Goal: Task Accomplishment & Management: Manage account settings

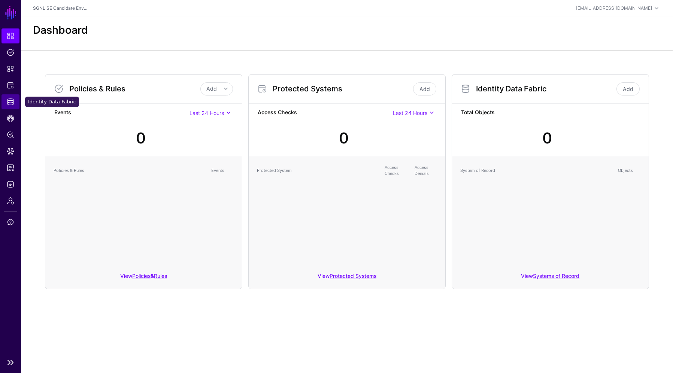
click at [15, 99] on link "Identity Data Fabric" at bounding box center [10, 101] width 18 height 15
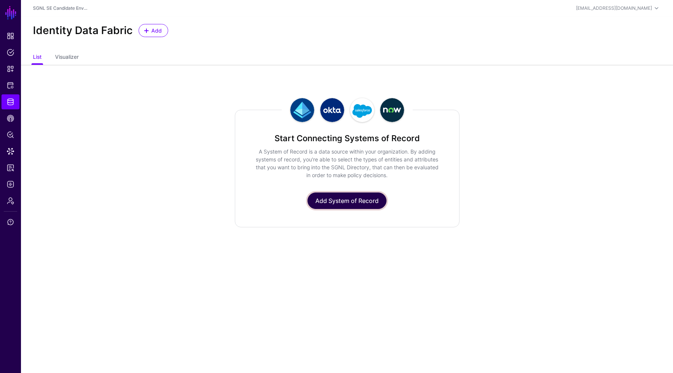
click at [342, 198] on link "Add System of Record" at bounding box center [346, 200] width 79 height 16
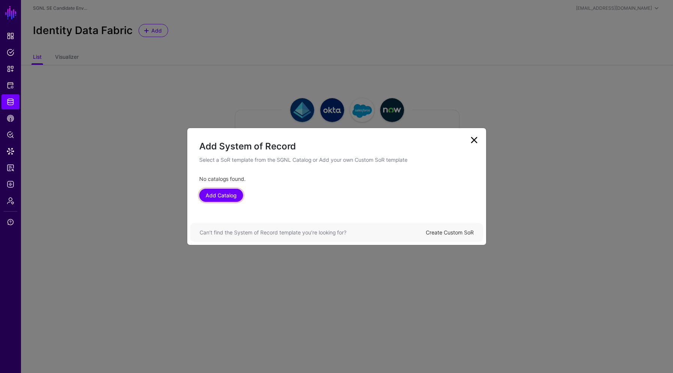
click at [222, 195] on link "Add Catalog" at bounding box center [221, 195] width 44 height 13
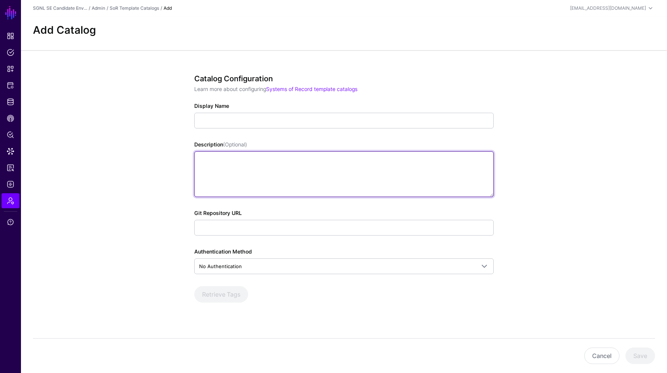
drag, startPoint x: 222, startPoint y: 195, endPoint x: 227, endPoint y: 196, distance: 4.7
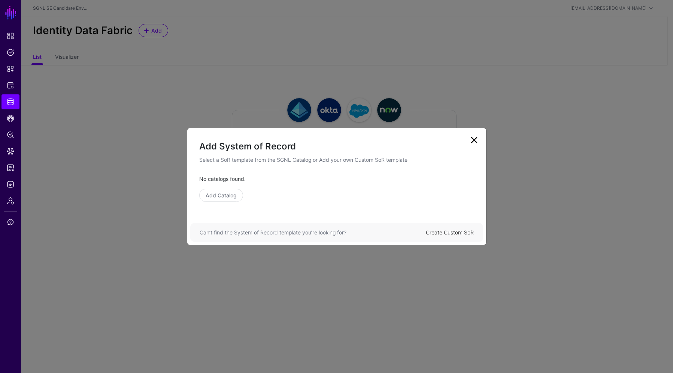
click at [449, 231] on link "Create Custom SoR" at bounding box center [450, 232] width 48 height 6
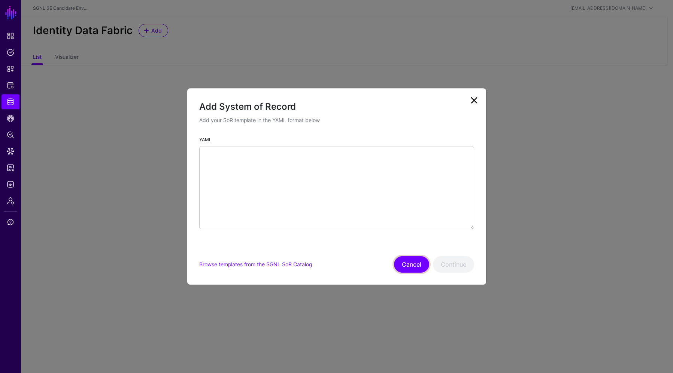
click at [409, 265] on button "Cancel" at bounding box center [411, 264] width 35 height 16
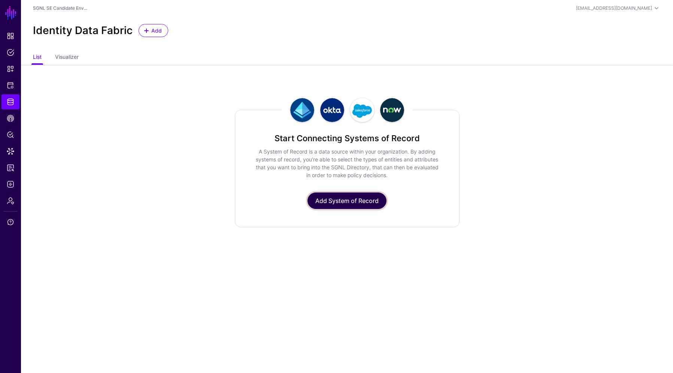
click at [343, 196] on link "Add System of Record" at bounding box center [346, 200] width 79 height 16
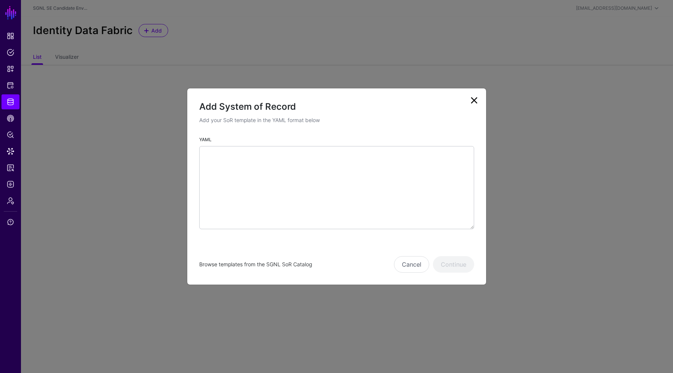
click at [261, 264] on link "Browse templates from the SGNL SoR Catalog" at bounding box center [255, 264] width 113 height 6
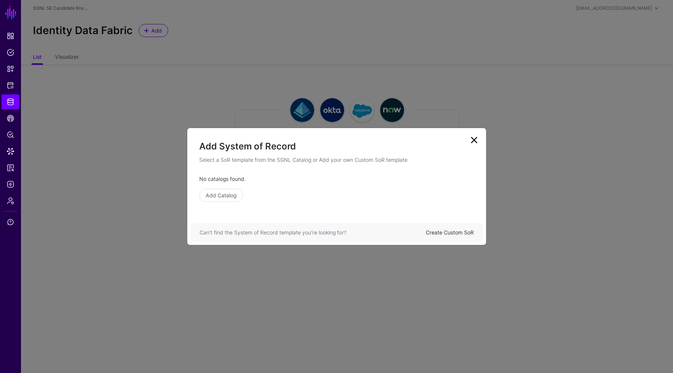
click at [472, 135] on link at bounding box center [474, 140] width 12 height 12
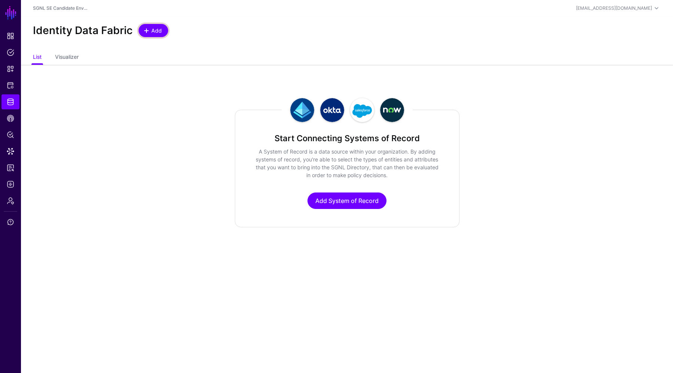
click at [152, 31] on span "Add" at bounding box center [156, 31] width 12 height 8
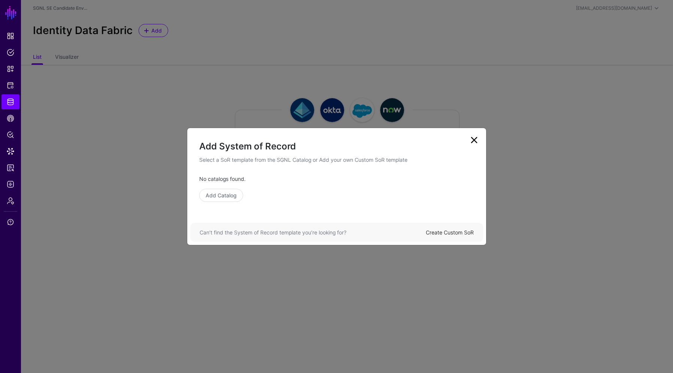
click at [488, 177] on ngb-modal-window "Add System of Record Select a SoR template from the SGNL Catalog or Add your ow…" at bounding box center [336, 186] width 673 height 373
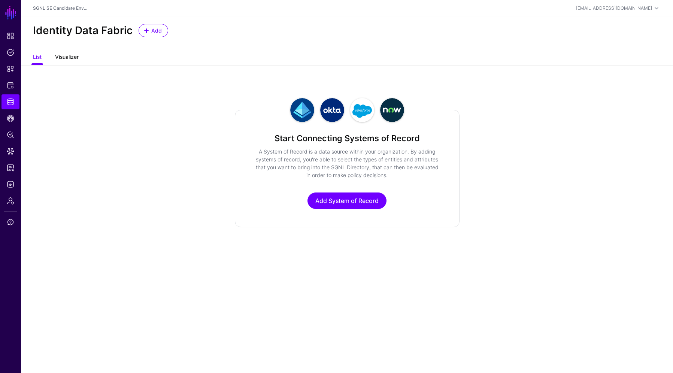
click at [63, 61] on link "Visualizer" at bounding box center [67, 58] width 24 height 14
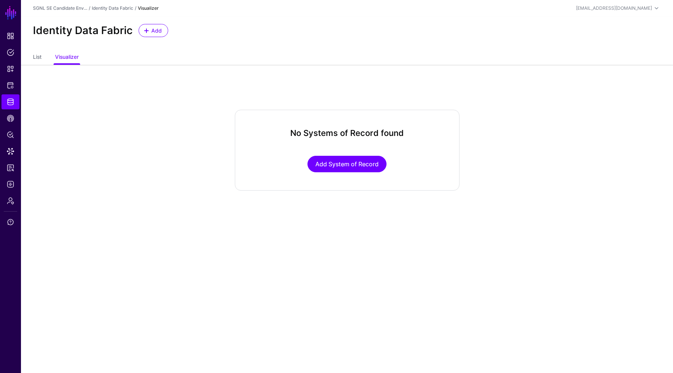
click at [45, 58] on ul "List Visualizer" at bounding box center [347, 58] width 628 height 14
click at [40, 56] on link "List" at bounding box center [37, 58] width 9 height 14
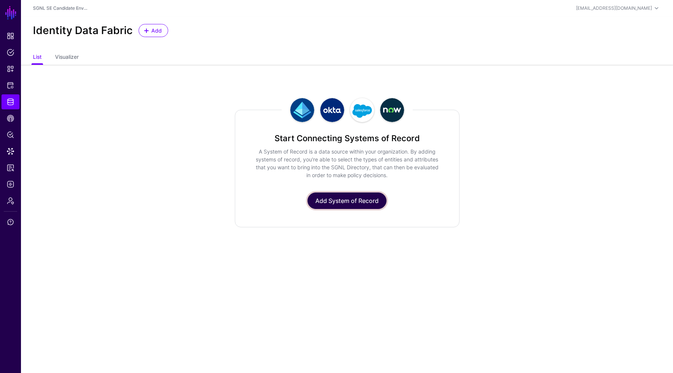
click at [340, 201] on link "Add System of Record" at bounding box center [346, 200] width 79 height 16
click at [12, 200] on span "Admin" at bounding box center [10, 200] width 7 height 7
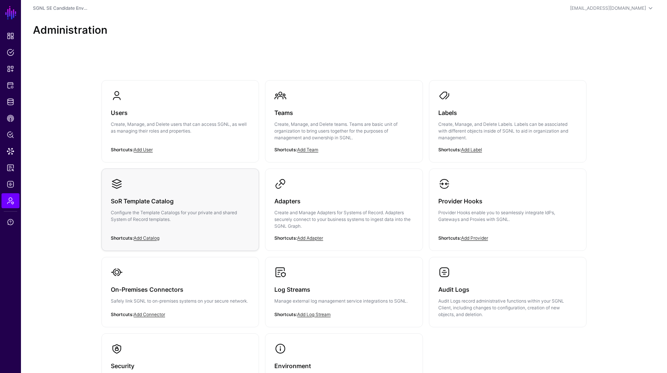
click at [165, 191] on div "SoR Template Catalog Configure the Template Catalogs for your private and share…" at bounding box center [180, 212] width 139 height 45
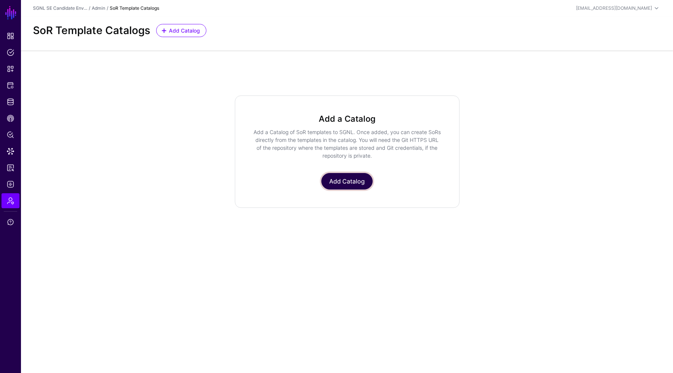
click at [331, 182] on link "Add Catalog" at bounding box center [346, 181] width 51 height 16
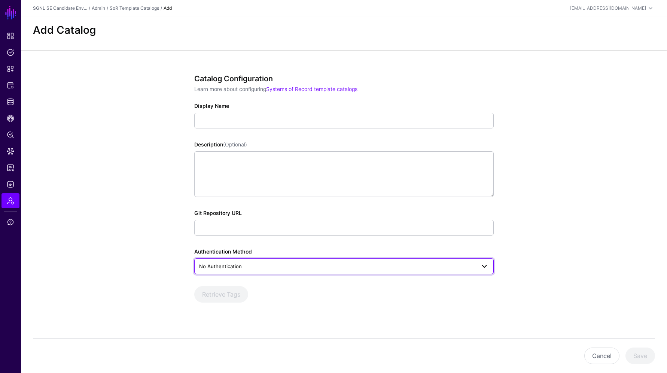
click at [243, 262] on span "No Authentication" at bounding box center [337, 266] width 276 height 8
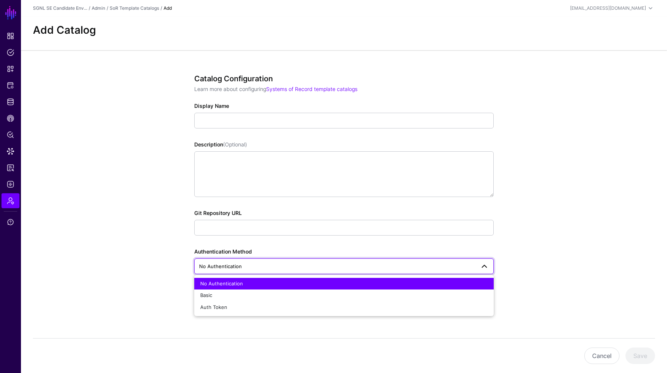
click at [122, 237] on app-admin-catalogs-details-form "Catalog Configuration Learn more about configuring Systems of Record template c…" at bounding box center [344, 215] width 646 height 330
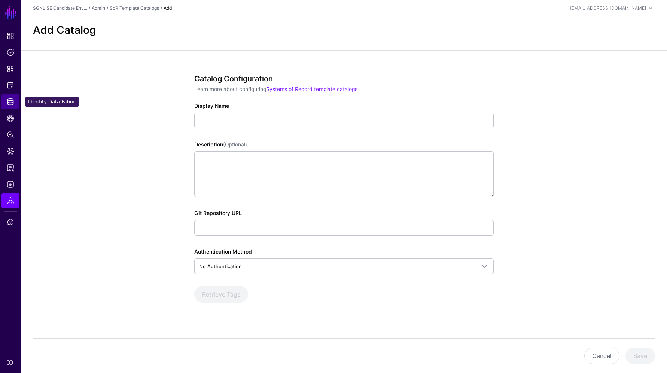
click at [15, 99] on link "Identity Data Fabric" at bounding box center [10, 101] width 18 height 15
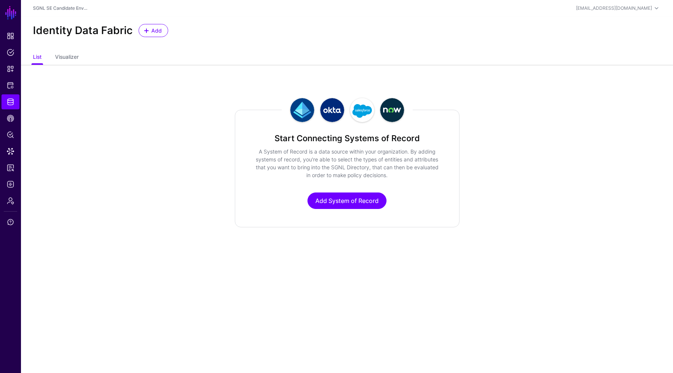
click at [315, 172] on p "A System of Record is a data source within your organization. By adding systems…" at bounding box center [347, 162] width 188 height 31
click at [334, 201] on link "Add System of Record" at bounding box center [346, 200] width 79 height 16
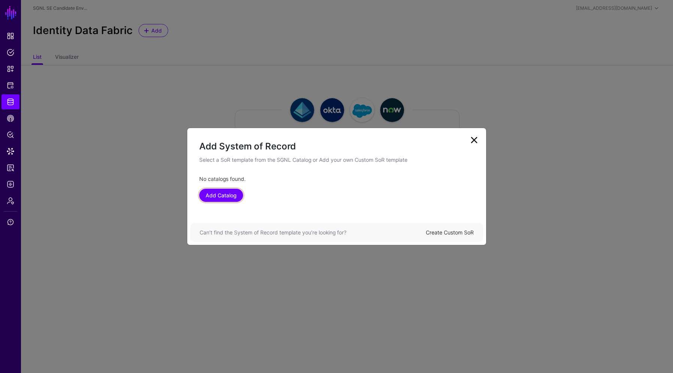
click at [218, 194] on link "Add Catalog" at bounding box center [221, 195] width 44 height 13
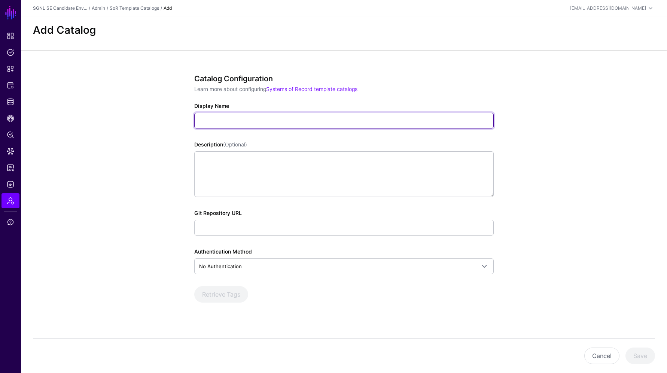
click at [213, 118] on input "Display Name" at bounding box center [343, 121] width 299 height 16
paste input "**********"
type input "**********"
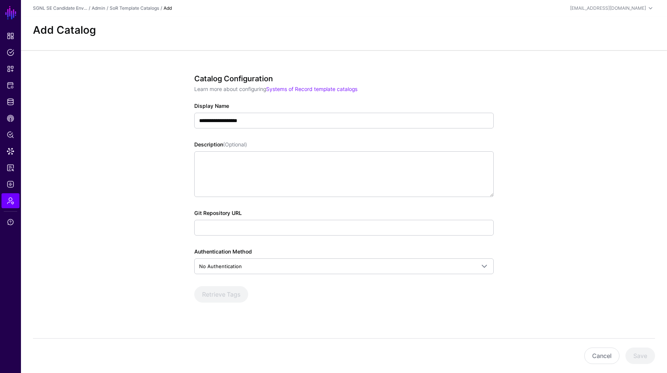
click at [440, 205] on div "**********" at bounding box center [343, 198] width 299 height 249
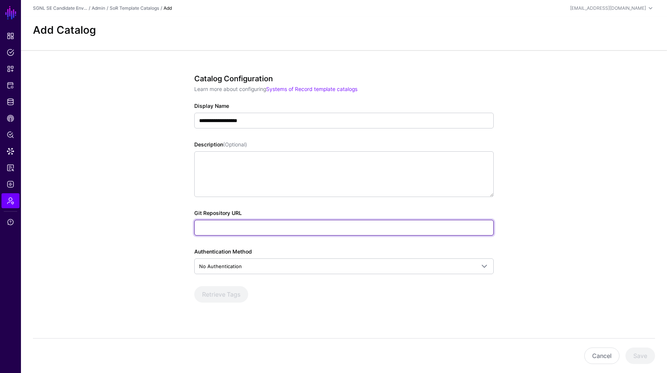
click at [283, 227] on input "Git Repository URL" at bounding box center [343, 228] width 299 height 16
paste input "**********"
type input "**********"
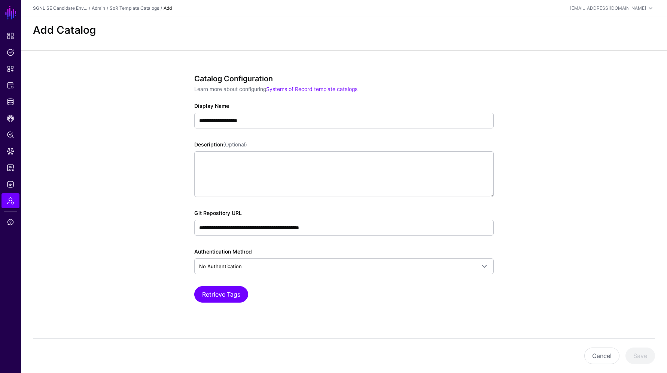
click at [55, 264] on app-admin-catalogs-details-form "**********" at bounding box center [344, 215] width 646 height 330
click at [220, 293] on button "Retrieve Tags" at bounding box center [221, 294] width 54 height 16
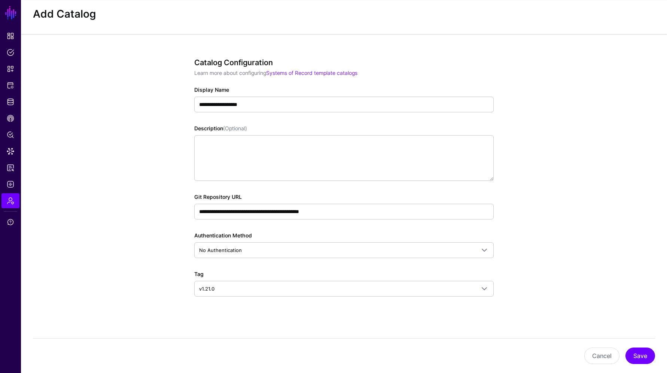
scroll to position [18, 0]
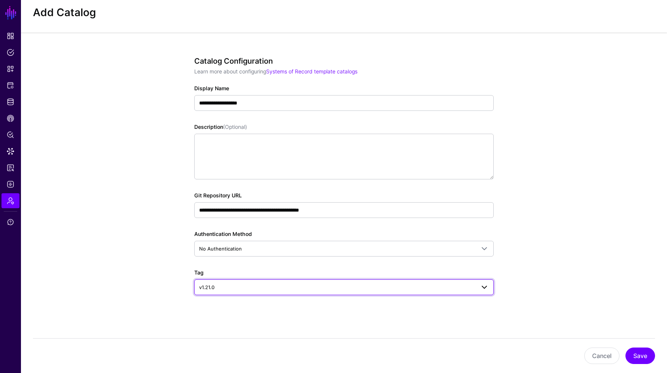
click at [232, 284] on span "v1.21.0" at bounding box center [337, 287] width 276 height 8
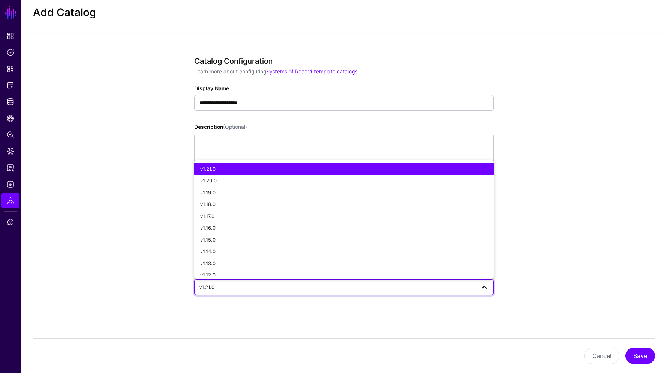
click at [212, 168] on span "v1.21.0" at bounding box center [207, 169] width 15 height 6
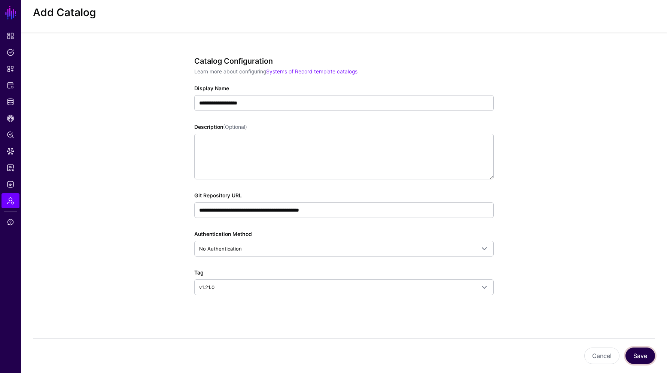
click at [649, 356] on button "Save" at bounding box center [640, 355] width 30 height 16
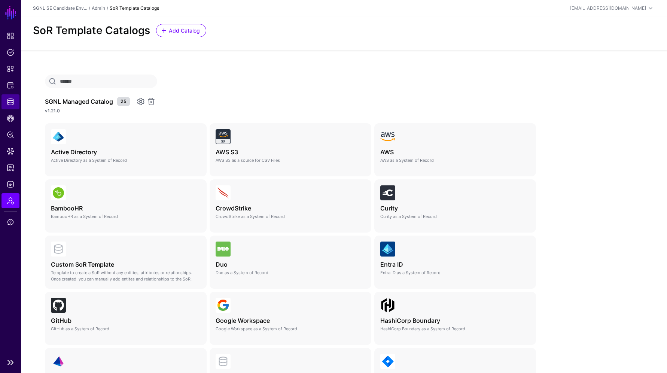
click at [11, 102] on span "Identity Data Fabric" at bounding box center [10, 101] width 7 height 7
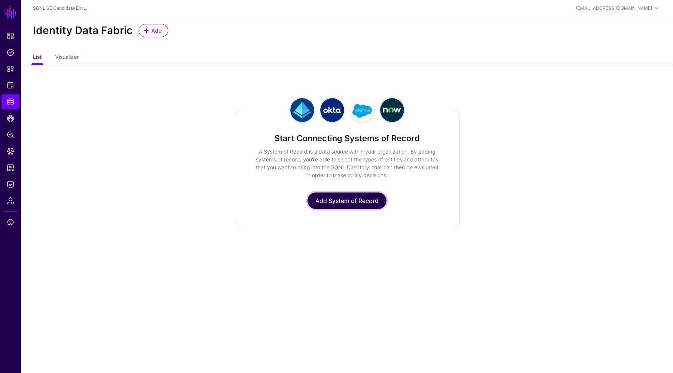
click at [358, 198] on link "Add System of Record" at bounding box center [346, 200] width 79 height 16
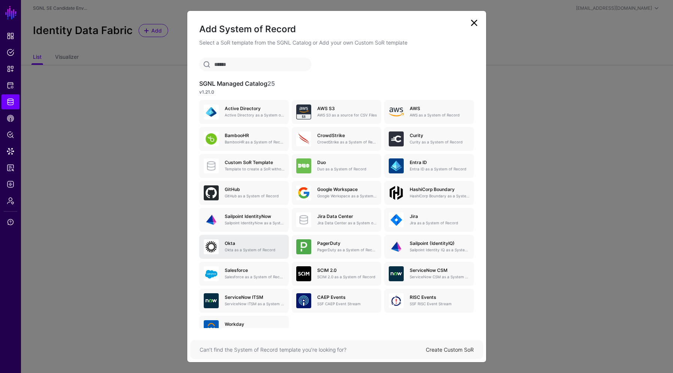
click at [228, 241] on h5 "Okta" at bounding box center [255, 243] width 60 height 5
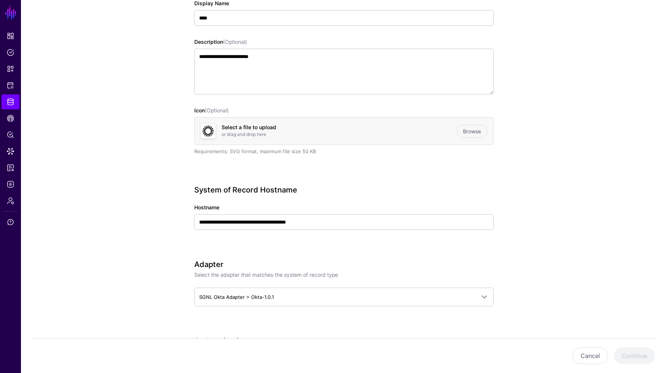
scroll to position [112, 0]
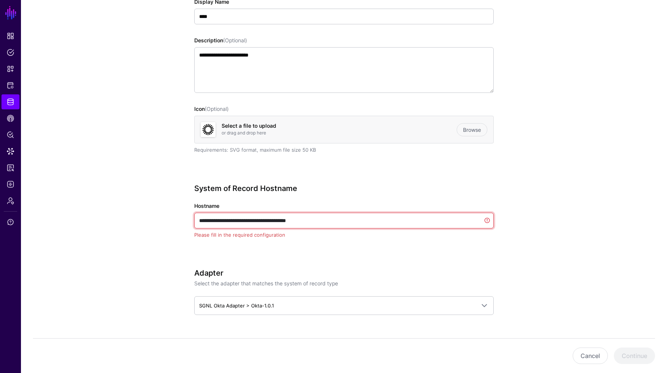
click at [233, 219] on input "**********" at bounding box center [343, 221] width 299 height 16
paste input "text"
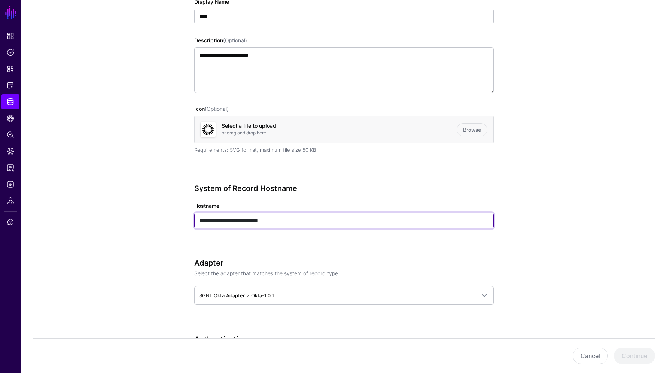
click at [313, 219] on input "**********" at bounding box center [343, 221] width 299 height 16
click at [313, 216] on input "**********" at bounding box center [343, 221] width 299 height 16
click at [313, 214] on input "**********" at bounding box center [343, 221] width 299 height 16
click at [312, 214] on input "**********" at bounding box center [343, 221] width 299 height 16
click at [308, 220] on input "**********" at bounding box center [343, 221] width 299 height 16
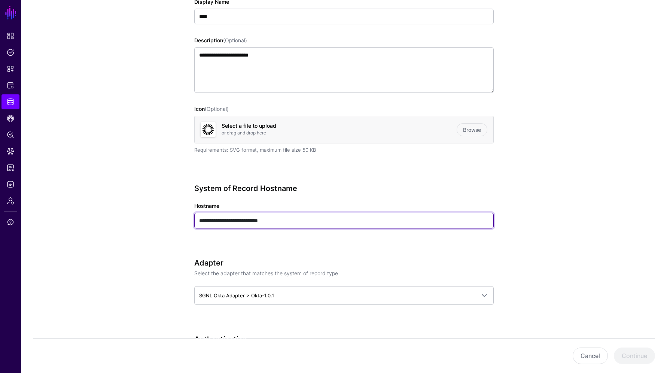
click at [308, 220] on input "**********" at bounding box center [343, 221] width 299 height 16
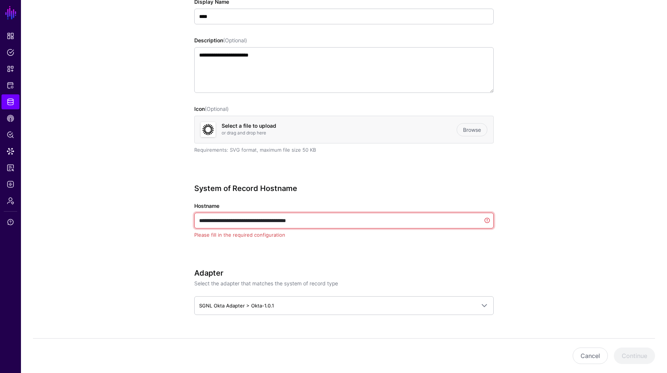
paste input "text"
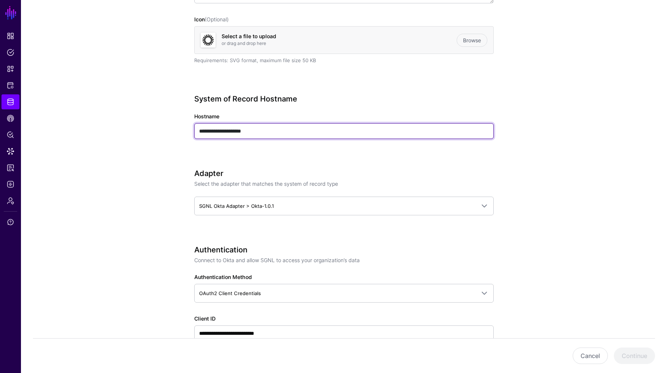
scroll to position [225, 0]
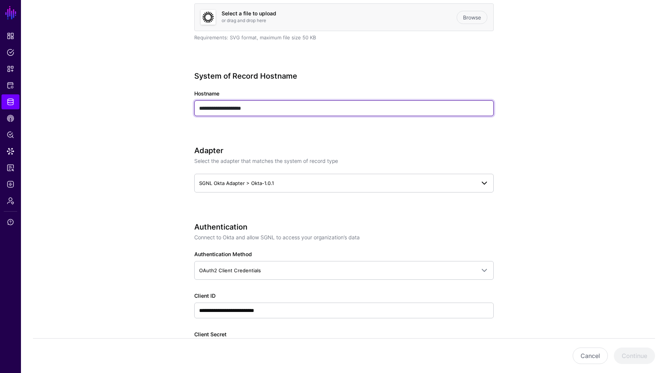
type input "**********"
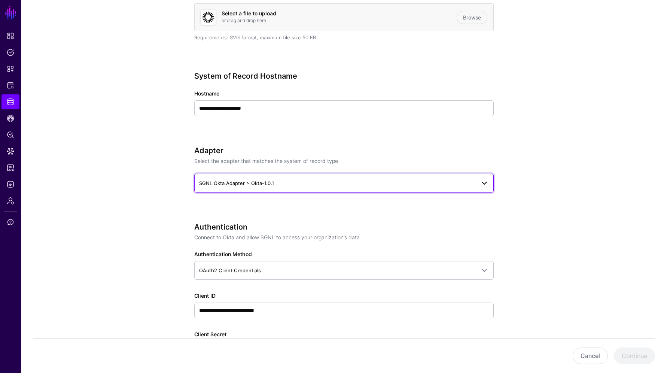
click at [281, 179] on span "SGNL Okta Adapter > Okta-1.0.1" at bounding box center [337, 183] width 276 height 8
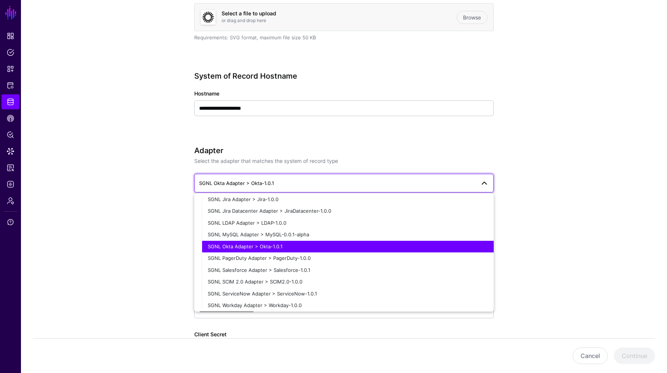
scroll to position [161, 0]
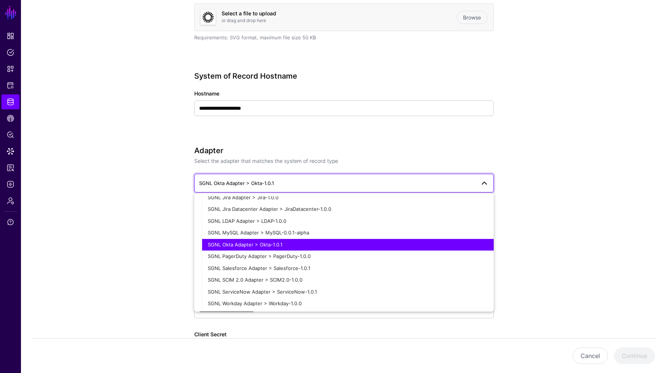
click at [541, 279] on app-datasources-details-form "**********" at bounding box center [344, 346] width 646 height 1024
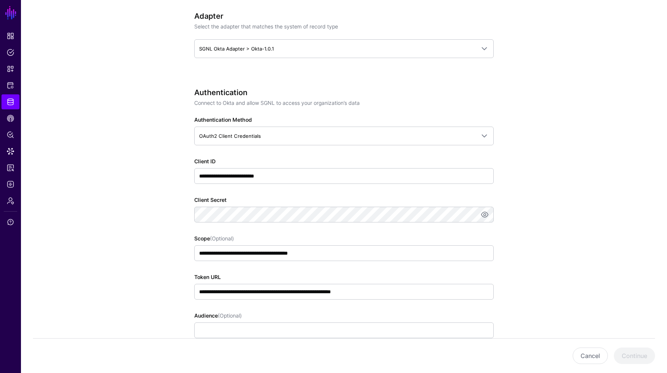
scroll to position [374, 0]
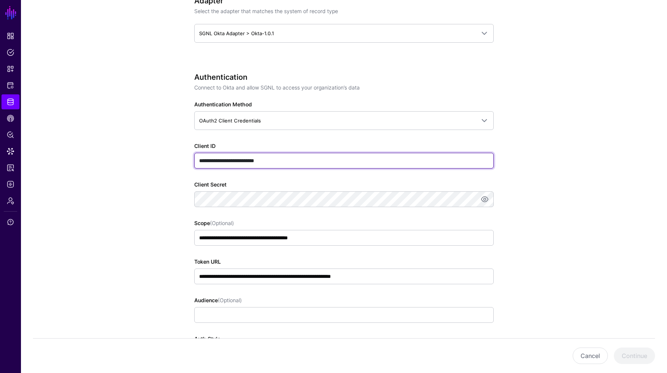
click at [306, 155] on input "**********" at bounding box center [343, 161] width 299 height 16
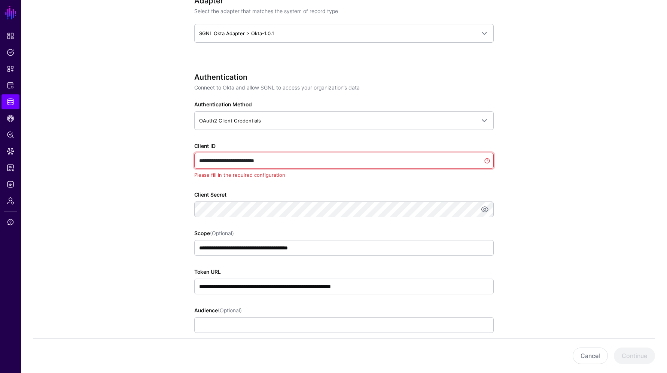
paste input "text"
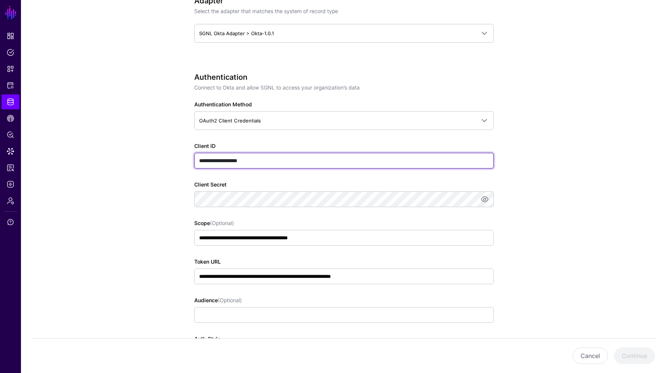
type input "**********"
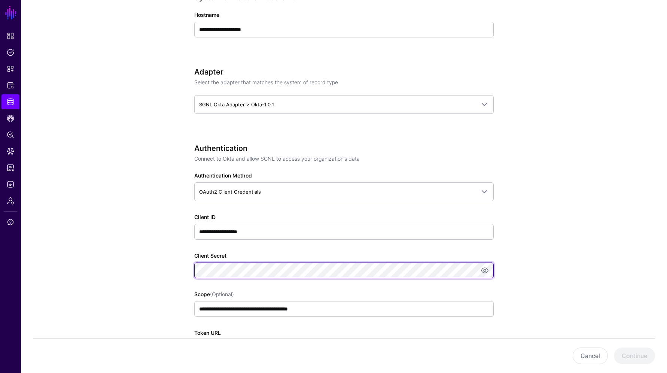
scroll to position [299, 0]
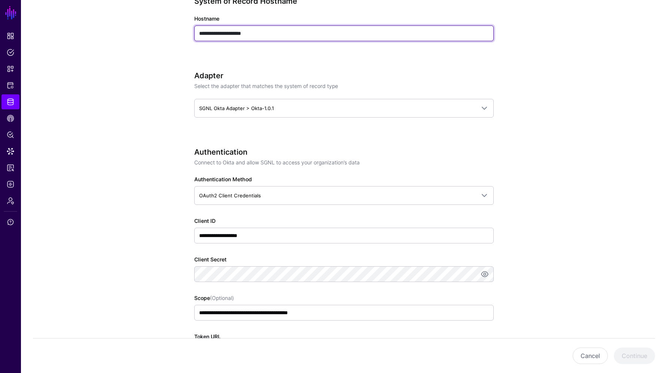
click at [227, 33] on input "**********" at bounding box center [343, 33] width 299 height 16
type input "**********"
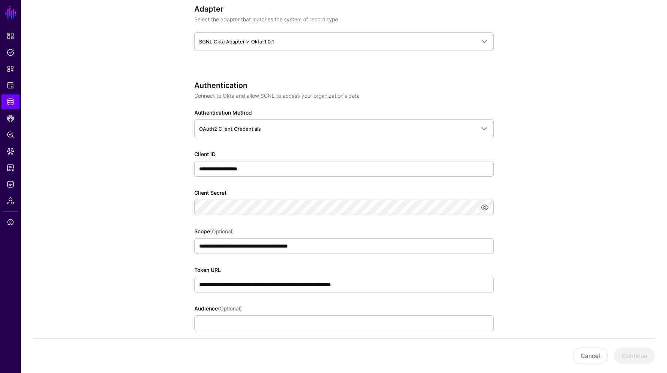
scroll to position [412, 0]
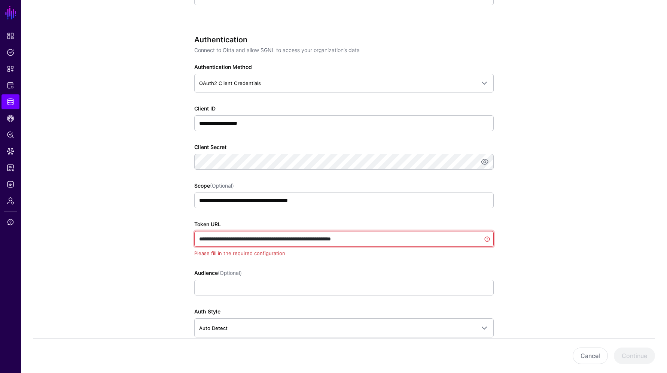
click at [223, 240] on input "**********" at bounding box center [343, 239] width 299 height 16
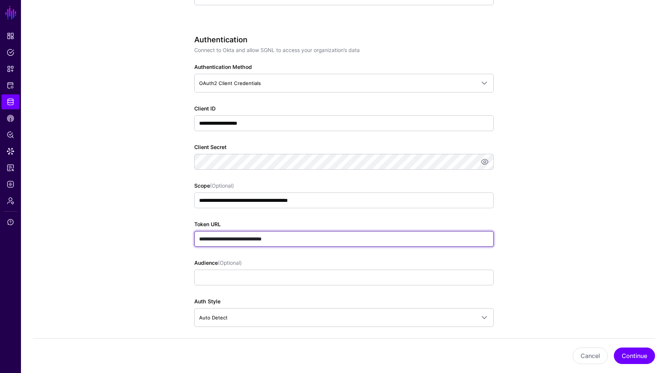
paste input "**********"
type input "**********"
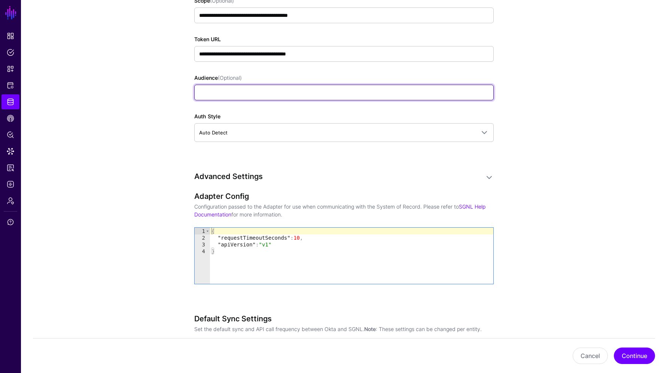
scroll to position [599, 0]
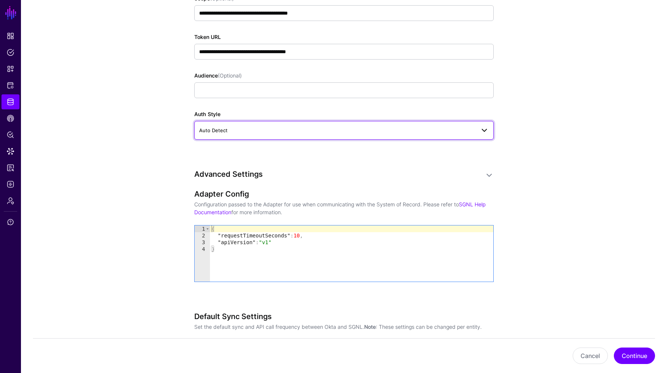
click at [222, 131] on span "Auto Detect" at bounding box center [213, 130] width 28 height 6
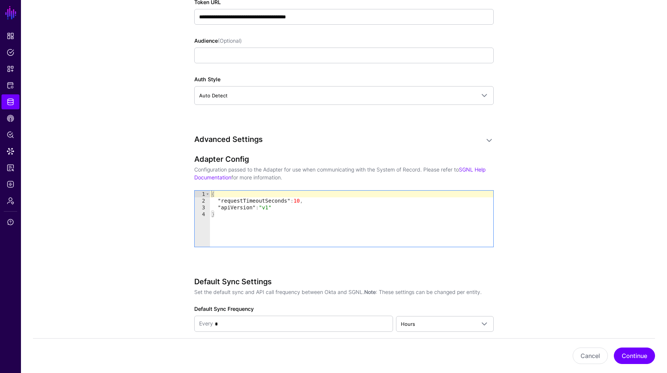
scroll to position [636, 0]
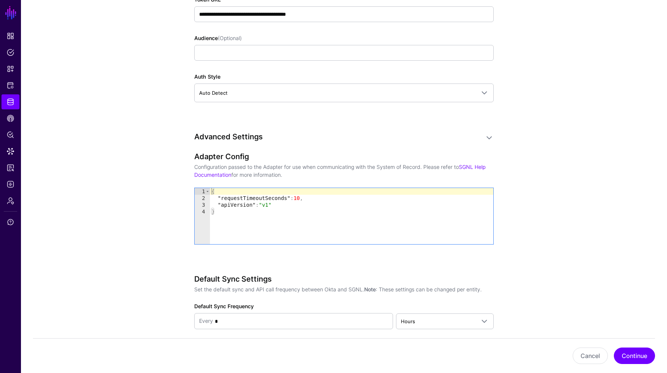
drag, startPoint x: 595, startPoint y: 63, endPoint x: 590, endPoint y: 64, distance: 5.3
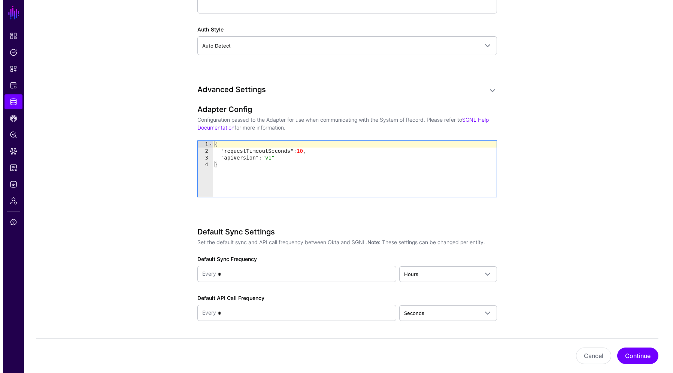
scroll to position [709, 0]
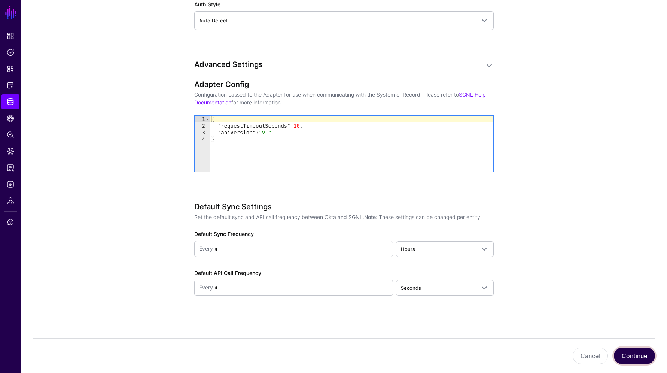
click at [638, 353] on button "Continue" at bounding box center [634, 355] width 41 height 16
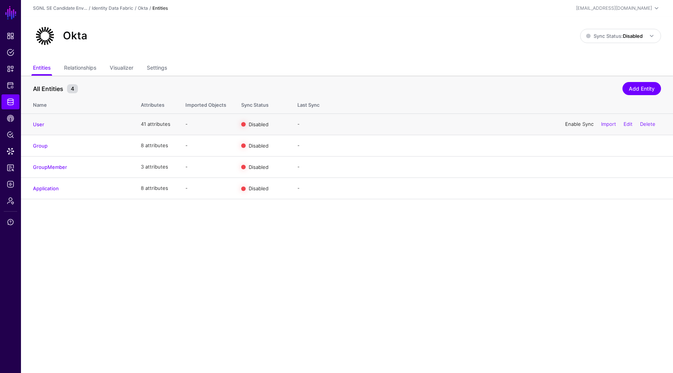
click at [573, 122] on link "Enable Sync" at bounding box center [579, 124] width 28 height 6
click at [574, 145] on link "Enable Sync" at bounding box center [579, 145] width 28 height 6
click at [573, 170] on link "Enable Sync" at bounding box center [579, 167] width 28 height 6
click at [353, 51] on div "Okta Sync Status: Disabled Enabled Syncing active for all configured entities t…" at bounding box center [347, 38] width 652 height 45
click at [12, 149] on span "Data Lens" at bounding box center [10, 150] width 7 height 7
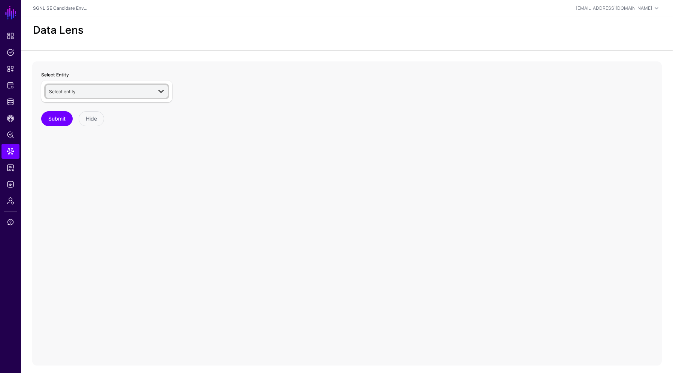
click at [110, 95] on span "Select entity" at bounding box center [100, 91] width 103 height 8
click at [82, 181] on div "User" at bounding box center [110, 180] width 103 height 7
click at [61, 139] on button "Submit" at bounding box center [56, 140] width 31 height 15
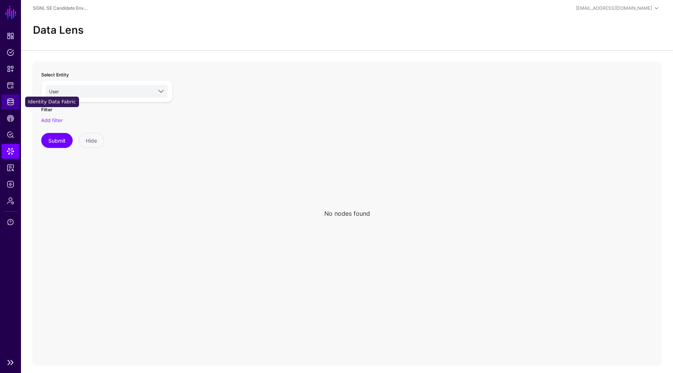
click at [10, 100] on span "Identity Data Fabric" at bounding box center [10, 101] width 7 height 7
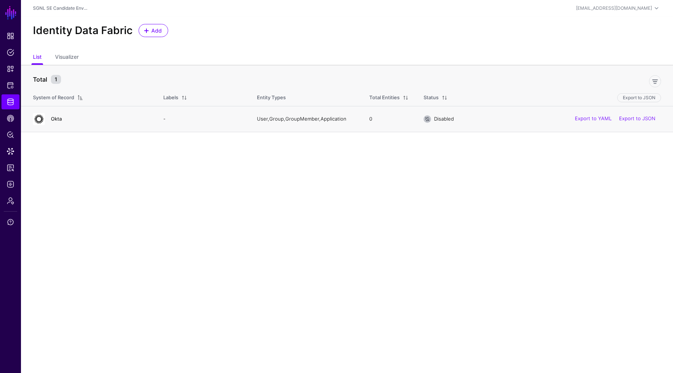
click at [56, 118] on link "Okta" at bounding box center [56, 119] width 11 height 6
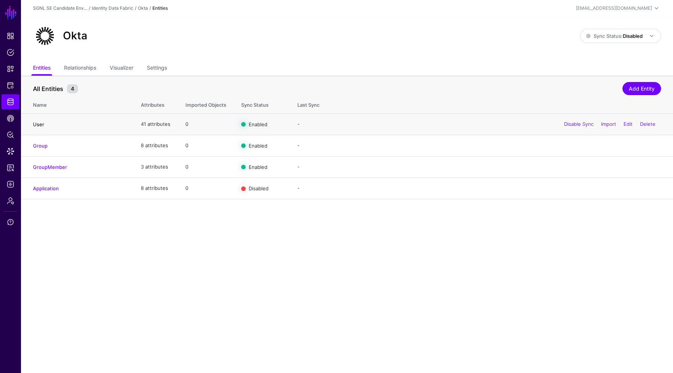
click at [36, 123] on link "User" at bounding box center [38, 124] width 11 height 6
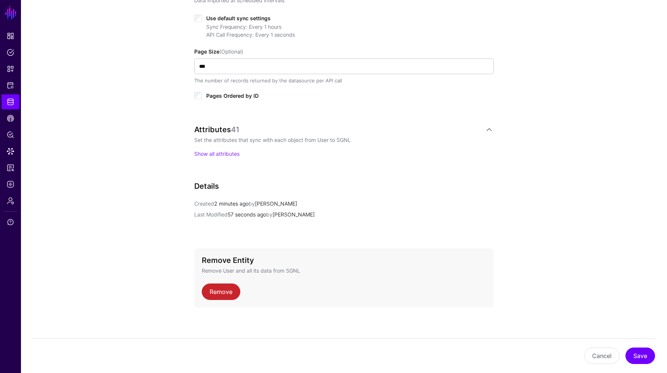
scroll to position [403, 0]
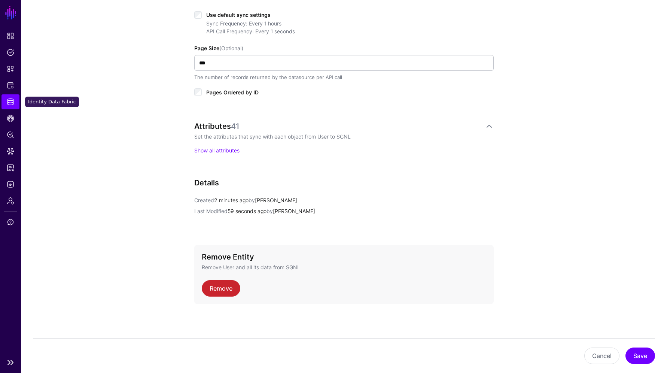
click at [6, 102] on link "Identity Data Fabric" at bounding box center [10, 101] width 18 height 15
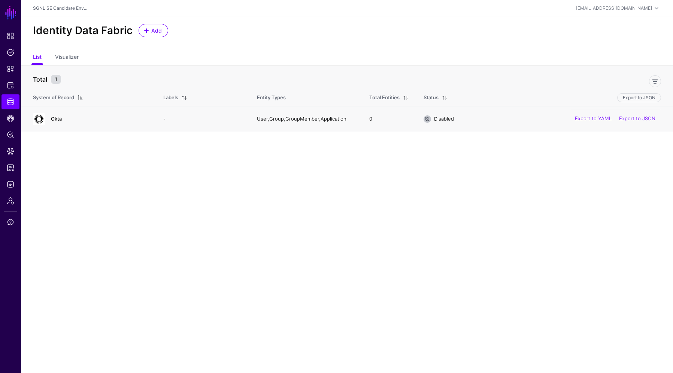
click at [56, 118] on link "Okta" at bounding box center [56, 119] width 11 height 6
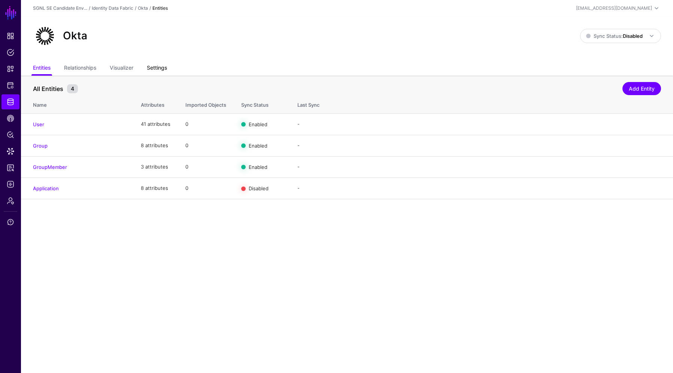
click at [151, 67] on link "Settings" at bounding box center [157, 68] width 20 height 14
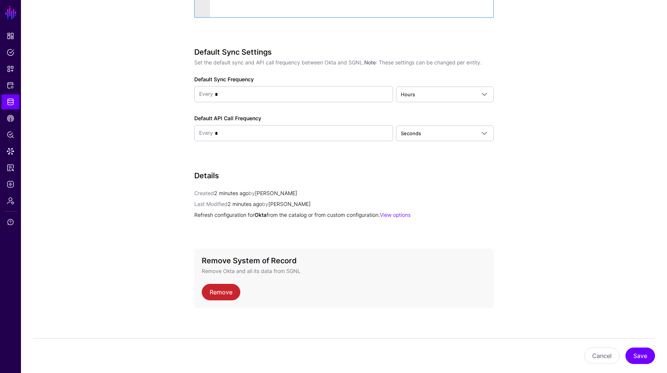
scroll to position [883, 0]
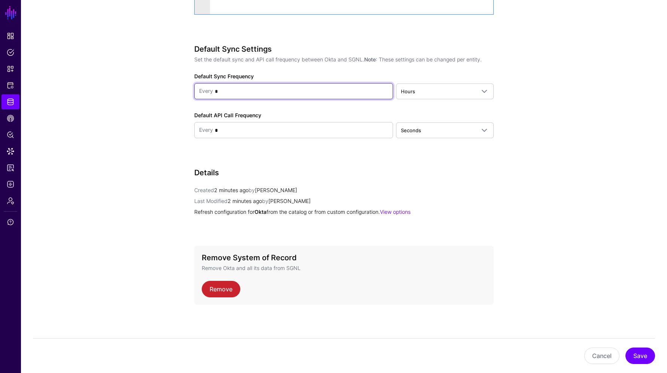
click at [241, 92] on input "*" at bounding box center [300, 91] width 175 height 15
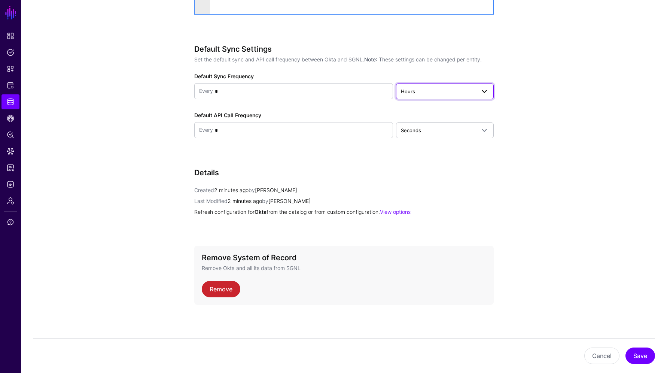
click at [438, 92] on span "Hours" at bounding box center [438, 91] width 74 height 8
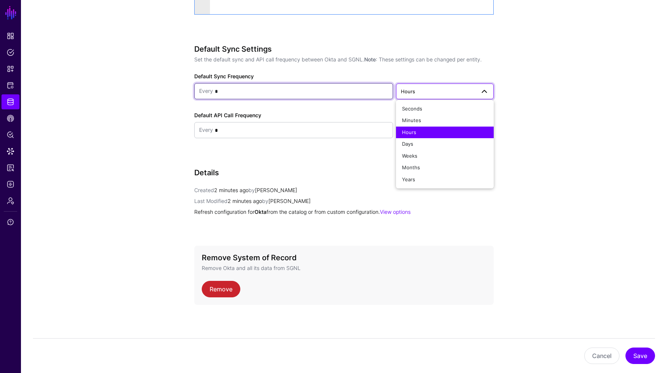
click at [270, 90] on input "*" at bounding box center [300, 91] width 175 height 15
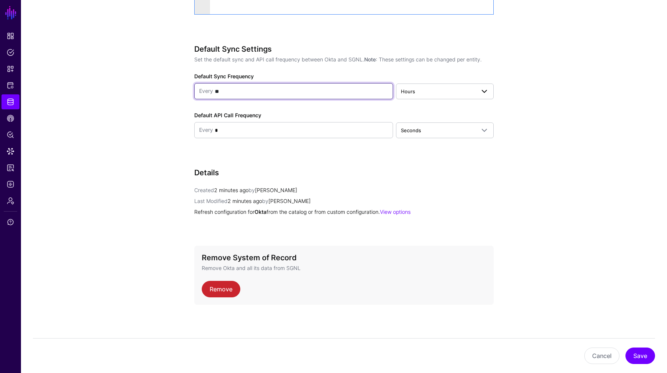
type input "**"
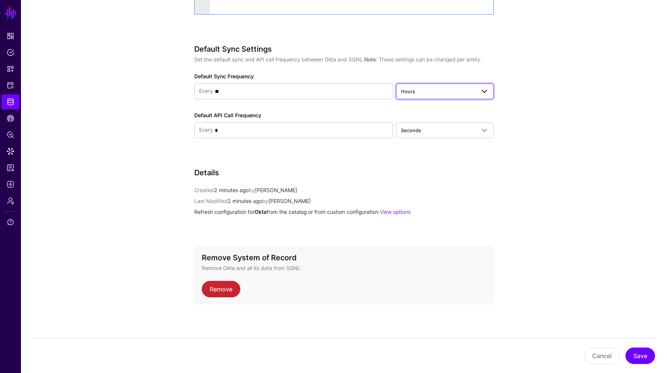
click at [451, 88] on span "Hours" at bounding box center [438, 91] width 74 height 8
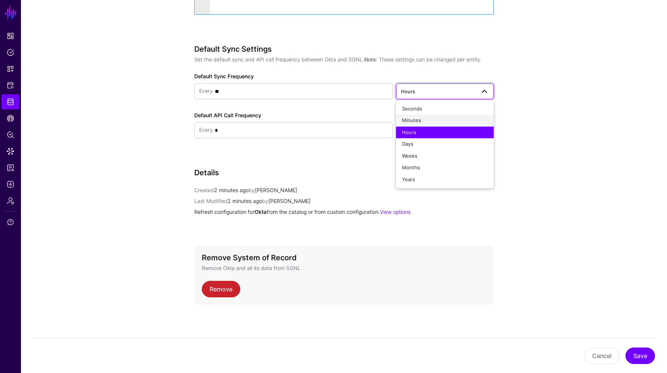
click at [421, 115] on button "Minutes" at bounding box center [445, 121] width 98 height 12
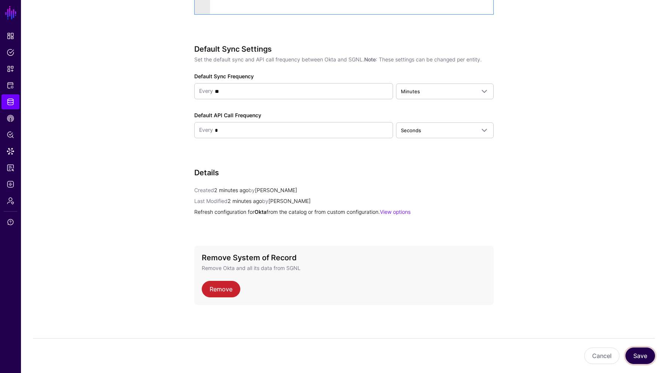
click at [639, 358] on button "Save" at bounding box center [640, 355] width 30 height 16
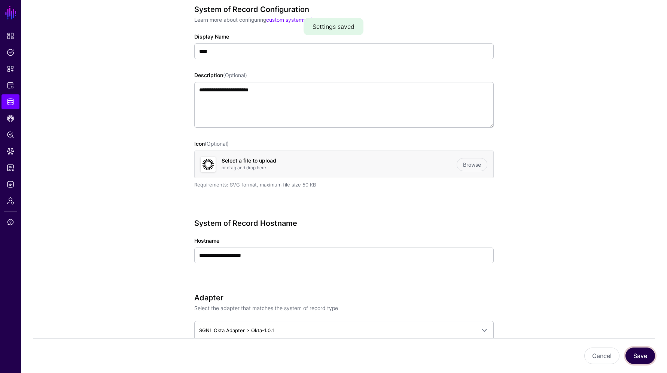
scroll to position [0, 0]
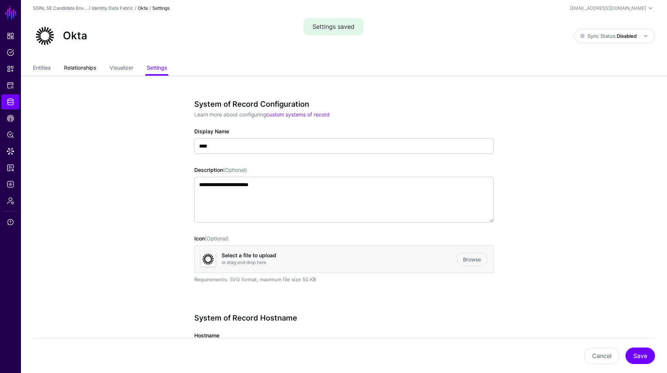
click at [75, 66] on link "Relationships" at bounding box center [80, 68] width 32 height 14
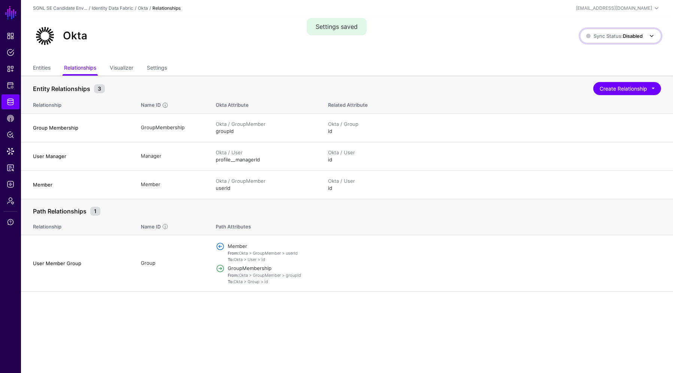
click at [640, 32] on span "Sync Status: Disabled" at bounding box center [614, 36] width 57 height 8
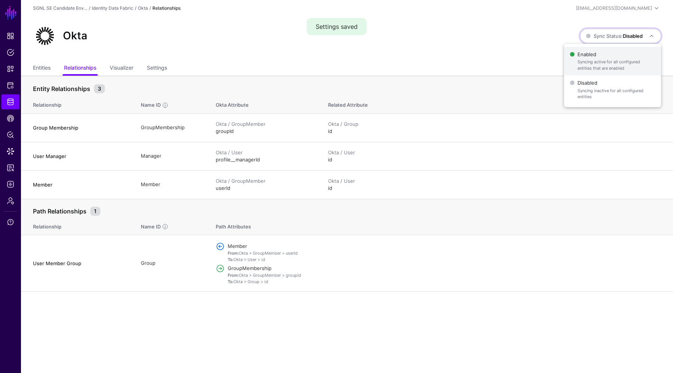
click at [577, 60] on span "Syncing active for all configured entities that are enabled" at bounding box center [615, 65] width 77 height 12
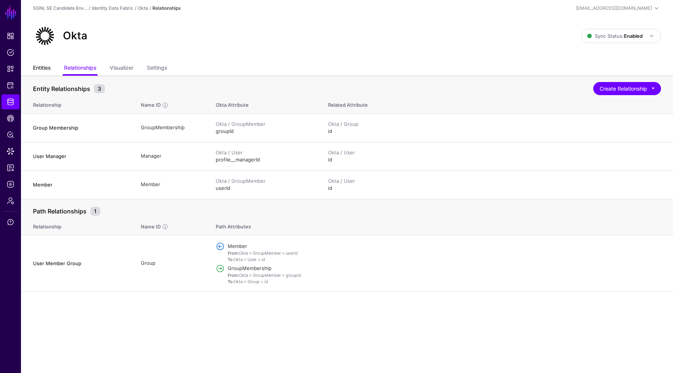
click at [39, 70] on link "Entities" at bounding box center [42, 68] width 18 height 14
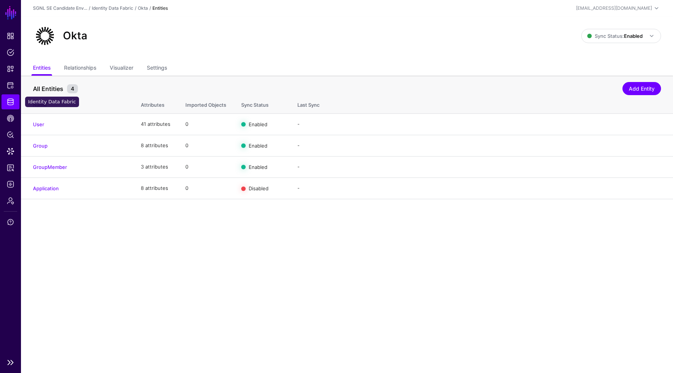
click at [11, 103] on span "Identity Data Fabric" at bounding box center [10, 101] width 7 height 7
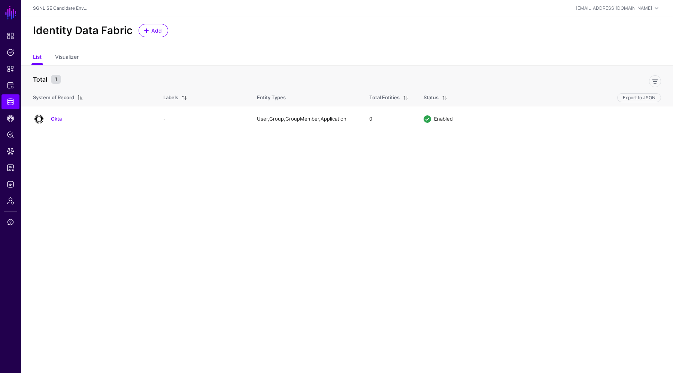
click at [235, 205] on main "SGNL Dashboard Policies Snippets Protected Systems Identity Data Fabric CAEP Hu…" at bounding box center [336, 186] width 673 height 373
click at [11, 85] on span "Protected Systems" at bounding box center [10, 85] width 7 height 7
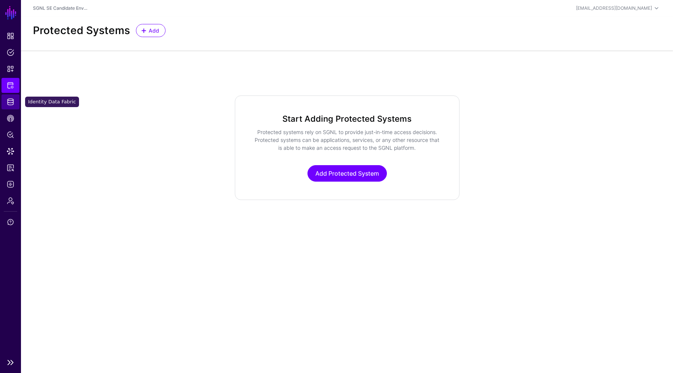
click at [10, 103] on span "Identity Data Fabric" at bounding box center [10, 101] width 7 height 7
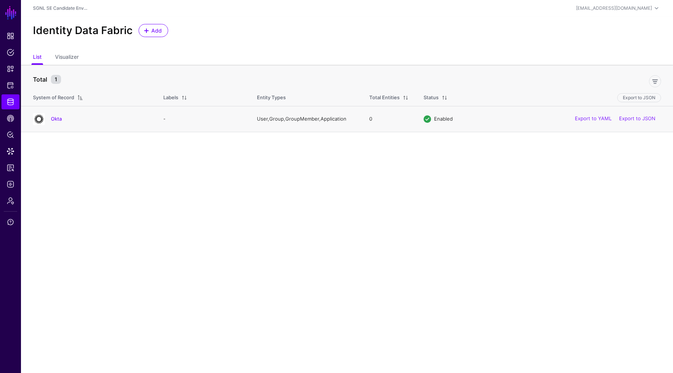
click at [55, 115] on div "Okta" at bounding box center [90, 119] width 121 height 12
click at [56, 119] on link "Okta" at bounding box center [56, 119] width 11 height 6
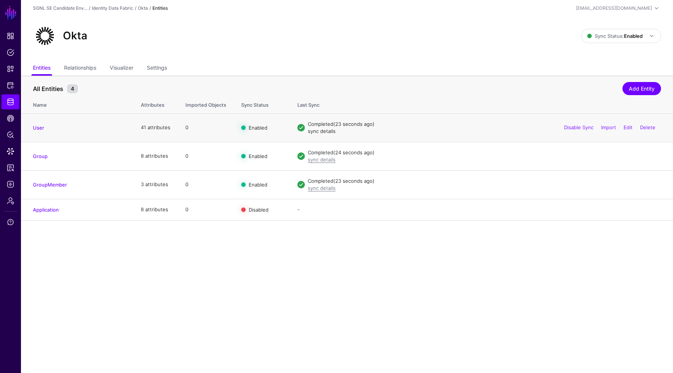
click at [312, 130] on link "sync details" at bounding box center [322, 131] width 28 height 6
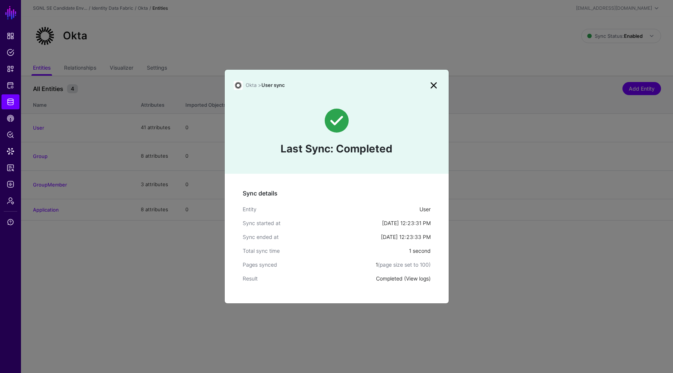
click at [421, 278] on link "View logs" at bounding box center [417, 278] width 23 height 6
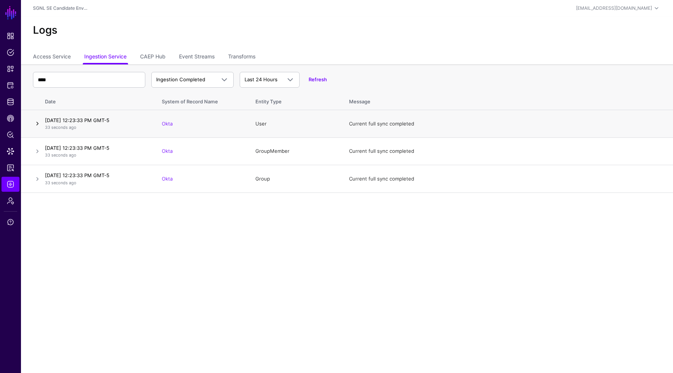
click at [36, 124] on link at bounding box center [37, 123] width 9 height 9
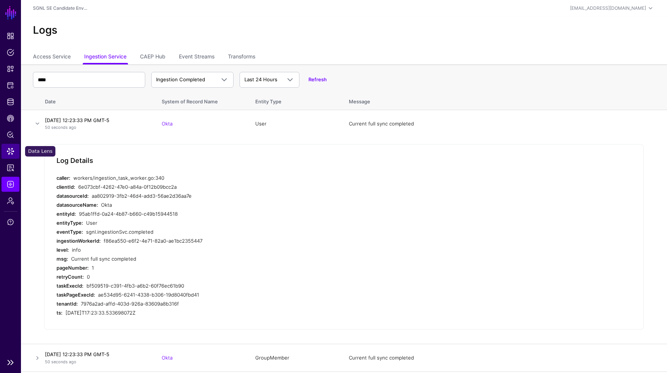
click at [8, 150] on span "Data Lens" at bounding box center [10, 150] width 7 height 7
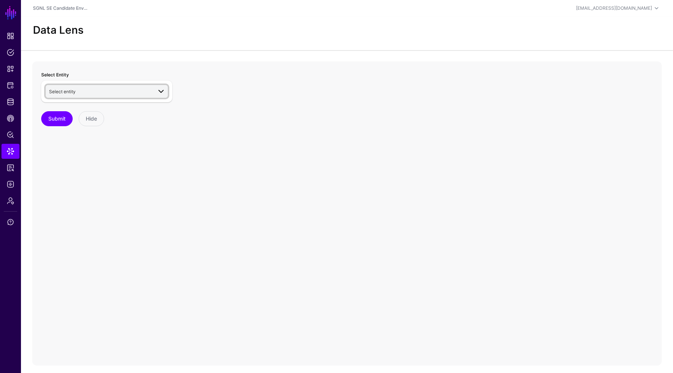
click at [79, 89] on span "Select entity" at bounding box center [100, 91] width 103 height 8
click at [71, 178] on div "User" at bounding box center [110, 180] width 103 height 7
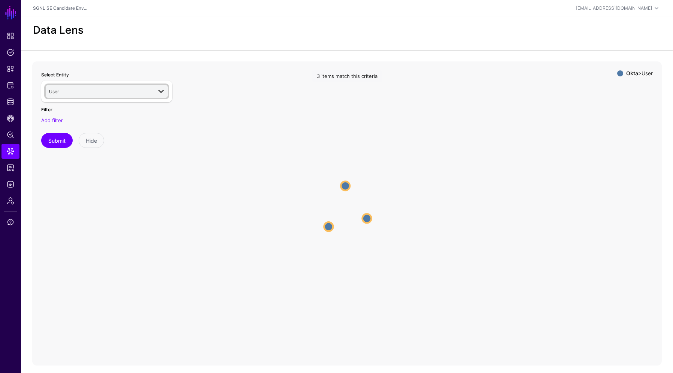
click at [94, 85] on link "User" at bounding box center [107, 91] width 122 height 13
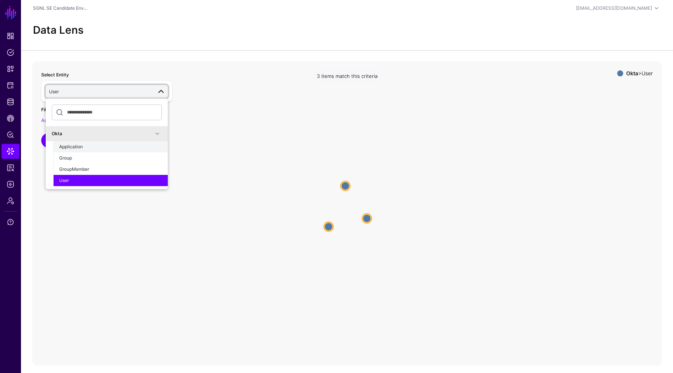
click at [92, 142] on button "Application" at bounding box center [110, 146] width 115 height 11
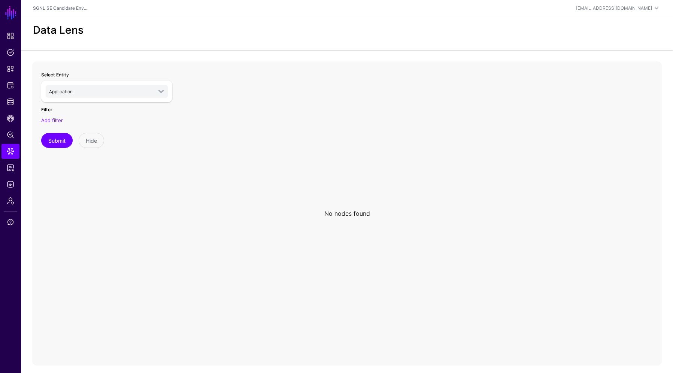
click at [432, 157] on icon at bounding box center [346, 210] width 629 height 299
click at [12, 98] on link "Identity Data Fabric" at bounding box center [10, 101] width 18 height 15
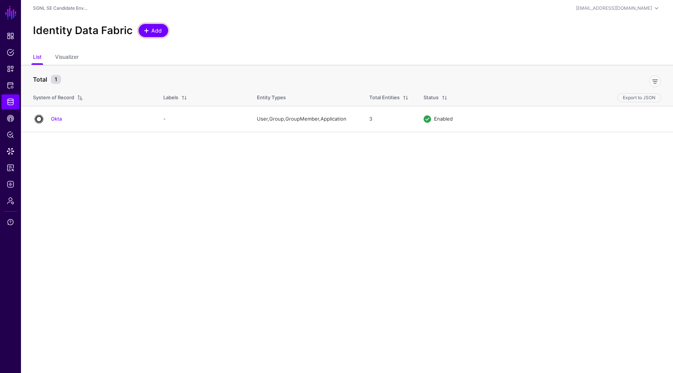
click at [154, 29] on span "Add" at bounding box center [156, 31] width 12 height 8
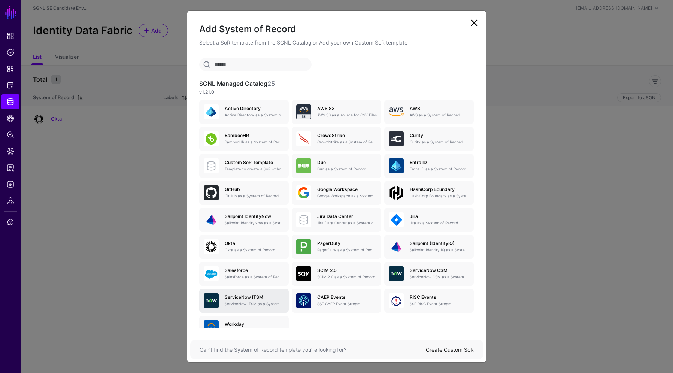
click at [228, 299] on h5 "ServiceNow ITSM" at bounding box center [255, 297] width 60 height 5
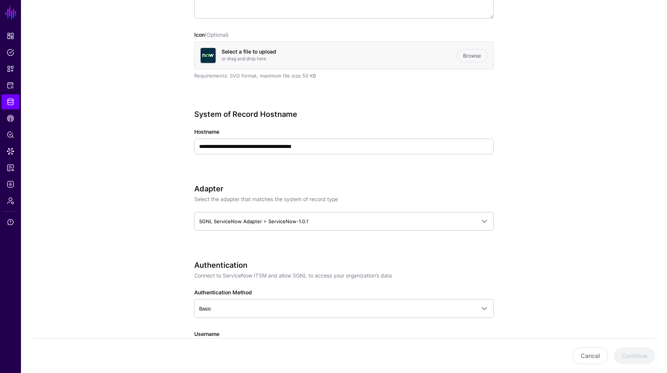
scroll to position [187, 0]
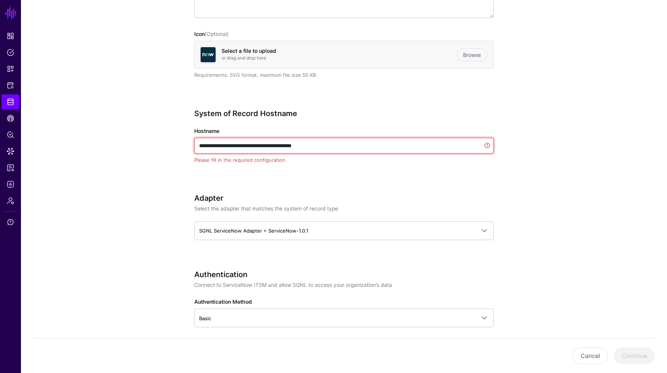
click at [218, 145] on input "**********" at bounding box center [343, 146] width 299 height 16
paste input "text"
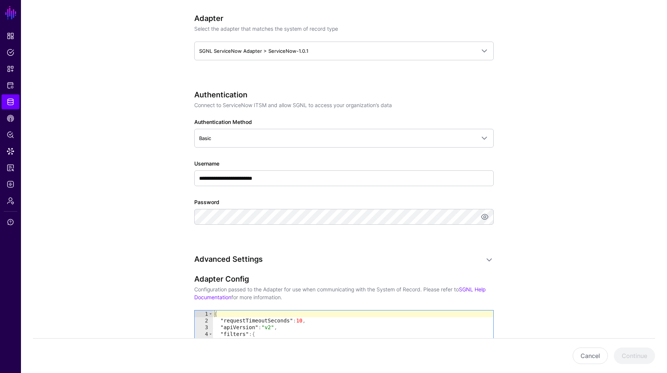
scroll to position [374, 0]
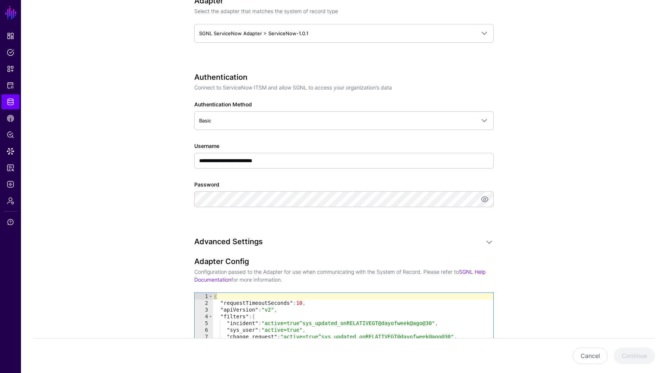
type input "**********"
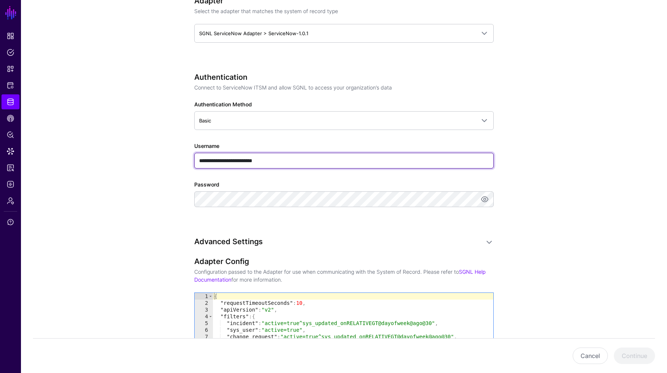
click at [241, 159] on input "**********" at bounding box center [343, 161] width 299 height 16
paste input "text"
type input "*********"
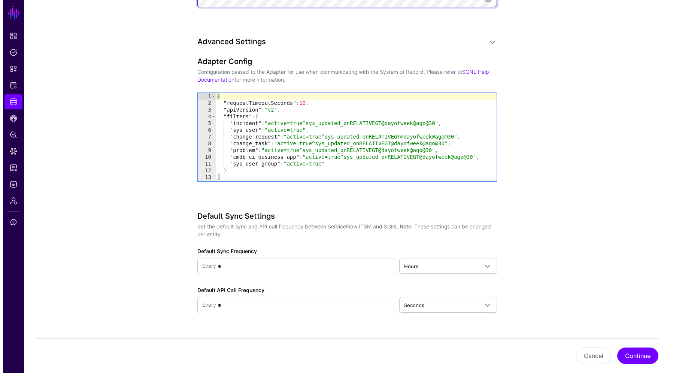
scroll to position [591, 0]
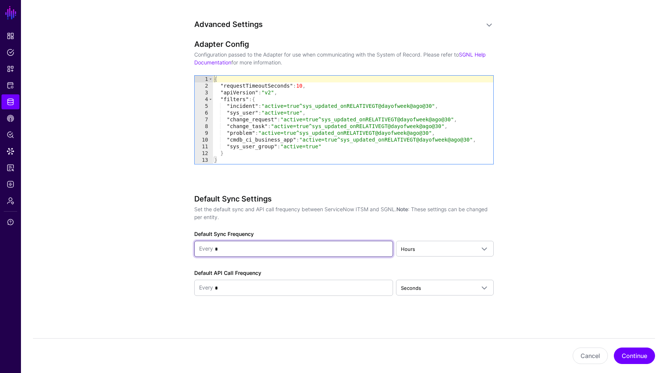
drag, startPoint x: 238, startPoint y: 244, endPoint x: 239, endPoint y: 247, distance: 3.8
click at [239, 245] on input "*" at bounding box center [300, 248] width 175 height 15
type input "**"
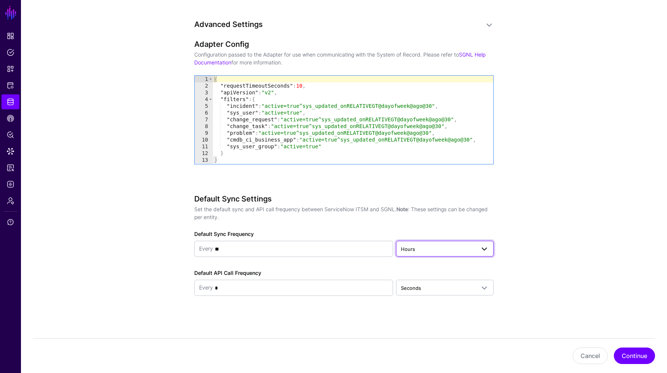
drag, startPoint x: 447, startPoint y: 245, endPoint x: 443, endPoint y: 245, distance: 4.5
click at [443, 245] on span "Hours" at bounding box center [438, 249] width 74 height 8
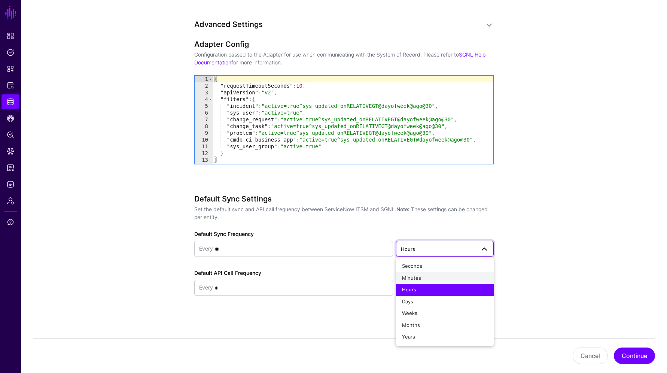
click at [435, 273] on button "Minutes" at bounding box center [445, 278] width 98 height 12
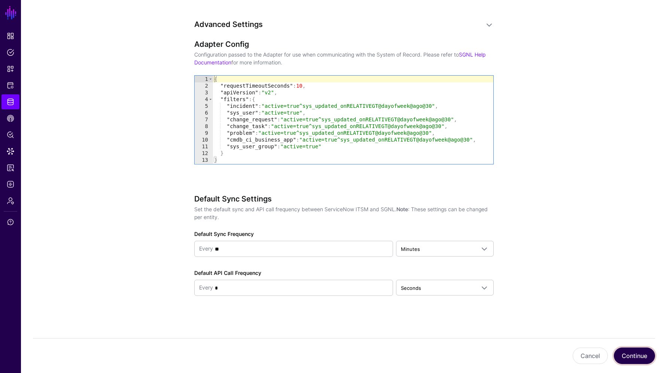
click at [638, 356] on button "Continue" at bounding box center [634, 355] width 41 height 16
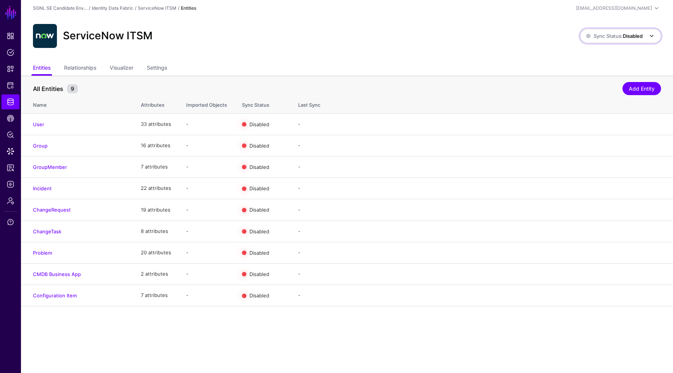
click at [631, 36] on strong "Disabled" at bounding box center [632, 36] width 20 height 6
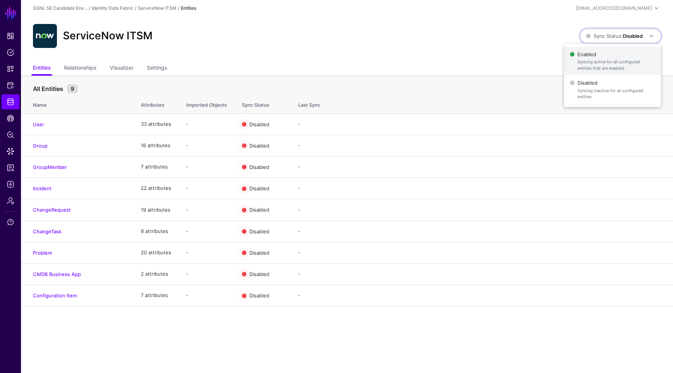
click at [617, 56] on span "Enabled Syncing active for all configured entities that are enabled" at bounding box center [612, 61] width 85 height 24
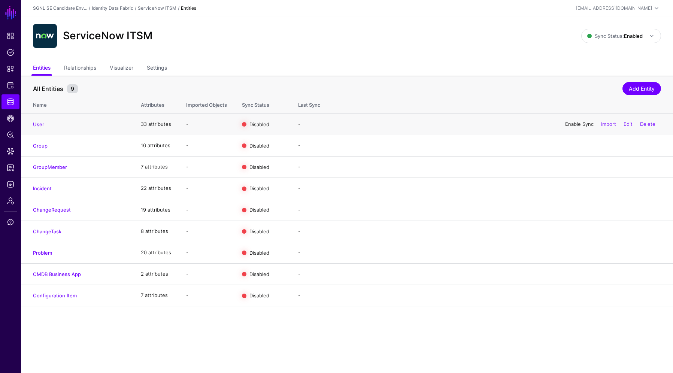
click at [581, 124] on link "Enable Sync" at bounding box center [579, 124] width 28 height 6
click at [579, 146] on link "Enable Sync" at bounding box center [579, 145] width 28 height 6
click at [578, 165] on link "Enable Sync" at bounding box center [579, 167] width 28 height 6
click at [574, 188] on link "Enable Sync" at bounding box center [579, 188] width 28 height 6
click at [572, 207] on link "Enable Sync" at bounding box center [579, 210] width 28 height 6
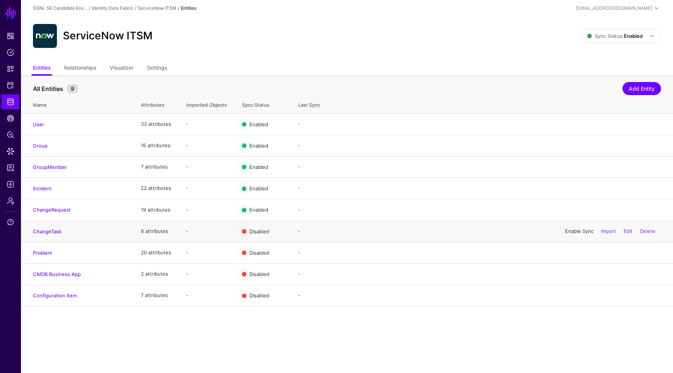
click at [571, 228] on link "Enable Sync" at bounding box center [579, 231] width 28 height 6
click at [572, 249] on div "Enable Sync Import Edit Delete" at bounding box center [609, 252] width 101 height 19
click at [573, 249] on div "Enable Sync Import Edit Delete" at bounding box center [609, 252] width 101 height 19
click at [574, 252] on link "Enable Sync" at bounding box center [579, 252] width 28 height 6
click at [575, 272] on link "Enable Sync" at bounding box center [579, 274] width 28 height 6
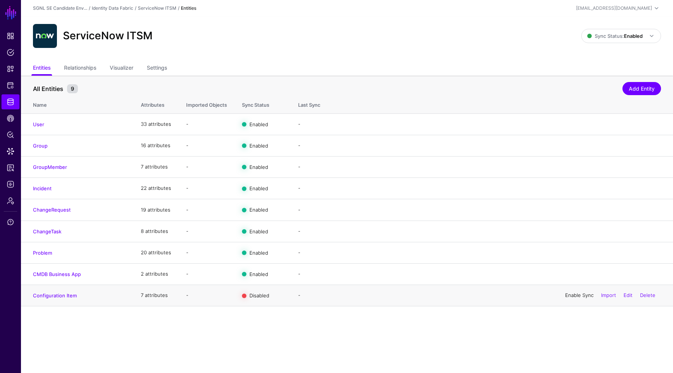
click at [573, 293] on link "Enable Sync" at bounding box center [579, 295] width 28 height 6
click at [5, 102] on link "Identity Data Fabric" at bounding box center [10, 101] width 18 height 15
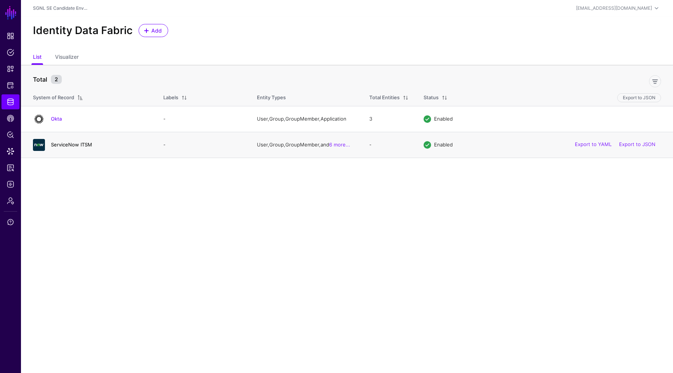
click at [84, 144] on link "ServiceNow ITSM" at bounding box center [71, 144] width 41 height 6
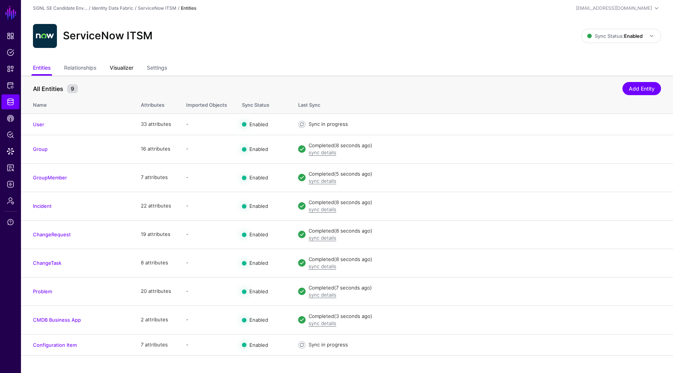
click at [126, 67] on link "Visualizer" at bounding box center [122, 68] width 24 height 14
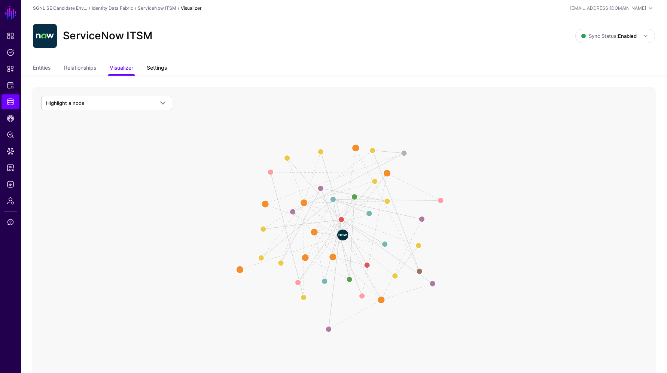
click at [154, 67] on link "Settings" at bounding box center [157, 68] width 20 height 14
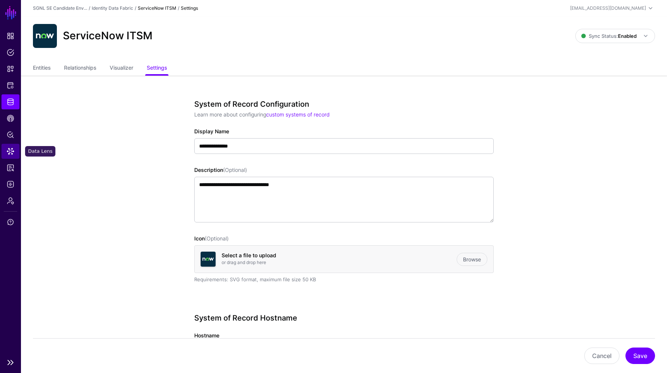
click at [13, 152] on span "Data Lens" at bounding box center [10, 150] width 7 height 7
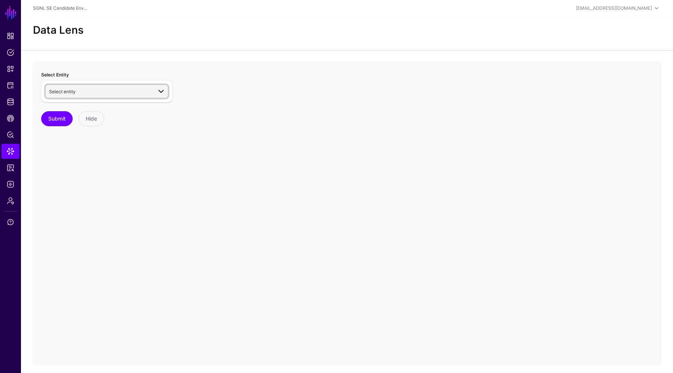
click at [89, 97] on link "Select entity" at bounding box center [107, 91] width 122 height 13
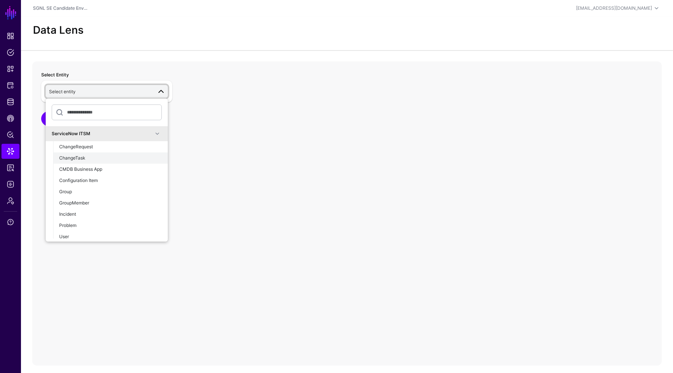
click at [85, 158] on span "ChangeTask" at bounding box center [72, 158] width 26 height 6
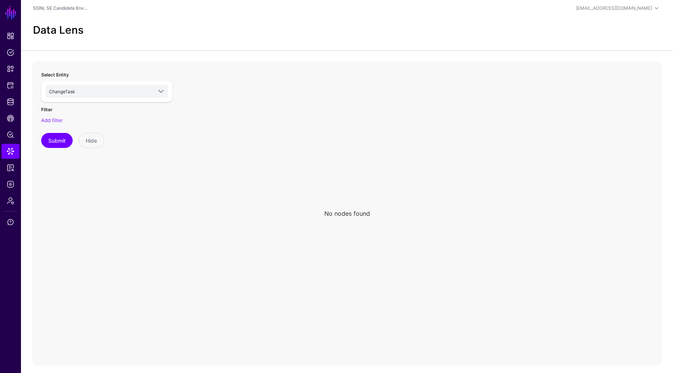
click at [100, 83] on div "ChangeTask ServiceNow ITSM ChangeRequest ChangeTask CMDB Business App Configura…" at bounding box center [106, 91] width 131 height 22
click at [98, 88] on span "ChangeTask" at bounding box center [100, 91] width 103 height 8
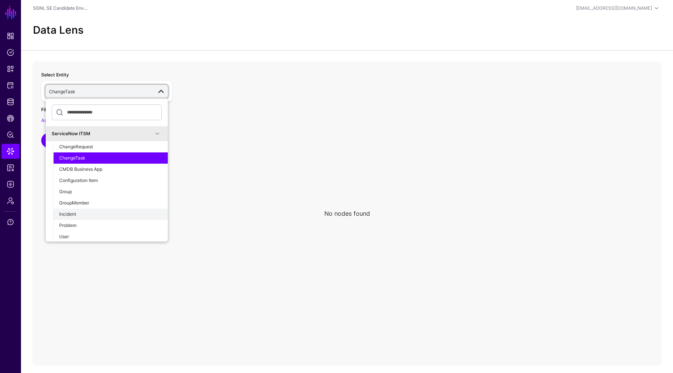
click at [68, 210] on button "Incident" at bounding box center [110, 213] width 115 height 11
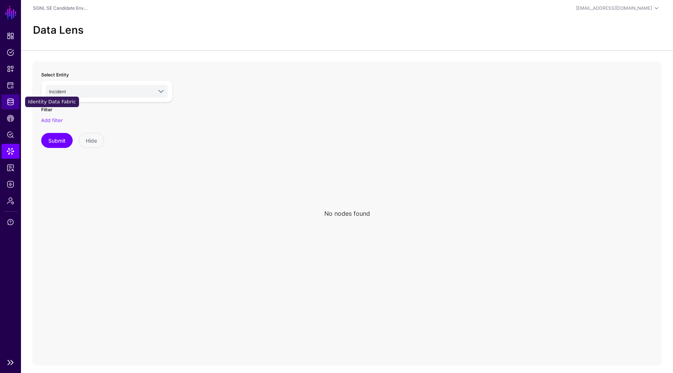
click at [17, 98] on link "Identity Data Fabric" at bounding box center [10, 101] width 18 height 15
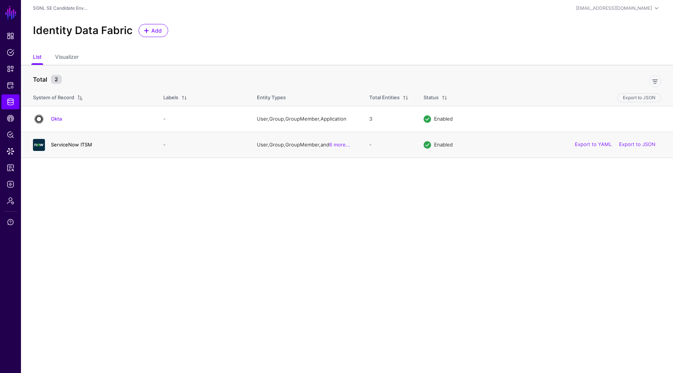
click at [83, 145] on link "ServiceNow ITSM" at bounding box center [71, 144] width 41 height 6
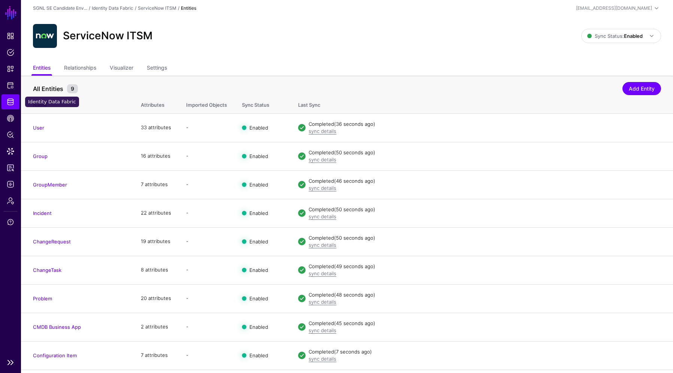
click at [8, 99] on span "Identity Data Fabric" at bounding box center [10, 101] width 7 height 7
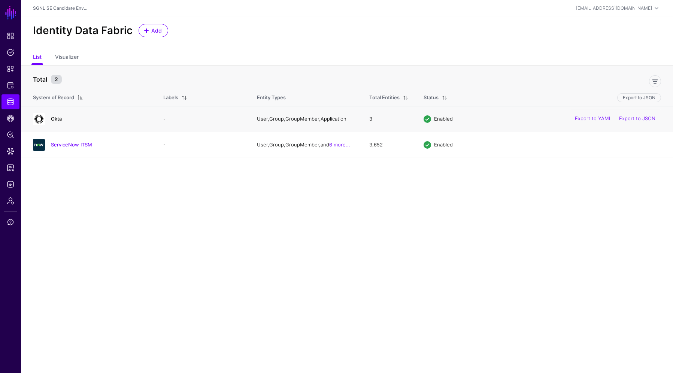
click at [58, 117] on link "Okta" at bounding box center [56, 119] width 11 height 6
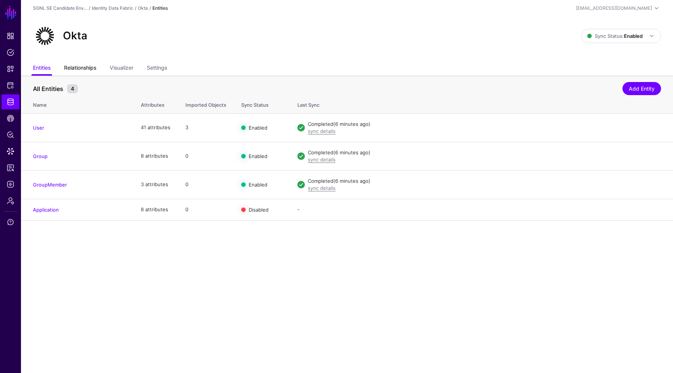
click at [87, 66] on link "Relationships" at bounding box center [80, 68] width 32 height 14
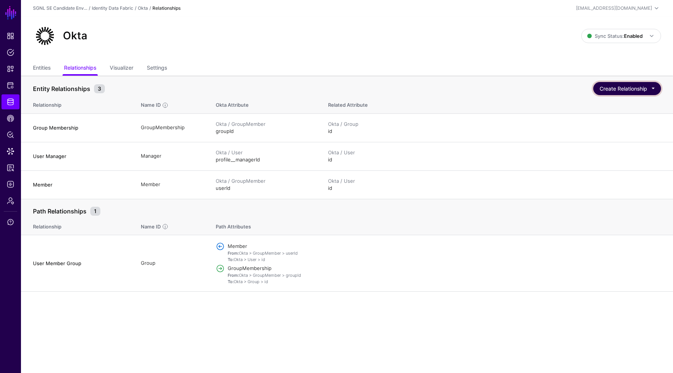
click at [606, 86] on button "Create Relationship" at bounding box center [627, 88] width 68 height 13
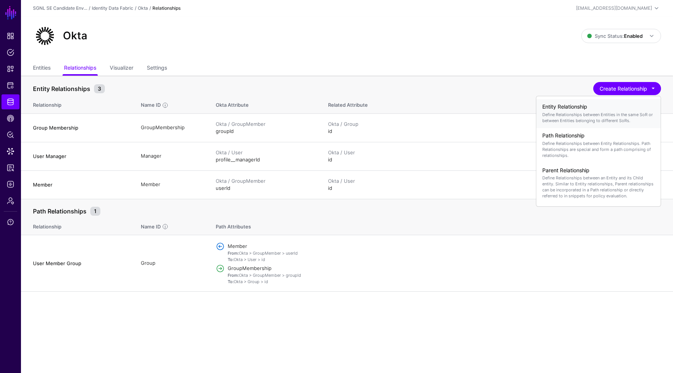
click at [564, 118] on p "Define Relationships between Entities in the same SoR or between Entities belon…" at bounding box center [598, 118] width 112 height 12
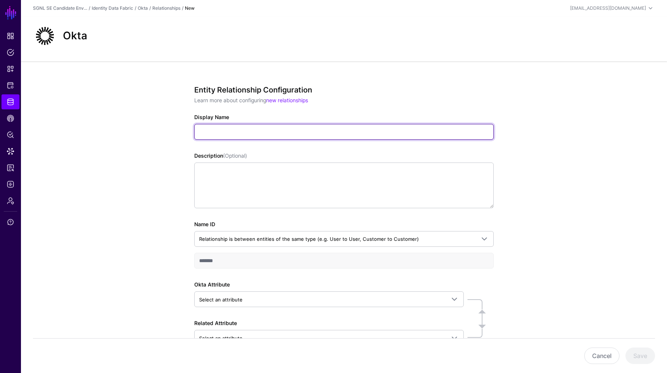
click at [235, 134] on input "Display Name" at bounding box center [343, 132] width 299 height 16
type input "*"
type input "*****"
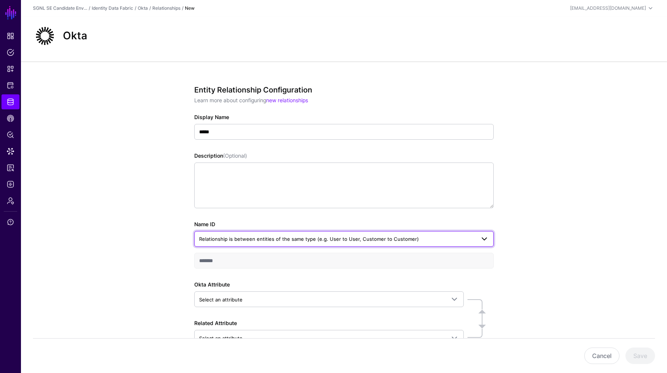
click at [249, 241] on span "Relationship is between entities of the same type (e.g. User to User, Customer …" at bounding box center [309, 239] width 220 height 6
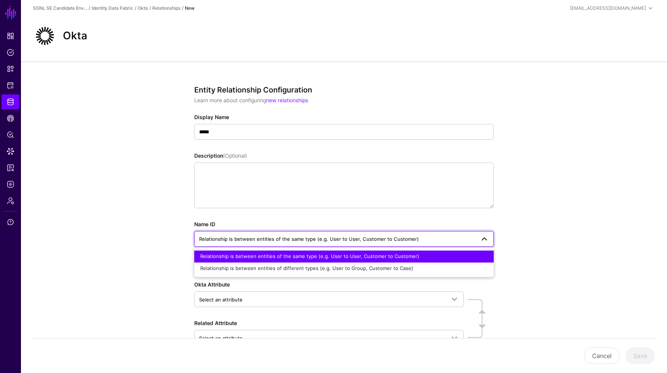
click at [247, 241] on span "Relationship is between entities of the same type (e.g. User to User, Customer …" at bounding box center [309, 239] width 220 height 6
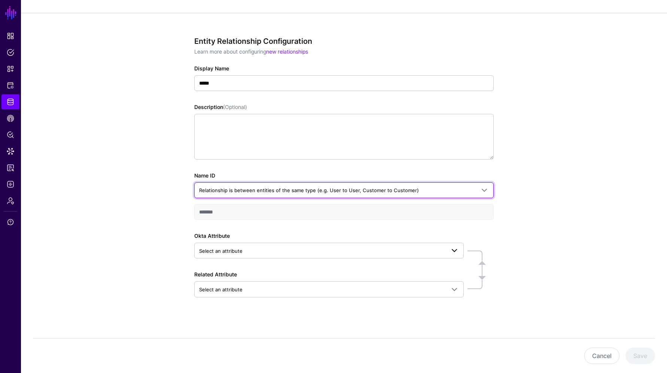
scroll to position [51, 0]
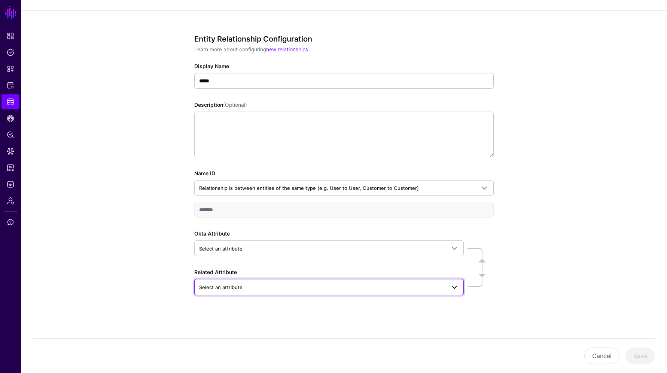
click at [235, 280] on link "Select an attribute" at bounding box center [328, 287] width 269 height 16
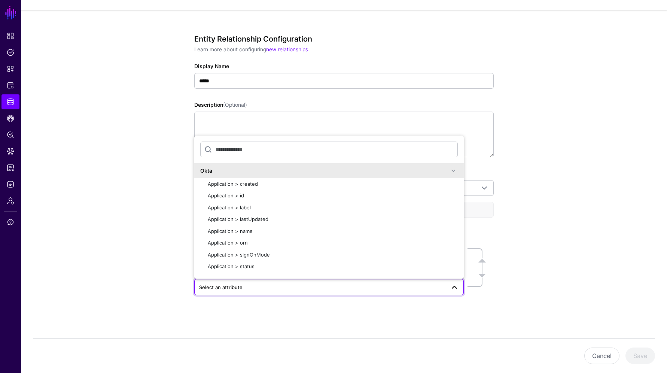
click at [152, 282] on div "Entity Relationship Configuration Learn more about configuring new relationship…" at bounding box center [344, 191] width 646 height 362
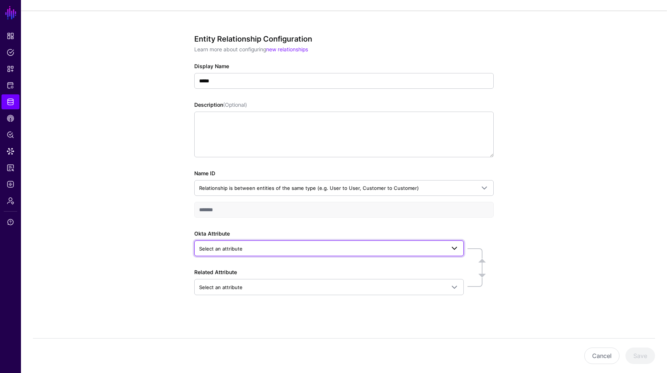
click at [223, 246] on span "Select an attribute" at bounding box center [220, 249] width 43 height 6
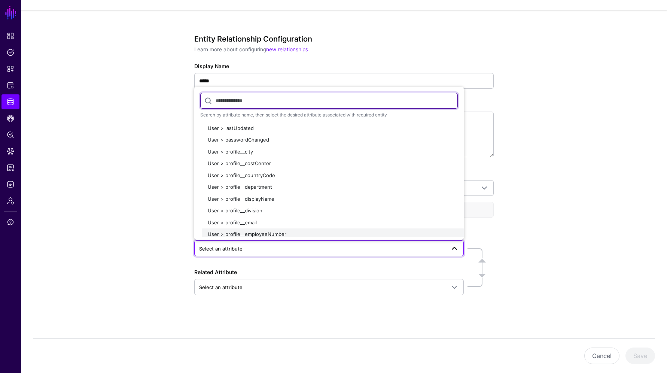
scroll to position [337, 0]
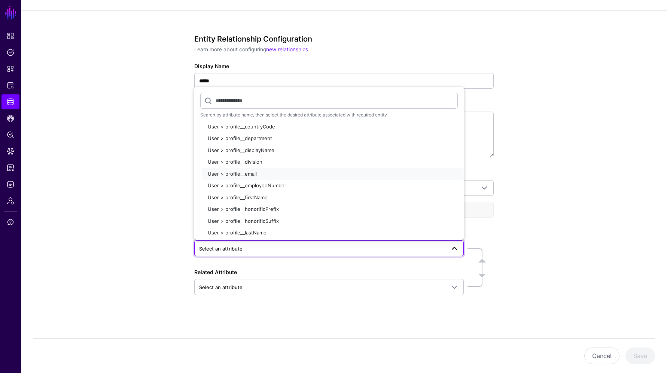
click at [258, 174] on div "User > profile__email" at bounding box center [333, 173] width 250 height 7
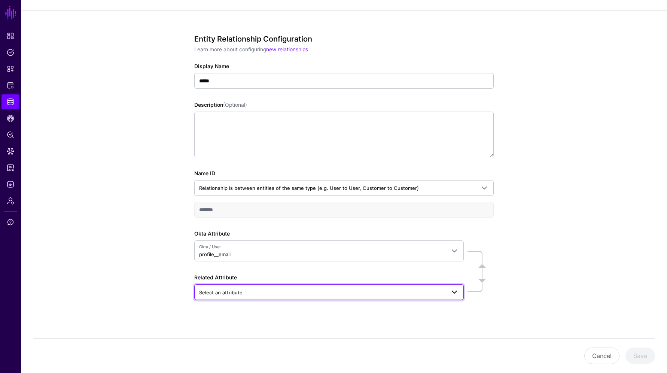
click at [253, 292] on span "Select an attribute" at bounding box center [322, 292] width 246 height 8
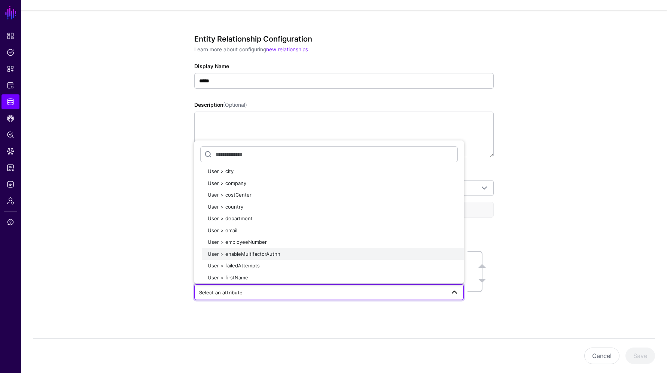
scroll to position [1946, 0]
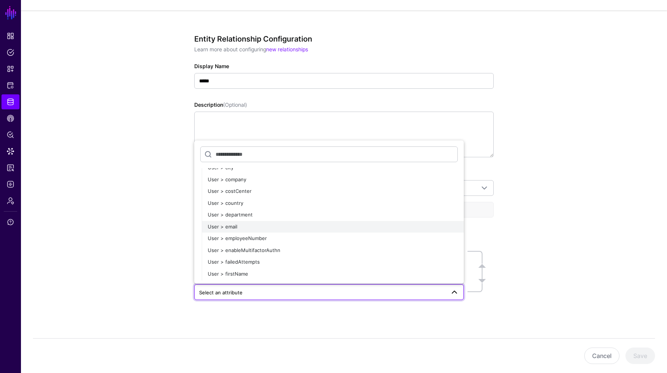
click at [236, 226] on span "User > email" at bounding box center [223, 226] width 30 height 6
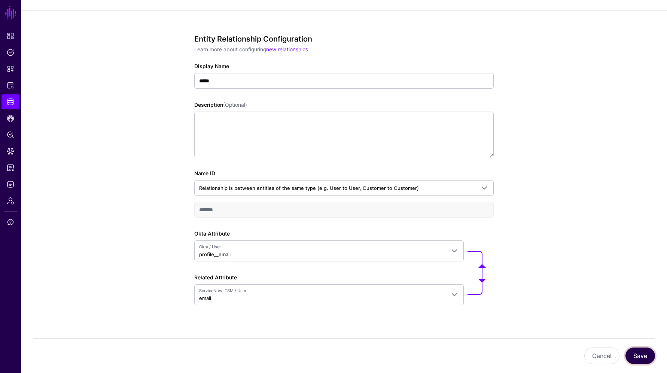
click at [649, 354] on button "Save" at bounding box center [640, 355] width 30 height 16
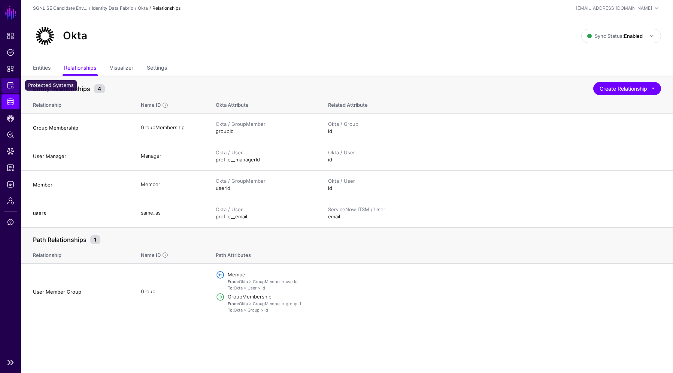
click at [12, 81] on link "Protected Systems" at bounding box center [10, 85] width 18 height 15
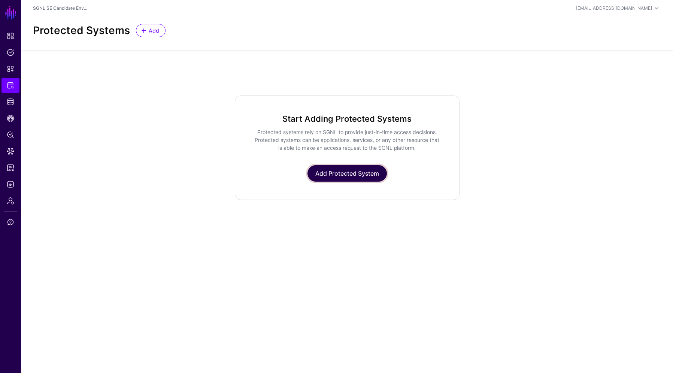
click at [344, 175] on link "Add Protected System" at bounding box center [346, 173] width 79 height 16
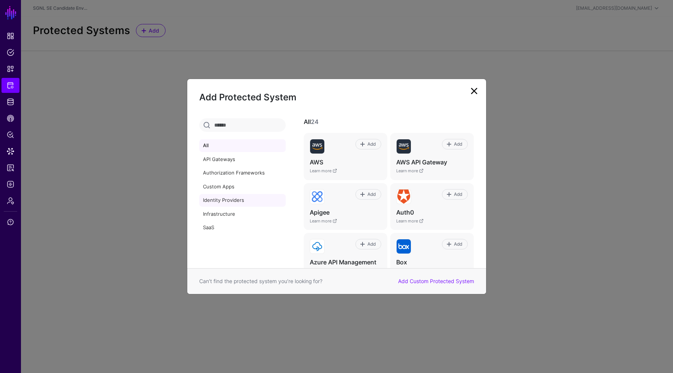
click at [226, 195] on link "Identity Providers" at bounding box center [242, 200] width 86 height 13
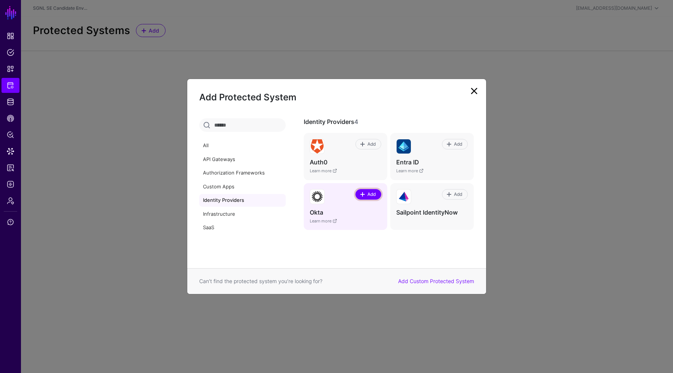
click at [365, 195] on span at bounding box center [363, 194] width 6 height 6
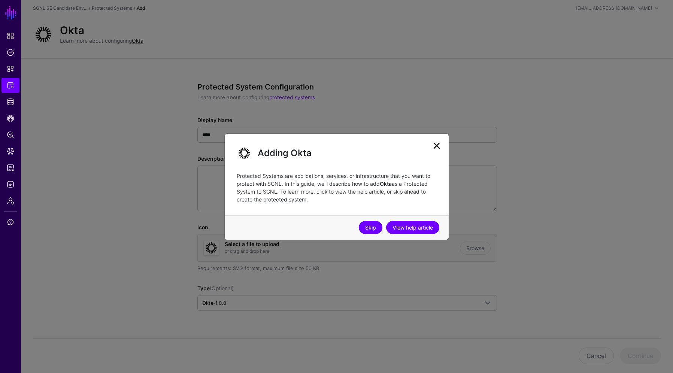
click at [372, 228] on link "Skip" at bounding box center [371, 227] width 24 height 13
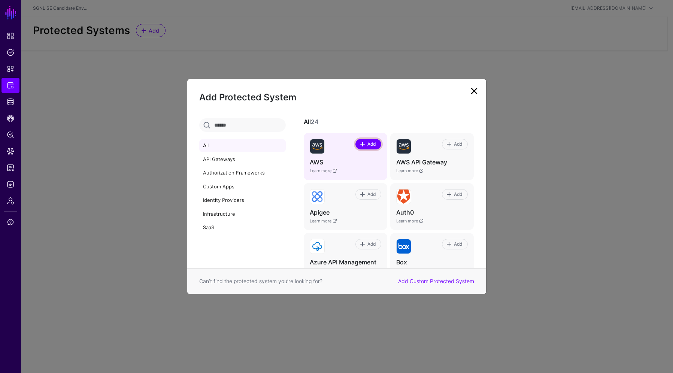
click at [361, 141] on span "Add" at bounding box center [368, 144] width 16 height 7
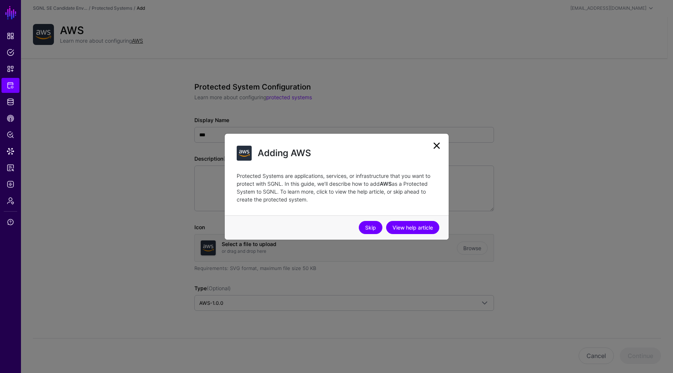
click at [374, 231] on link "Skip" at bounding box center [371, 227] width 24 height 13
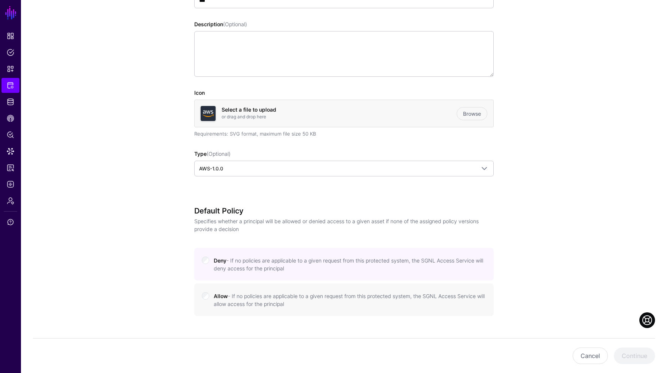
scroll to position [150, 0]
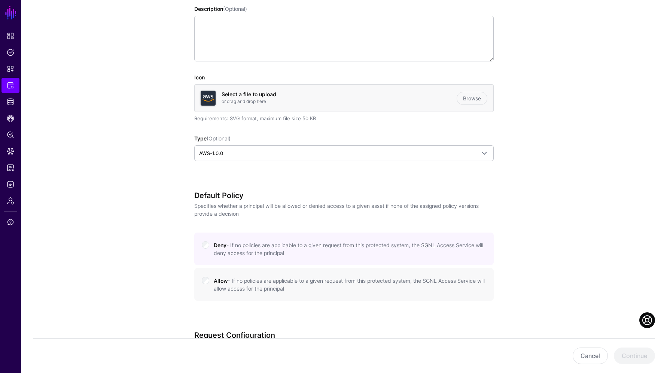
click at [249, 286] on small "- If no policies are applicable to a given request from this protected system, …" at bounding box center [349, 284] width 271 height 14
click at [269, 240] on label "Deny - If no policies are applicable to a given request from this protected sys…" at bounding box center [350, 248] width 272 height 17
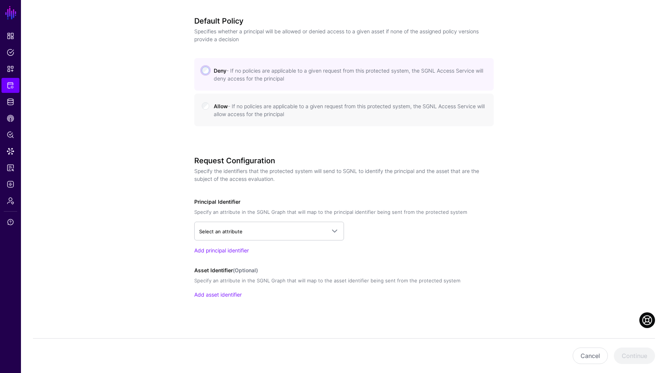
scroll to position [328, 0]
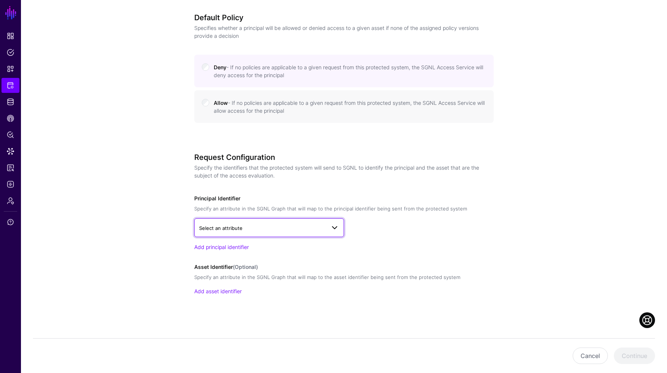
click at [301, 226] on span "Select an attribute" at bounding box center [262, 228] width 127 height 8
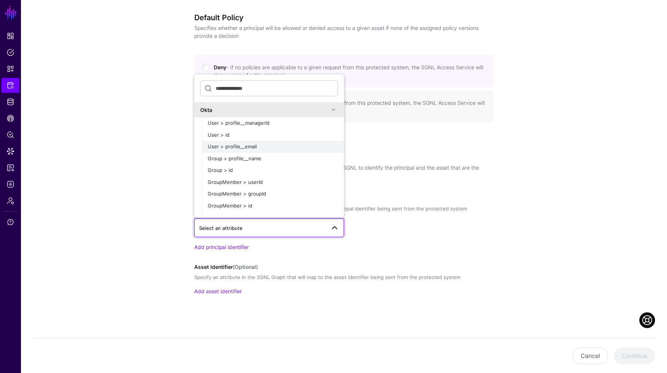
click at [244, 146] on span "User > profile__email" at bounding box center [232, 146] width 49 height 6
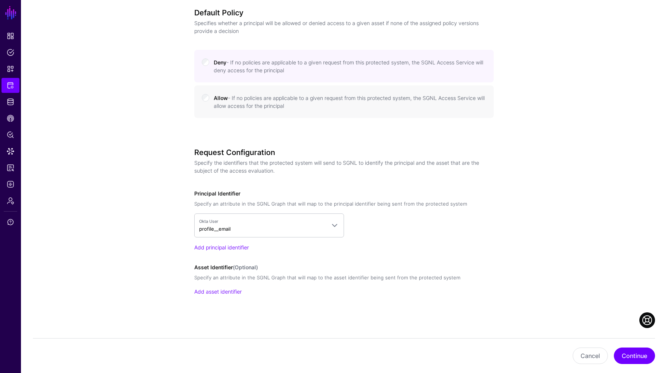
scroll to position [333, 0]
click at [234, 291] on link "Add asset identifier" at bounding box center [218, 291] width 48 height 6
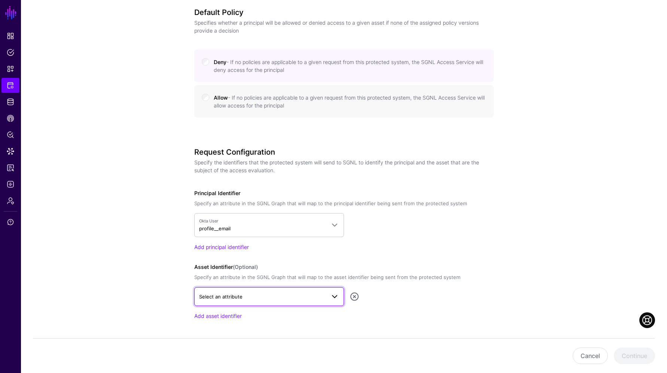
click at [237, 293] on span "Select an attribute" at bounding box center [262, 296] width 127 height 8
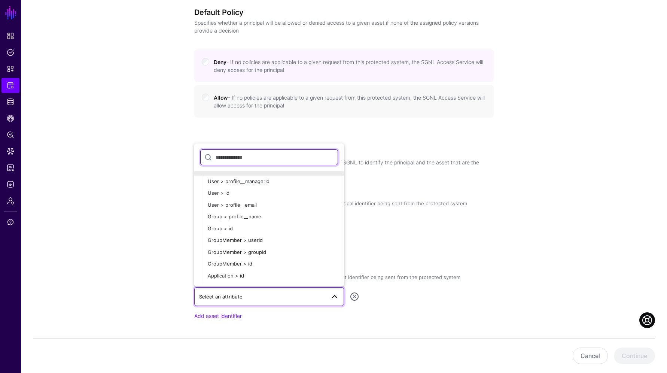
scroll to position [0, 0]
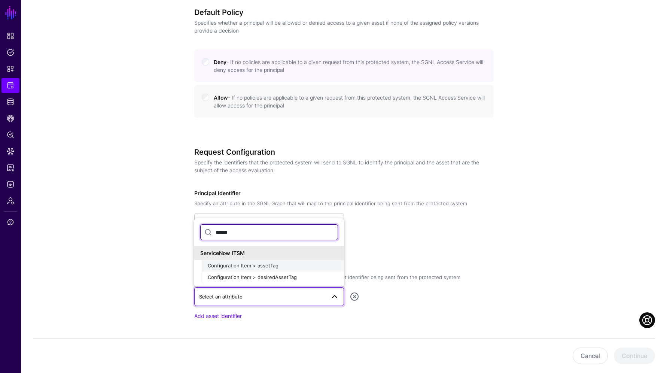
type input "******"
click at [264, 264] on span "Configuration Item > assetTag" at bounding box center [243, 265] width 71 height 6
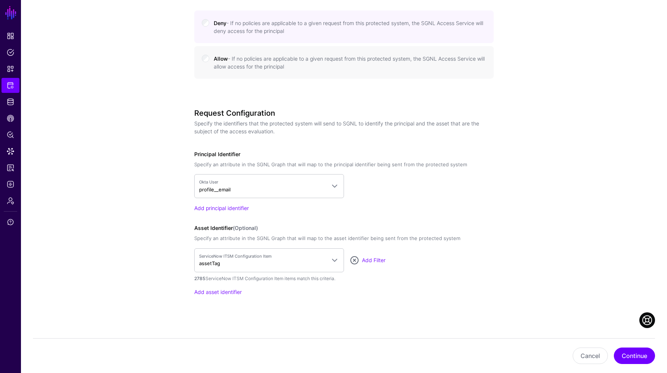
scroll to position [372, 0]
click at [627, 355] on button "Continue" at bounding box center [634, 355] width 41 height 16
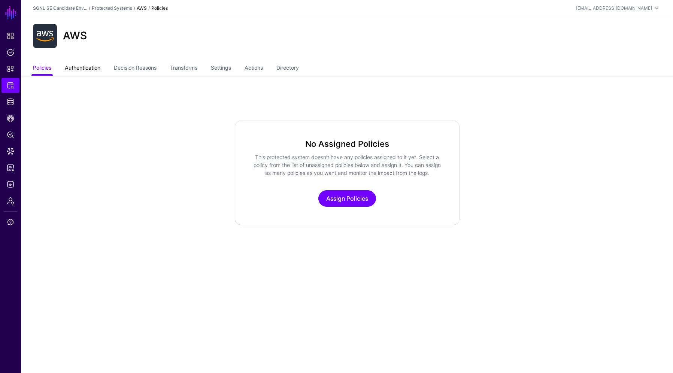
click at [82, 66] on link "Authentication" at bounding box center [83, 68] width 36 height 14
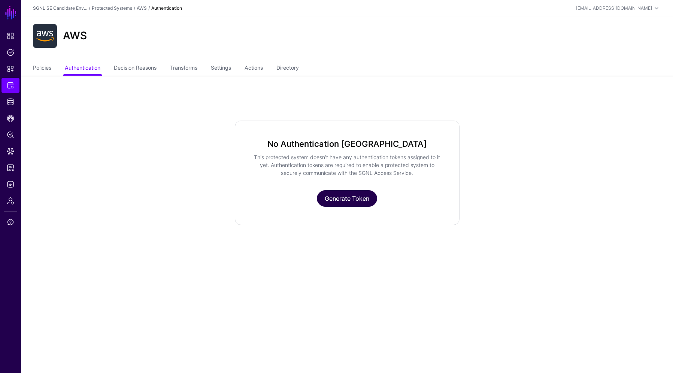
click at [351, 192] on link "Generate Token" at bounding box center [347, 198] width 60 height 16
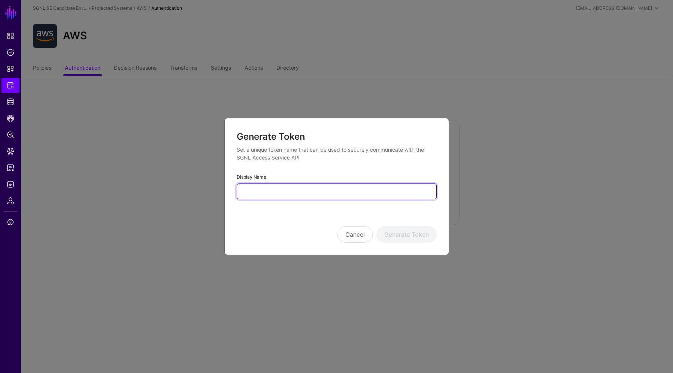
click at [335, 194] on input "Display Name" at bounding box center [337, 191] width 200 height 16
type input "*"
type input "**********"
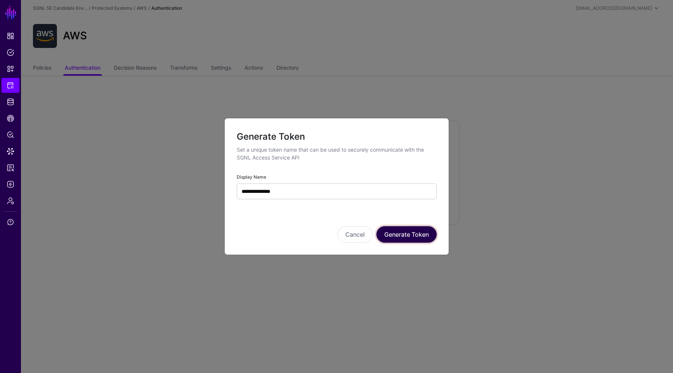
click at [403, 231] on button "Generate Token" at bounding box center [406, 234] width 60 height 16
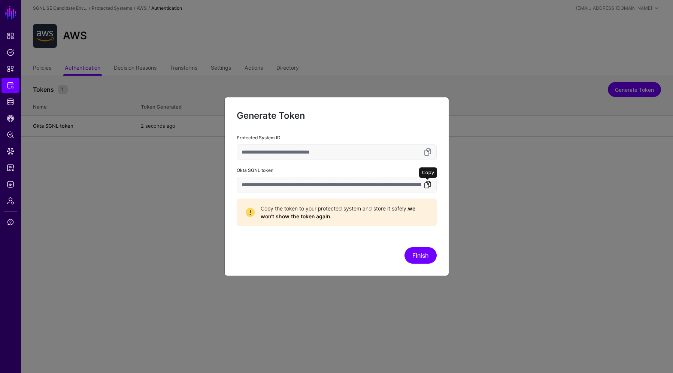
click at [424, 186] on link at bounding box center [427, 184] width 9 height 9
click at [426, 152] on link at bounding box center [427, 151] width 9 height 9
click at [432, 252] on button "Finish" at bounding box center [420, 255] width 32 height 16
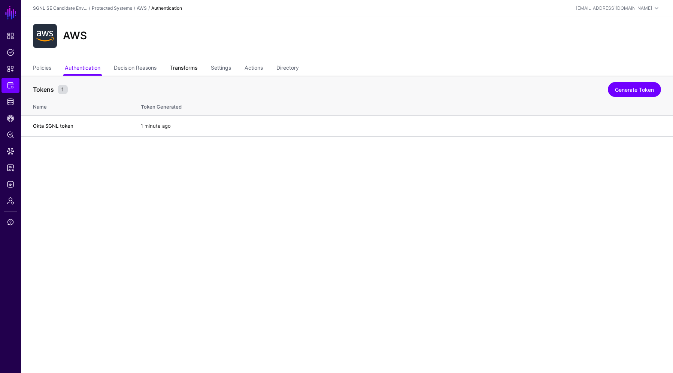
click at [188, 70] on link "Transforms" at bounding box center [183, 68] width 27 height 14
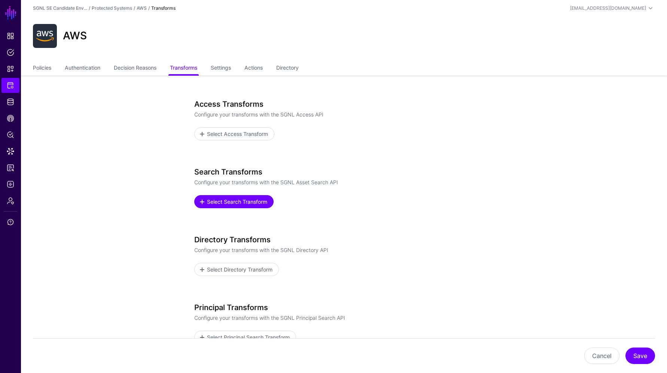
click at [245, 202] on span "Select Search Transform" at bounding box center [237, 202] width 62 height 8
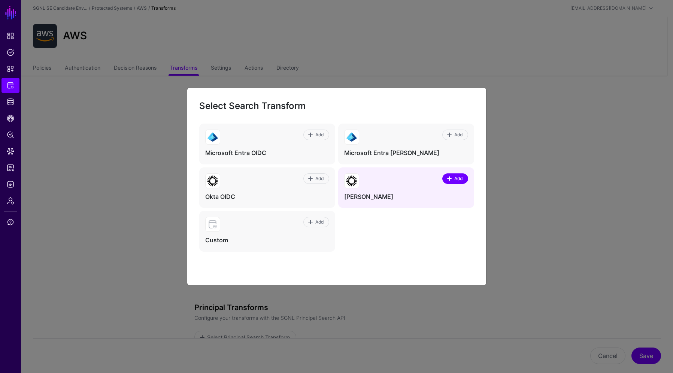
click at [459, 177] on span "Add" at bounding box center [458, 178] width 10 height 7
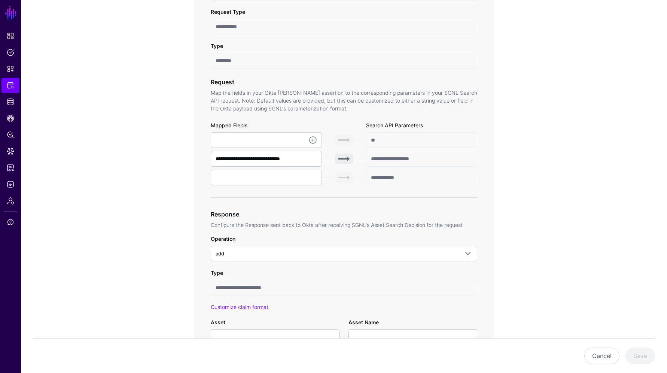
scroll to position [187, 0]
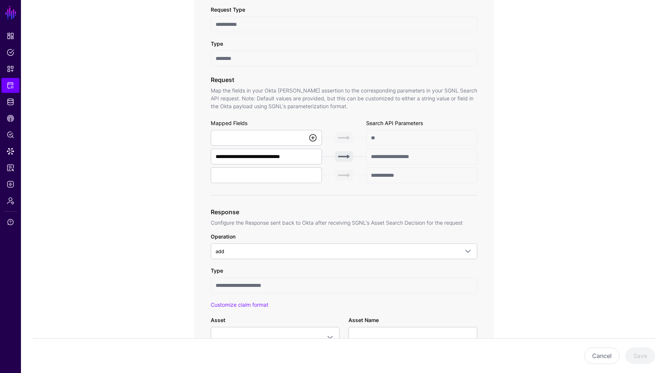
click at [311, 135] on link at bounding box center [312, 137] width 9 height 9
click at [265, 176] on span "{$.data.context.user.profile.email}" at bounding box center [241, 178] width 49 height 6
type input "**********"
click at [310, 179] on input "text" at bounding box center [266, 175] width 111 height 16
type input "**********"
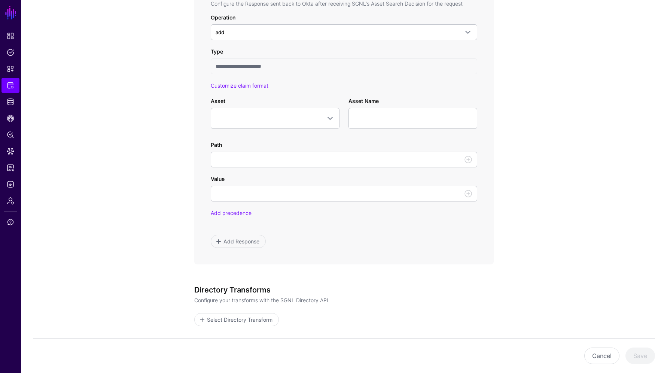
scroll to position [412, 0]
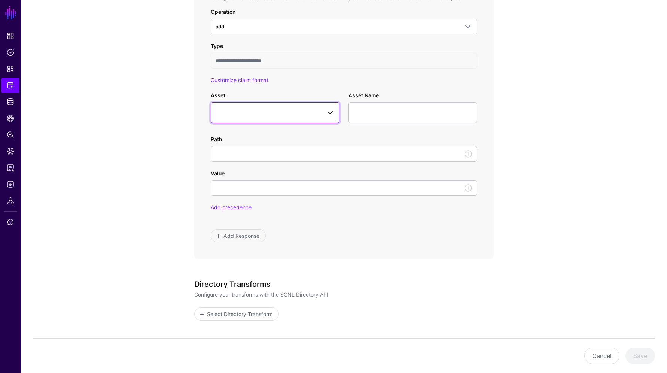
click at [332, 110] on span at bounding box center [330, 112] width 9 height 9
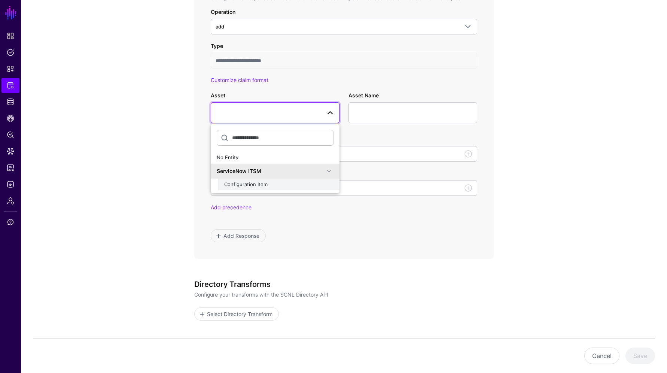
click at [292, 183] on div "Configuration Item" at bounding box center [278, 184] width 109 height 7
type input "**********"
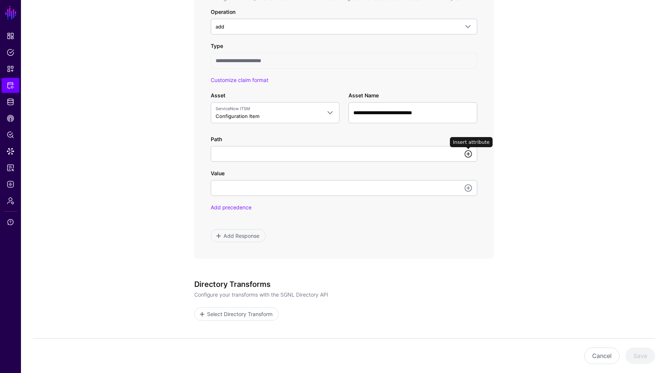
click at [469, 152] on link at bounding box center [468, 153] width 9 height 9
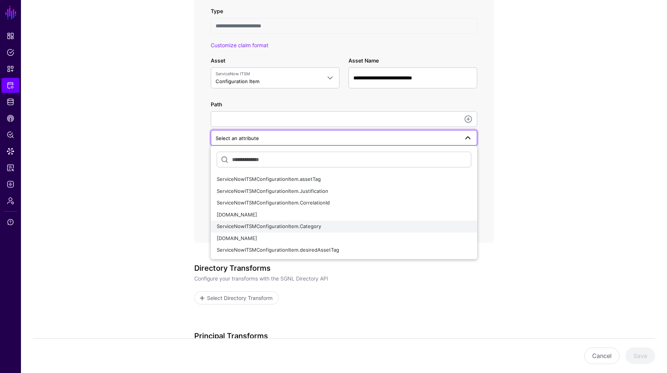
scroll to position [444, 0]
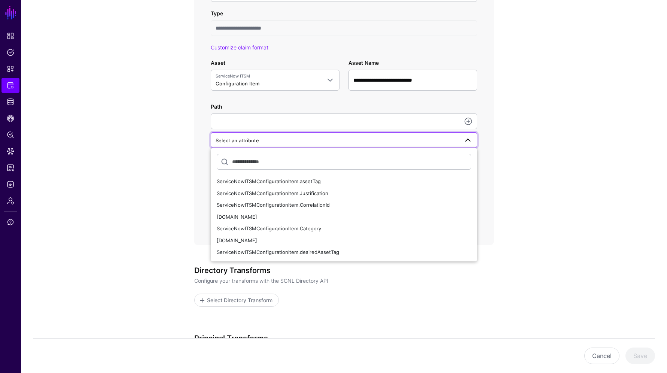
click at [544, 218] on app-integrations-item-transforms "**********" at bounding box center [344, 58] width 646 height 854
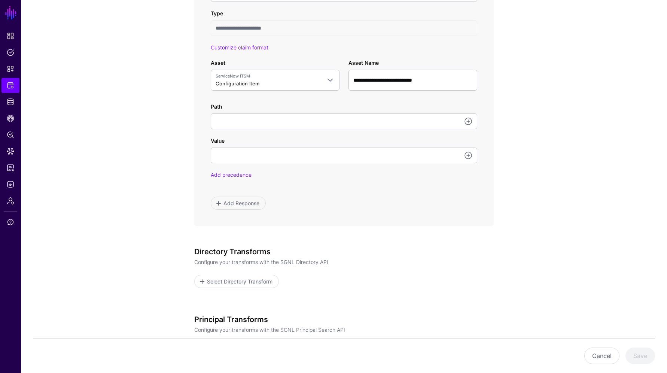
drag, startPoint x: 466, startPoint y: 211, endPoint x: 462, endPoint y: 216, distance: 5.6
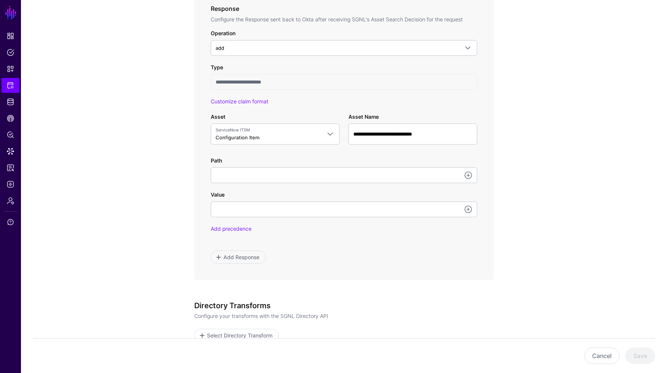
scroll to position [369, 0]
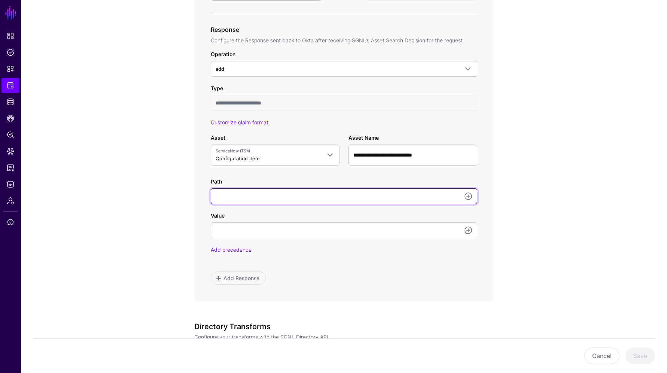
click at [238, 200] on input "Path" at bounding box center [344, 196] width 267 height 16
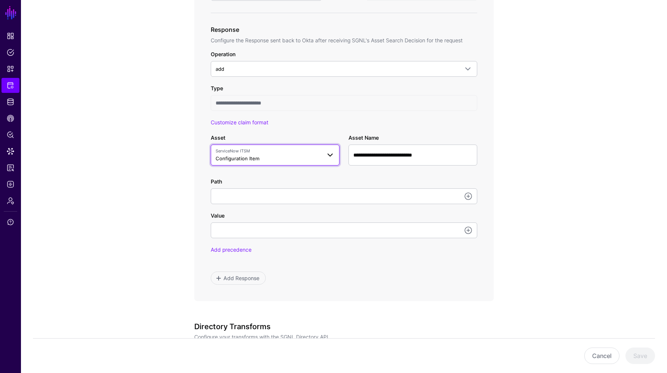
click at [262, 160] on span "ServiceNow ITSM Configuration Item" at bounding box center [269, 155] width 106 height 14
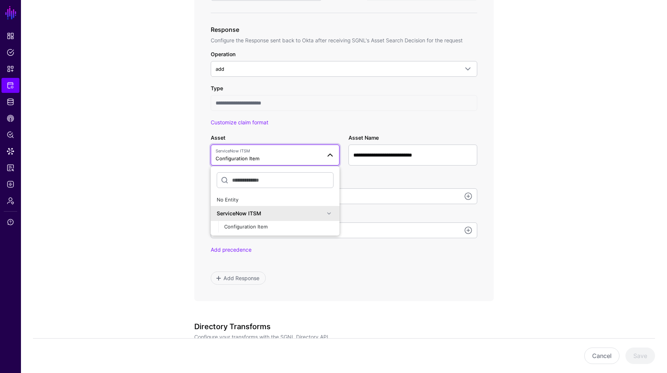
click at [299, 103] on input "**********" at bounding box center [344, 103] width 267 height 16
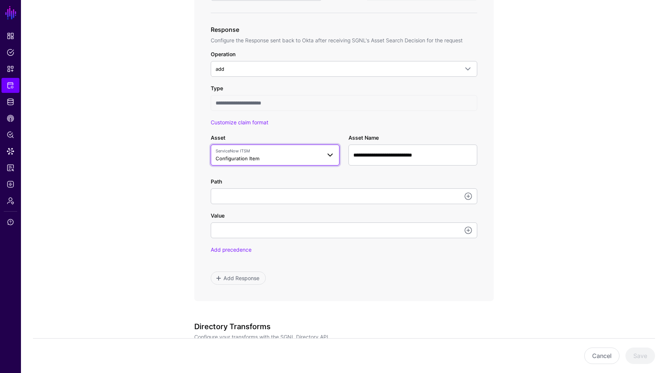
click at [306, 153] on span "ServiceNow ITSM" at bounding box center [269, 151] width 106 height 6
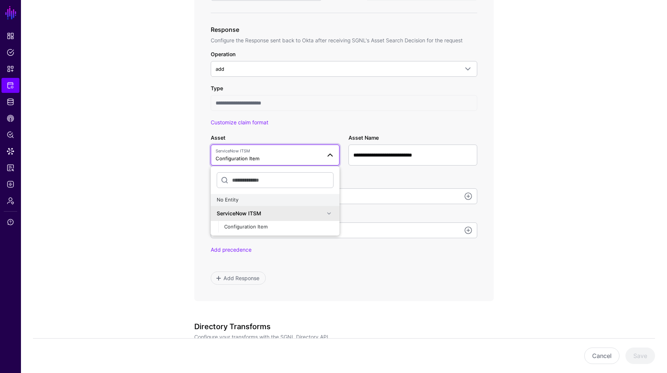
click at [247, 198] on div "No Entity" at bounding box center [275, 199] width 117 height 7
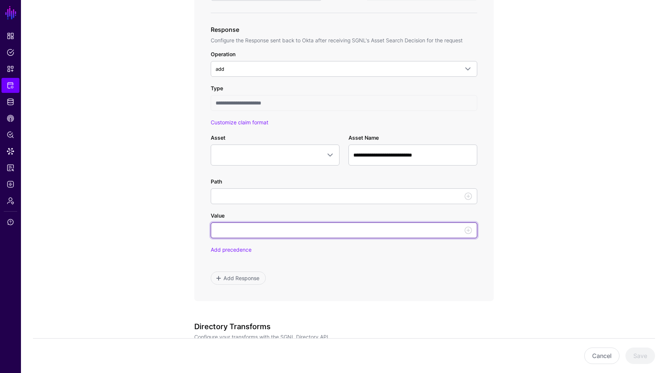
click at [293, 235] on input "Value" at bounding box center [344, 230] width 267 height 16
paste input "**********"
type input "**********"
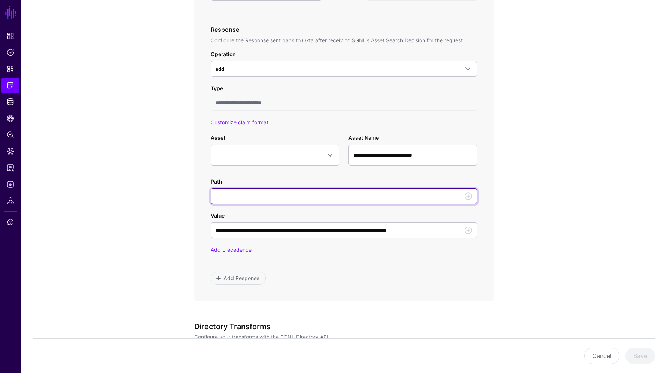
click at [304, 194] on input "Path" at bounding box center [344, 196] width 267 height 16
paste input "**********"
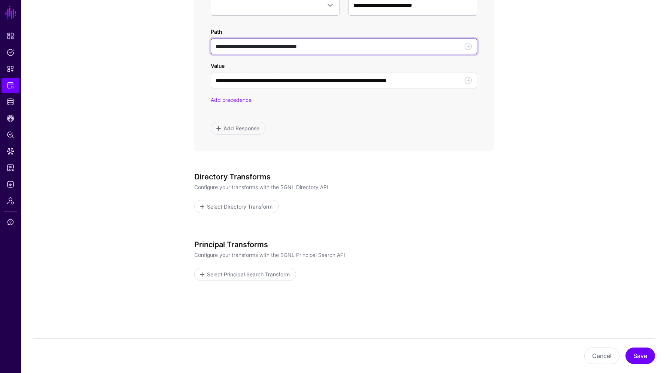
scroll to position [538, 0]
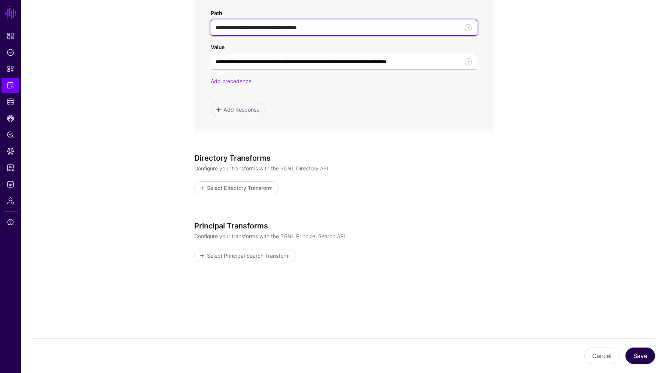
type input "**********"
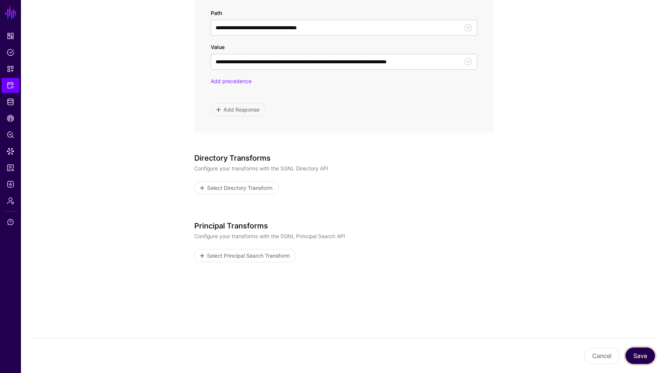
click at [642, 349] on button "Save" at bounding box center [640, 355] width 30 height 16
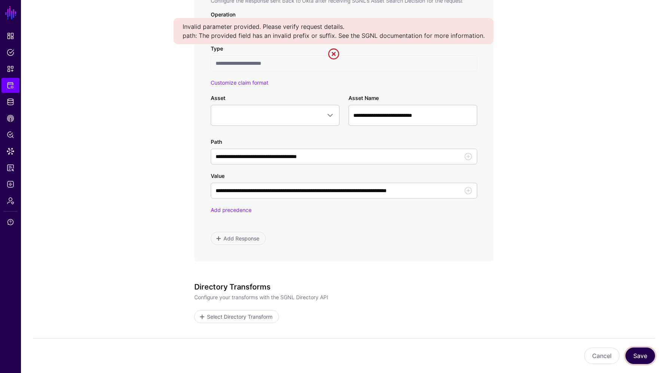
scroll to position [351, 0]
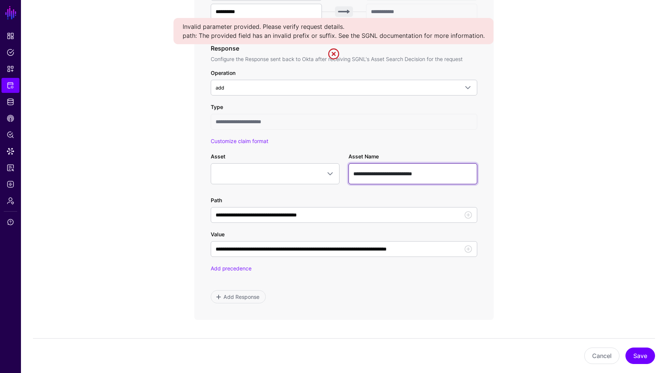
click at [411, 180] on input "**********" at bounding box center [412, 173] width 129 height 21
click at [410, 178] on input "**********" at bounding box center [412, 173] width 129 height 21
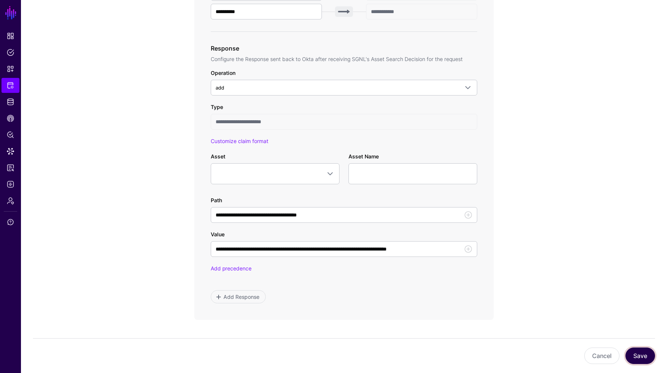
drag, startPoint x: 637, startPoint y: 349, endPoint x: 641, endPoint y: 353, distance: 6.1
click at [639, 351] on button "Save" at bounding box center [640, 355] width 30 height 16
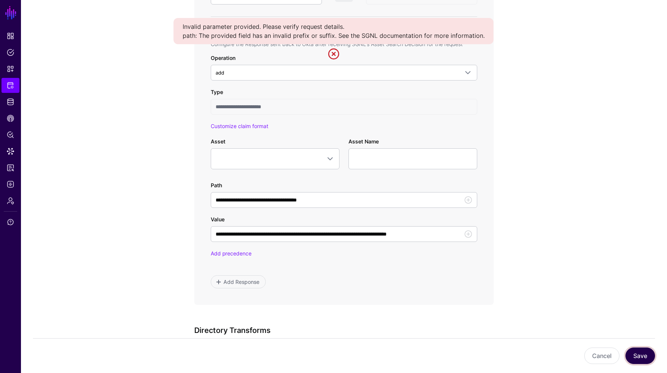
scroll to position [374, 0]
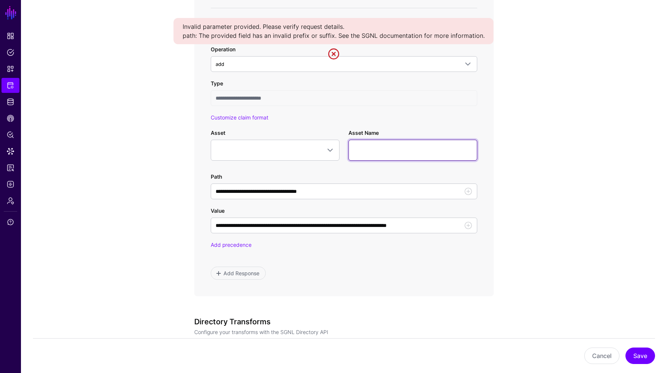
click at [375, 152] on input "Asset Name" at bounding box center [412, 150] width 129 height 21
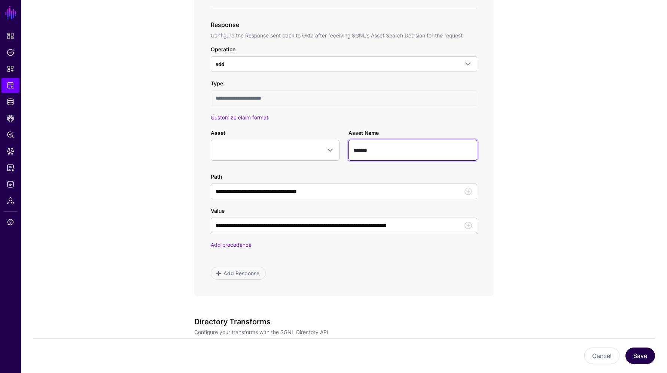
type input "*******"
click at [644, 351] on button "Save" at bounding box center [640, 355] width 30 height 16
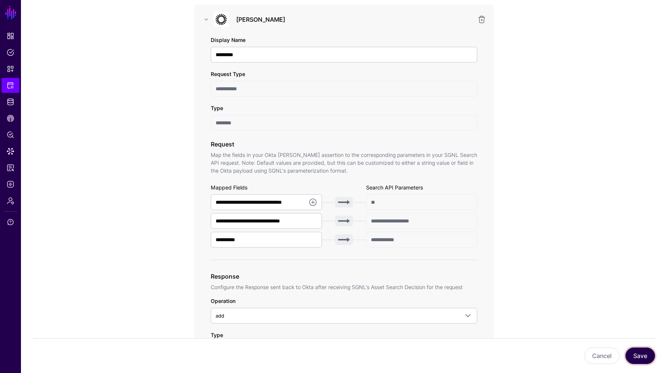
scroll to position [262, 0]
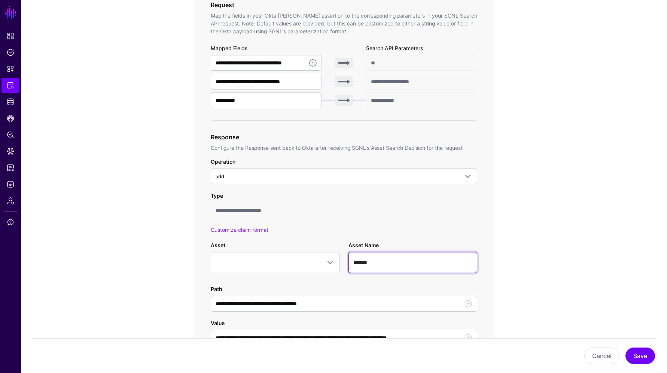
click at [376, 261] on input "*******" at bounding box center [412, 262] width 129 height 21
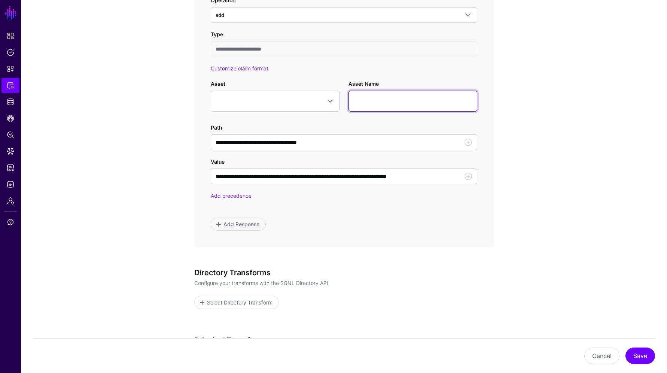
scroll to position [449, 0]
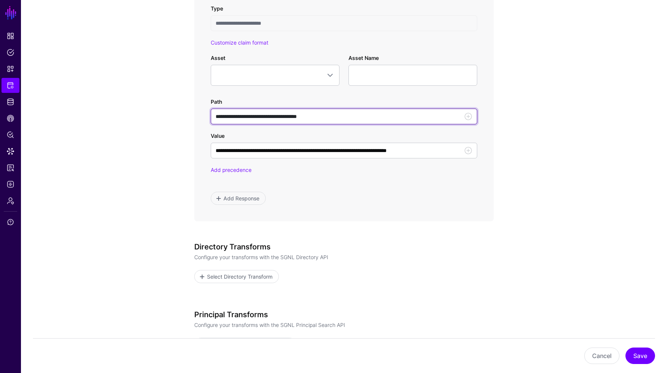
click at [271, 115] on input "**********" at bounding box center [344, 117] width 267 height 16
paste input "**********"
type input "**********"
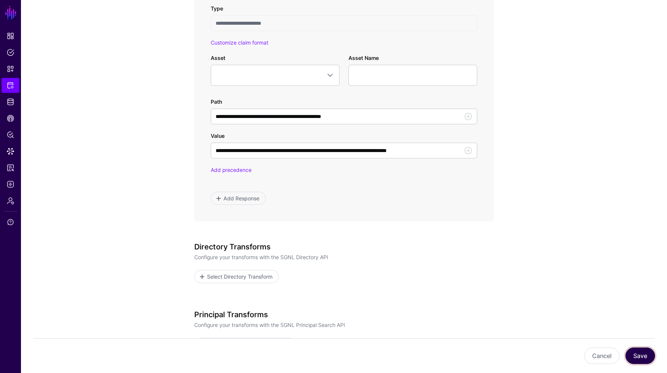
click at [641, 351] on button "Save" at bounding box center [640, 355] width 30 height 16
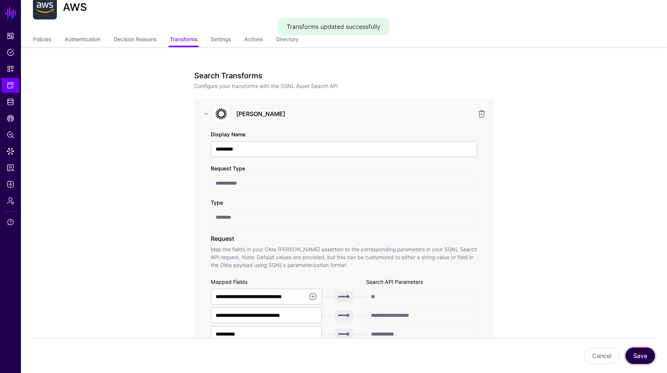
scroll to position [0, 0]
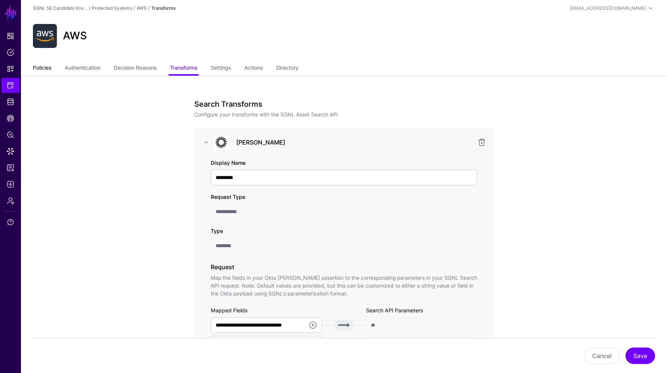
click at [46, 68] on link "Policies" at bounding box center [42, 68] width 18 height 14
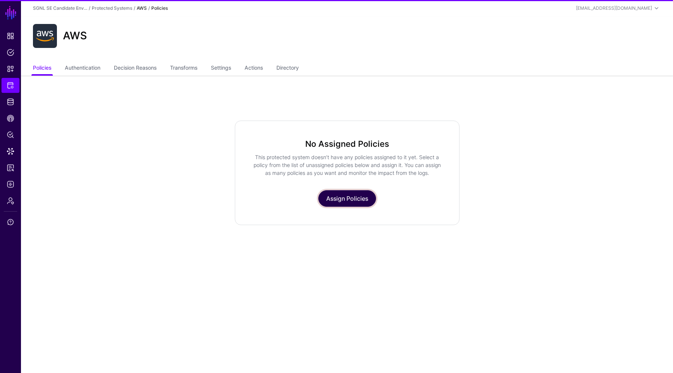
click at [347, 201] on link "Assign Policies" at bounding box center [347, 198] width 58 height 16
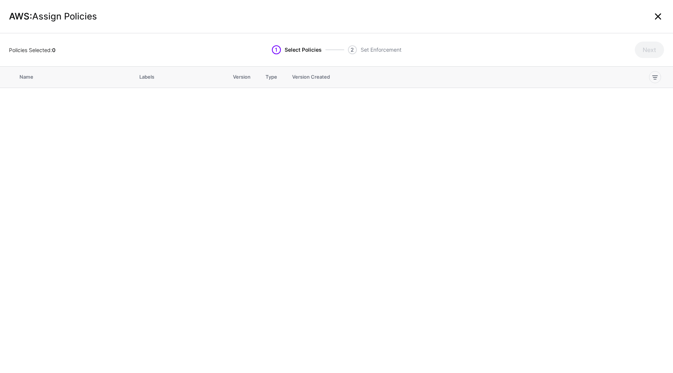
click at [661, 14] on link at bounding box center [658, 16] width 12 height 12
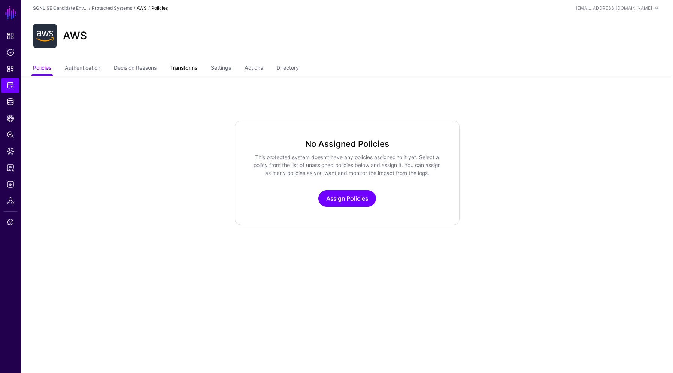
click at [176, 68] on link "Transforms" at bounding box center [183, 68] width 27 height 14
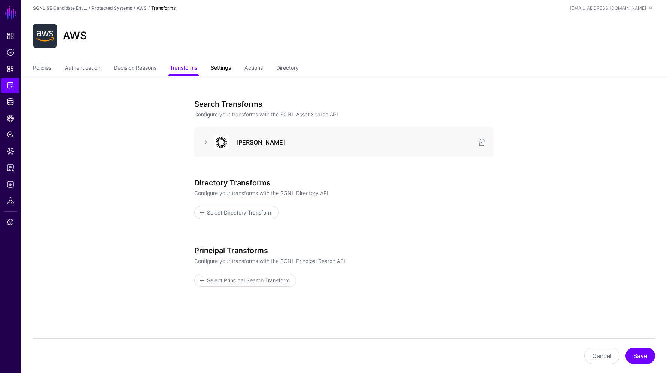
click at [216, 66] on link "Settings" at bounding box center [221, 68] width 20 height 14
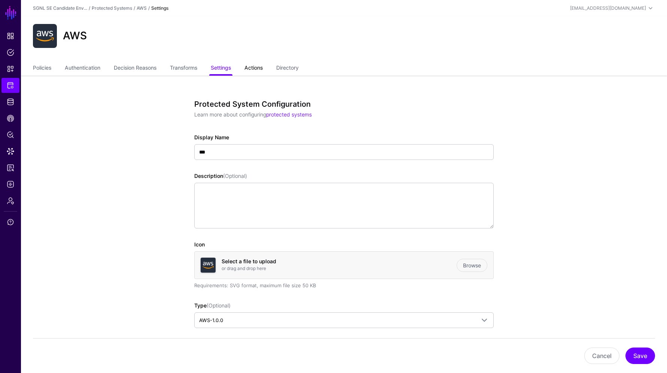
click at [256, 64] on link "Actions" at bounding box center [253, 68] width 18 height 14
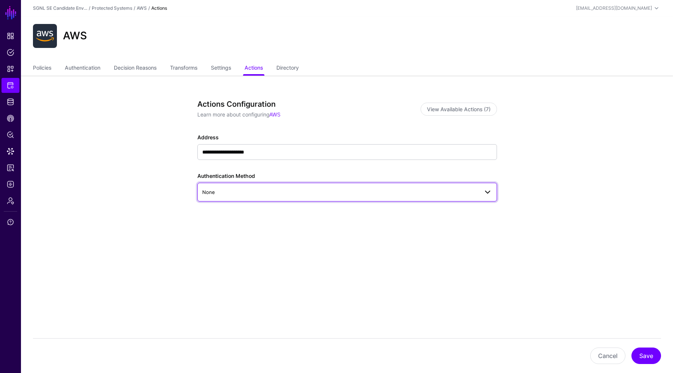
click at [244, 187] on link "None" at bounding box center [346, 192] width 299 height 19
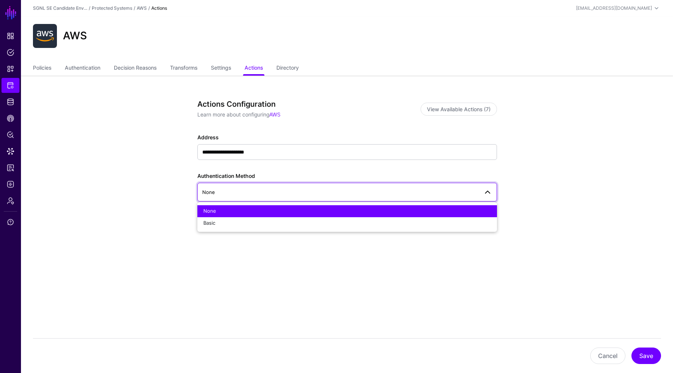
click at [163, 194] on app-integrations-item-actions "**********" at bounding box center [347, 187] width 652 height 222
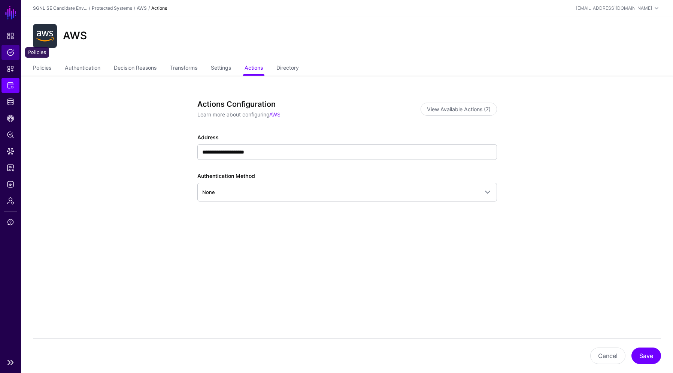
click at [13, 53] on span "Policies" at bounding box center [10, 52] width 7 height 7
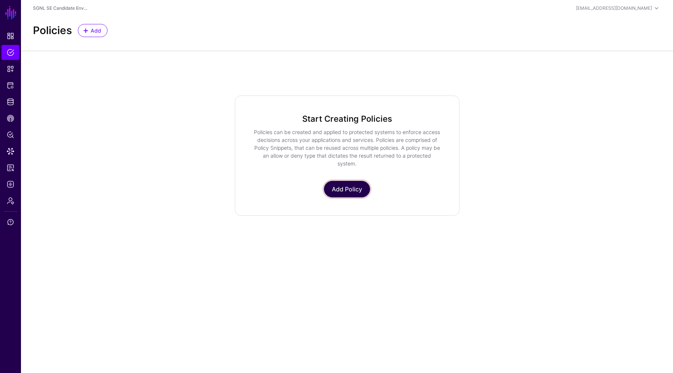
click at [347, 190] on link "Add Policy" at bounding box center [347, 189] width 46 height 16
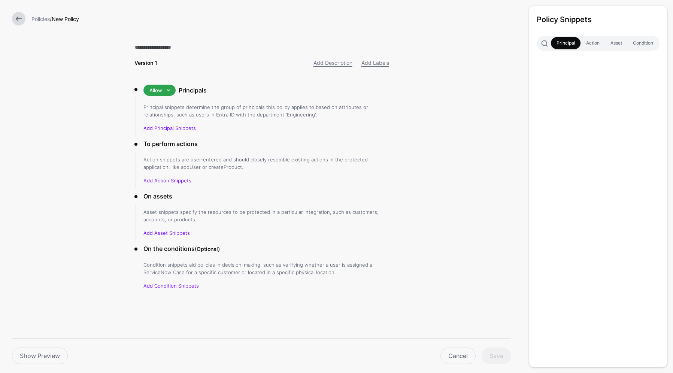
click at [182, 124] on div "Principal snippets determine the group of principals this policy applies to bas…" at bounding box center [266, 117] width 246 height 28
click at [183, 126] on link "Add Principal Snippets" at bounding box center [169, 128] width 52 height 6
click at [169, 127] on link "Add Principal Snippets" at bounding box center [169, 128] width 52 height 6
click at [17, 18] on link at bounding box center [18, 18] width 13 height 13
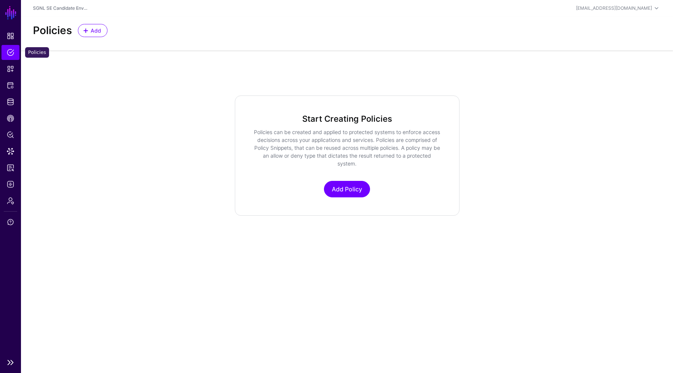
click at [13, 52] on span "Policies" at bounding box center [10, 52] width 7 height 7
click at [12, 83] on span "Protected Systems" at bounding box center [10, 85] width 7 height 7
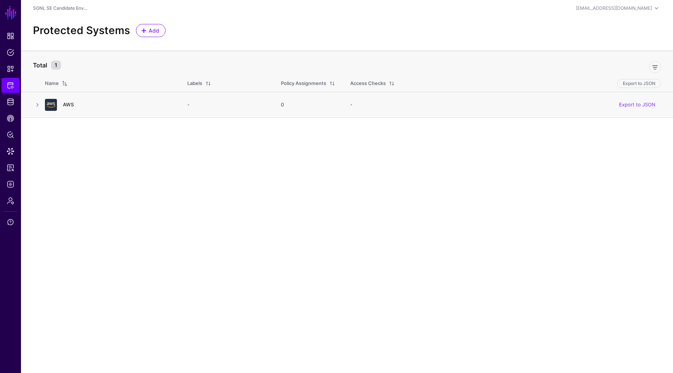
click at [68, 105] on link "AWS" at bounding box center [68, 104] width 11 height 6
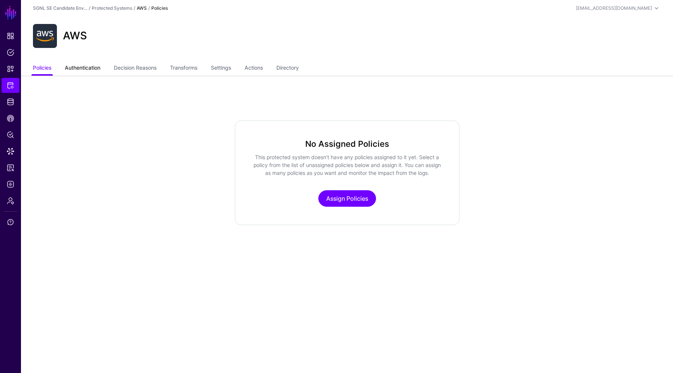
click at [86, 69] on link "Authentication" at bounding box center [83, 68] width 36 height 14
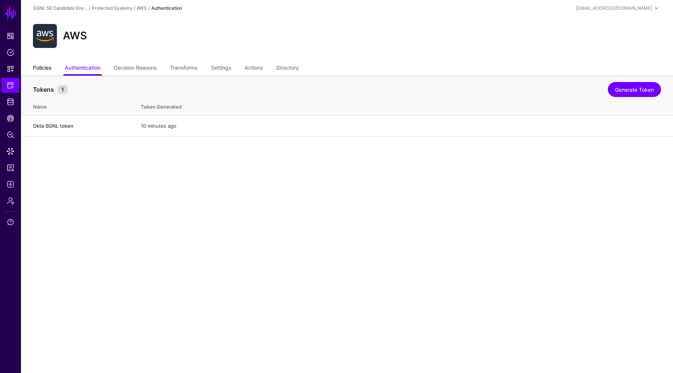
click at [46, 64] on link "Policies" at bounding box center [42, 68] width 18 height 14
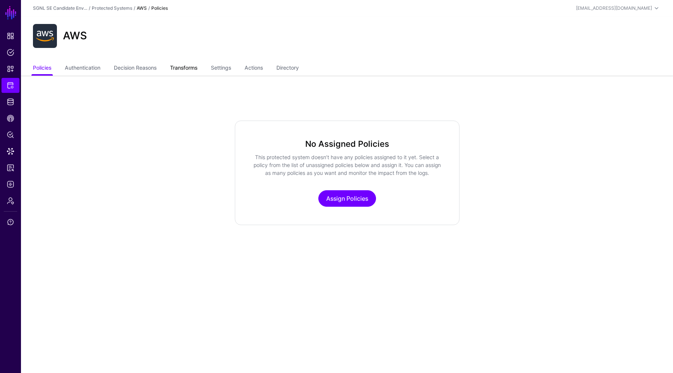
click at [190, 64] on link "Transforms" at bounding box center [183, 68] width 27 height 14
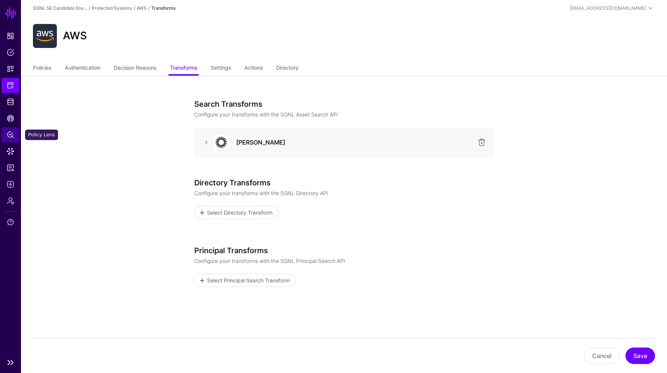
click at [11, 138] on span "Policy Lens" at bounding box center [10, 134] width 7 height 7
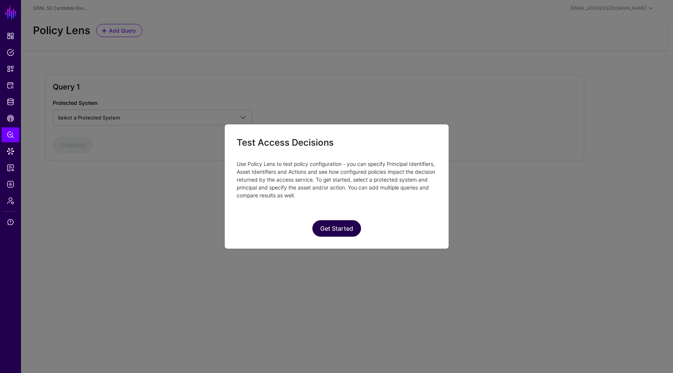
click at [342, 226] on button "Get Started" at bounding box center [336, 228] width 49 height 16
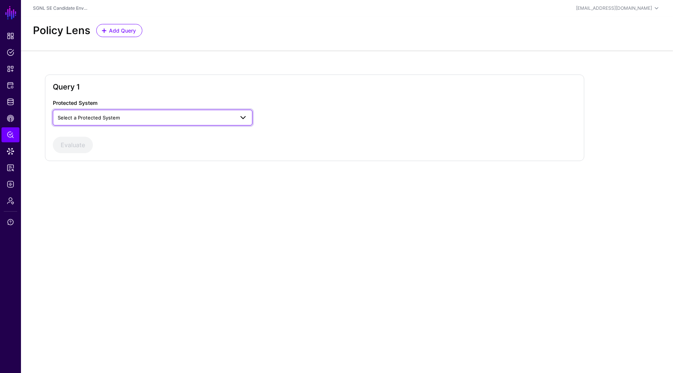
click at [115, 118] on span "Select a Protected System" at bounding box center [89, 118] width 62 height 6
click at [107, 136] on div "AWS" at bounding box center [153, 134] width 188 height 7
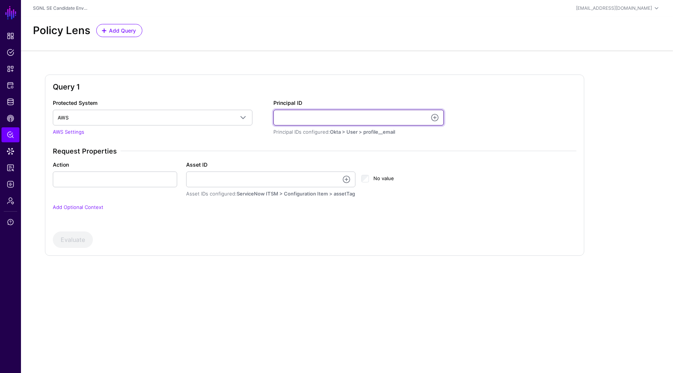
click at [300, 113] on input "Principal ID" at bounding box center [358, 118] width 170 height 16
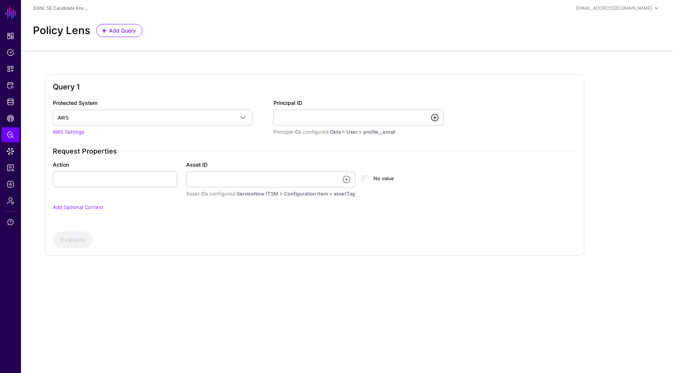
click at [439, 115] on link at bounding box center [434, 117] width 9 height 9
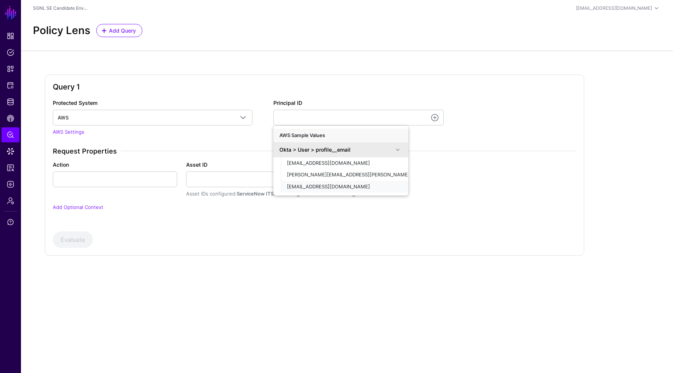
drag, startPoint x: 314, startPoint y: 187, endPoint x: 311, endPoint y: 189, distance: 3.9
click at [313, 188] on span "demouser@demopanel.com" at bounding box center [328, 186] width 83 height 6
type input "**********"
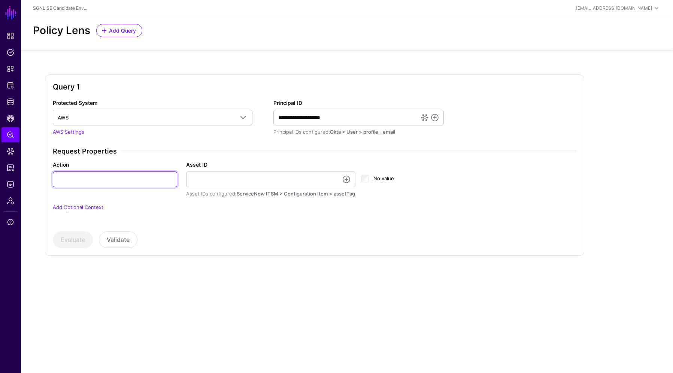
click at [123, 186] on input "Action" at bounding box center [115, 179] width 124 height 16
type input "**********"
click at [348, 179] on link at bounding box center [346, 179] width 9 height 9
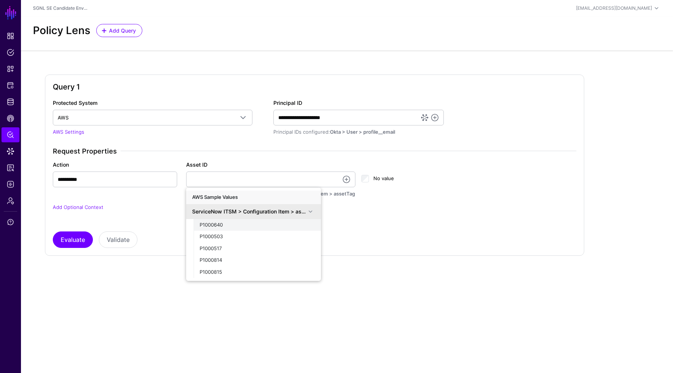
click at [219, 222] on span "P1000640" at bounding box center [211, 225] width 23 height 6
type input "********"
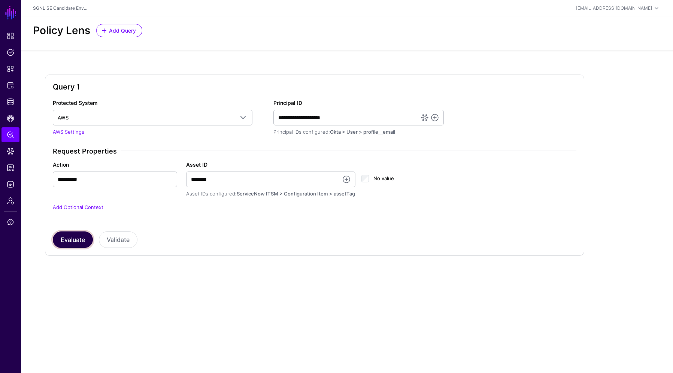
click at [80, 236] on button "Evaluate" at bounding box center [73, 239] width 40 height 16
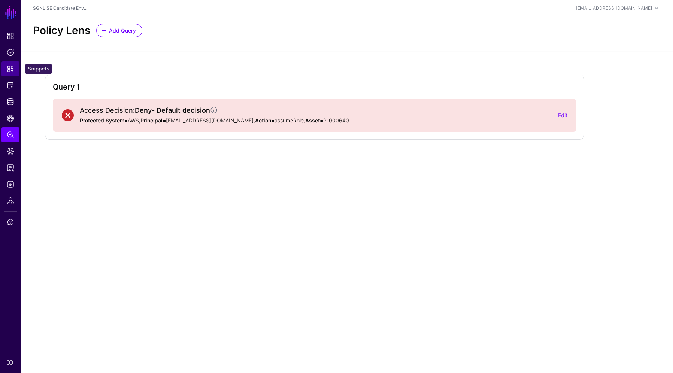
click at [13, 70] on span "Snippets" at bounding box center [10, 68] width 7 height 7
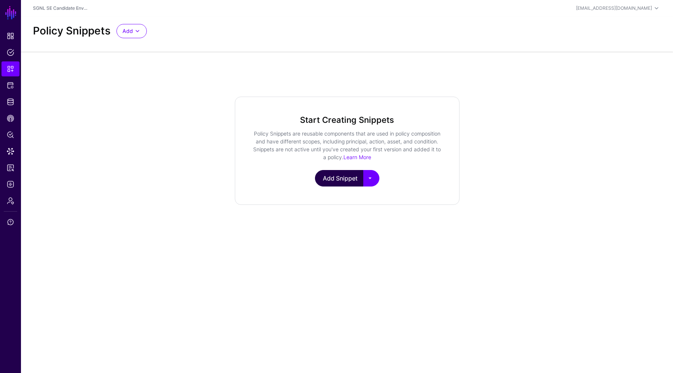
click at [356, 179] on link "Add Snippet" at bounding box center [339, 178] width 48 height 16
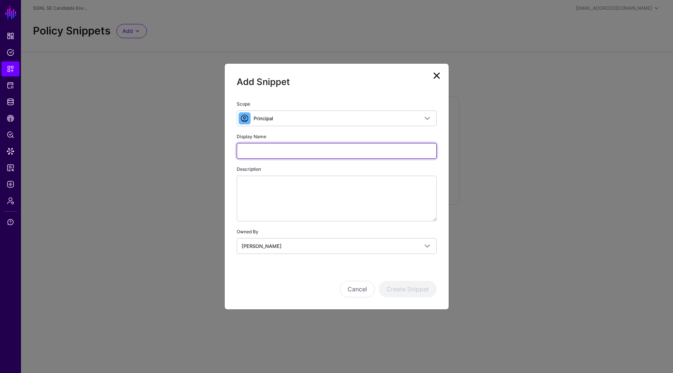
click at [273, 153] on input "Display Name" at bounding box center [337, 151] width 200 height 16
type input "*********"
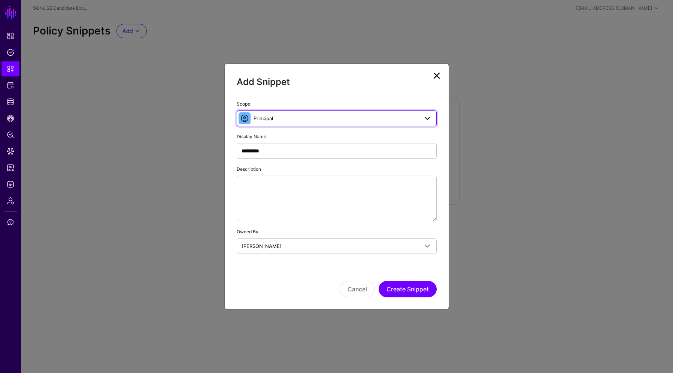
click at [430, 122] on span at bounding box center [427, 118] width 9 height 9
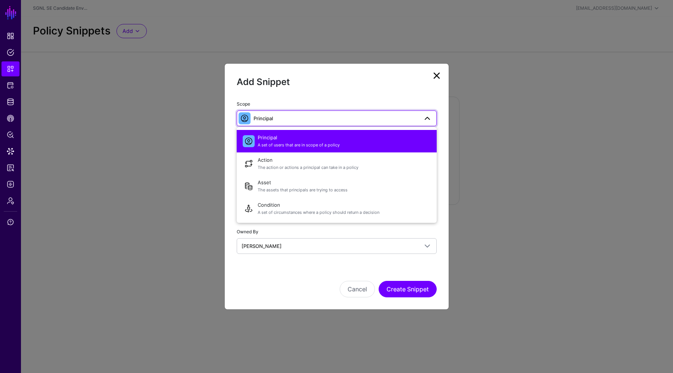
click at [430, 117] on span at bounding box center [427, 118] width 9 height 9
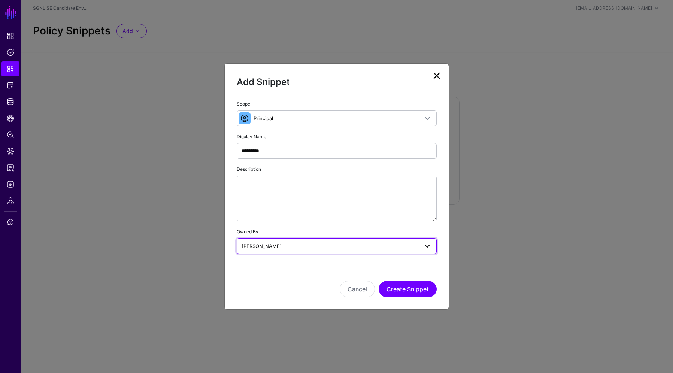
click at [295, 246] on span "[PERSON_NAME]" at bounding box center [329, 246] width 177 height 8
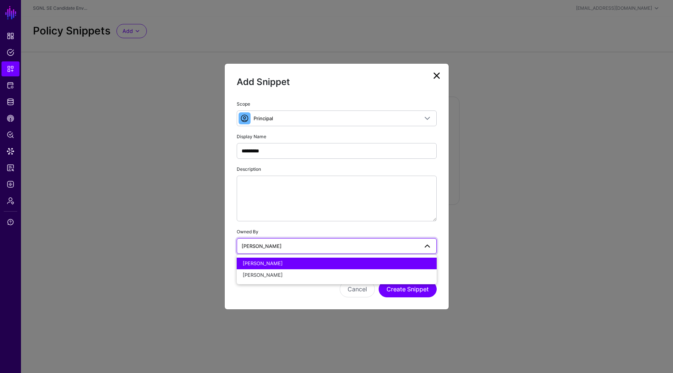
click at [295, 246] on span "[PERSON_NAME]" at bounding box center [329, 246] width 177 height 8
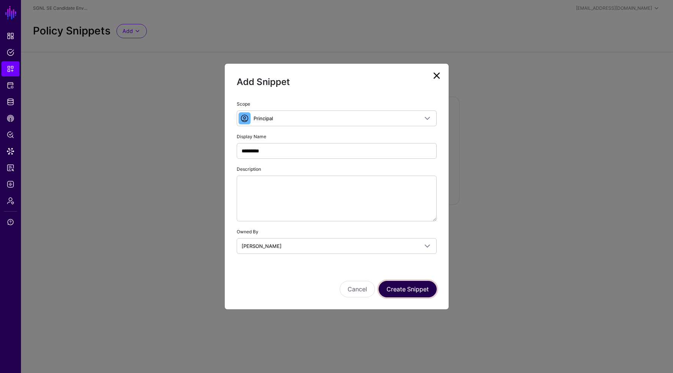
click at [405, 291] on button "Create Snippet" at bounding box center [407, 289] width 58 height 16
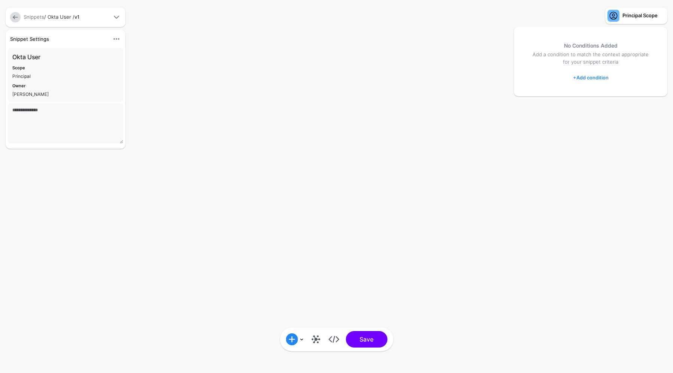
click at [595, 74] on link "+ Add condition" at bounding box center [591, 77] width 36 height 12
click at [604, 108] on div "Graph Condition" at bounding box center [620, 108] width 58 height 7
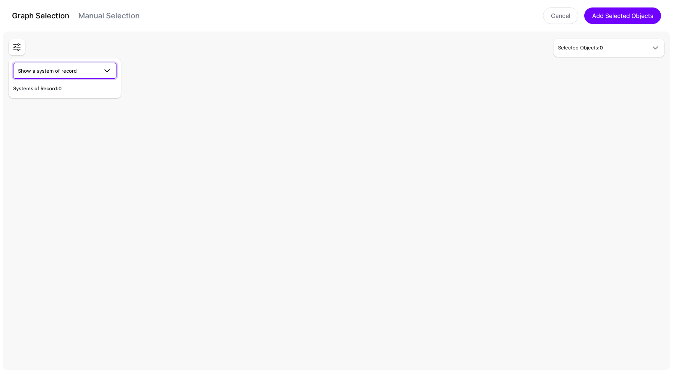
click at [94, 71] on span "Show a system of record" at bounding box center [58, 71] width 80 height 8
click at [69, 83] on button "Okta" at bounding box center [64, 88] width 103 height 12
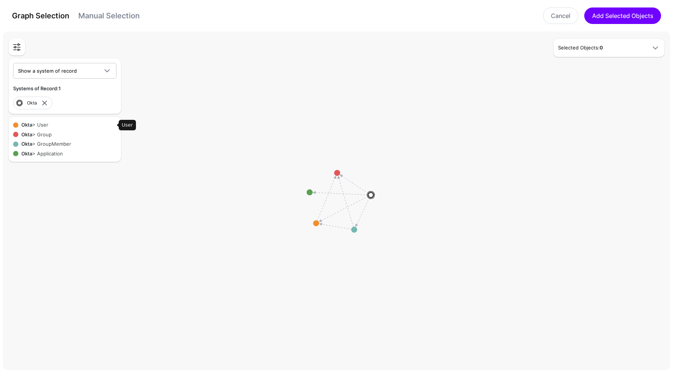
click at [41, 124] on div "Okta > User" at bounding box center [67, 124] width 98 height 7
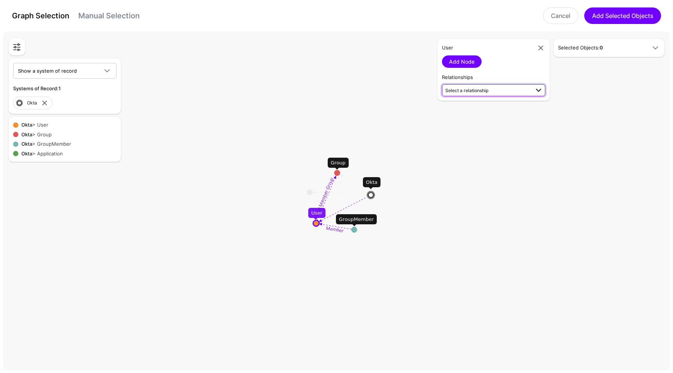
click at [475, 90] on span "Select a relationship" at bounding box center [466, 91] width 43 height 6
click at [460, 113] on span "User (Okta) - User (Service...)" at bounding box center [493, 115] width 91 height 6
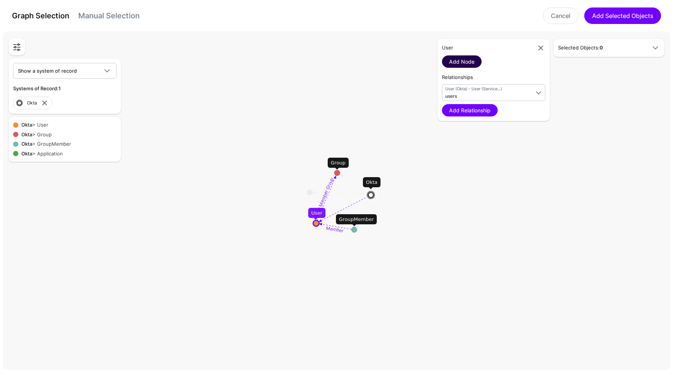
click at [457, 63] on link "Add Node" at bounding box center [462, 61] width 40 height 12
click at [579, 121] on link "-" at bounding box center [609, 125] width 96 height 13
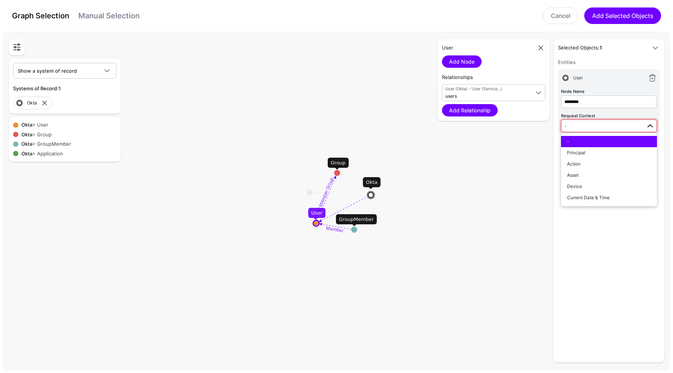
click at [584, 146] on button "-" at bounding box center [609, 141] width 96 height 11
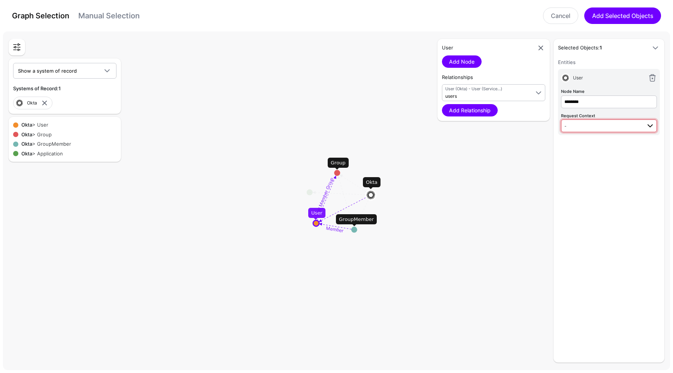
click at [579, 126] on span "-" at bounding box center [602, 126] width 77 height 8
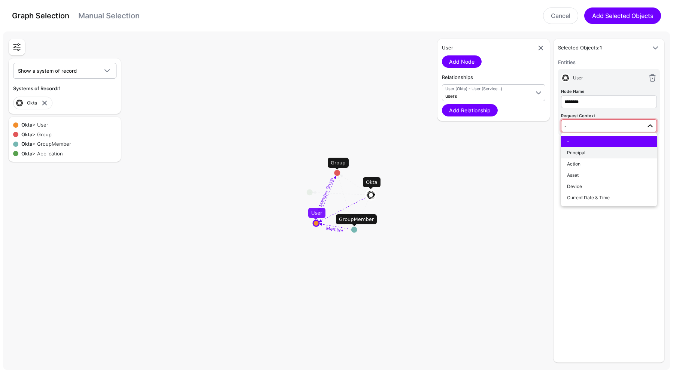
click at [585, 152] on div "Principal" at bounding box center [609, 152] width 84 height 7
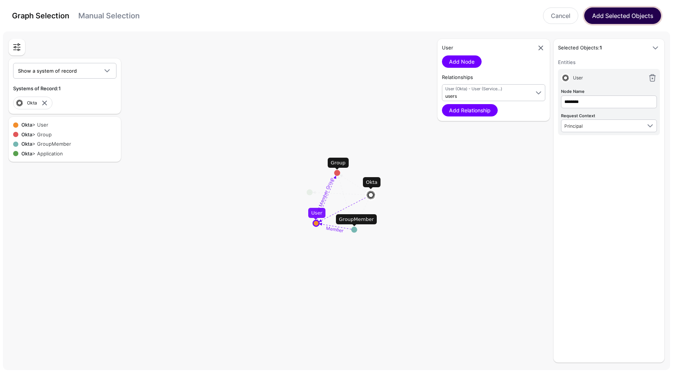
click at [612, 17] on button "Add Selected Objects" at bounding box center [622, 15] width 77 height 16
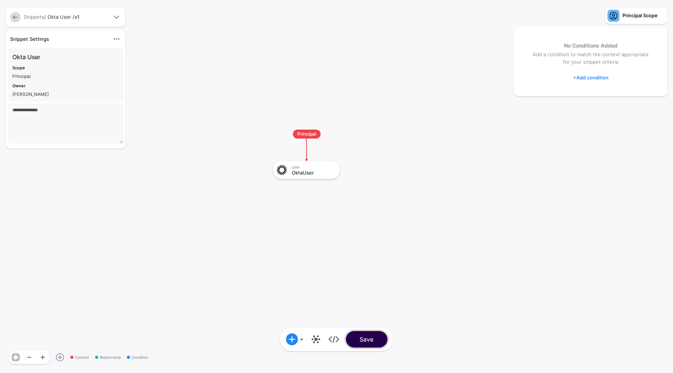
click at [369, 338] on button "Save" at bounding box center [366, 339] width 42 height 16
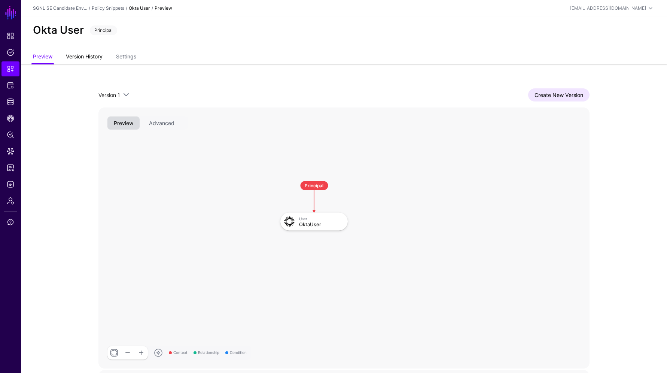
click at [80, 55] on link "Version History" at bounding box center [84, 57] width 37 height 14
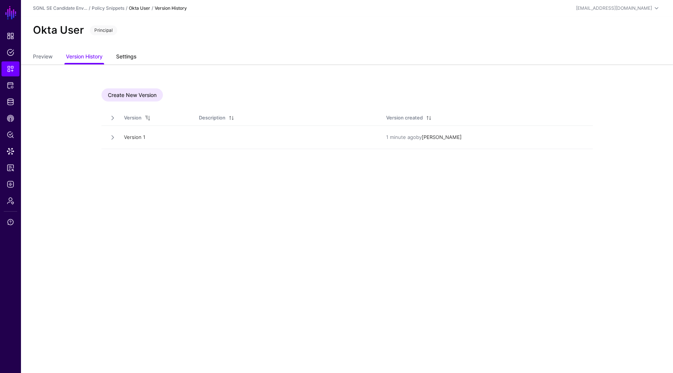
click at [126, 52] on link "Settings" at bounding box center [126, 57] width 20 height 14
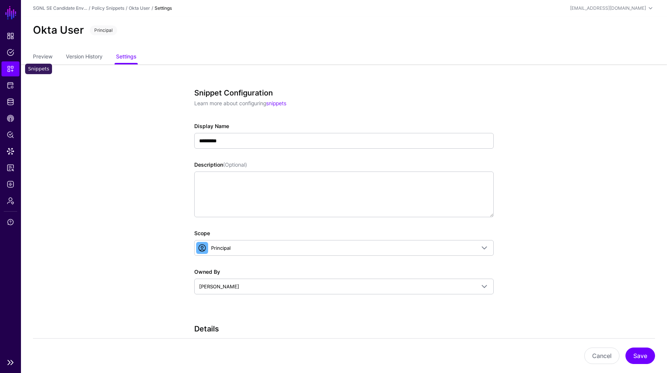
click at [7, 69] on span "Snippets" at bounding box center [10, 68] width 7 height 7
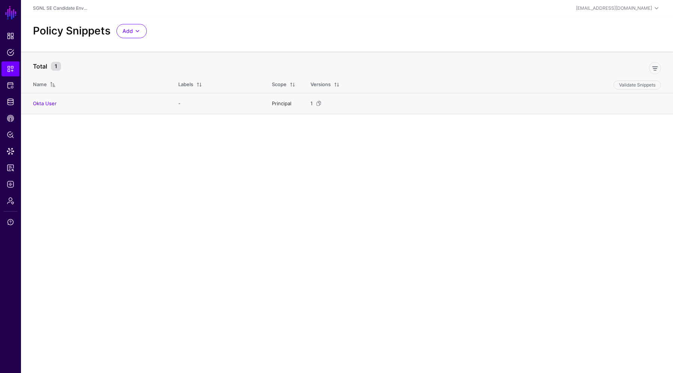
click at [37, 95] on td "Okta User" at bounding box center [96, 103] width 150 height 21
click at [45, 104] on link "Okta User" at bounding box center [45, 103] width 24 height 6
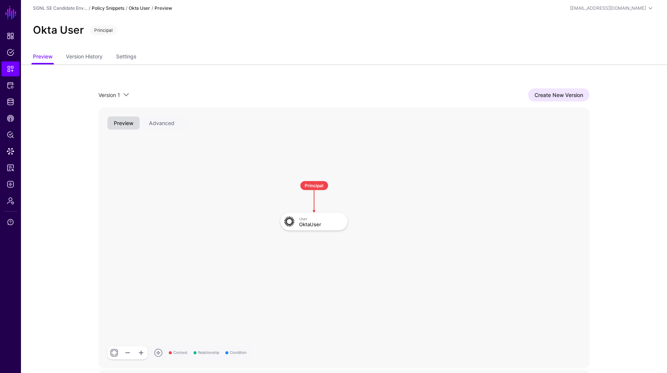
click at [111, 8] on link "Policy Snippets" at bounding box center [108, 8] width 33 height 6
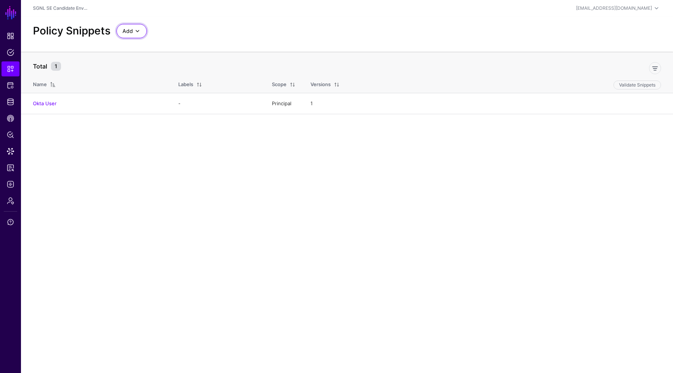
click at [136, 32] on span at bounding box center [137, 31] width 9 height 9
click at [144, 45] on span "Start from a Snippet Template" at bounding box center [157, 48] width 70 height 6
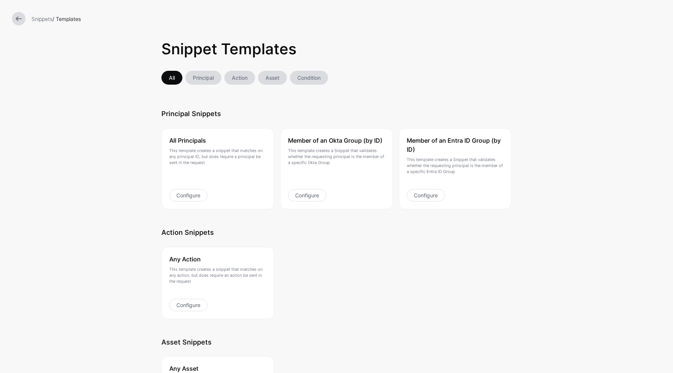
click at [20, 12] on link at bounding box center [18, 18] width 13 height 13
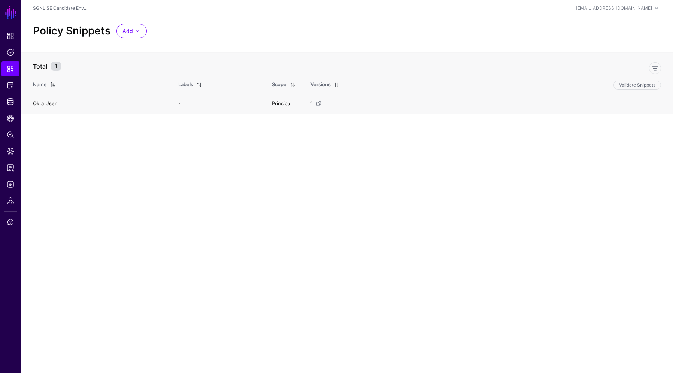
click at [42, 103] on link "Okta User" at bounding box center [45, 103] width 24 height 6
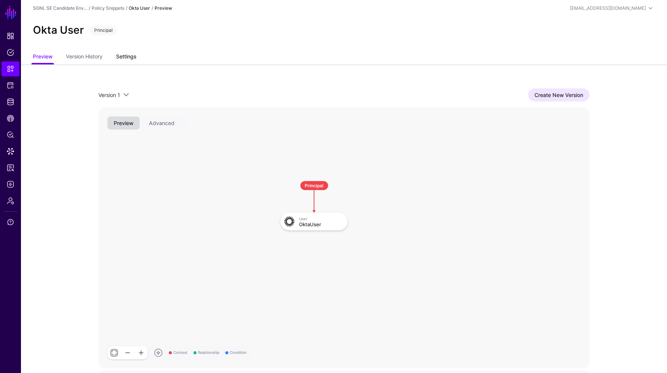
click at [134, 51] on link "Settings" at bounding box center [126, 57] width 20 height 14
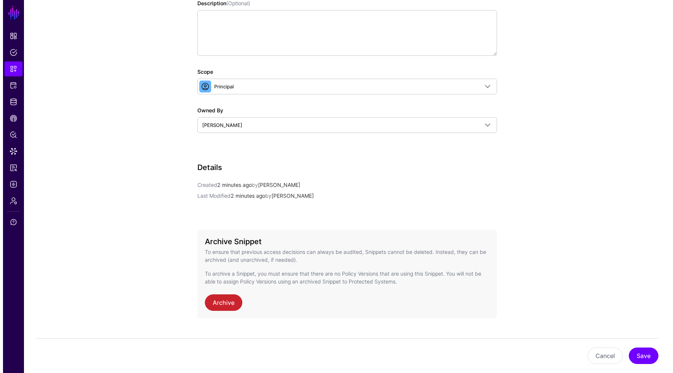
scroll to position [176, 0]
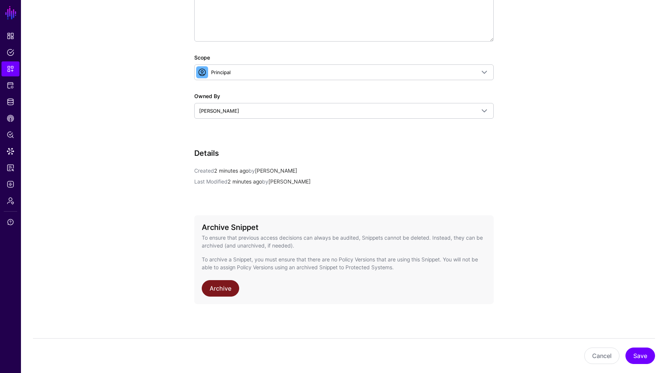
click at [223, 289] on link "Archive" at bounding box center [220, 288] width 37 height 16
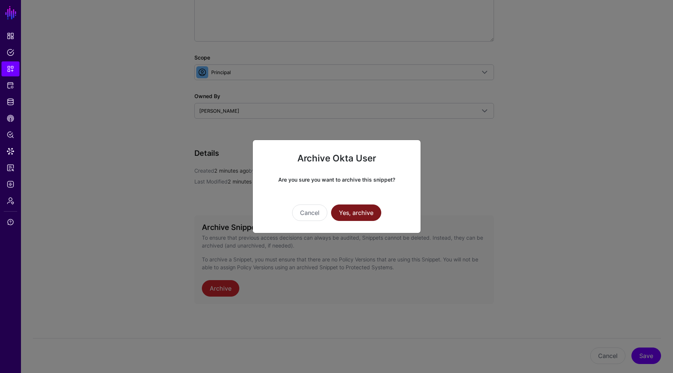
click at [365, 213] on button "Yes, archive" at bounding box center [356, 212] width 50 height 16
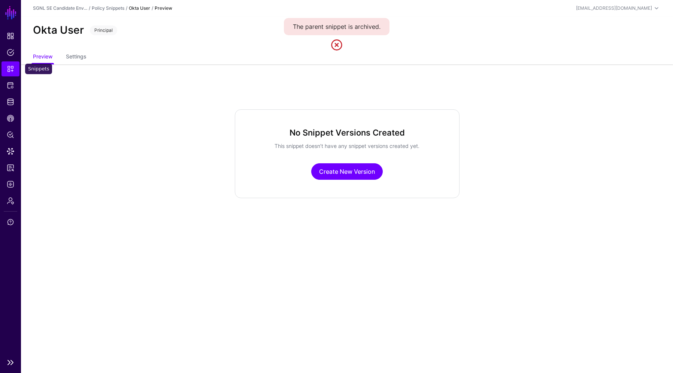
click at [8, 65] on span "Snippets" at bounding box center [10, 68] width 7 height 7
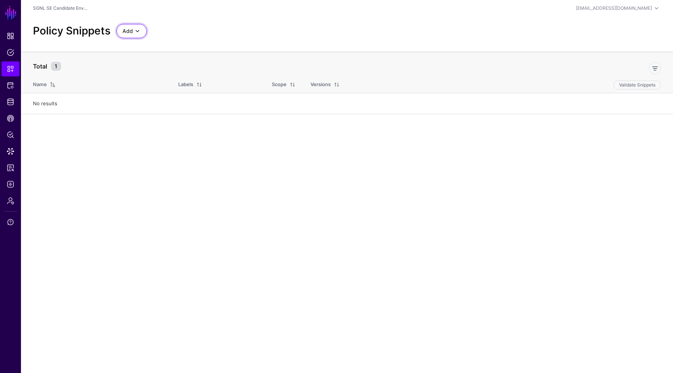
click at [130, 32] on span "Add" at bounding box center [127, 31] width 10 height 8
click at [145, 45] on span "Start from a Snippet Template" at bounding box center [157, 48] width 70 height 6
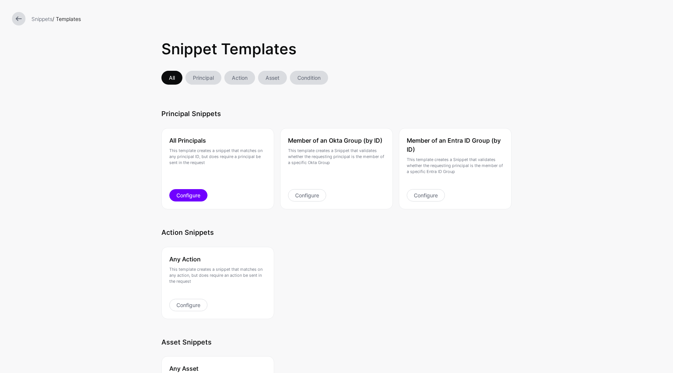
click at [186, 197] on link "Configure" at bounding box center [188, 195] width 38 height 12
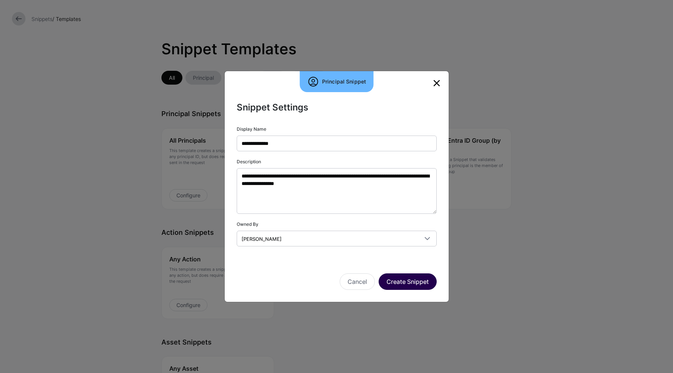
click at [424, 281] on button "Create Snippet" at bounding box center [407, 281] width 58 height 16
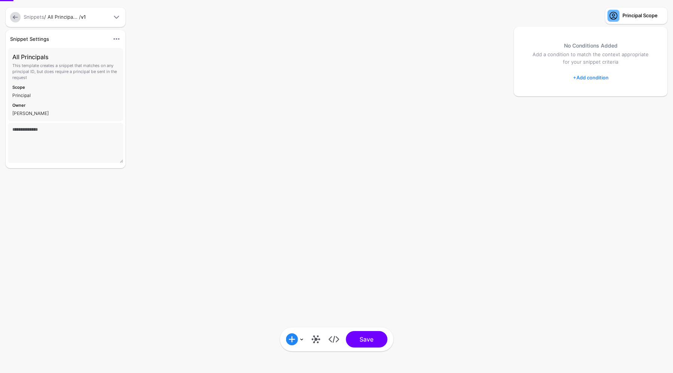
type textarea "**********"
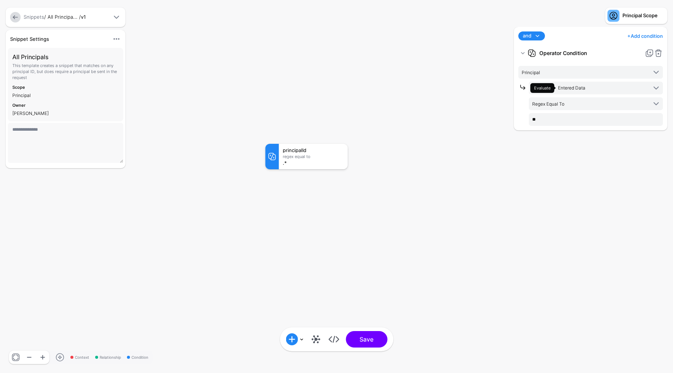
click at [15, 14] on link at bounding box center [15, 17] width 10 height 10
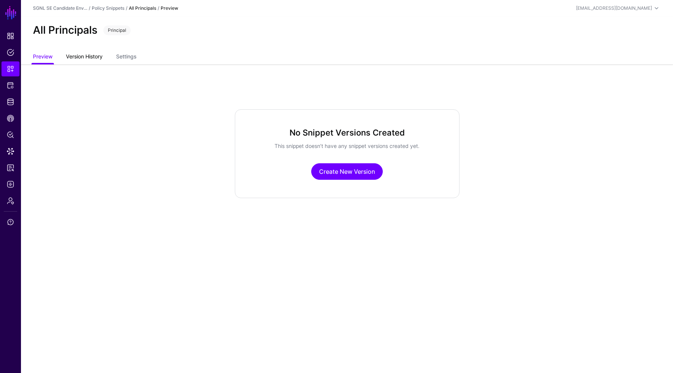
click at [82, 57] on link "Version History" at bounding box center [84, 57] width 37 height 14
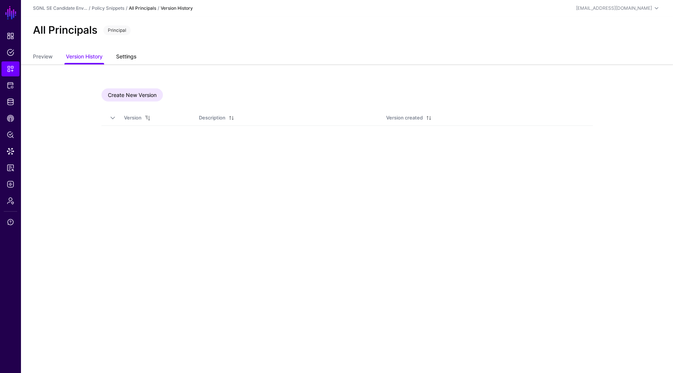
click at [133, 56] on link "Settings" at bounding box center [126, 57] width 20 height 14
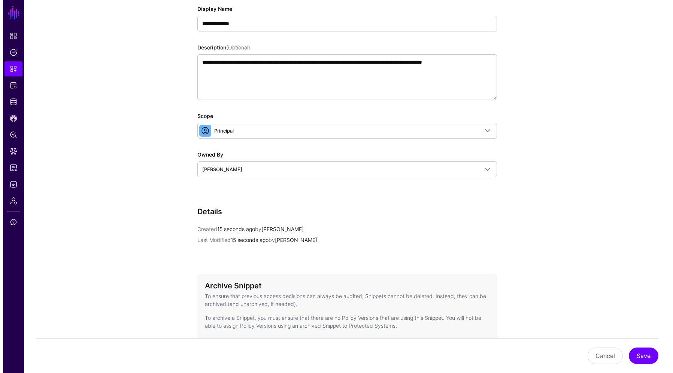
scroll to position [176, 0]
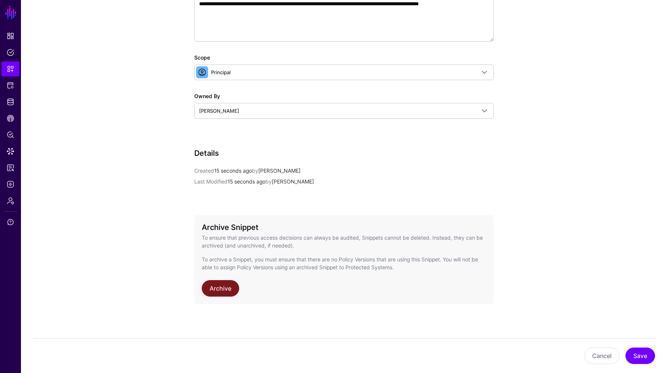
click at [230, 286] on link "Archive" at bounding box center [220, 288] width 37 height 16
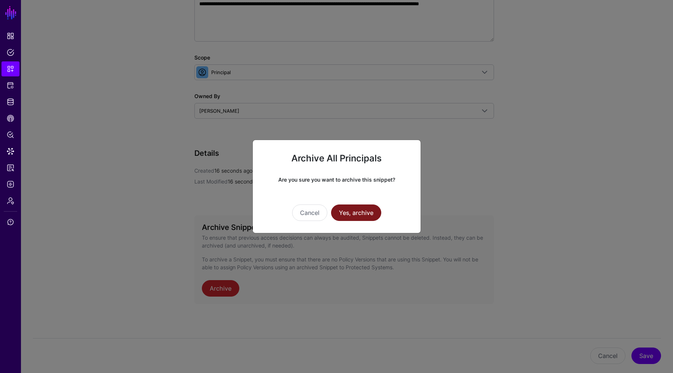
click at [372, 212] on button "Yes, archive" at bounding box center [356, 212] width 50 height 16
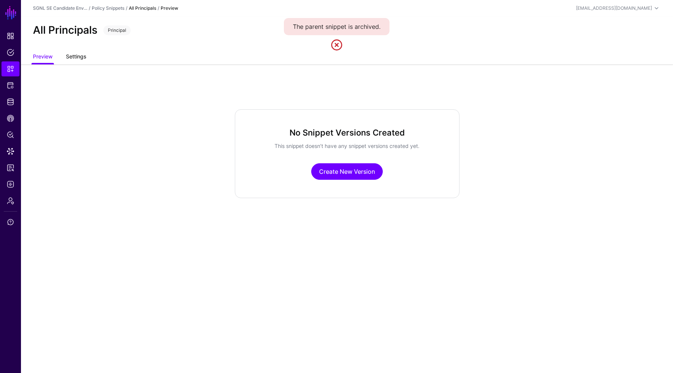
click at [72, 56] on link "Settings" at bounding box center [76, 57] width 20 height 14
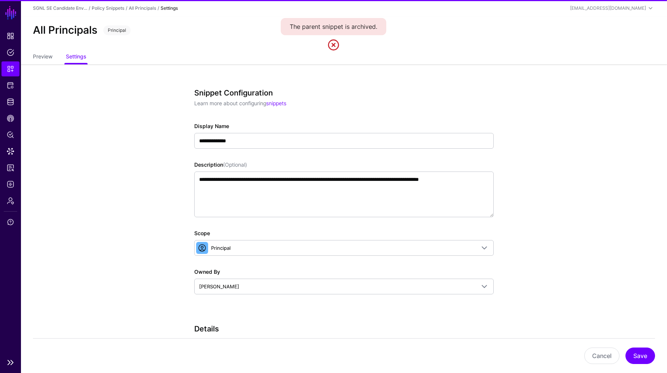
drag, startPoint x: 1, startPoint y: 67, endPoint x: 5, endPoint y: 68, distance: 4.5
click at [1, 67] on li "Snippets" at bounding box center [10, 68] width 21 height 15
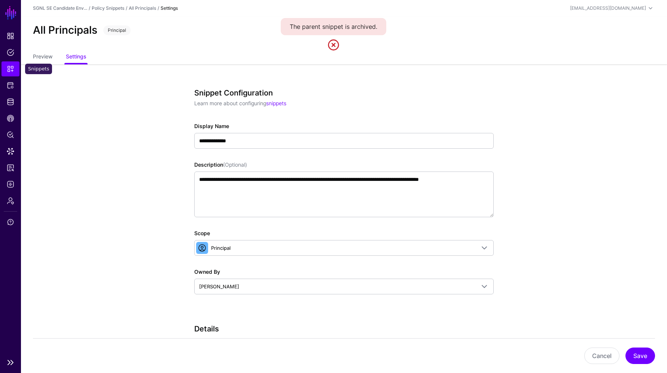
click at [7, 67] on span "Snippets" at bounding box center [10, 68] width 7 height 7
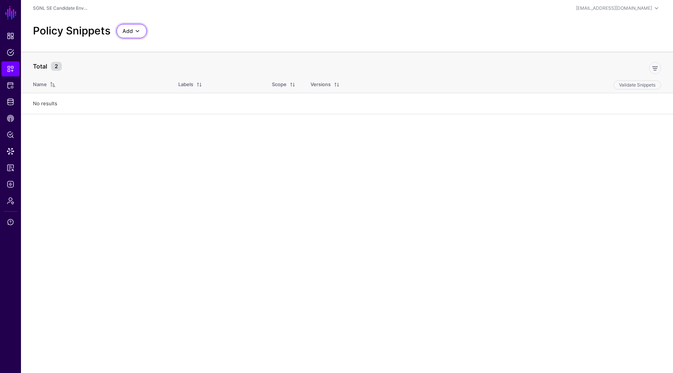
click at [140, 29] on span at bounding box center [137, 31] width 9 height 9
click at [148, 140] on main "SGNL Dashboard Policies Snippets Protected Systems Identity Data Fabric CAEP Hu…" at bounding box center [336, 186] width 673 height 373
click at [127, 32] on span "Add" at bounding box center [127, 31] width 10 height 8
click at [135, 59] on span "Start from a Blank Snippet" at bounding box center [152, 60] width 61 height 6
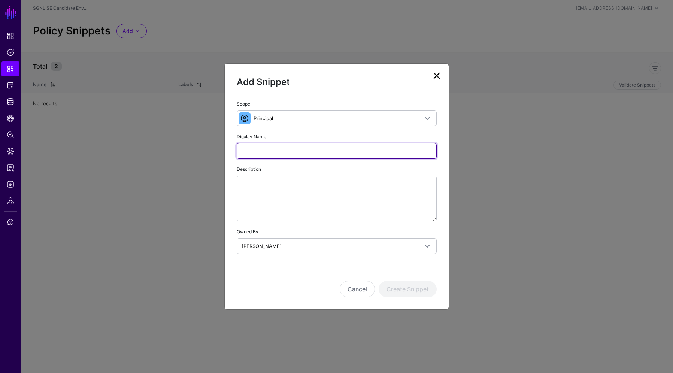
click at [261, 146] on input "Display Name" at bounding box center [337, 151] width 200 height 16
type input "**********"
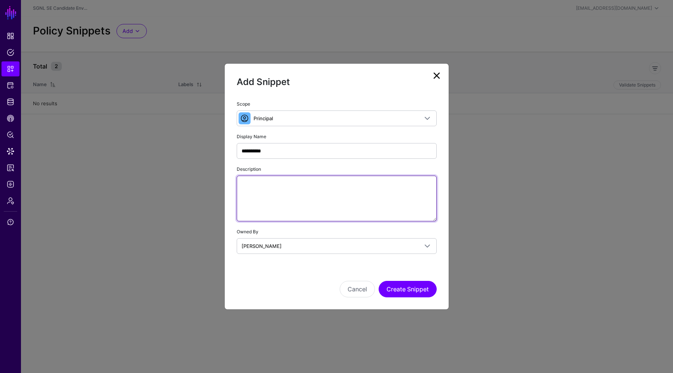
drag, startPoint x: 301, startPoint y: 195, endPoint x: 307, endPoint y: 186, distance: 11.3
click at [302, 191] on textarea "Description" at bounding box center [337, 199] width 200 height 46
type textarea "**********"
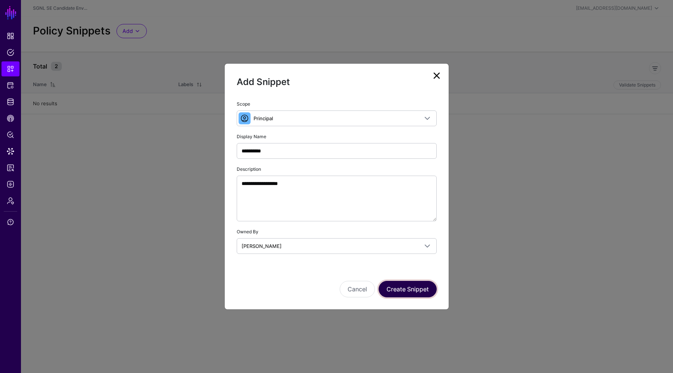
click at [424, 287] on button "Create Snippet" at bounding box center [407, 289] width 58 height 16
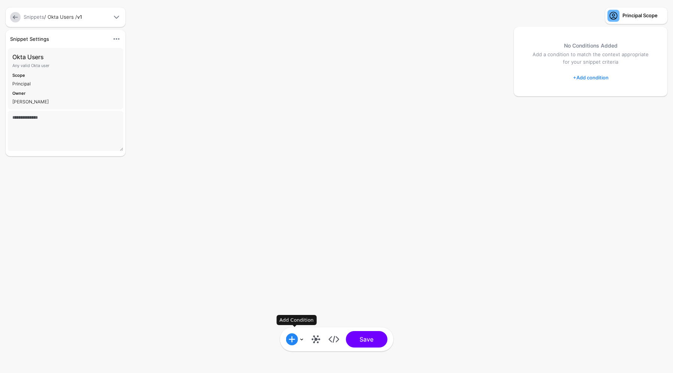
click at [292, 339] on span at bounding box center [292, 339] width 12 height 12
click at [317, 256] on div "Graph Condition" at bounding box center [330, 256] width 58 height 7
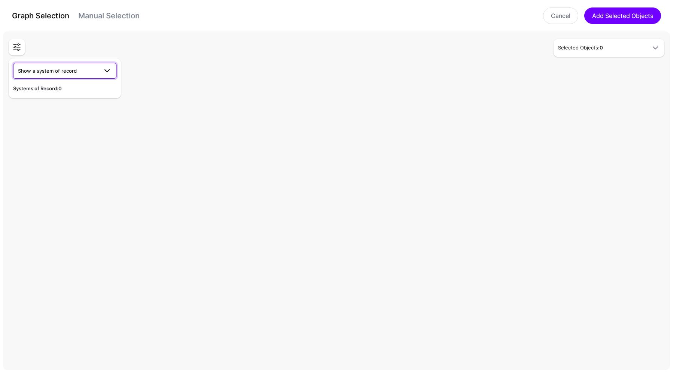
click at [65, 74] on span "Show a system of record" at bounding box center [58, 71] width 80 height 8
click at [58, 88] on div "Okta" at bounding box center [64, 88] width 91 height 7
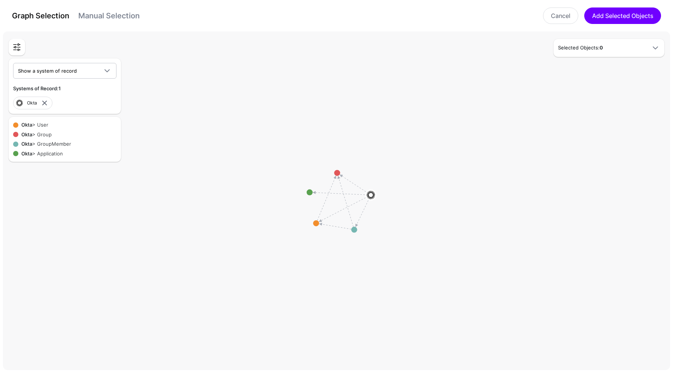
click at [44, 121] on div "Okta > User Okta > Group Okta > GroupMember Okta > Application" at bounding box center [65, 139] width 112 height 45
click at [44, 122] on div "Okta > User" at bounding box center [67, 124] width 98 height 7
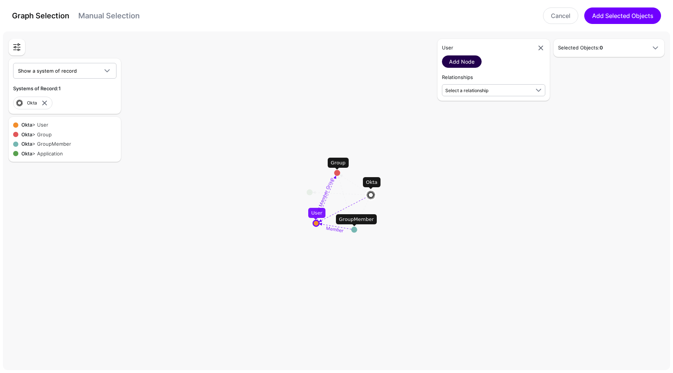
click at [463, 60] on link "Add Node" at bounding box center [462, 61] width 40 height 12
click at [622, 122] on span "-" at bounding box center [602, 126] width 77 height 8
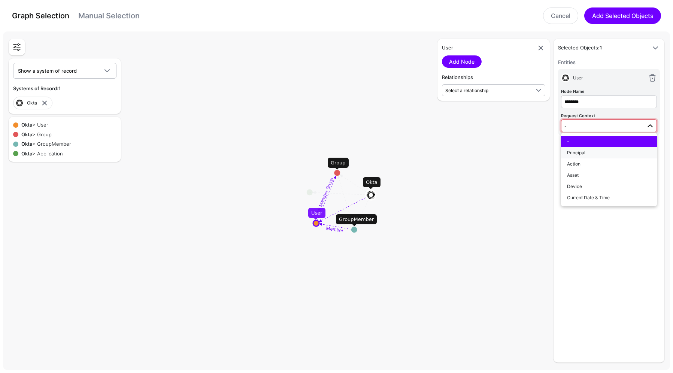
click at [592, 156] on div "Principal" at bounding box center [609, 152] width 84 height 7
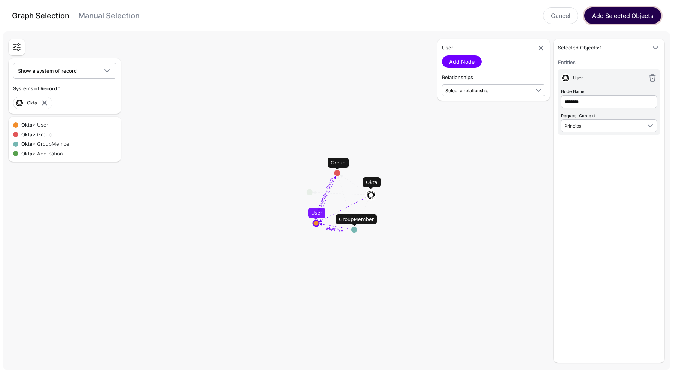
click at [631, 9] on button "Add Selected Objects" at bounding box center [622, 15] width 77 height 16
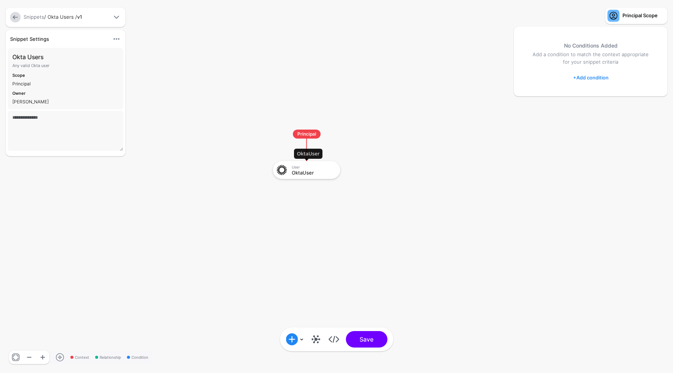
click at [305, 171] on div "OktaUser" at bounding box center [313, 172] width 43 height 5
click at [295, 167] on div "User" at bounding box center [314, 166] width 43 height 4
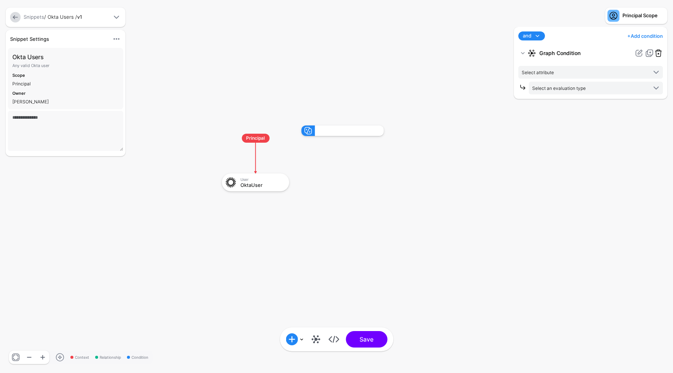
click at [658, 53] on link at bounding box center [658, 53] width 9 height 9
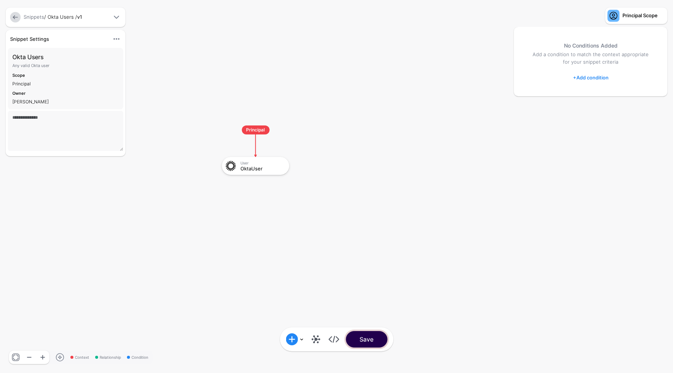
click at [372, 341] on button "Save" at bounding box center [366, 339] width 42 height 16
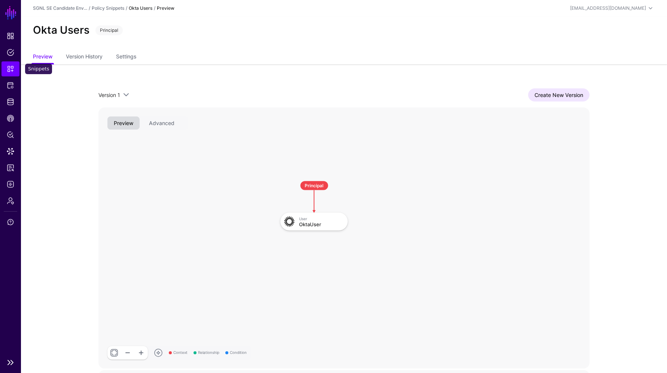
click at [17, 67] on link "Snippets" at bounding box center [10, 68] width 18 height 15
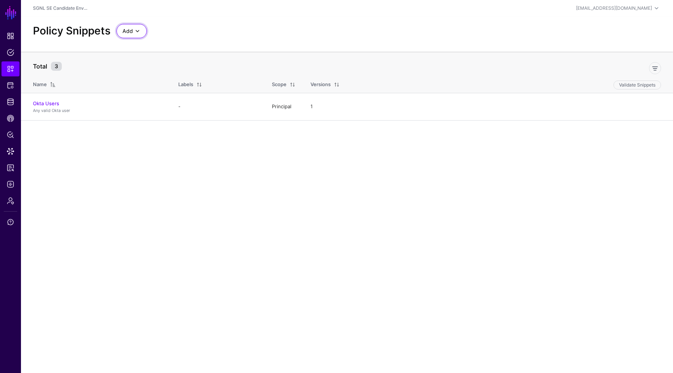
click at [128, 29] on span "Add" at bounding box center [127, 31] width 10 height 8
drag, startPoint x: 141, startPoint y: 44, endPoint x: 147, endPoint y: 60, distance: 16.2
click at [147, 60] on ul "Start from a Snippet Template Start from a Blank Snippet" at bounding box center [163, 54] width 94 height 24
click at [128, 27] on span "Add" at bounding box center [131, 31] width 19 height 9
click at [139, 58] on span "Start from a Blank Snippet" at bounding box center [152, 60] width 61 height 6
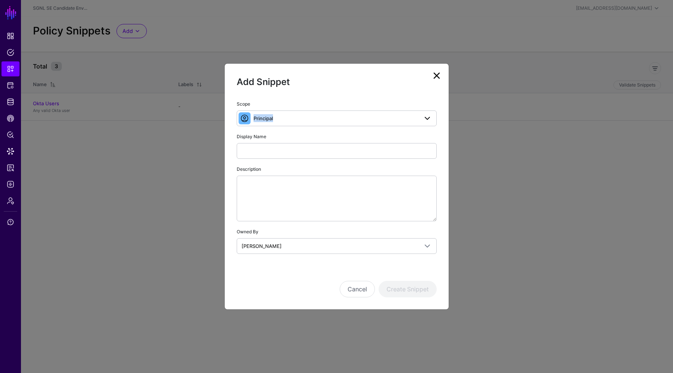
drag, startPoint x: 277, startPoint y: 106, endPoint x: 277, endPoint y: 117, distance: 11.2
click at [278, 115] on div "Scope Principal Principal A set of users that are in scope of a policy Action T…" at bounding box center [337, 113] width 200 height 27
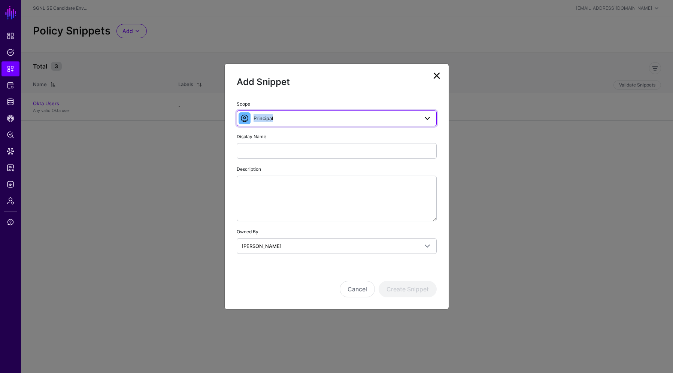
click at [277, 117] on span "Principal" at bounding box center [335, 118] width 165 height 8
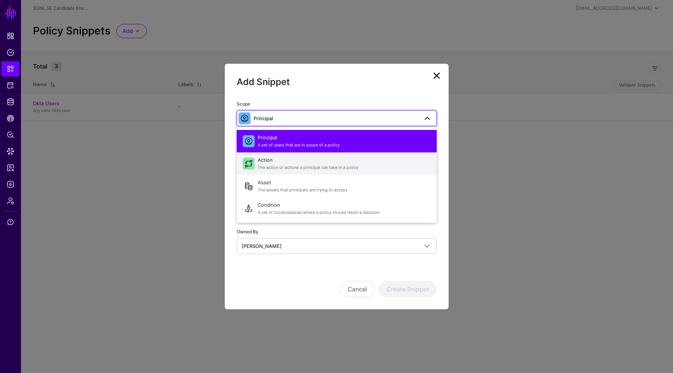
click at [292, 155] on span "Action The action or actions a principal can take in a policy" at bounding box center [344, 164] width 173 height 18
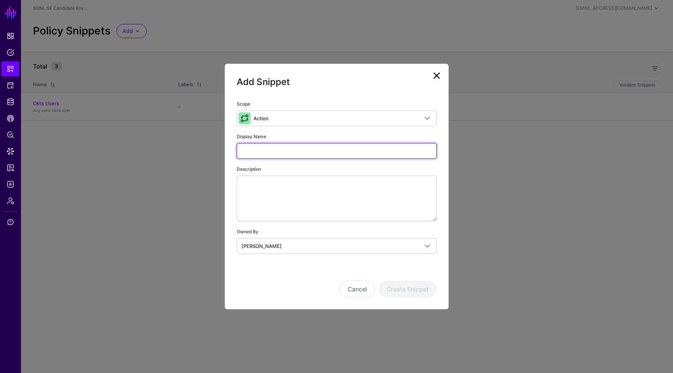
click at [276, 157] on input "Display Name" at bounding box center [337, 151] width 200 height 16
type input "*"
type input "**********"
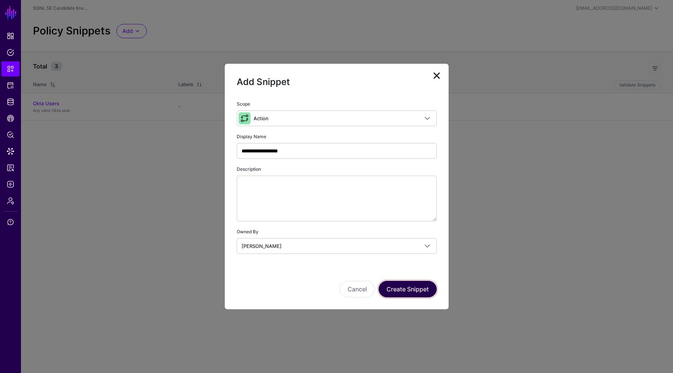
click at [430, 286] on button "Create Snippet" at bounding box center [407, 289] width 58 height 16
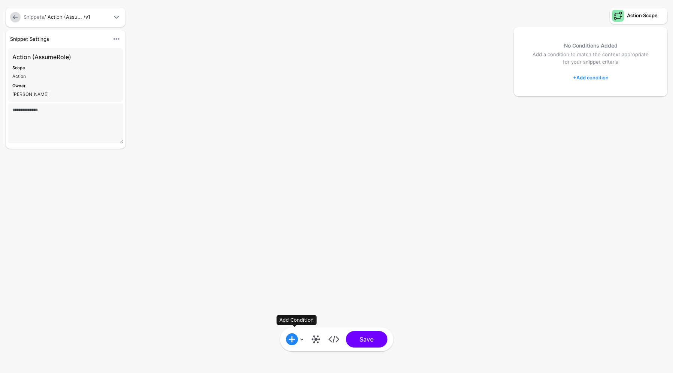
click at [302, 339] on link at bounding box center [295, 339] width 18 height 12
click at [409, 111] on div "Add Condition Graph Condition Time Condition Location Condition Operator Condit…" at bounding box center [336, 186] width 673 height 373
click at [602, 78] on link "+ Add condition" at bounding box center [591, 77] width 36 height 12
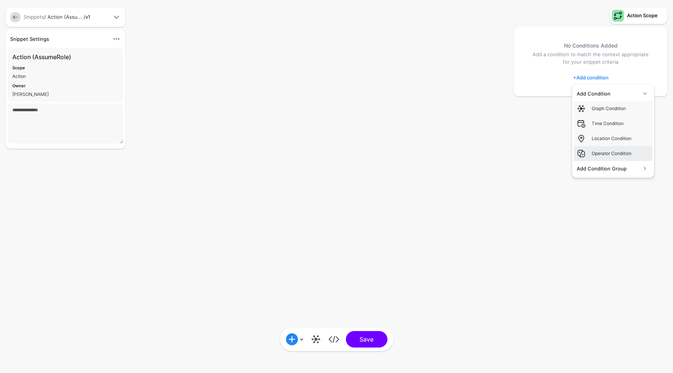
click at [608, 153] on div "Operator Condition" at bounding box center [620, 153] width 58 height 7
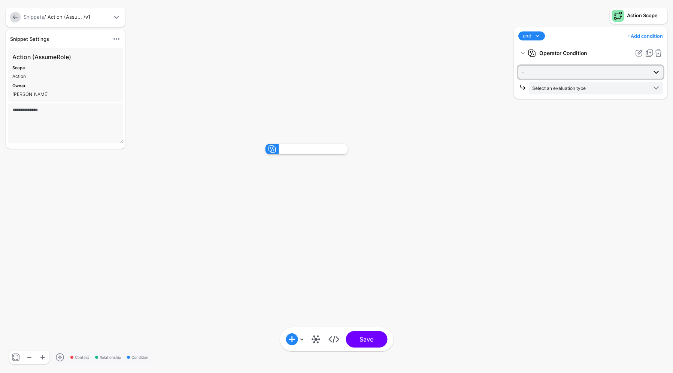
click at [593, 74] on span "-" at bounding box center [583, 72] width 125 height 8
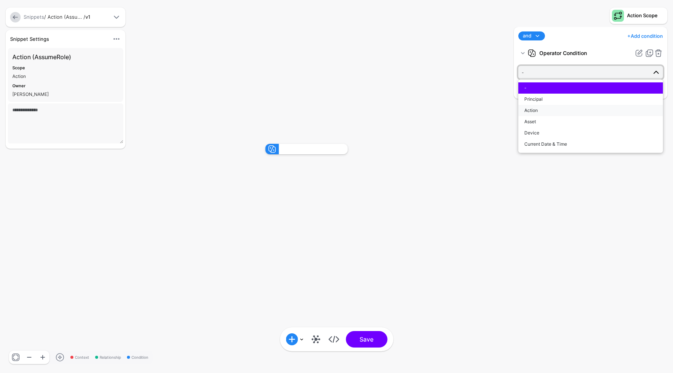
click at [543, 110] on div "Action" at bounding box center [590, 110] width 133 height 7
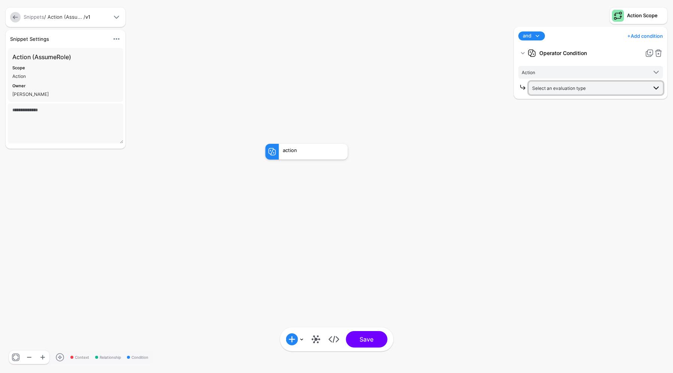
click at [555, 88] on span "Select an evaluation type" at bounding box center [559, 88] width 54 height 6
click at [564, 161] on span "Evaluate against text that you enter, like a specific value, identifier, or loc…" at bounding box center [595, 166] width 122 height 12
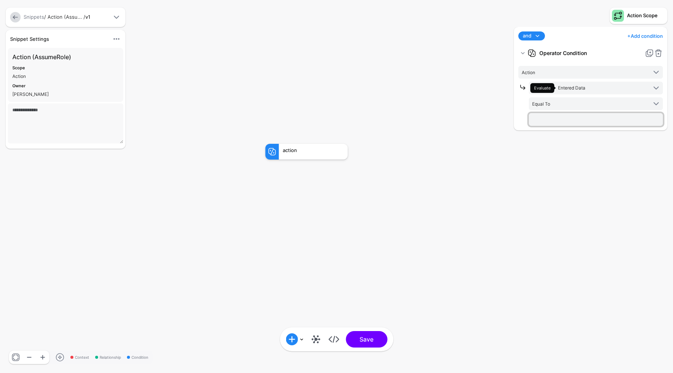
click at [557, 119] on input "text" at bounding box center [596, 119] width 134 height 13
type input "**********"
click at [374, 345] on button "Save" at bounding box center [366, 339] width 42 height 16
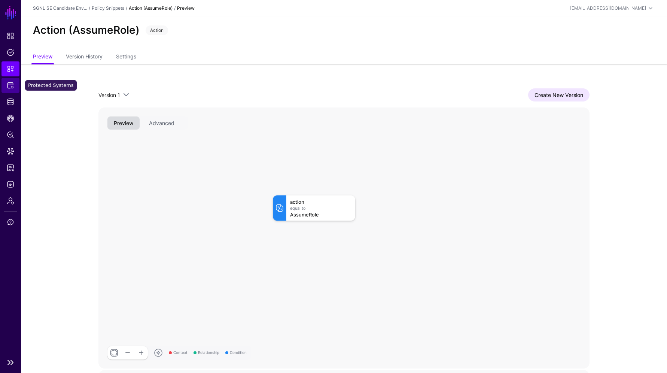
click at [9, 82] on span "Protected Systems" at bounding box center [10, 85] width 7 height 7
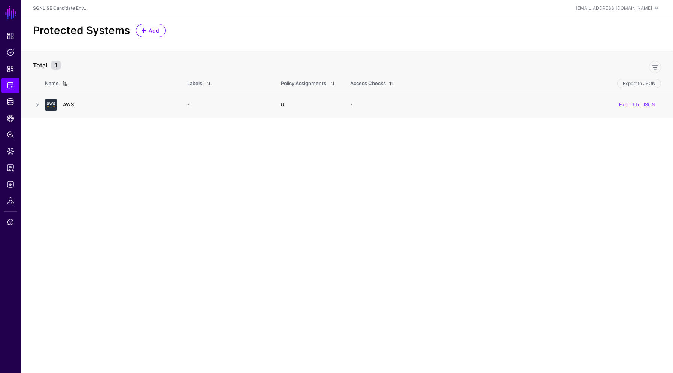
click at [67, 102] on link "AWS" at bounding box center [68, 104] width 11 height 6
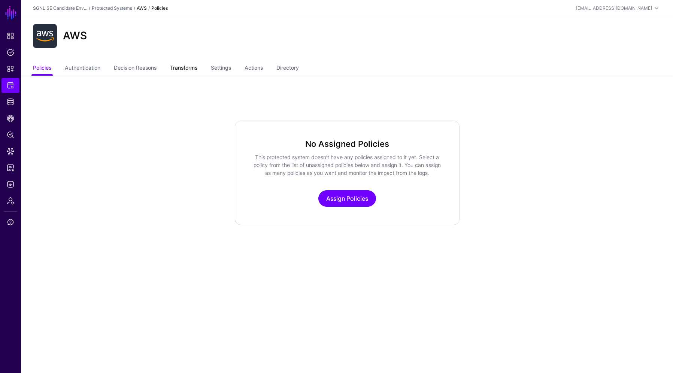
click at [191, 68] on link "Transforms" at bounding box center [183, 68] width 27 height 14
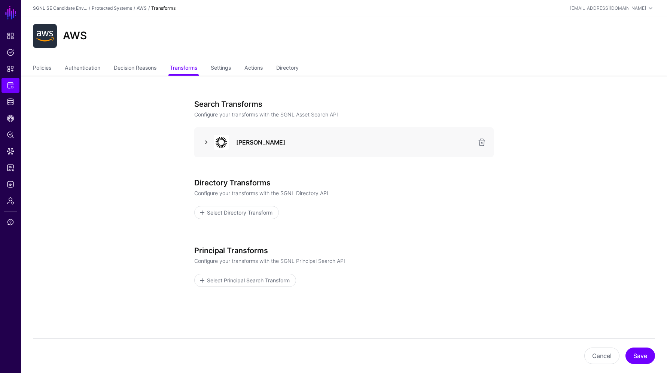
click at [207, 141] on link at bounding box center [206, 142] width 9 height 9
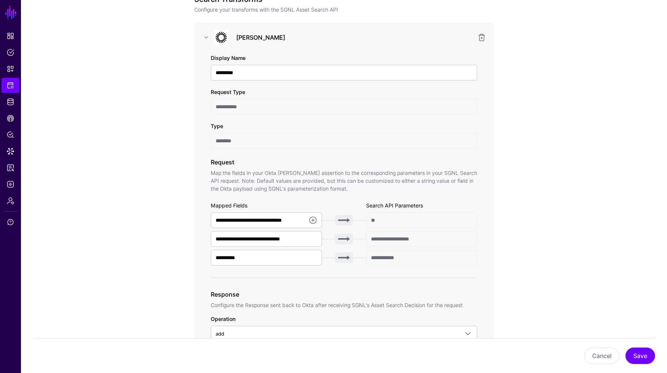
scroll to position [150, 0]
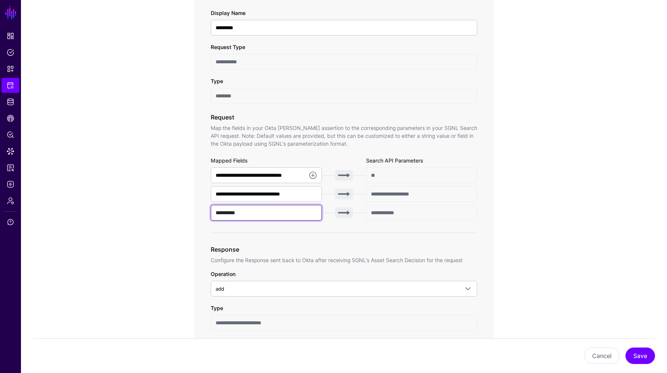
click at [226, 212] on input "**********" at bounding box center [266, 213] width 111 height 16
click at [11, 66] on span "Snippets" at bounding box center [10, 68] width 7 height 7
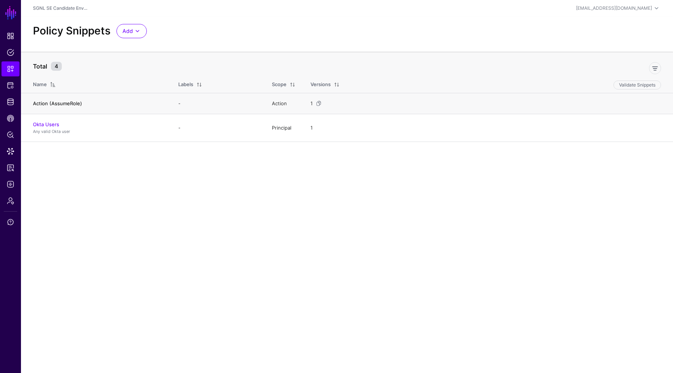
click at [69, 102] on link "Action (AssumeRole)" at bounding box center [57, 103] width 49 height 6
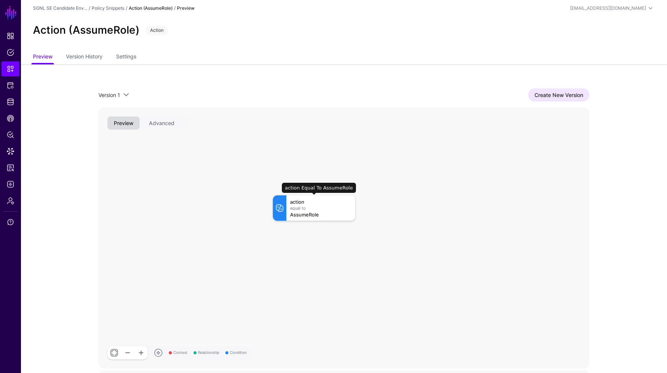
click at [304, 210] on div "Equal To" at bounding box center [320, 207] width 61 height 4
click at [541, 92] on link "Create New Version" at bounding box center [558, 94] width 61 height 13
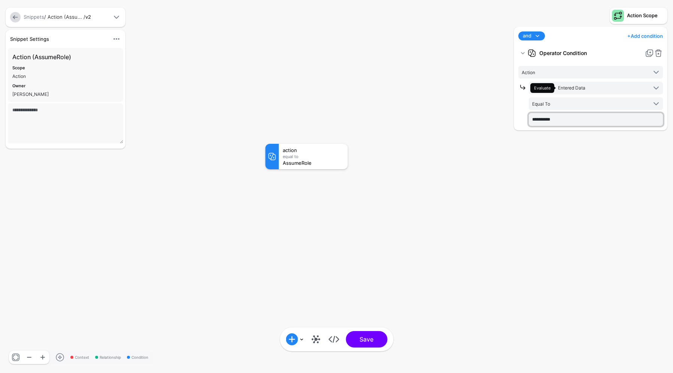
click at [555, 115] on input "**********" at bounding box center [596, 119] width 134 height 13
paste input "text"
type input "**********"
click at [359, 346] on button "Save" at bounding box center [366, 339] width 42 height 16
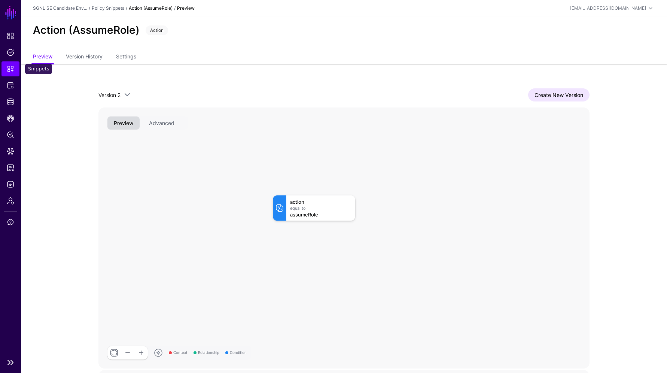
click at [9, 68] on span "Snippets" at bounding box center [10, 68] width 7 height 7
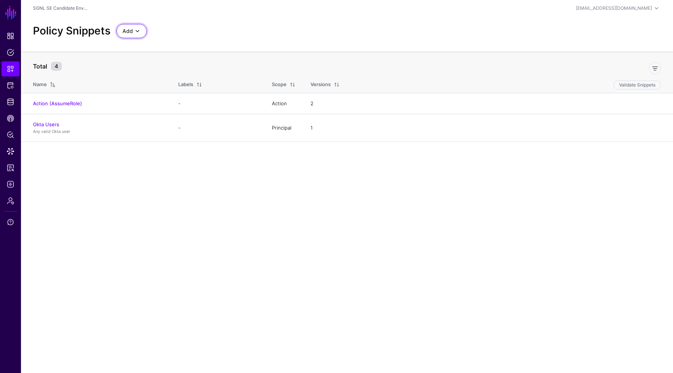
click at [129, 34] on span "Add" at bounding box center [127, 31] width 10 height 8
click at [135, 59] on span "Start from a Blank Snippet" at bounding box center [152, 60] width 61 height 6
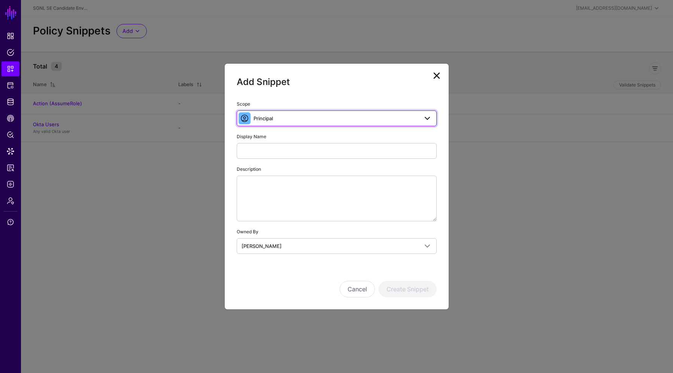
click at [272, 114] on span "Principal" at bounding box center [336, 118] width 190 height 9
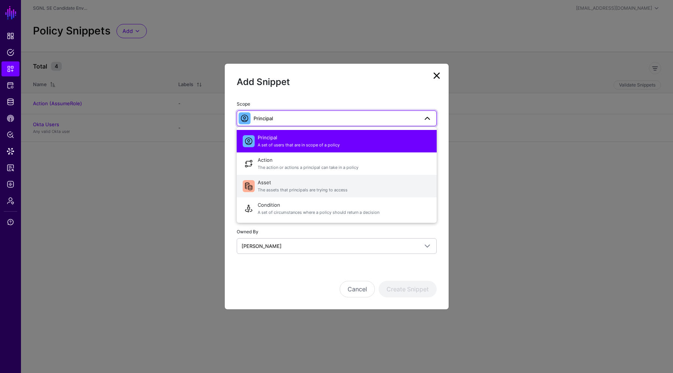
click at [277, 185] on span "Asset The assets that principals are trying to access" at bounding box center [344, 186] width 173 height 18
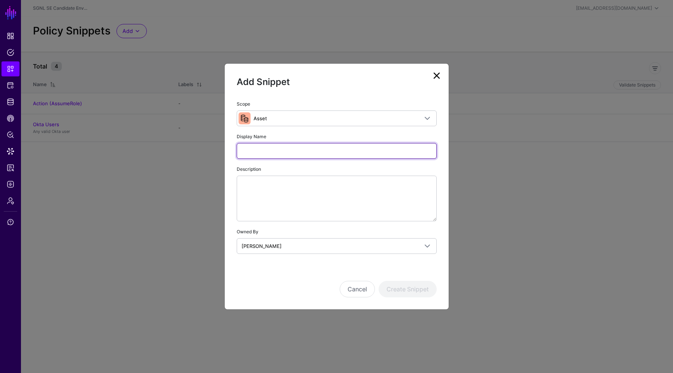
click at [276, 151] on input "Display Name" at bounding box center [337, 151] width 200 height 16
type input "*"
type input "******"
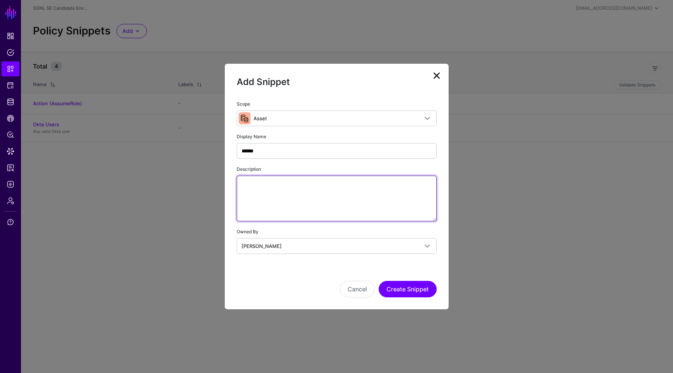
click at [298, 203] on textarea "Description" at bounding box center [337, 199] width 200 height 46
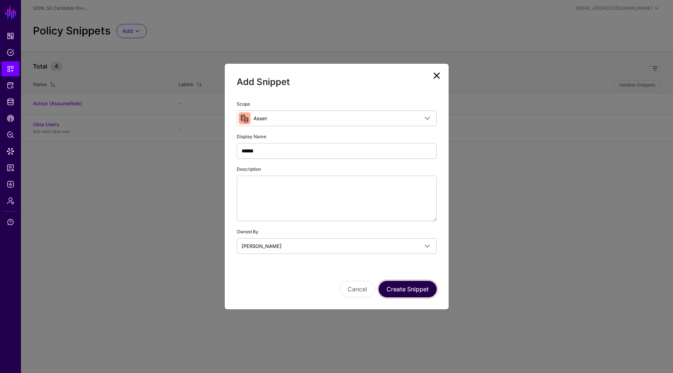
click at [409, 287] on button "Create Snippet" at bounding box center [407, 289] width 58 height 16
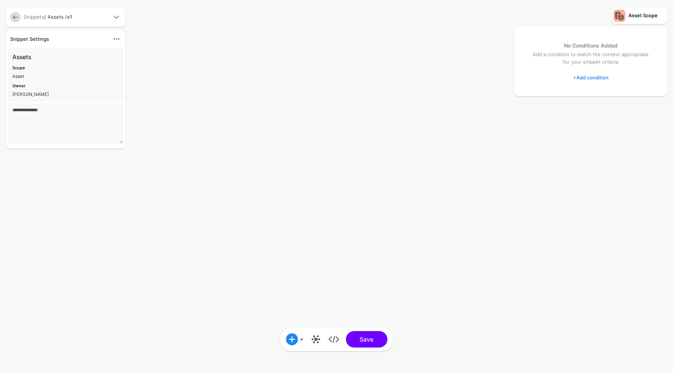
click at [592, 77] on link "+ Add condition" at bounding box center [591, 77] width 36 height 12
click at [602, 152] on div "Operator Condition" at bounding box center [620, 153] width 58 height 7
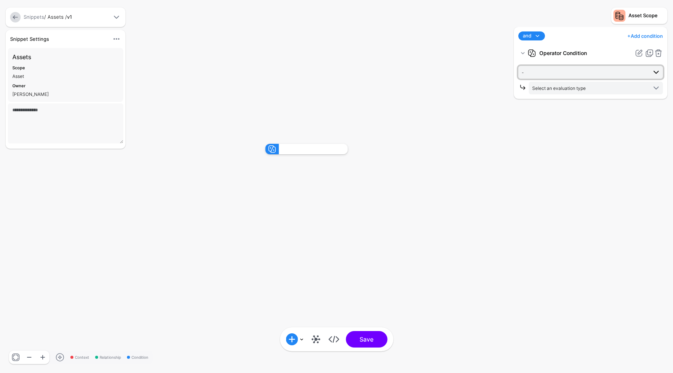
click at [542, 69] on span "-" at bounding box center [583, 72] width 125 height 8
click at [506, 117] on rect at bounding box center [258, 136] width 67262 height 37280
click at [560, 85] on span "Select an evaluation type" at bounding box center [559, 88] width 54 height 6
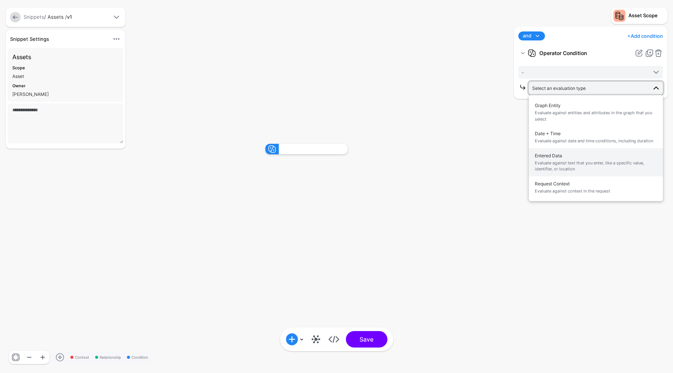
click at [557, 164] on span "Evaluate against text that you enter, like a specific value, identifier, or loc…" at bounding box center [595, 166] width 122 height 12
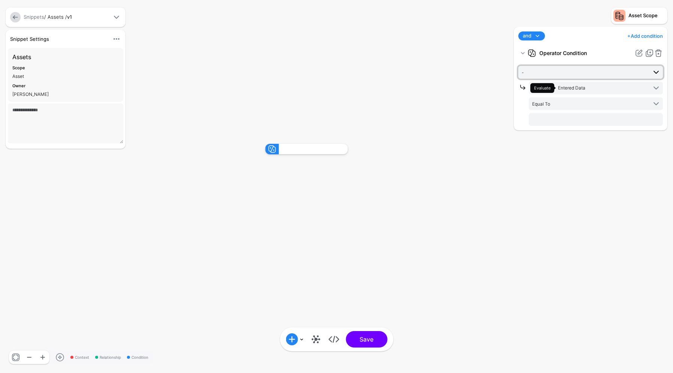
click at [609, 68] on span "-" at bounding box center [590, 72] width 139 height 9
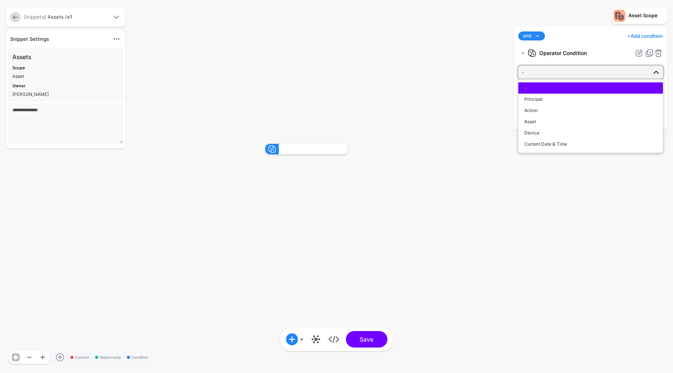
click at [609, 69] on span "-" at bounding box center [583, 72] width 125 height 8
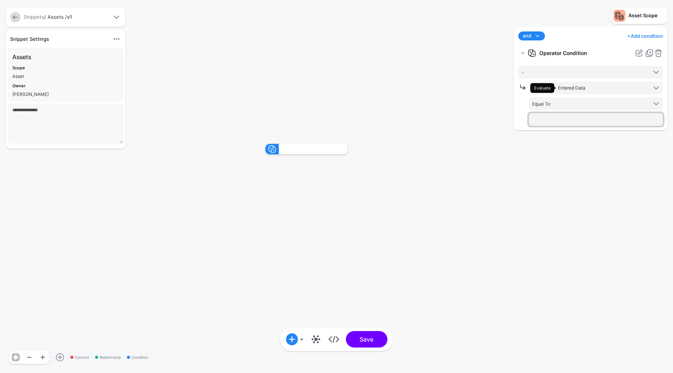
click at [574, 114] on input "text" at bounding box center [596, 119] width 134 height 13
click at [545, 101] on span "Equal To" at bounding box center [541, 104] width 18 height 6
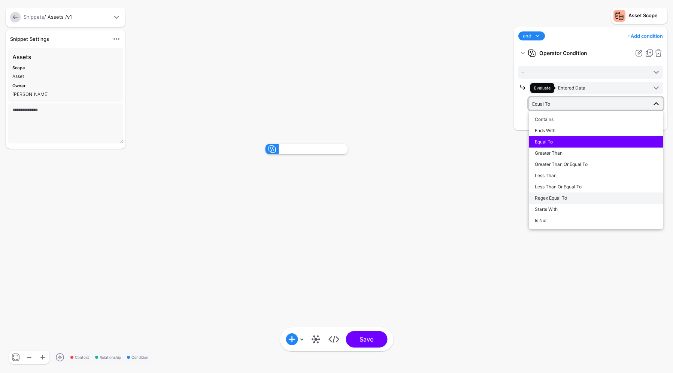
click at [554, 197] on span "Regex Equal To" at bounding box center [550, 198] width 32 height 6
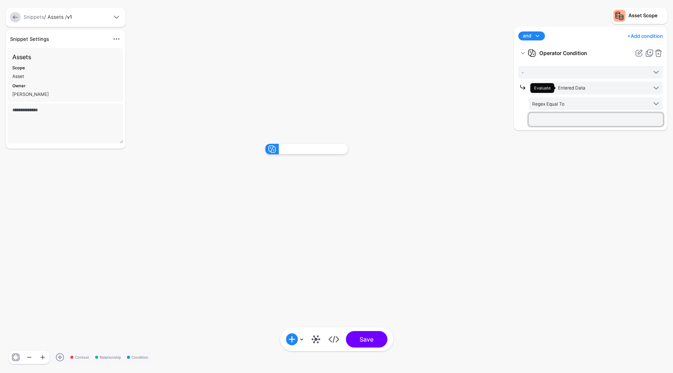
click at [564, 116] on input "text" at bounding box center [596, 119] width 134 height 13
click at [376, 336] on button "Save" at bounding box center [366, 339] width 42 height 16
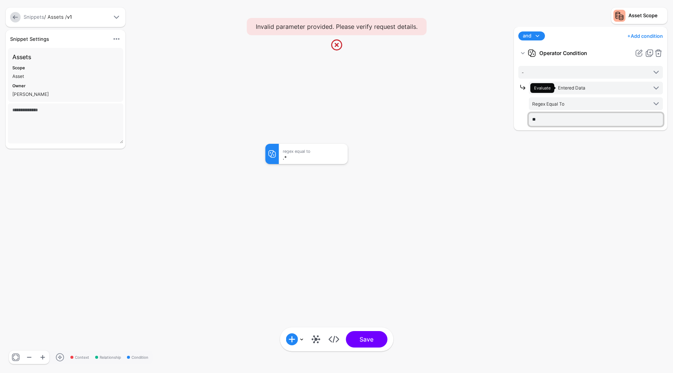
click at [552, 116] on input "**" at bounding box center [596, 119] width 134 height 13
type input "*"
click at [380, 334] on button "Save" at bounding box center [366, 339] width 42 height 16
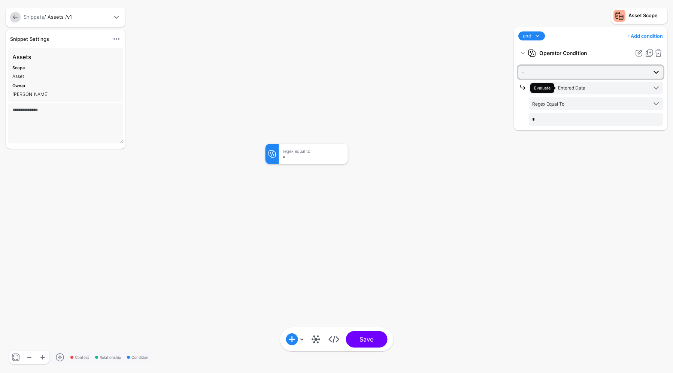
click at [563, 67] on link "-" at bounding box center [590, 72] width 144 height 13
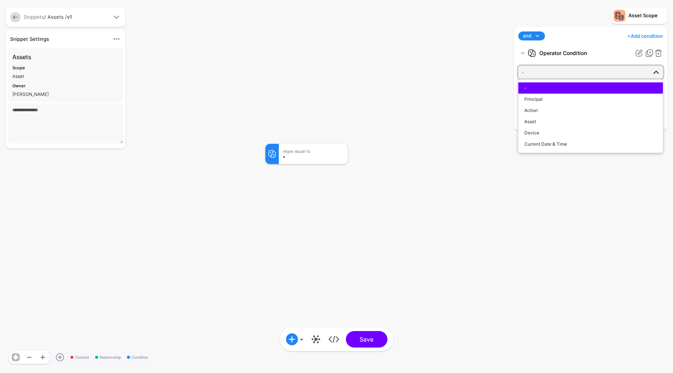
click at [585, 51] on strong "Operator Condition" at bounding box center [585, 52] width 92 height 13
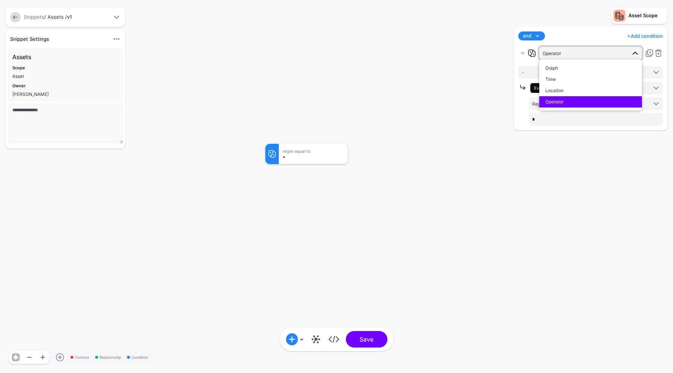
click at [576, 28] on div "and and not or + Add condition Add Condition Graph Condition Time Condition Loc…" at bounding box center [590, 78] width 153 height 103
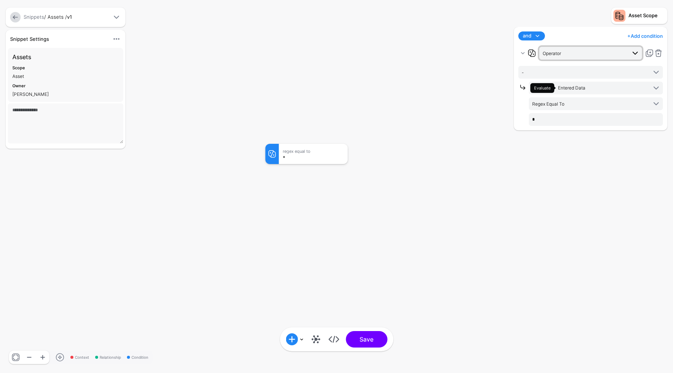
click at [577, 52] on span "Operator" at bounding box center [583, 53] width 83 height 8
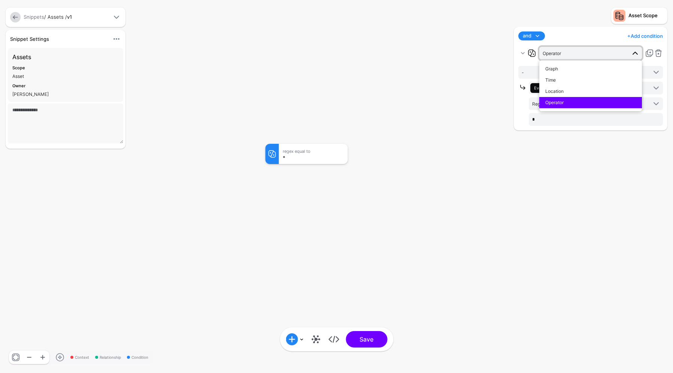
click at [569, 28] on div "and and not or + Add condition Add Condition Graph Condition Time Condition Loc…" at bounding box center [590, 78] width 153 height 103
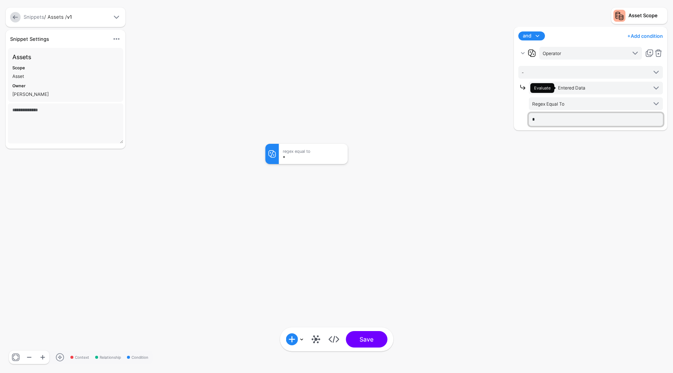
click at [560, 119] on input "*" at bounding box center [596, 119] width 134 height 13
click at [435, 209] on rect at bounding box center [258, 136] width 67262 height 37280
drag, startPoint x: 321, startPoint y: 153, endPoint x: 326, endPoint y: 155, distance: 5.9
click at [338, 166] on div "Regex Equal To *" at bounding box center [332, 167] width 69 height 20
click at [310, 162] on div "Regex Equal To" at bounding box center [332, 164] width 61 height 4
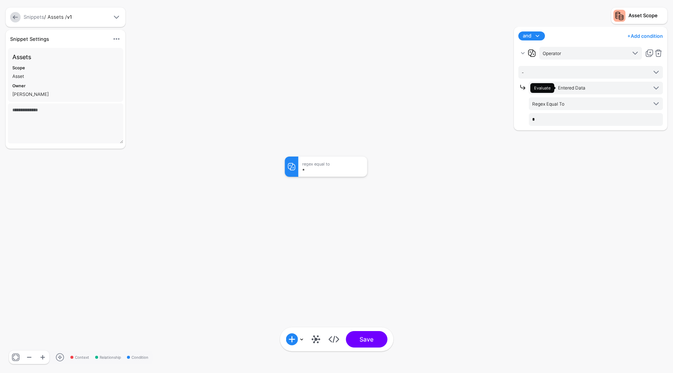
click at [310, 162] on div "Regex Equal To" at bounding box center [332, 164] width 61 height 4
click at [376, 336] on button "Save" at bounding box center [366, 339] width 42 height 16
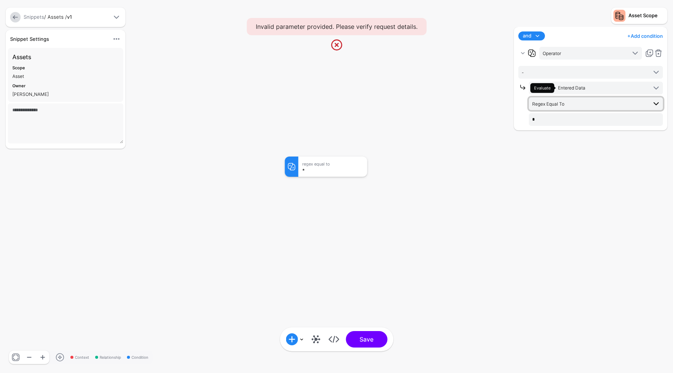
click at [564, 101] on span "Regex Equal To" at bounding box center [589, 104] width 115 height 8
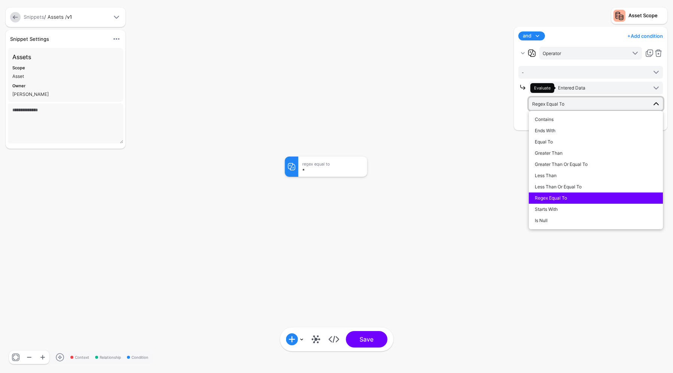
click at [459, 213] on rect at bounding box center [261, 136] width 67262 height 37280
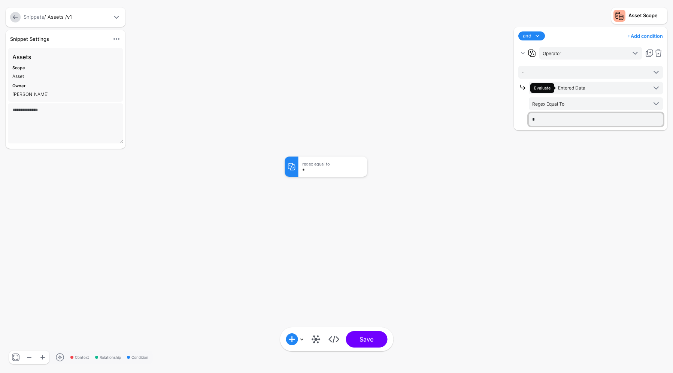
click at [547, 122] on input "*" at bounding box center [596, 119] width 134 height 13
click at [604, 49] on span "Operator" at bounding box center [590, 53] width 97 height 9
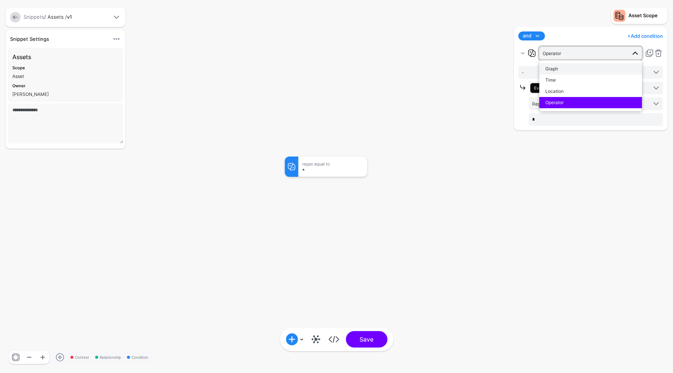
click at [557, 65] on button "Graph" at bounding box center [590, 68] width 103 height 11
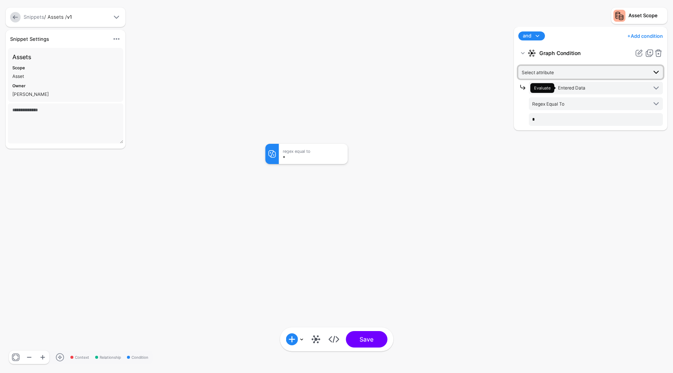
click at [563, 72] on span "Select attribute" at bounding box center [583, 72] width 125 height 8
click at [557, 71] on span "Select attribute" at bounding box center [583, 72] width 125 height 8
click at [658, 52] on link at bounding box center [658, 53] width 9 height 9
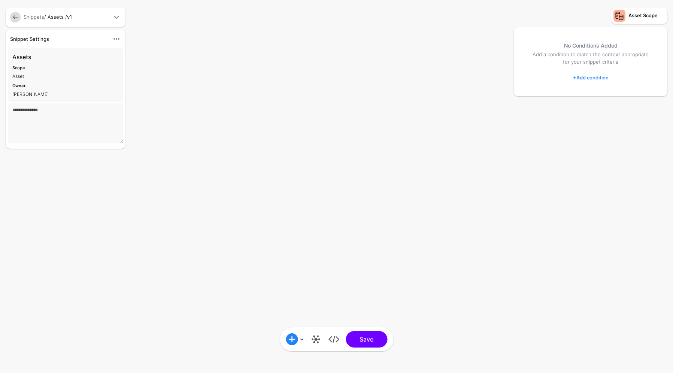
click at [593, 77] on link "+ Add condition" at bounding box center [591, 77] width 36 height 12
click at [591, 103] on link "Graph Condition" at bounding box center [612, 108] width 79 height 15
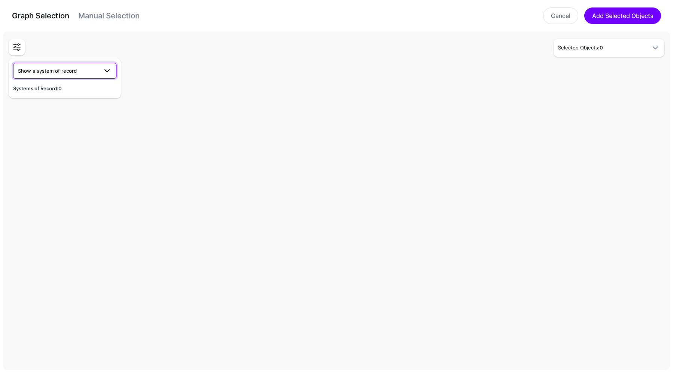
click at [94, 73] on span "Show a system of record" at bounding box center [58, 71] width 80 height 8
click at [71, 100] on div "ServiceNow ITSM" at bounding box center [64, 100] width 91 height 7
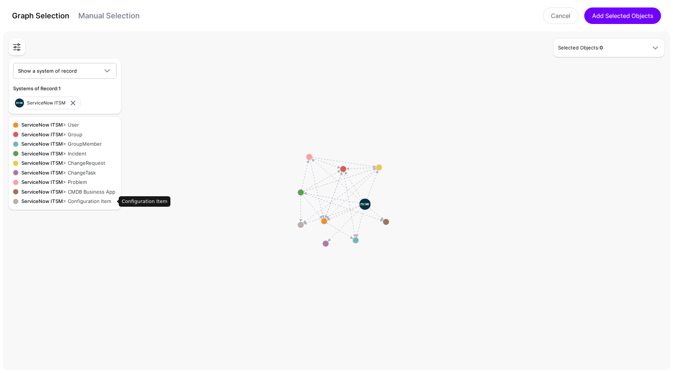
click at [91, 200] on div "ServiceNow ITSM > Configuration Item" at bounding box center [67, 201] width 98 height 7
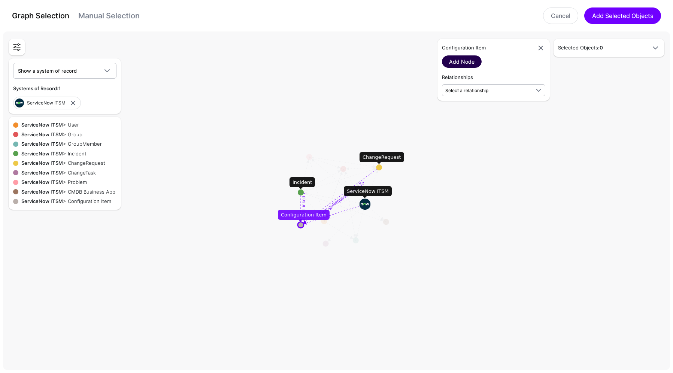
click at [461, 59] on link "Add Node" at bounding box center [462, 61] width 40 height 12
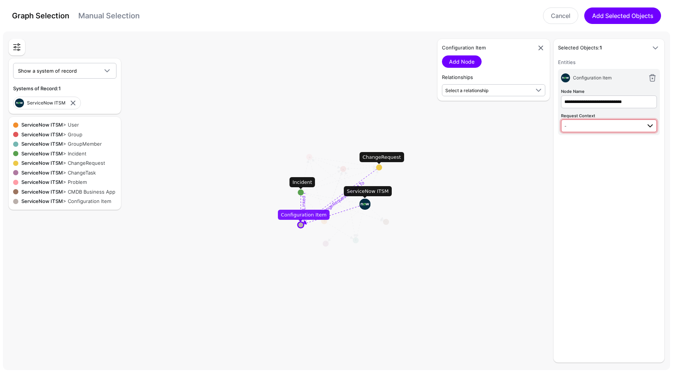
click at [597, 123] on span "-" at bounding box center [602, 126] width 77 height 8
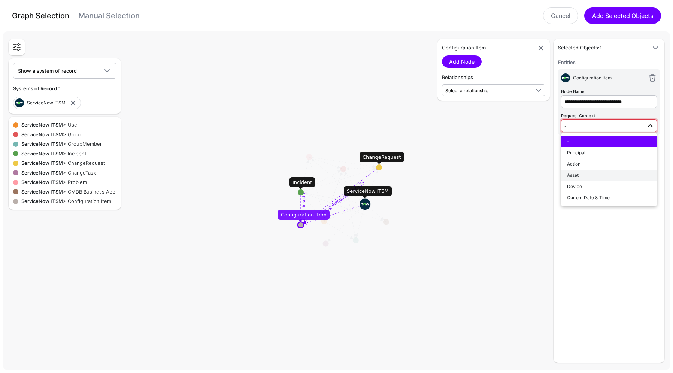
click at [587, 170] on button "Asset" at bounding box center [609, 175] width 96 height 11
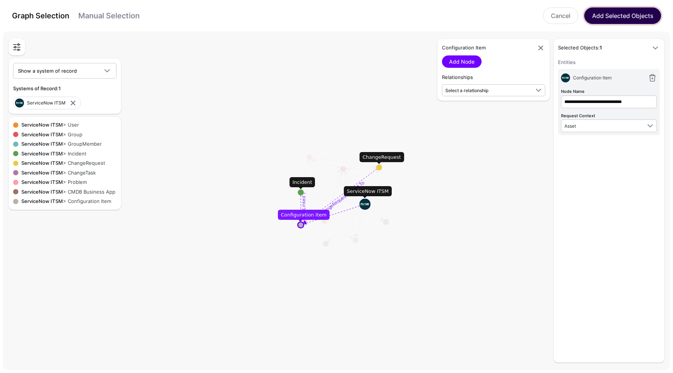
click at [620, 11] on button "Add Selected Objects" at bounding box center [622, 15] width 77 height 16
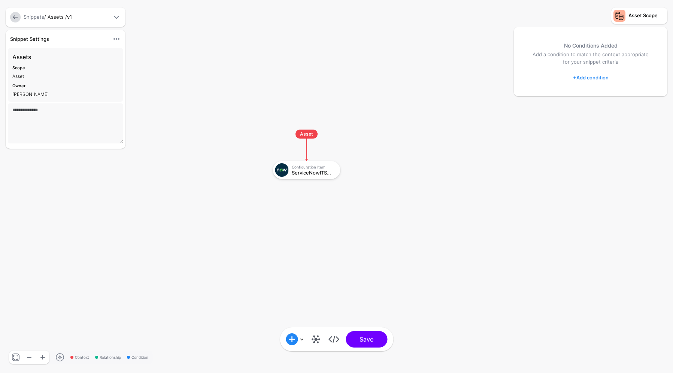
click at [599, 71] on div "No Conditions Added Add a condition to match the context appropriate for your s…" at bounding box center [590, 61] width 153 height 69
click at [598, 73] on link "+ Add condition" at bounding box center [591, 77] width 36 height 12
click at [612, 105] on div "Graph Condition" at bounding box center [620, 108] width 58 height 7
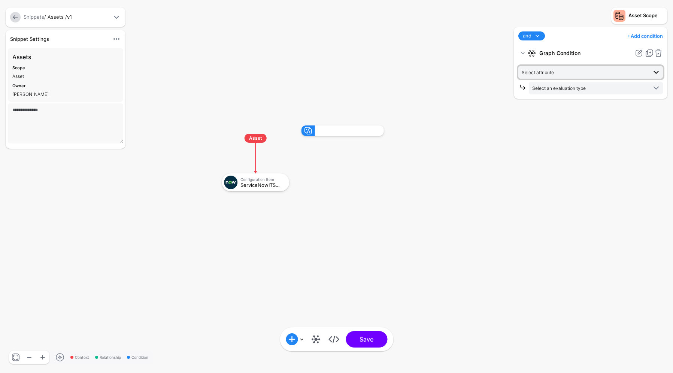
click at [563, 68] on span "Select attribute" at bounding box center [583, 72] width 125 height 8
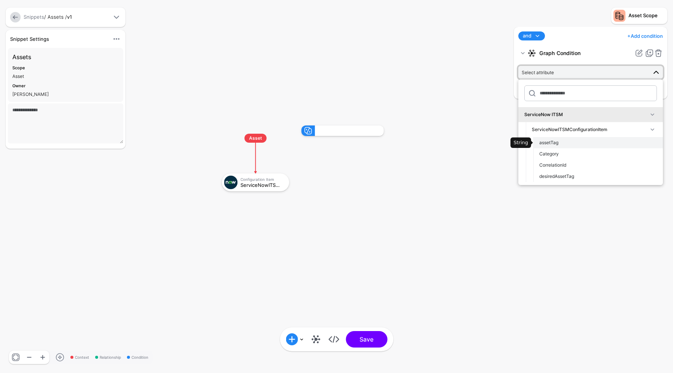
click at [559, 141] on div "assetTag" at bounding box center [598, 142] width 118 height 7
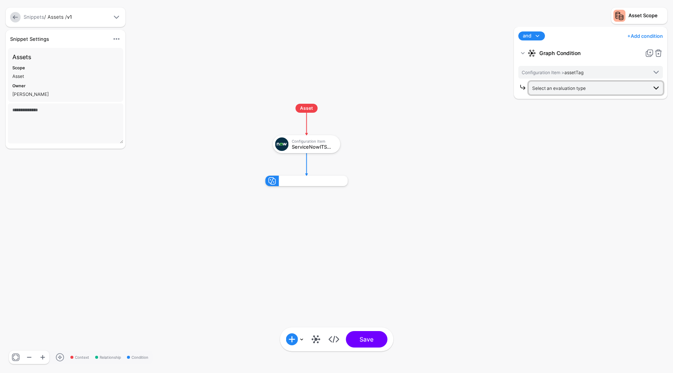
click at [552, 86] on span "Select an evaluation type" at bounding box center [559, 88] width 54 height 6
click at [563, 164] on span "Evaluate against text that you enter, like a specific value, identifier, or loc…" at bounding box center [595, 166] width 122 height 12
click at [573, 108] on span "Equal To" at bounding box center [596, 103] width 128 height 9
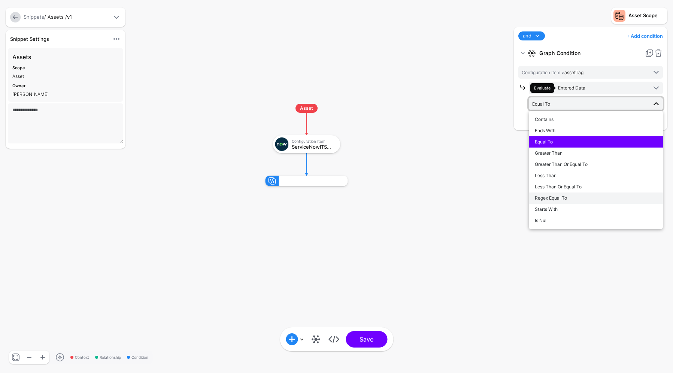
click at [557, 198] on span "Regex Equal To" at bounding box center [550, 198] width 32 height 6
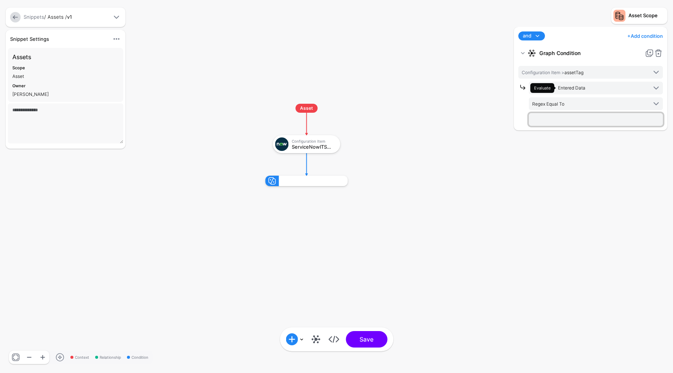
click at [555, 114] on input "text" at bounding box center [596, 119] width 134 height 13
type input "*"
click at [538, 243] on div "and and not or + Add condition Add Condition Graph Condition Time Condition Loc…" at bounding box center [590, 196] width 157 height 338
click at [372, 339] on button "Save" at bounding box center [366, 339] width 42 height 16
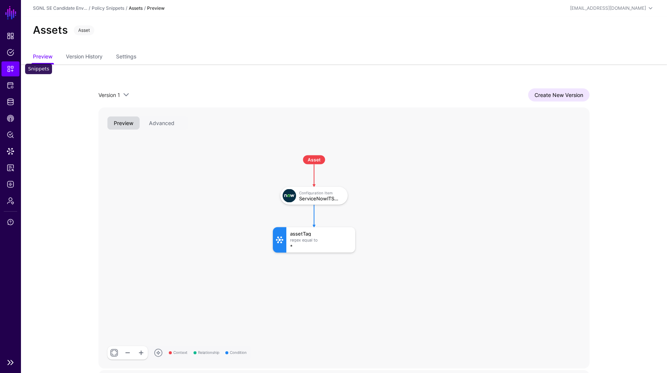
click at [5, 67] on link "Snippets" at bounding box center [10, 68] width 18 height 15
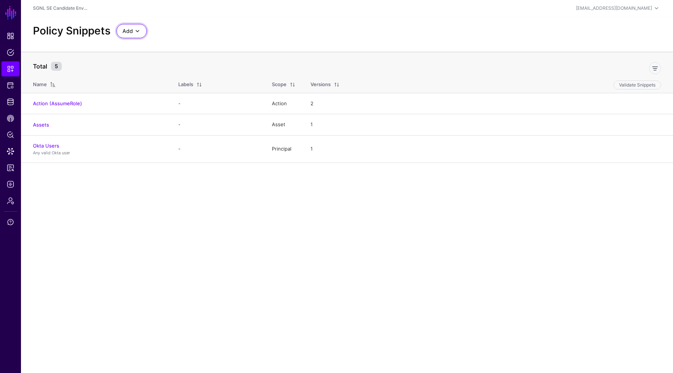
click at [129, 30] on span "Add" at bounding box center [127, 31] width 10 height 8
click at [141, 57] on span "Start from a Blank Snippet" at bounding box center [152, 60] width 61 height 6
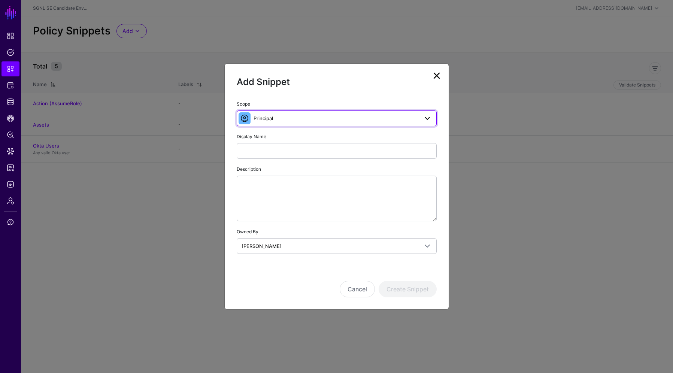
click at [320, 115] on span "Principal" at bounding box center [335, 118] width 165 height 8
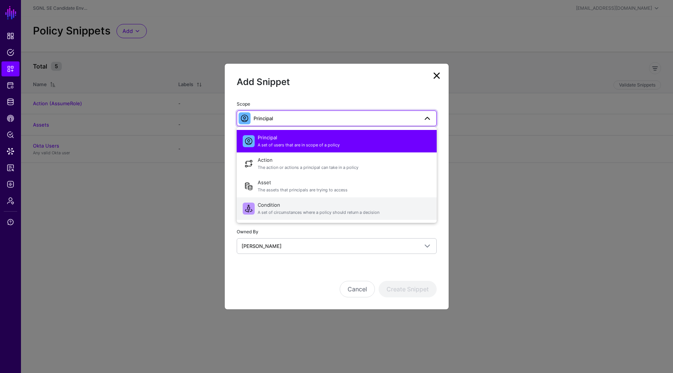
click at [301, 201] on span "Condition A set of circumstances where a policy should return a decision" at bounding box center [344, 209] width 173 height 18
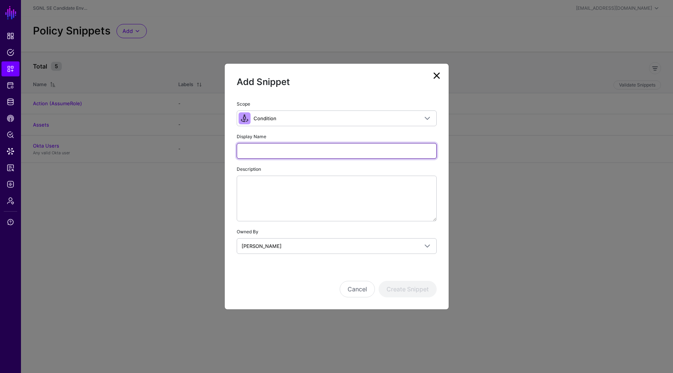
click at [302, 153] on input "Display Name" at bounding box center [337, 151] width 200 height 16
type input "*********"
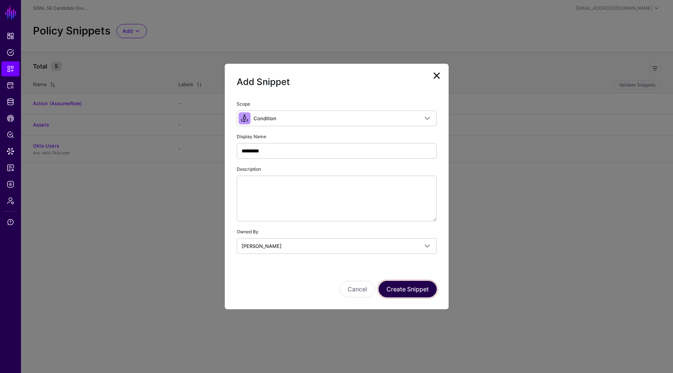
click at [415, 283] on button "Create Snippet" at bounding box center [407, 289] width 58 height 16
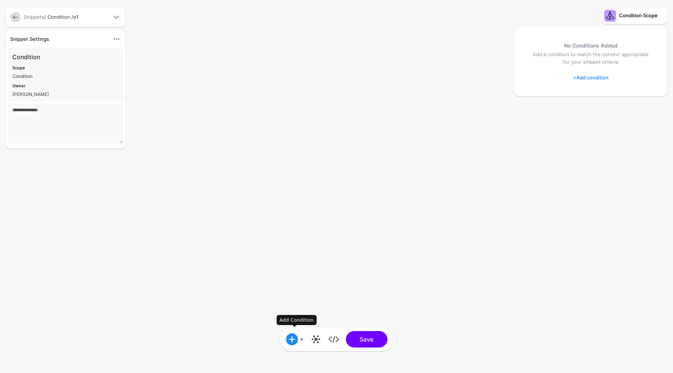
click at [297, 336] on span at bounding box center [292, 339] width 12 height 12
click at [174, 127] on div "Add Condition Graph Condition Time Condition Location Condition Operator Condit…" at bounding box center [336, 186] width 673 height 373
click at [293, 337] on span at bounding box center [292, 339] width 12 height 12
click at [311, 253] on div "Graph Condition" at bounding box center [322, 256] width 73 height 9
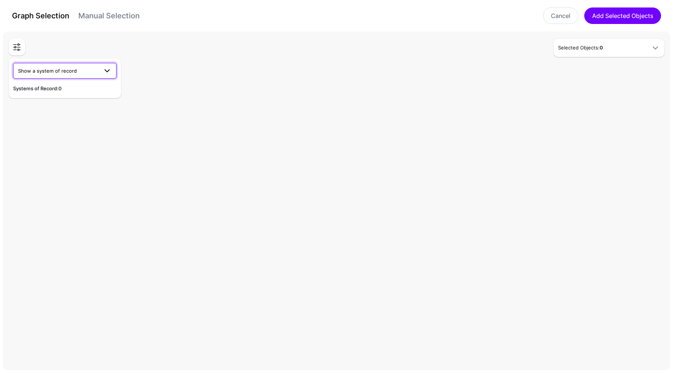
click at [94, 73] on span "Show a system of record" at bounding box center [58, 71] width 80 height 8
click at [62, 85] on div "Okta" at bounding box center [64, 88] width 91 height 7
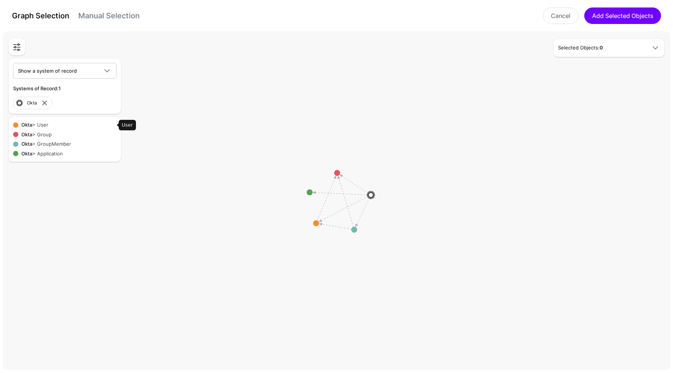
click at [46, 125] on div "Okta > User" at bounding box center [67, 124] width 98 height 7
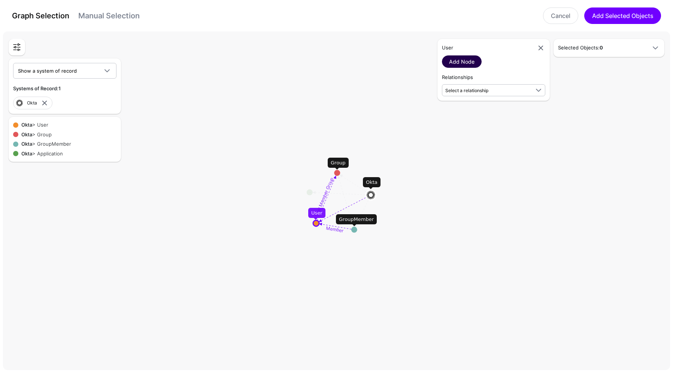
click at [454, 59] on link "Add Node" at bounding box center [462, 61] width 40 height 12
click at [593, 125] on span "-" at bounding box center [602, 126] width 77 height 8
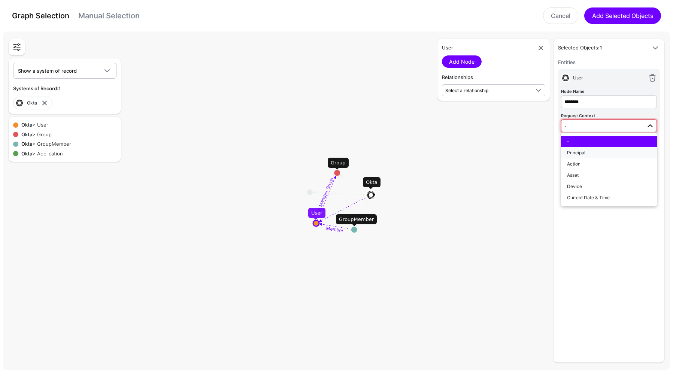
click at [587, 151] on div "Principal" at bounding box center [609, 152] width 84 height 7
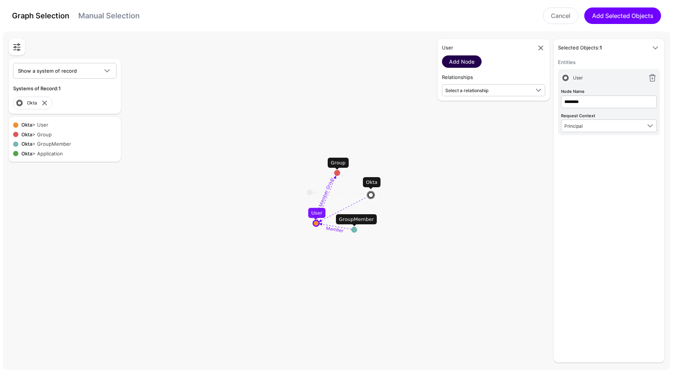
click at [461, 58] on link "Add Node" at bounding box center [462, 61] width 40 height 12
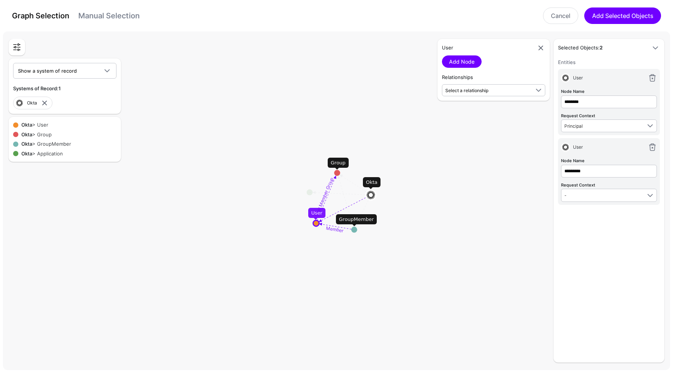
click at [653, 144] on link at bounding box center [652, 147] width 9 height 9
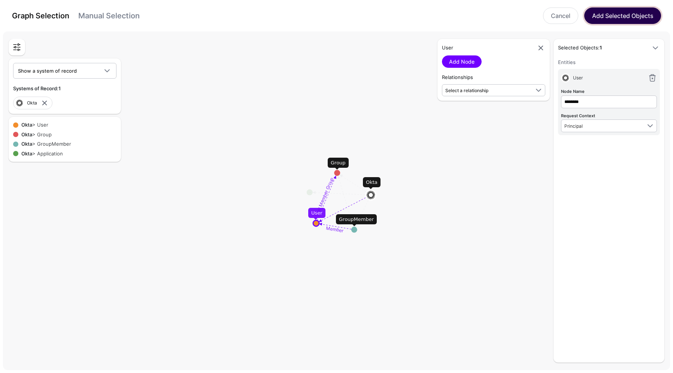
click at [632, 11] on button "Add Selected Objects" at bounding box center [622, 15] width 77 height 16
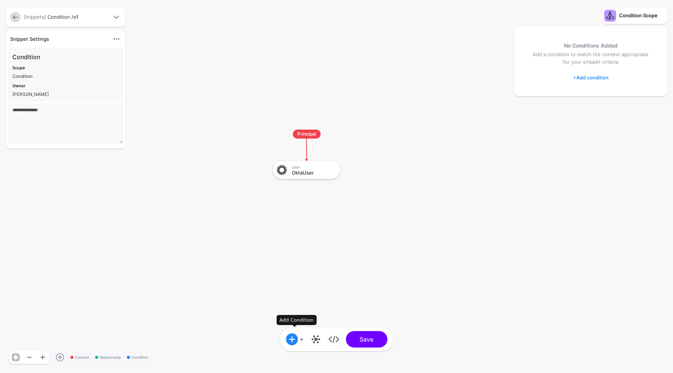
click at [296, 341] on span at bounding box center [292, 339] width 12 height 12
click at [309, 255] on div "Graph Condition" at bounding box center [330, 256] width 58 height 7
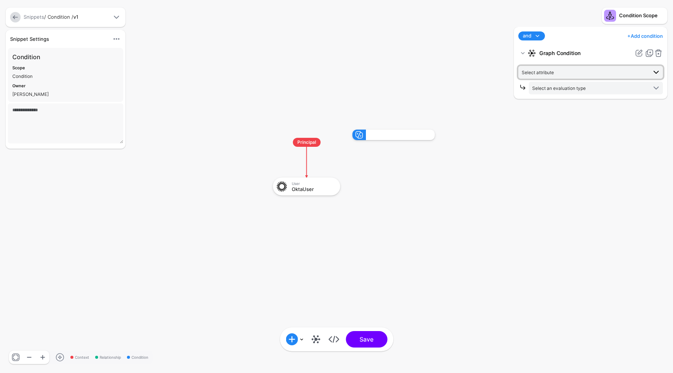
click at [558, 70] on span "Select attribute" at bounding box center [583, 72] width 125 height 8
drag, startPoint x: 447, startPoint y: 72, endPoint x: 452, endPoint y: 70, distance: 5.4
click at [450, 69] on rect at bounding box center [266, 122] width 67262 height 37280
click at [657, 52] on link at bounding box center [658, 53] width 9 height 9
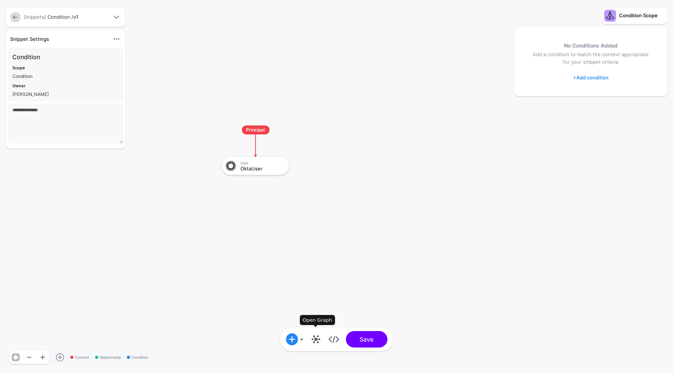
click at [317, 340] on link at bounding box center [316, 339] width 12 height 12
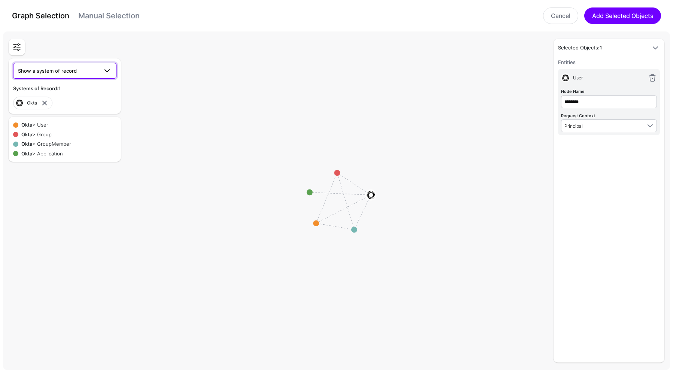
click at [71, 64] on link "Show a system of record" at bounding box center [64, 71] width 103 height 16
click at [64, 88] on div "ServiceNow ITSM" at bounding box center [64, 88] width 91 height 7
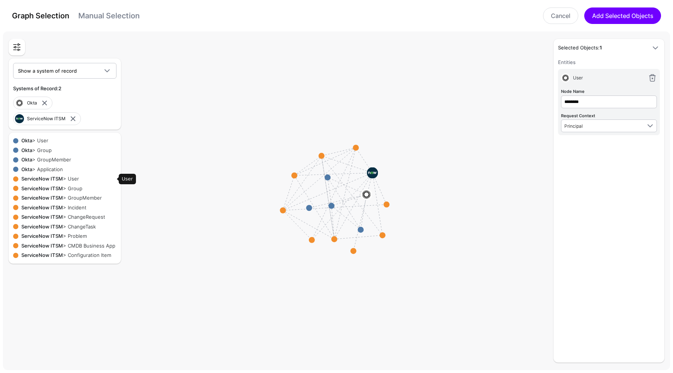
click at [71, 178] on div "ServiceNow ITSM > User" at bounding box center [67, 178] width 98 height 7
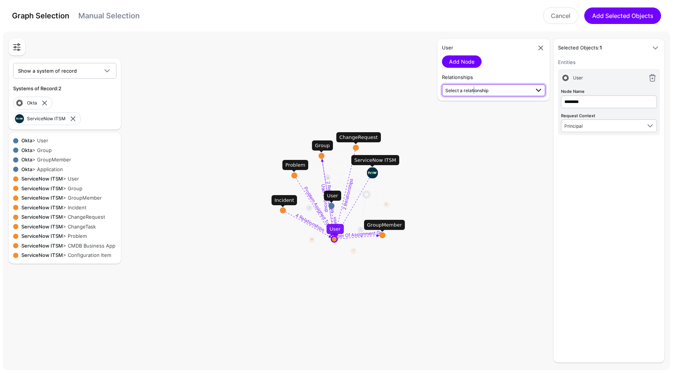
click at [472, 88] on span "Select a relationship" at bounding box center [466, 91] width 43 height 6
click at [495, 69] on div "User Add Node Relationships Select a relationship users User (Okta) - User (Ser…" at bounding box center [493, 70] width 112 height 62
click at [472, 92] on span "Select a relationship" at bounding box center [466, 91] width 43 height 6
click at [470, 105] on span "users User (Okta) - User (Service...)" at bounding box center [493, 111] width 91 height 18
click at [488, 110] on link "Add Relationship" at bounding box center [470, 110] width 56 height 12
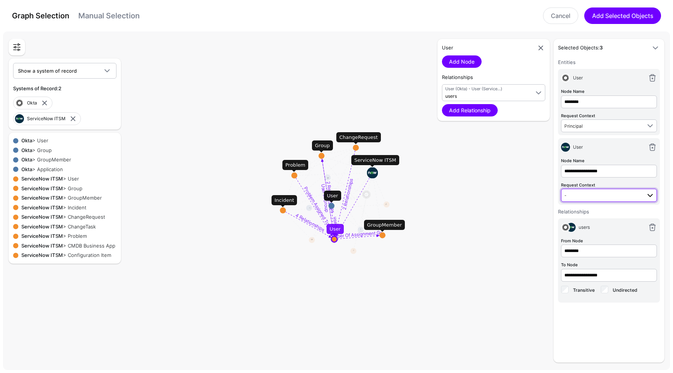
click at [585, 200] on span "-" at bounding box center [609, 195] width 90 height 9
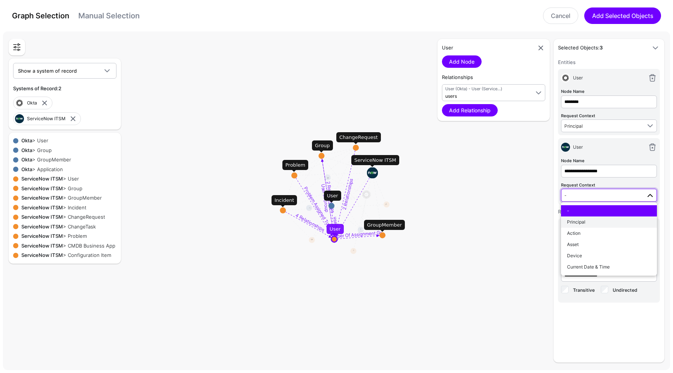
click at [591, 221] on div "Principal" at bounding box center [609, 222] width 84 height 7
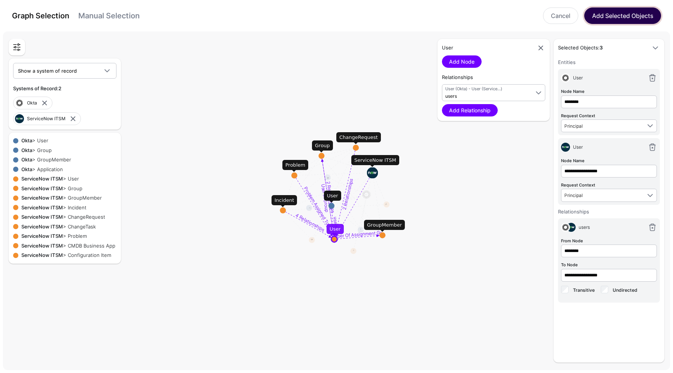
click at [613, 12] on button "Add Selected Objects" at bounding box center [622, 15] width 77 height 16
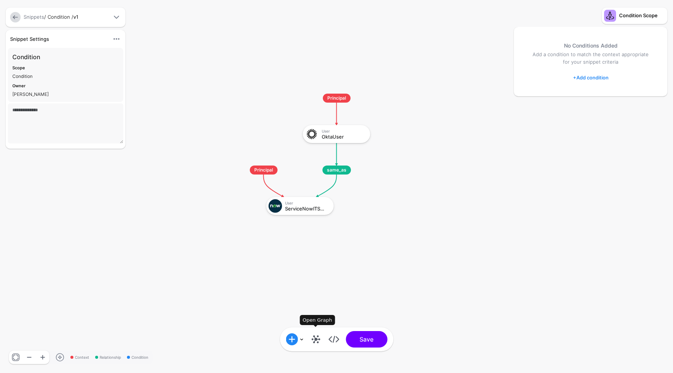
click at [314, 339] on link at bounding box center [316, 339] width 12 height 12
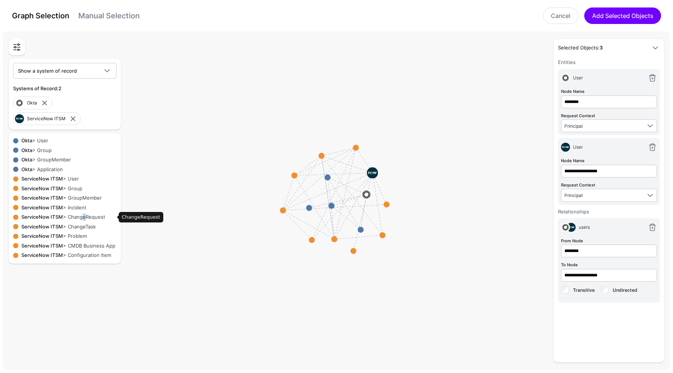
click at [83, 215] on div "ServiceNow ITSM > ChangeRequest" at bounding box center [67, 216] width 98 height 7
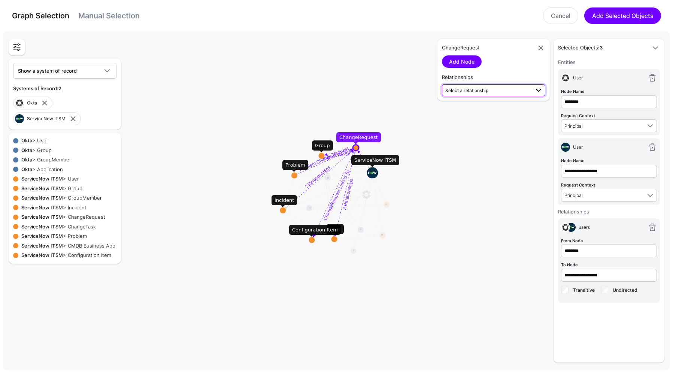
click at [470, 89] on span "Select a relationship" at bounding box center [466, 91] width 43 height 6
click at [473, 87] on span "Select a relationship" at bounding box center [487, 90] width 84 height 8
click at [475, 167] on span "Change Request Assigned To ChangeRequest (Service...) - User (Service...)" at bounding box center [493, 161] width 91 height 18
click at [468, 109] on link "Add Relationship" at bounding box center [470, 110] width 56 height 12
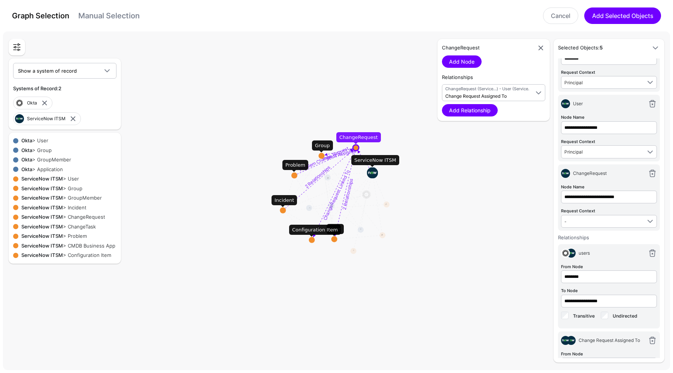
scroll to position [109, 0]
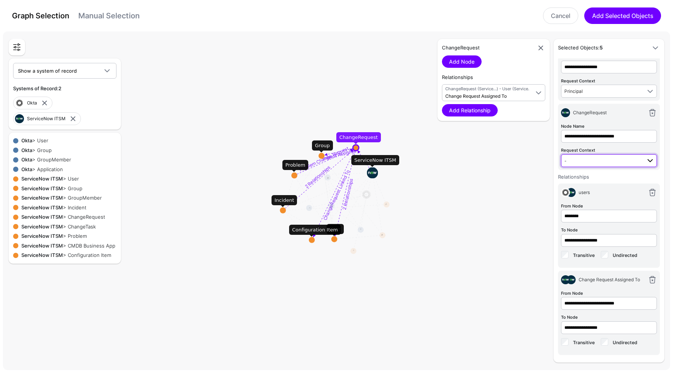
click at [604, 156] on span "-" at bounding box center [602, 160] width 77 height 8
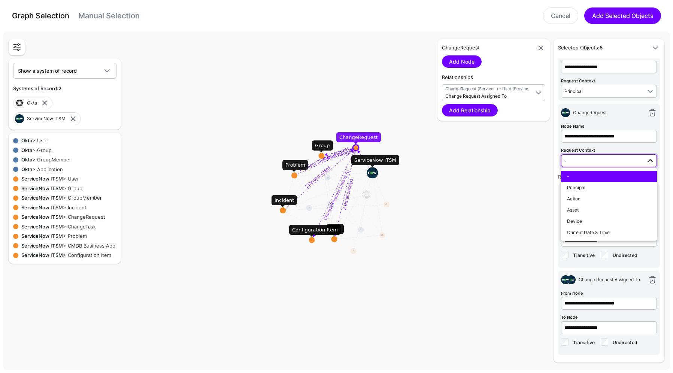
click at [608, 156] on span "-" at bounding box center [602, 160] width 77 height 8
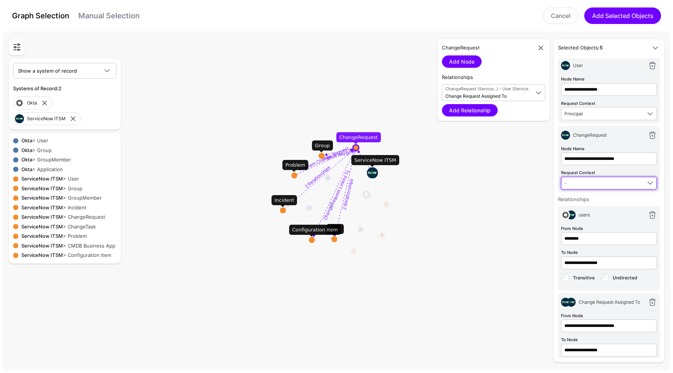
scroll to position [0, 0]
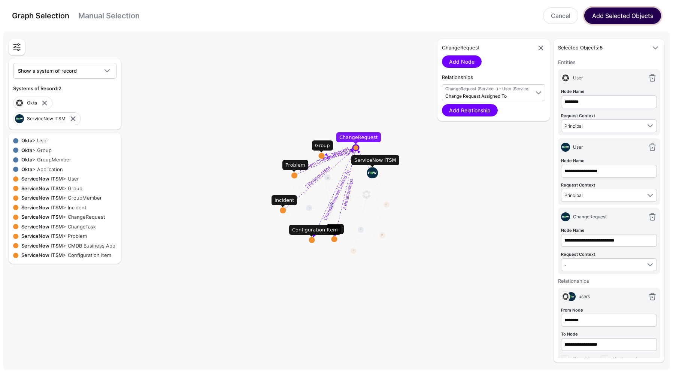
click at [623, 11] on button "Add Selected Objects" at bounding box center [622, 15] width 77 height 16
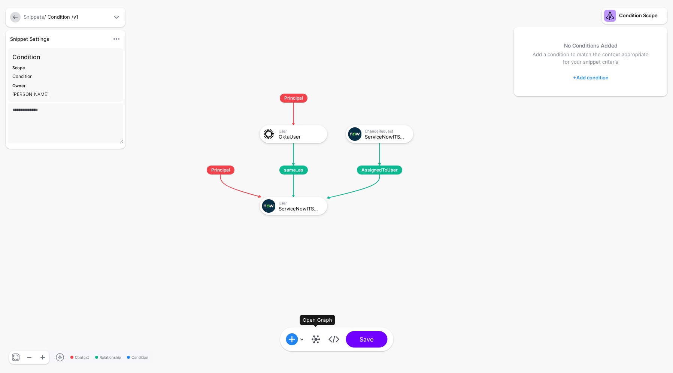
click at [318, 337] on link at bounding box center [316, 339] width 12 height 12
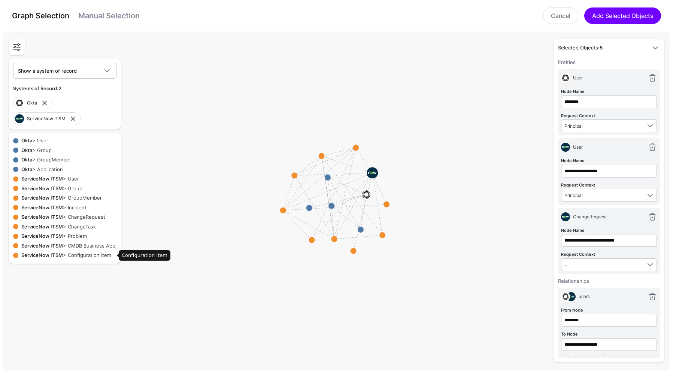
click at [92, 253] on div "ServiceNow ITSM > Configuration Item" at bounding box center [67, 255] width 98 height 7
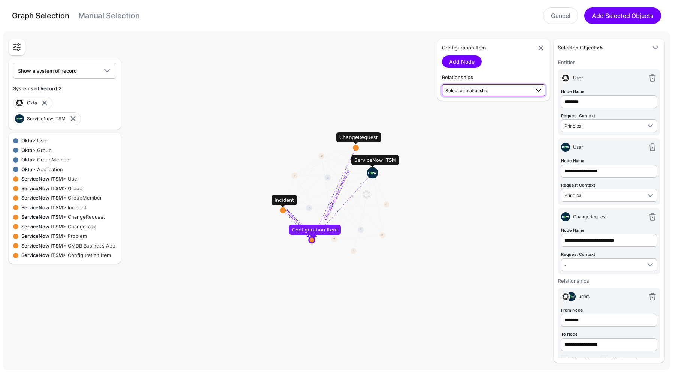
click at [491, 87] on span "Select a relationship" at bounding box center [487, 90] width 84 height 8
click at [474, 61] on link "Add Node" at bounding box center [462, 61] width 40 height 12
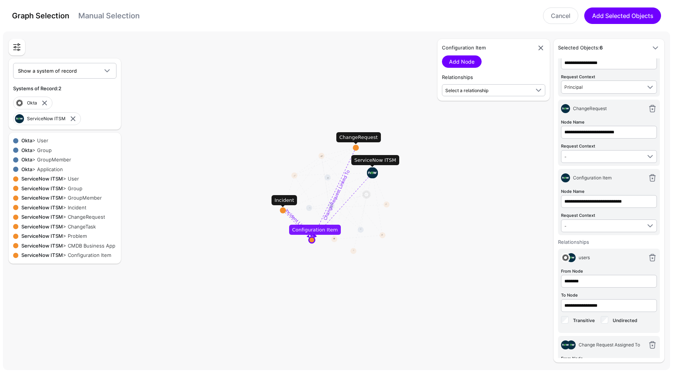
scroll to position [178, 0]
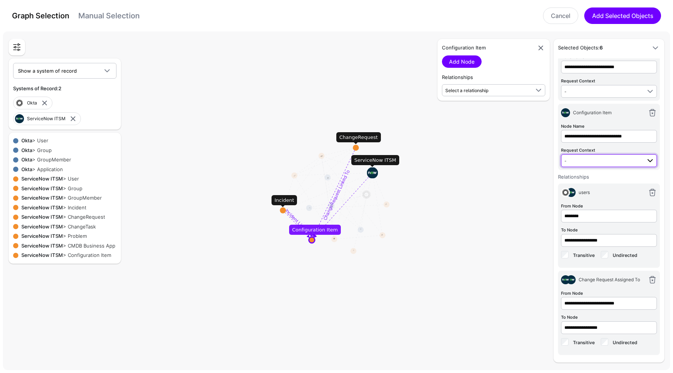
click at [569, 156] on span "-" at bounding box center [602, 160] width 77 height 8
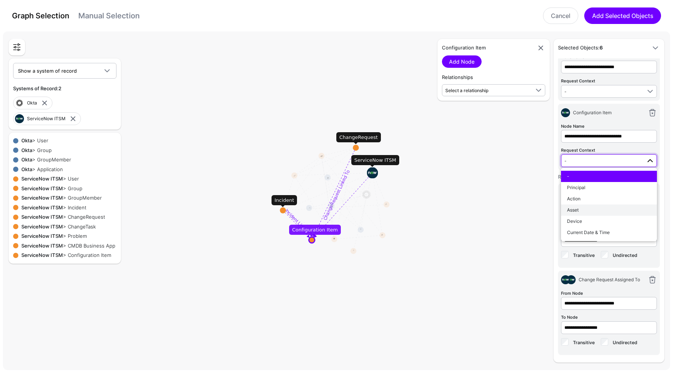
click at [590, 204] on button "Asset" at bounding box center [609, 209] width 96 height 11
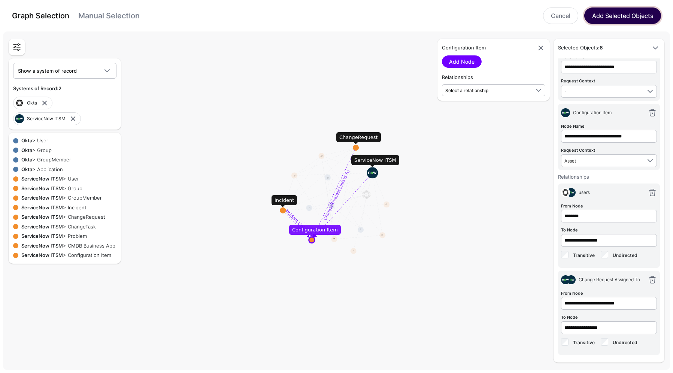
click at [617, 12] on button "Add Selected Objects" at bounding box center [622, 15] width 77 height 16
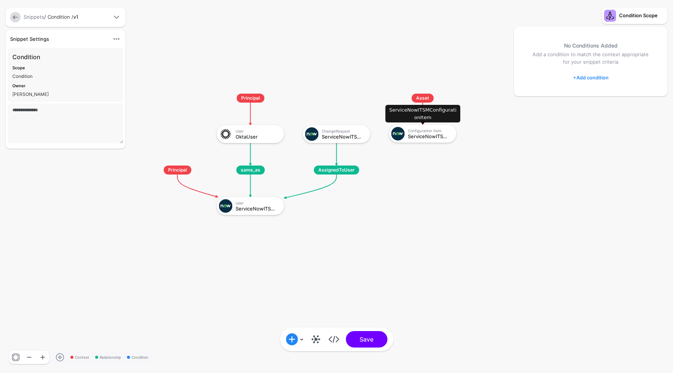
click at [436, 132] on div "Configuration Item" at bounding box center [429, 130] width 43 height 4
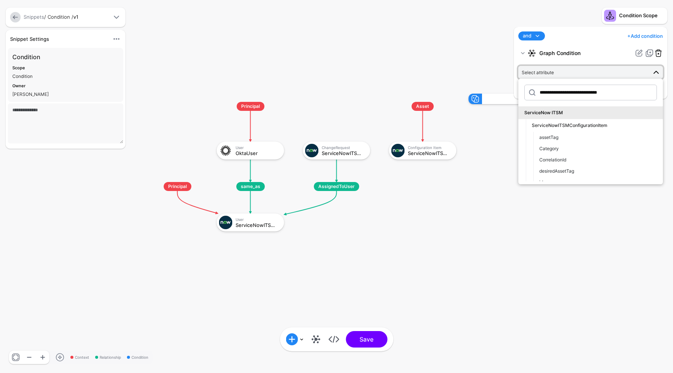
click at [659, 52] on link at bounding box center [658, 53] width 9 height 9
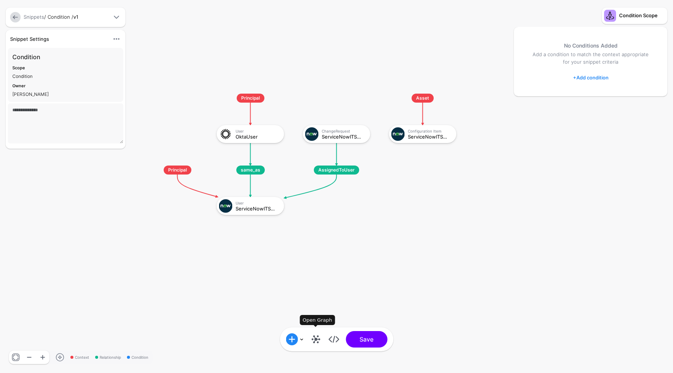
click at [315, 340] on link at bounding box center [316, 339] width 12 height 12
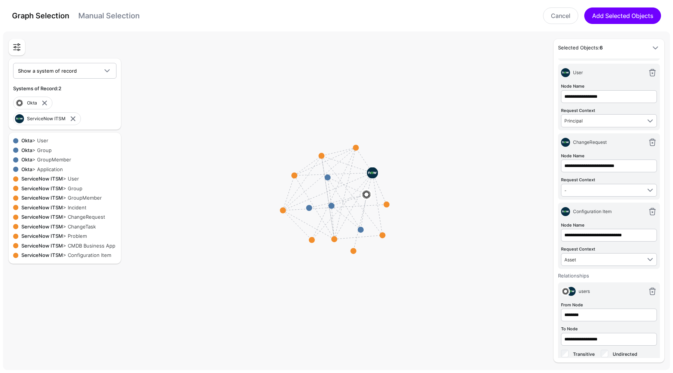
scroll to position [75, 0]
click at [599, 210] on span "Configuration Item" at bounding box center [592, 211] width 39 height 6
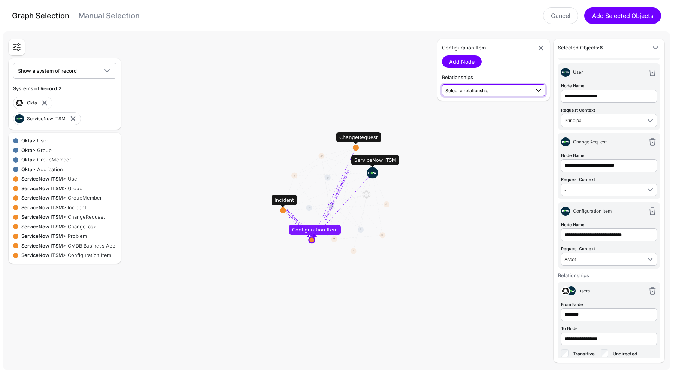
click at [480, 88] on span "Select a relationship" at bounding box center [466, 91] width 43 height 6
click at [475, 112] on span "ChangeRequest (Service...) - Configuration Item (Service...)" at bounding box center [493, 118] width 91 height 12
click at [475, 111] on link "Add Relationship" at bounding box center [470, 110] width 56 height 12
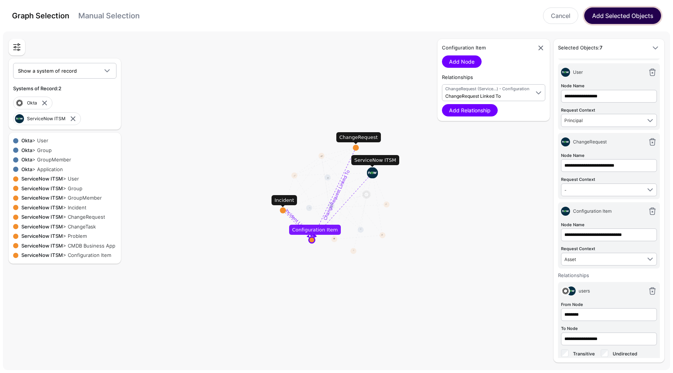
click at [619, 12] on button "Add Selected Objects" at bounding box center [622, 15] width 77 height 16
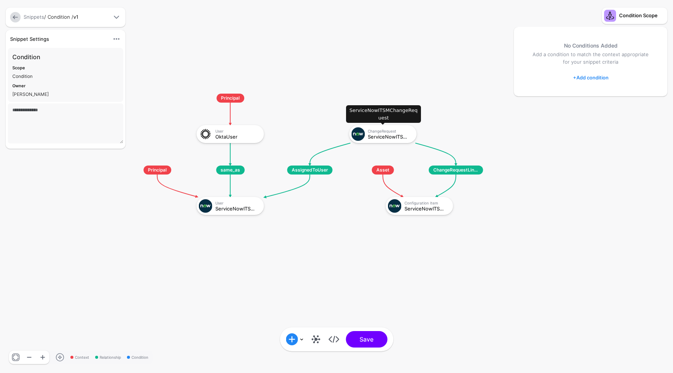
click at [386, 134] on div "ServiceNowITSMChangeRequest" at bounding box center [389, 136] width 43 height 5
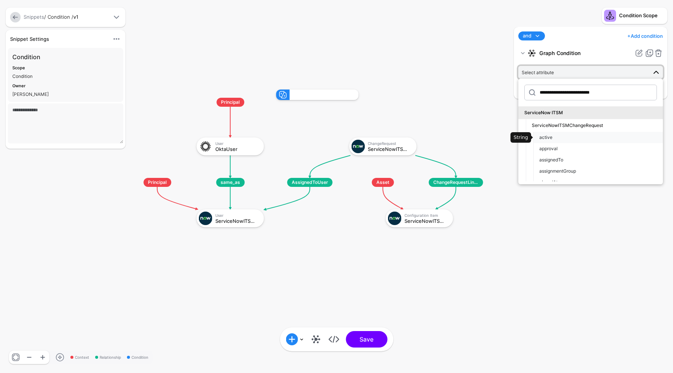
click at [542, 138] on span "active" at bounding box center [545, 137] width 13 height 6
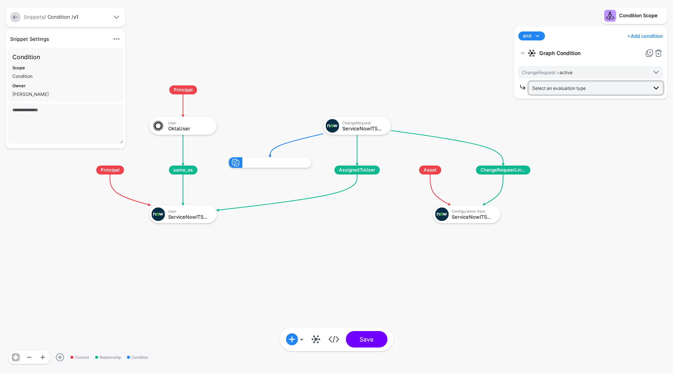
click at [572, 82] on link "Select an evaluation type" at bounding box center [596, 88] width 134 height 13
click at [586, 190] on span "Evaluate against context in the request" at bounding box center [595, 191] width 122 height 6
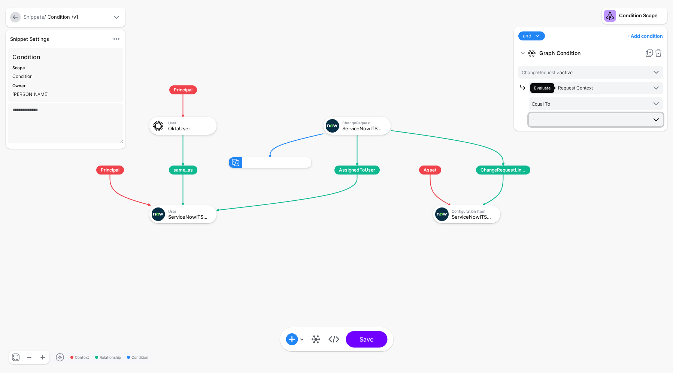
click at [563, 119] on span "-" at bounding box center [589, 119] width 115 height 8
click at [566, 100] on span "Equal To" at bounding box center [589, 104] width 115 height 8
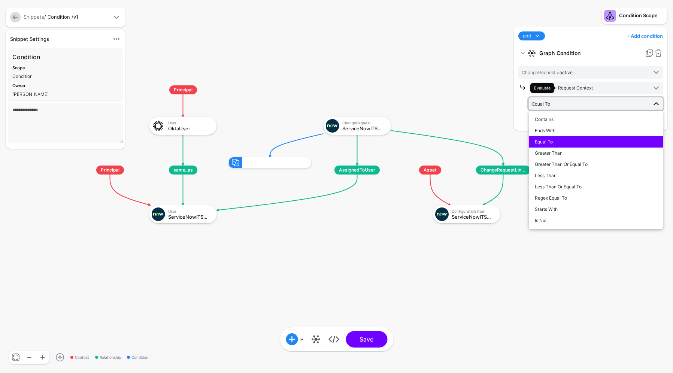
click at [566, 100] on span "Equal To" at bounding box center [589, 104] width 115 height 8
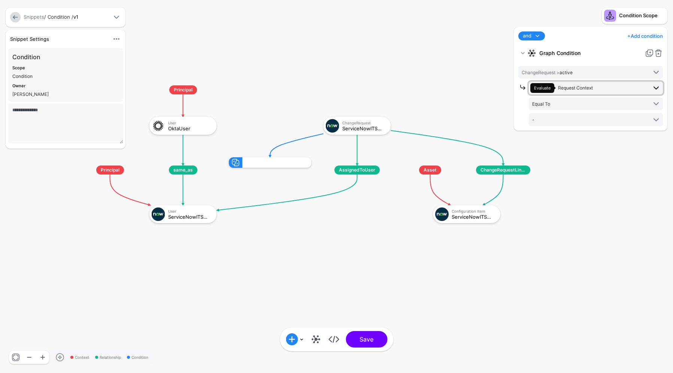
click at [574, 86] on span "Request Context" at bounding box center [575, 88] width 35 height 6
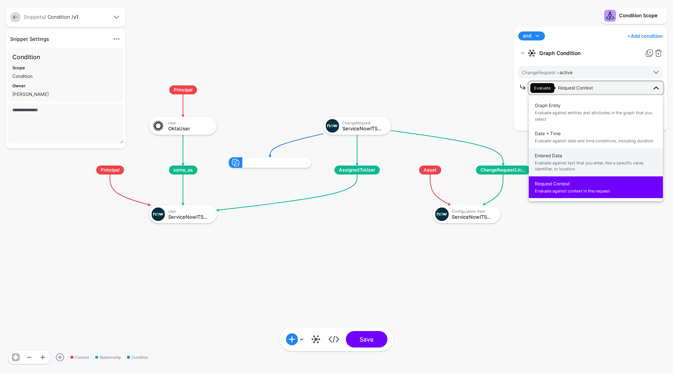
click at [570, 159] on span "Entered Data Evaluate against text that you enter, like a specific value, ident…" at bounding box center [595, 162] width 122 height 24
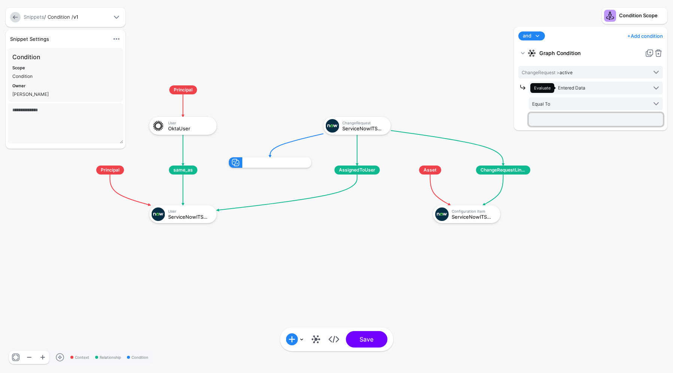
click at [559, 118] on input "text" at bounding box center [596, 119] width 134 height 13
type input "****"
click at [640, 36] on link "+ Add condition" at bounding box center [645, 36] width 36 height 12
click at [613, 106] on link "Operator Condition" at bounding box center [621, 111] width 79 height 15
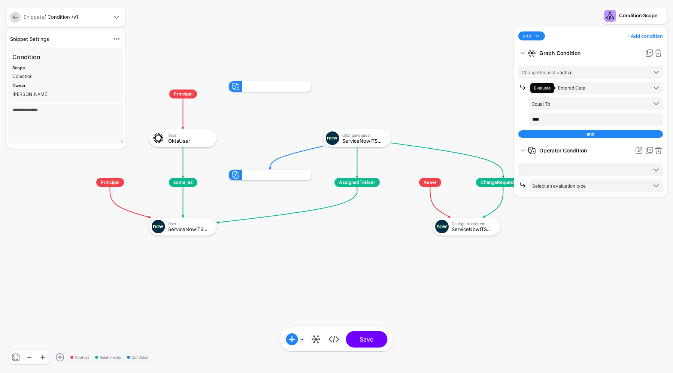
click at [561, 149] on strong "Operator Condition" at bounding box center [585, 150] width 92 height 13
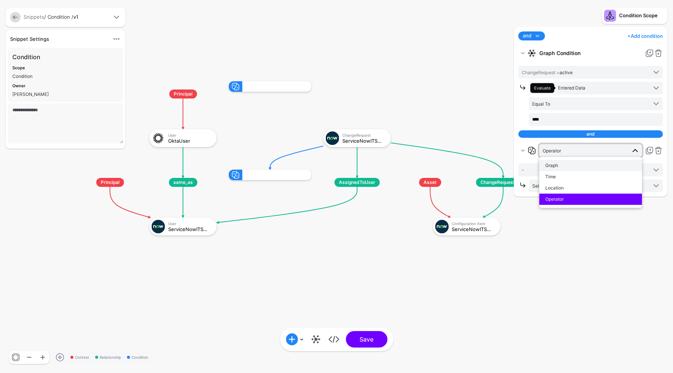
click at [565, 165] on div "Graph" at bounding box center [590, 165] width 91 height 7
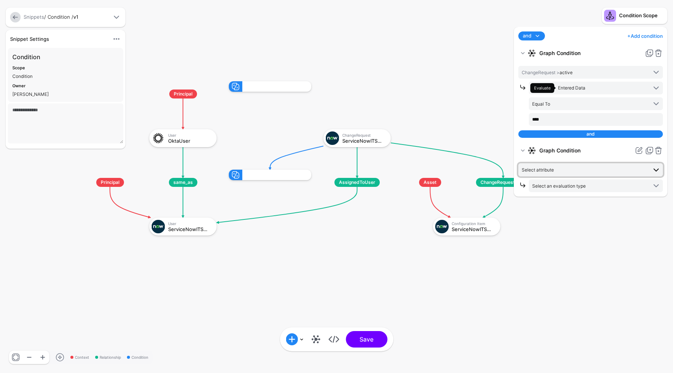
click at [555, 174] on span "Select attribute" at bounding box center [583, 169] width 125 height 8
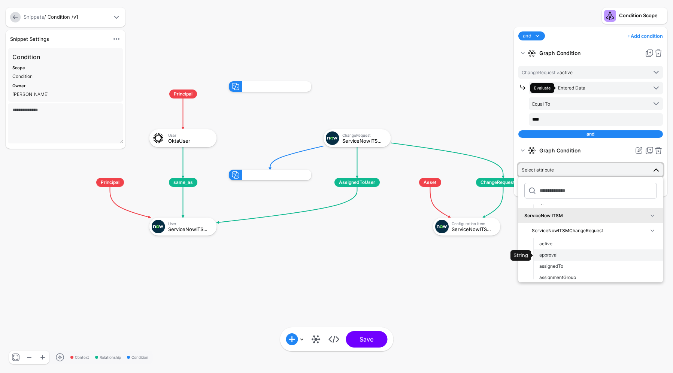
click at [549, 254] on span "approval" at bounding box center [548, 255] width 18 height 6
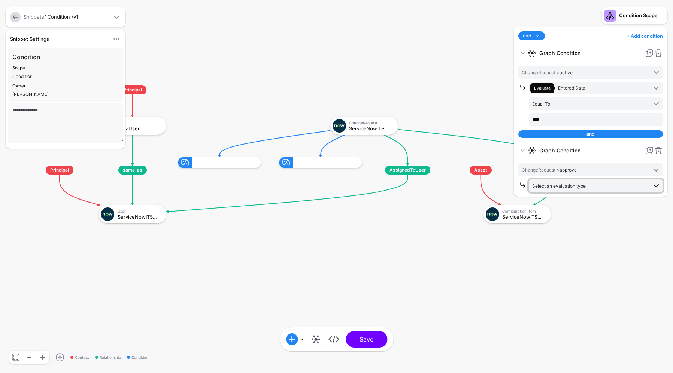
click at [568, 183] on span "Select an evaluation type" at bounding box center [559, 186] width 54 height 6
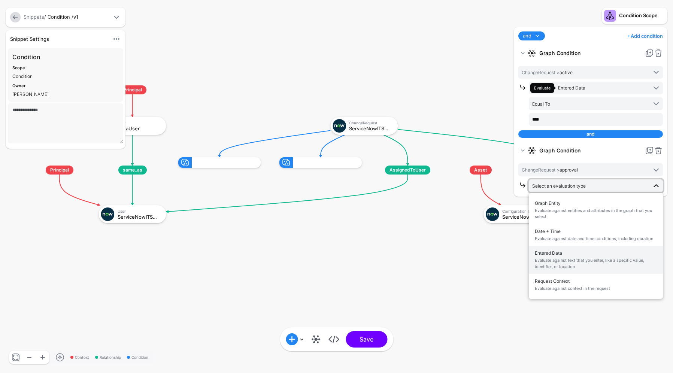
click at [554, 259] on span "Evaluate against text that you enter, like a specific value, identifier, or loc…" at bounding box center [595, 263] width 122 height 12
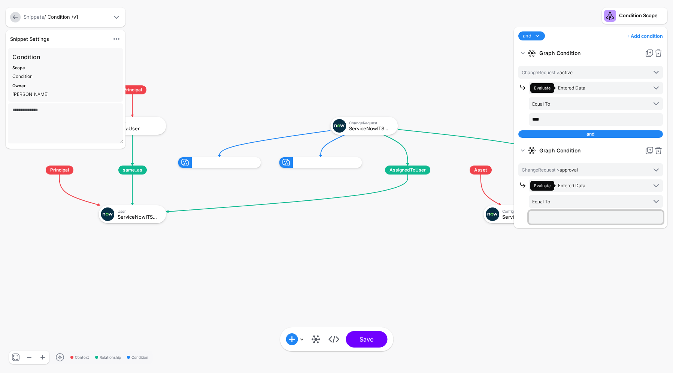
click at [560, 218] on input "text" at bounding box center [596, 217] width 134 height 13
type input "********"
click at [564, 305] on div "**********" at bounding box center [590, 196] width 157 height 338
click at [429, 238] on rect at bounding box center [25, 77] width 67262 height 37280
click at [386, 336] on button "Save" at bounding box center [366, 339] width 42 height 16
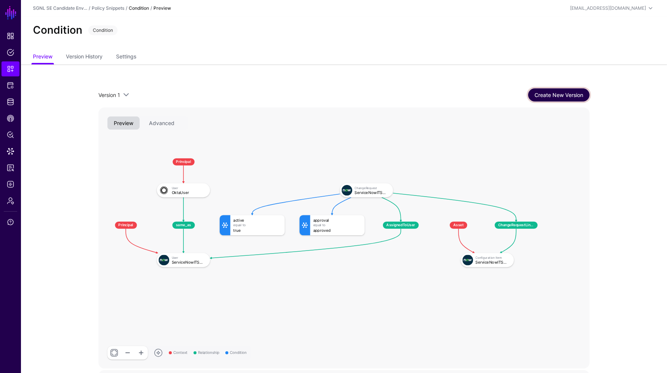
click at [560, 96] on link "Create New Version" at bounding box center [558, 94] width 61 height 13
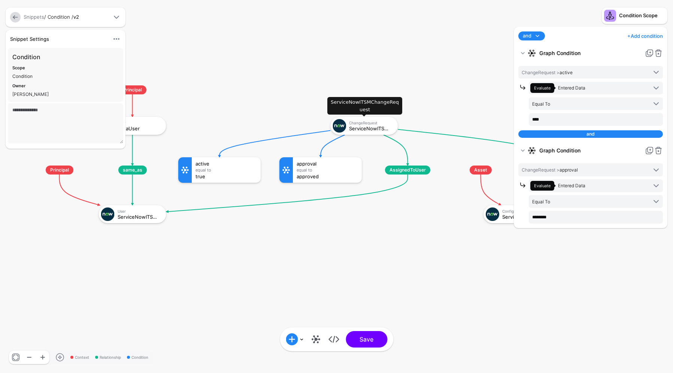
click at [360, 120] on div "ChangeRequest ServiceNowITSMChangeRequest" at bounding box center [363, 125] width 63 height 13
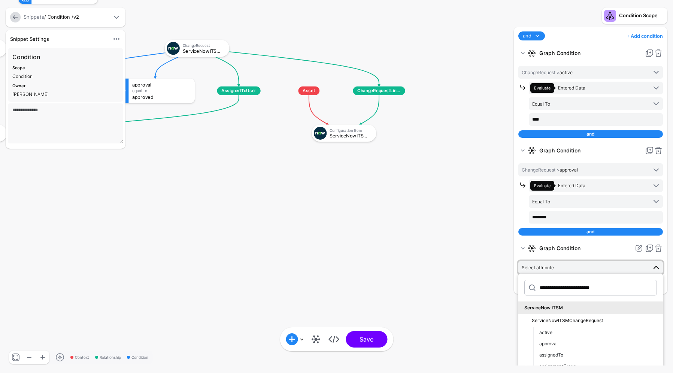
drag, startPoint x: 476, startPoint y: 283, endPoint x: 311, endPoint y: 185, distance: 192.7
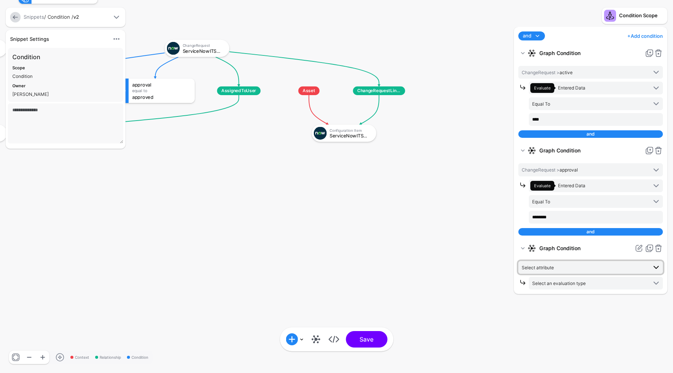
click at [576, 267] on span "Select attribute" at bounding box center [583, 267] width 125 height 8
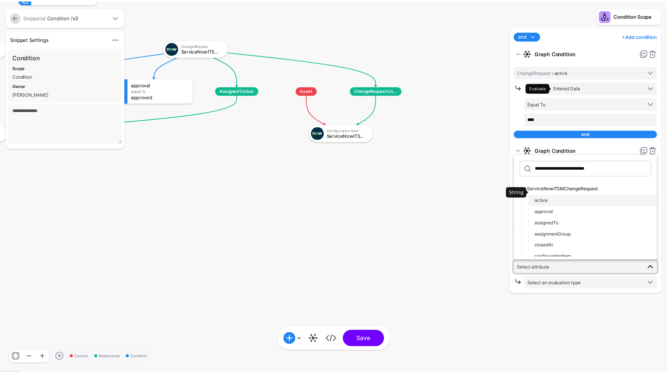
scroll to position [37, 0]
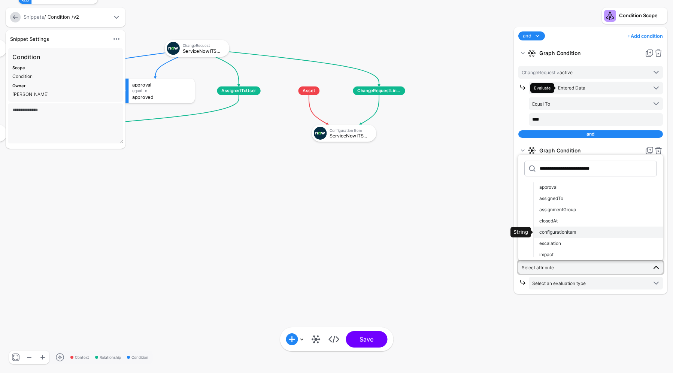
click at [590, 226] on button "configurationItem" at bounding box center [598, 231] width 130 height 11
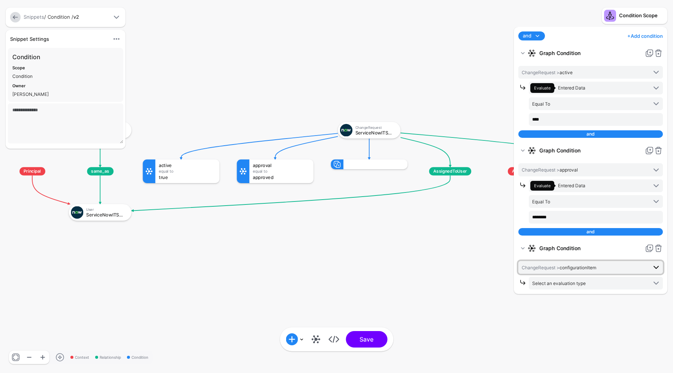
click at [585, 267] on span "ChangeRequest > configurationItem" at bounding box center [558, 268] width 74 height 6
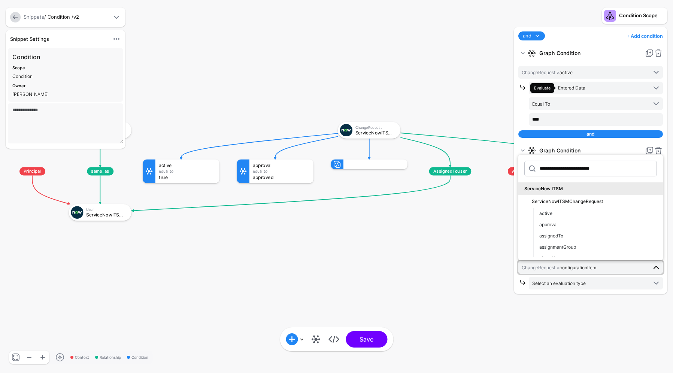
drag, startPoint x: 469, startPoint y: 238, endPoint x: 474, endPoint y: 242, distance: 6.7
click at [471, 239] on rect at bounding box center [-1, 85] width 62553 height 34671
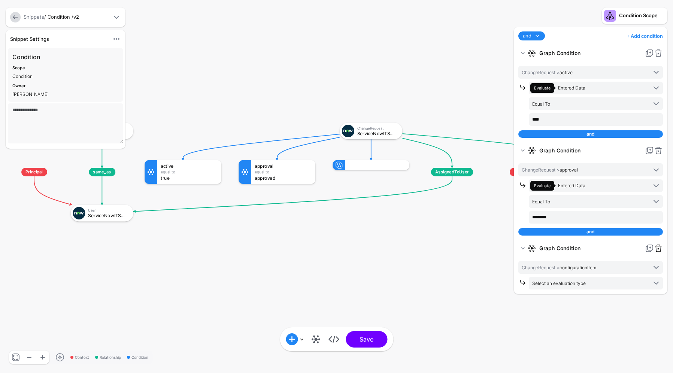
click at [658, 246] on link at bounding box center [658, 248] width 9 height 9
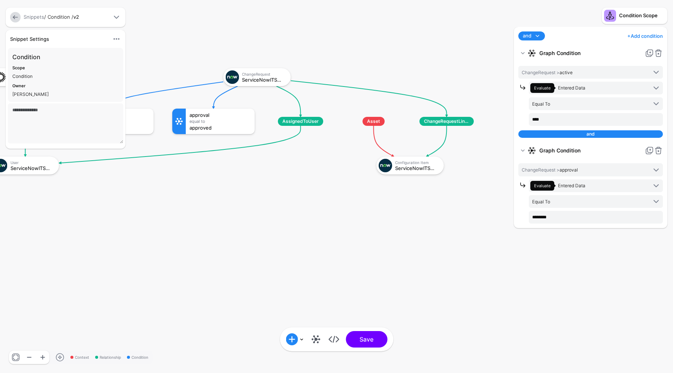
drag, startPoint x: 431, startPoint y: 290, endPoint x: 332, endPoint y: 250, distance: 106.3
click at [415, 165] on div "ServiceNowITSMConfigurationItem" at bounding box center [416, 167] width 43 height 5
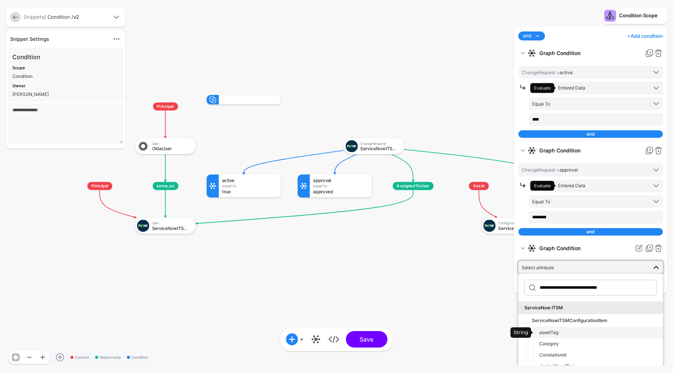
click at [558, 332] on div "assetTag" at bounding box center [598, 332] width 118 height 7
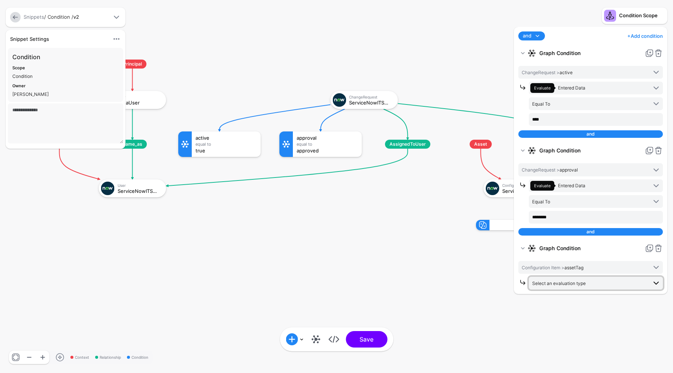
click at [559, 281] on span "Select an evaluation type" at bounding box center [559, 283] width 54 height 6
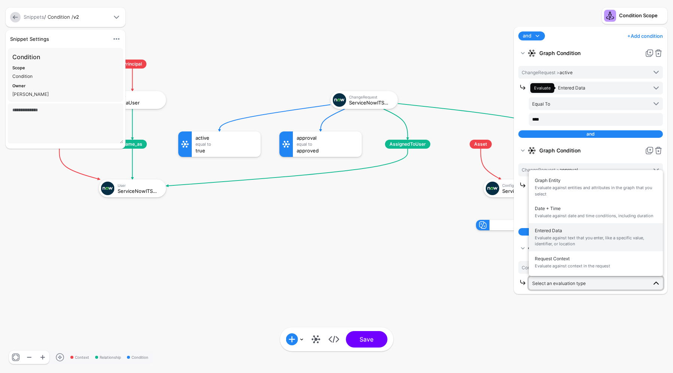
click at [559, 239] on span "Evaluate against text that you enter, like a specific value, identifier, or loc…" at bounding box center [595, 241] width 122 height 12
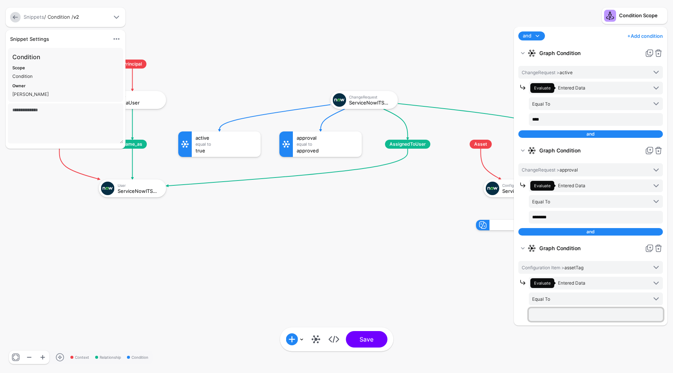
click at [563, 313] on input "text" at bounding box center [596, 314] width 134 height 13
type input "**********"
click at [480, 299] on rect at bounding box center [25, 52] width 67262 height 37280
click at [376, 341] on button "Save" at bounding box center [366, 339] width 42 height 16
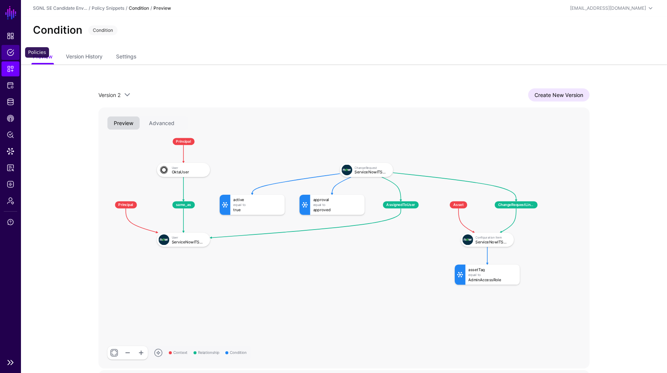
click at [9, 50] on span "Policies" at bounding box center [10, 52] width 7 height 7
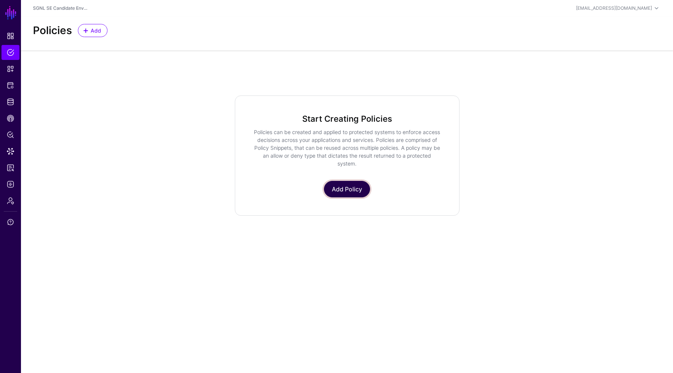
click at [355, 189] on link "Add Policy" at bounding box center [347, 189] width 46 height 16
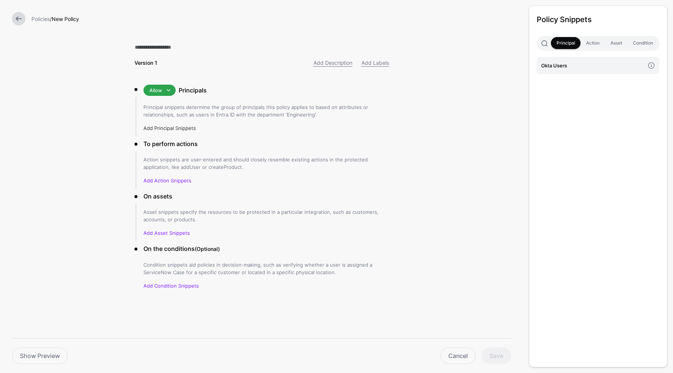
click at [181, 128] on link "Add Principal Snippets" at bounding box center [169, 128] width 52 height 6
click at [560, 64] on h4 "Okta Users" at bounding box center [592, 65] width 103 height 8
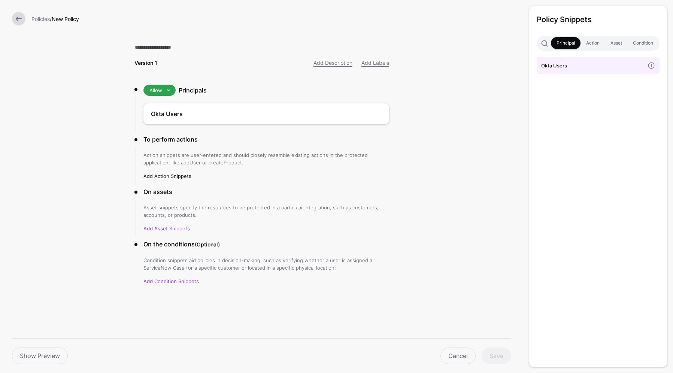
click at [169, 174] on link "Add Action Snippets" at bounding box center [167, 176] width 48 height 6
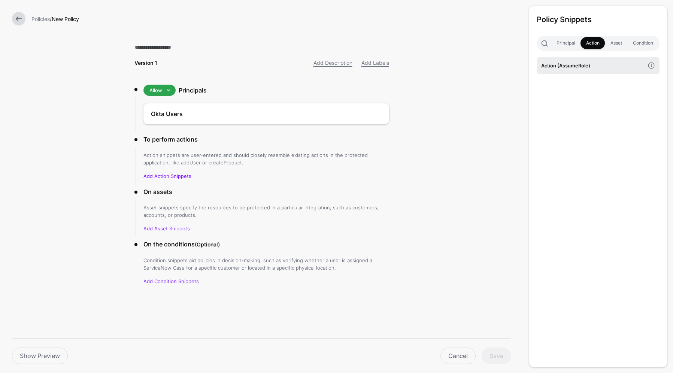
click at [579, 62] on h4 "Action (AssumeRole)" at bounding box center [592, 65] width 103 height 8
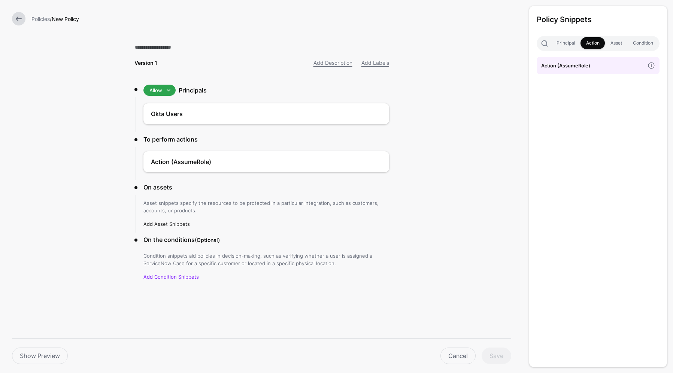
click at [176, 221] on link "Add Asset Snippets" at bounding box center [166, 224] width 46 height 6
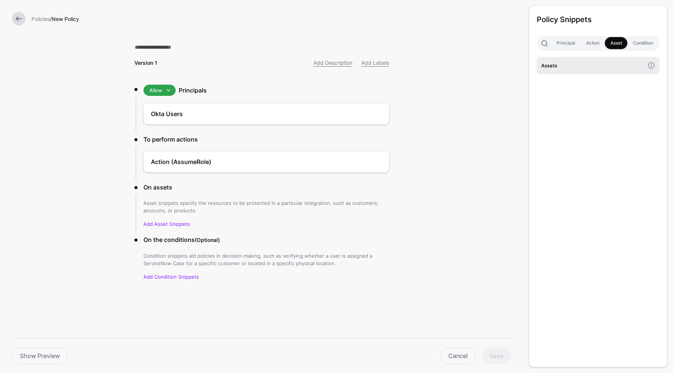
click at [572, 67] on h4 "Assets" at bounding box center [592, 65] width 103 height 8
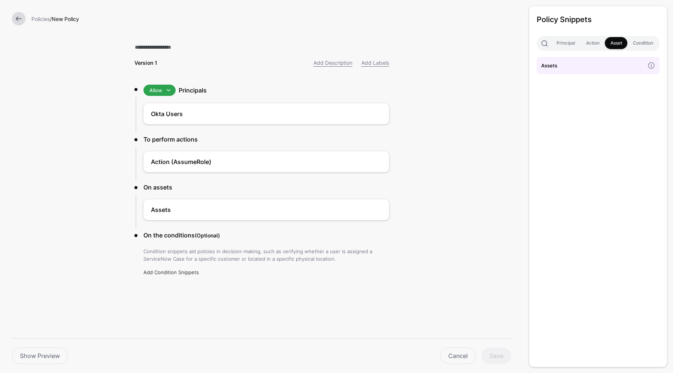
click at [181, 271] on link "Add Condition Snippets" at bounding box center [170, 272] width 55 height 6
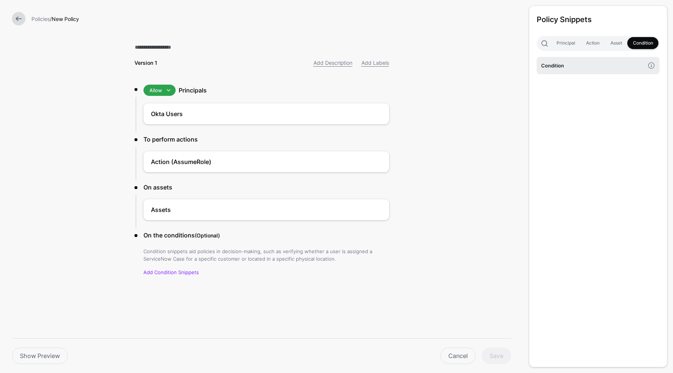
click at [590, 66] on h4 "Condition" at bounding box center [592, 65] width 103 height 8
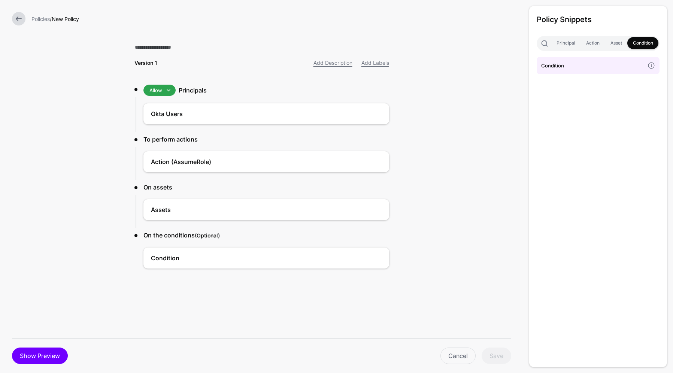
click at [49, 359] on link "Show Preview" at bounding box center [40, 355] width 56 height 16
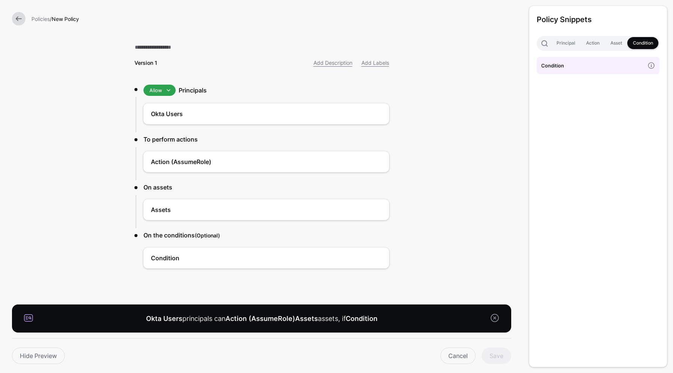
click at [490, 319] on link at bounding box center [494, 317] width 9 height 9
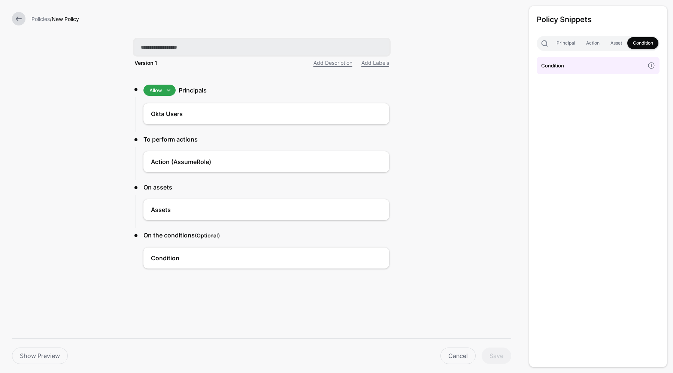
click at [161, 46] on input "text" at bounding box center [261, 47] width 255 height 16
type input "**********"
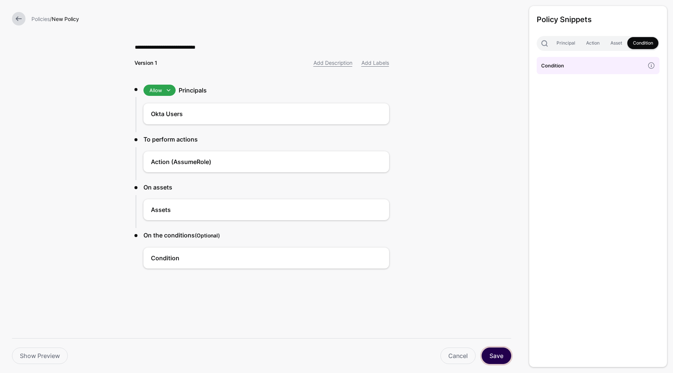
click at [498, 354] on button "Save" at bounding box center [496, 355] width 30 height 16
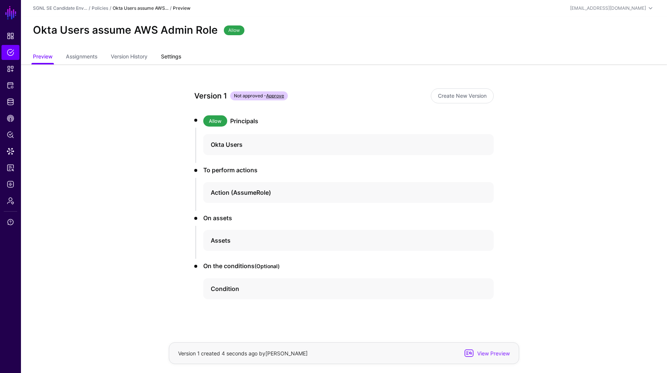
click at [173, 54] on link "Settings" at bounding box center [171, 57] width 20 height 14
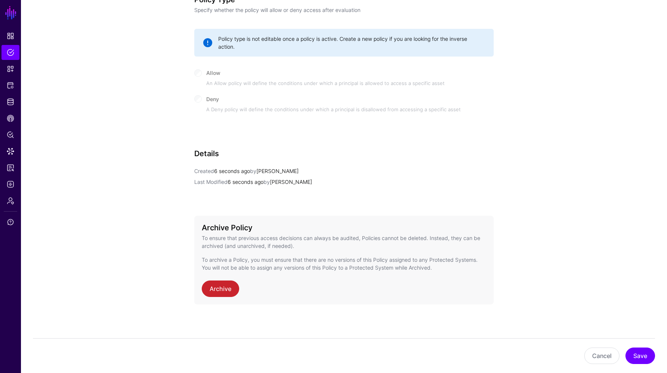
scroll to position [339, 0]
click at [6, 86] on link "Protected Systems" at bounding box center [10, 85] width 18 height 15
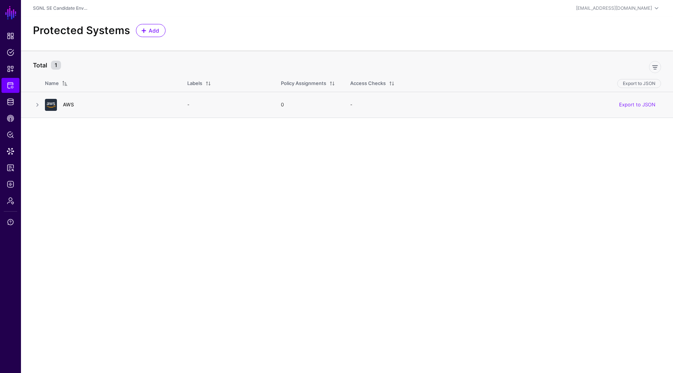
click at [66, 104] on link "AWS" at bounding box center [68, 104] width 11 height 6
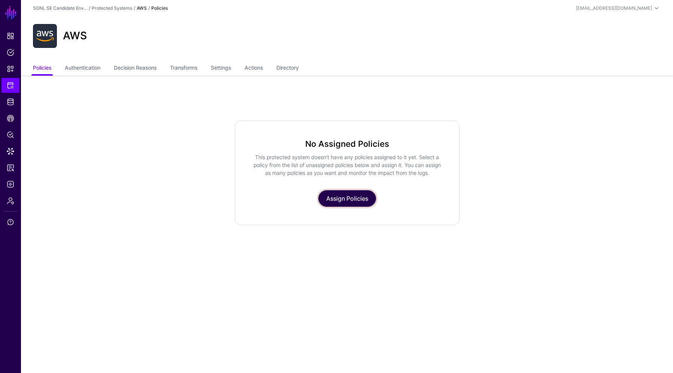
click at [361, 192] on link "Assign Policies" at bounding box center [347, 198] width 58 height 16
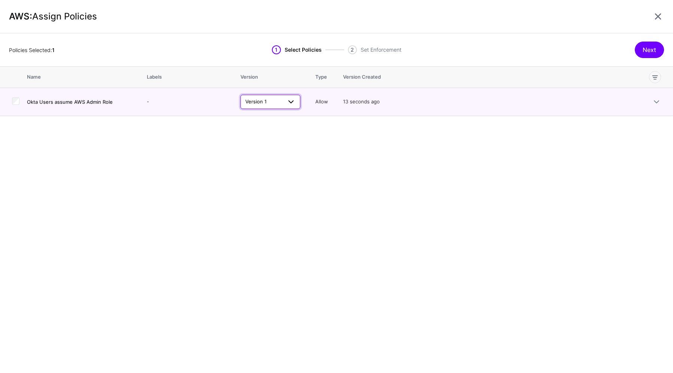
click at [277, 99] on span "Version 1" at bounding box center [263, 101] width 37 height 7
click at [278, 98] on span "Version 1" at bounding box center [263, 101] width 37 height 7
click at [643, 45] on button "Next" at bounding box center [648, 50] width 29 height 16
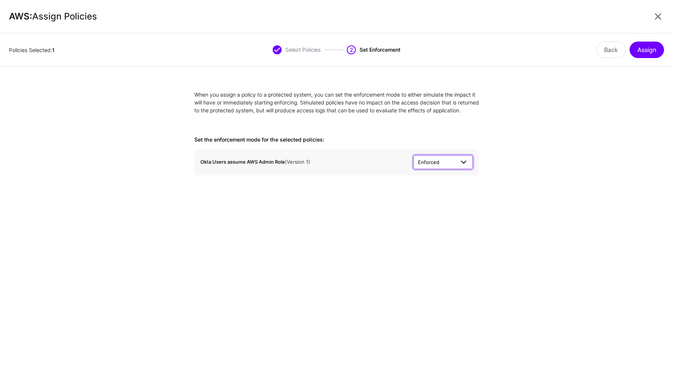
click at [438, 166] on span "Enforced" at bounding box center [436, 162] width 37 height 8
click at [522, 158] on form "When you assign a policy to a protected system, you can set the enforcement mod…" at bounding box center [336, 133] width 673 height 85
click at [651, 48] on button "Assign" at bounding box center [646, 50] width 34 height 16
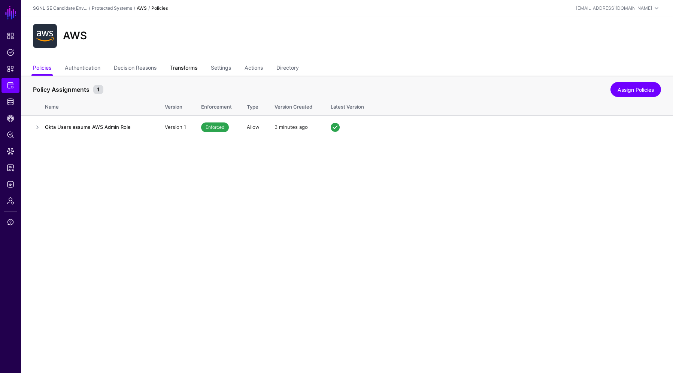
click at [179, 67] on link "Transforms" at bounding box center [183, 68] width 27 height 14
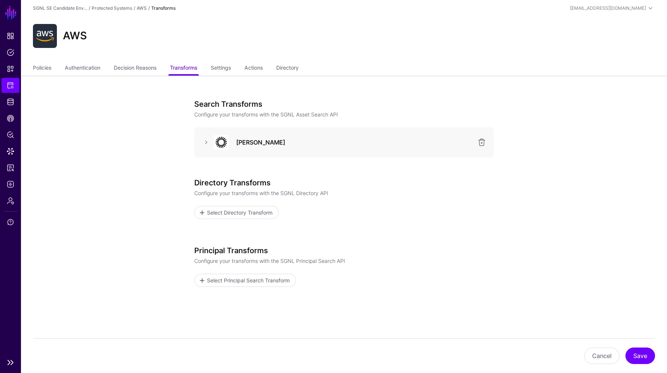
click at [12, 12] on link "SGNL" at bounding box center [10, 12] width 13 height 16
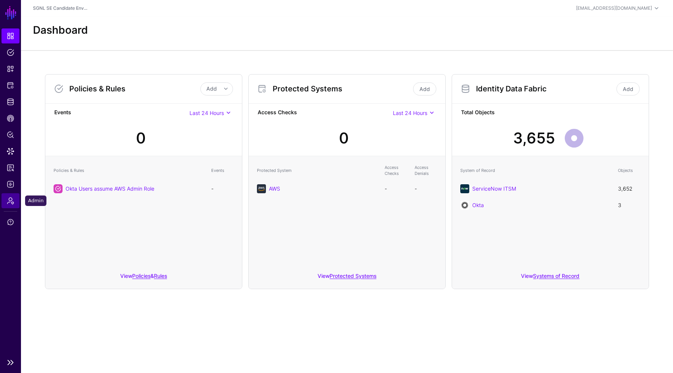
click at [8, 195] on link "Admin" at bounding box center [10, 200] width 18 height 15
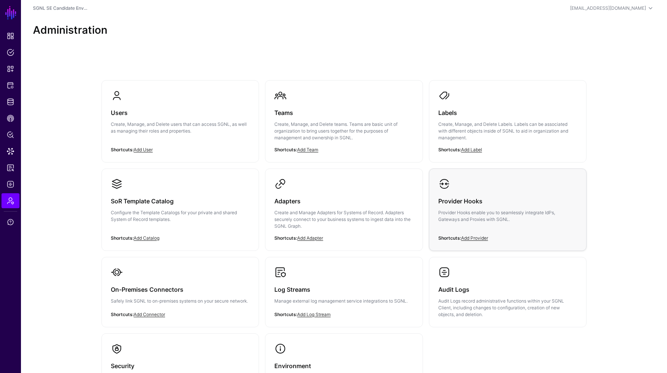
click at [488, 210] on p "Provider Hooks enable you to seamlessly integrate IdPs, Gateways and Proxies wi…" at bounding box center [507, 215] width 139 height 13
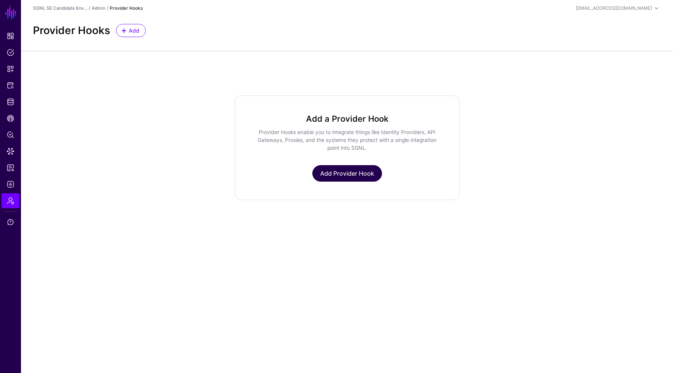
click at [354, 170] on link "Add Provider Hook" at bounding box center [347, 173] width 70 height 16
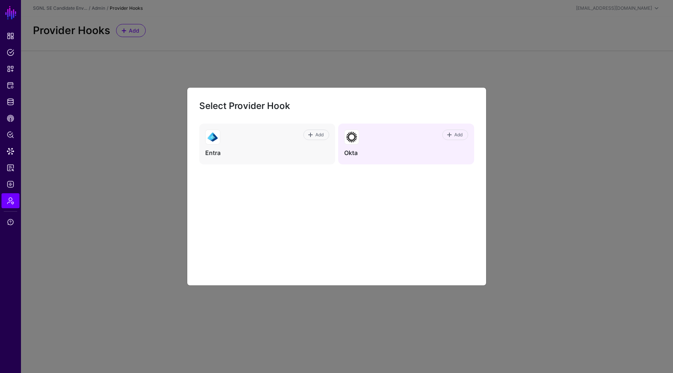
drag, startPoint x: 395, startPoint y: 143, endPoint x: 416, endPoint y: 140, distance: 21.1
click at [395, 141] on div "Add" at bounding box center [413, 137] width 109 height 15
click at [456, 133] on span "Add" at bounding box center [458, 134] width 10 height 7
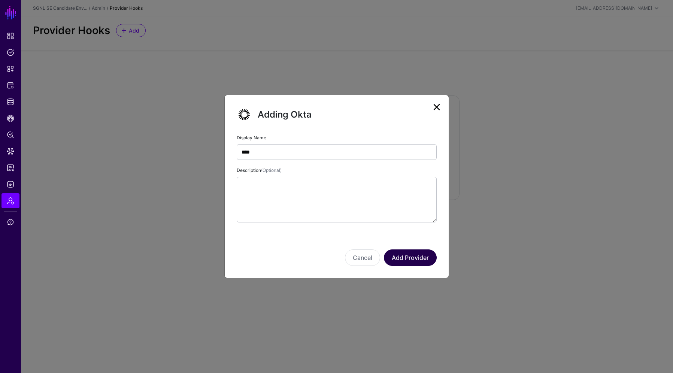
click at [406, 262] on button "Add Provider" at bounding box center [410, 257] width 53 height 16
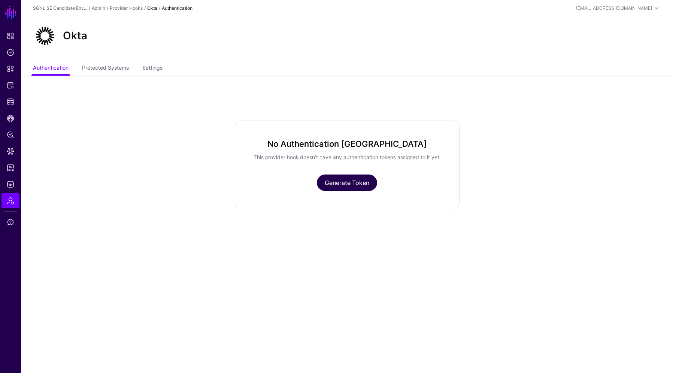
click at [339, 190] on link "Generate Token" at bounding box center [347, 182] width 60 height 16
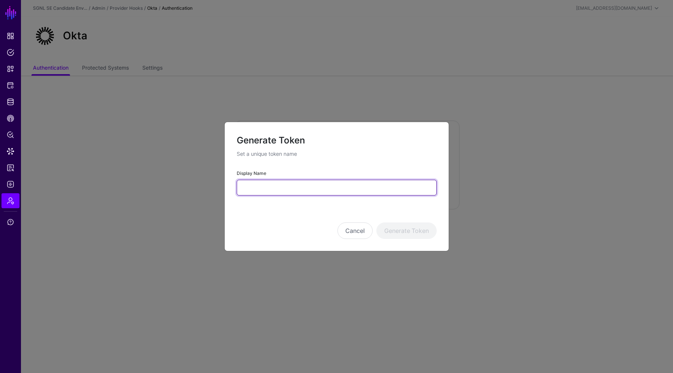
click at [323, 191] on input "Display Name" at bounding box center [337, 188] width 200 height 16
type input "****"
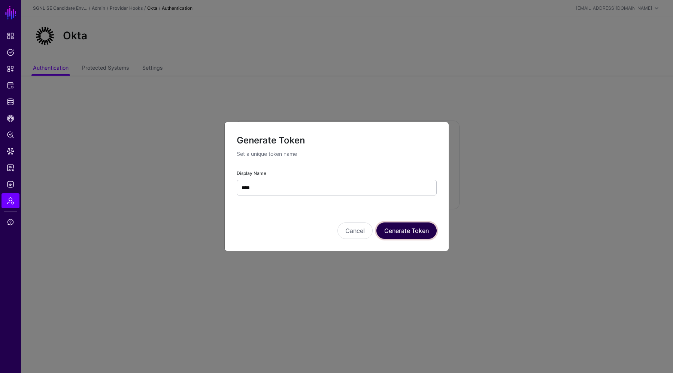
click at [423, 225] on button "Generate Token" at bounding box center [406, 230] width 60 height 16
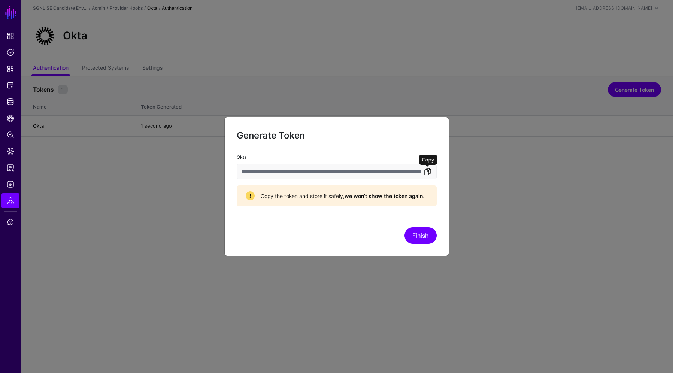
click at [427, 169] on link at bounding box center [427, 171] width 9 height 9
click at [414, 235] on button "Finish" at bounding box center [420, 235] width 32 height 16
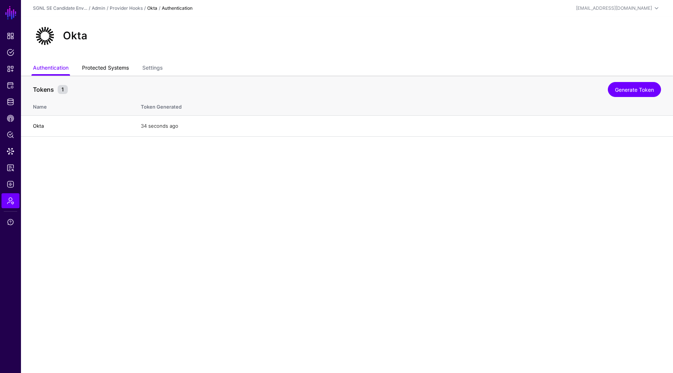
click at [121, 64] on link "Protected Systems" at bounding box center [105, 68] width 47 height 14
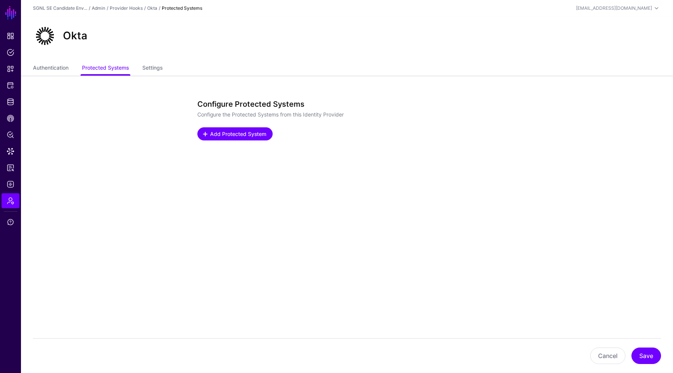
click at [219, 128] on link "Add Protected System" at bounding box center [234, 133] width 75 height 13
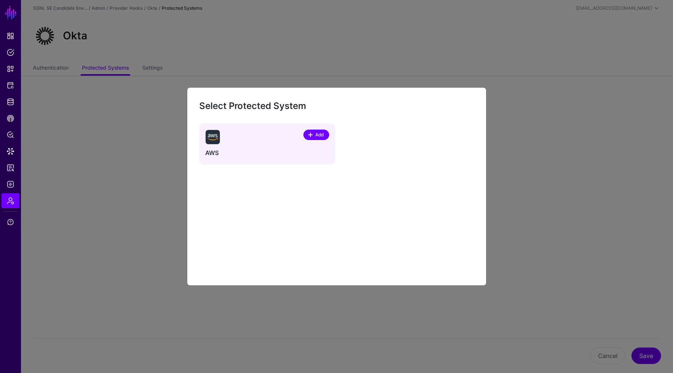
click at [311, 134] on span at bounding box center [310, 135] width 6 height 6
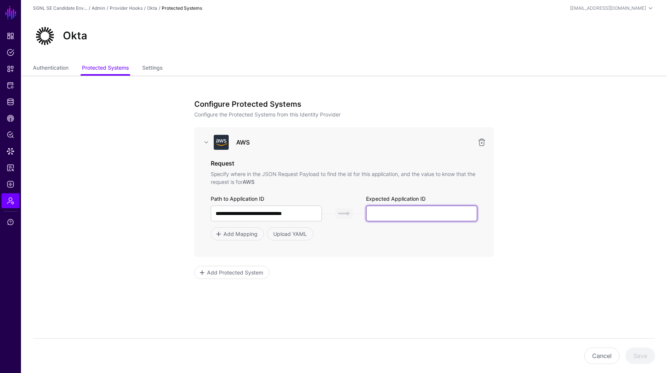
click at [394, 212] on input "text" at bounding box center [421, 213] width 111 height 16
paste input "**********"
type input "**********"
click at [633, 355] on button "Save" at bounding box center [640, 355] width 30 height 16
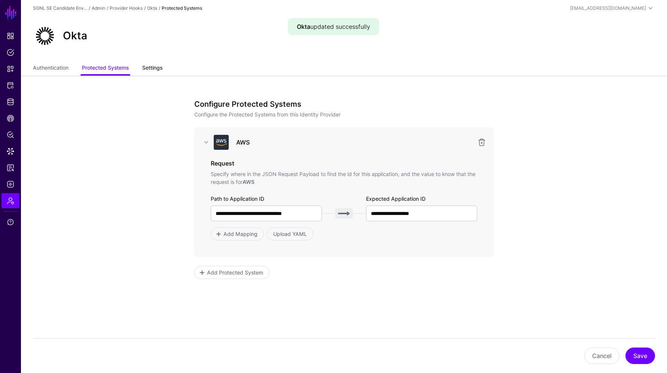
click at [153, 68] on link "Settings" at bounding box center [152, 68] width 20 height 14
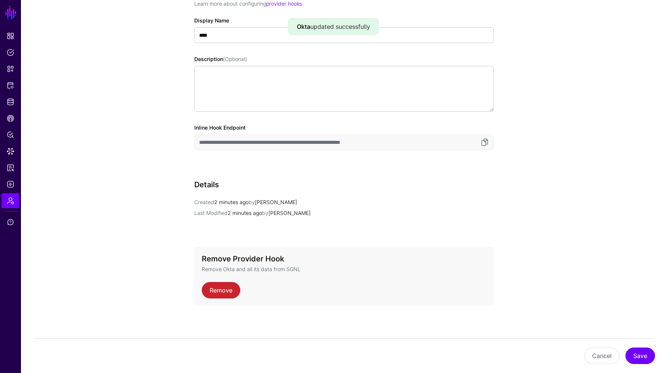
scroll to position [113, 0]
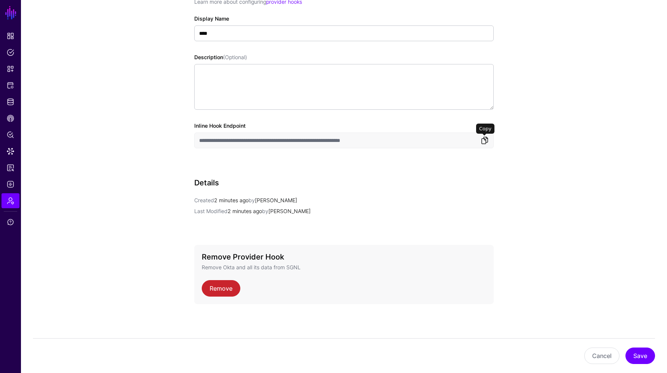
click at [488, 140] on link at bounding box center [484, 140] width 9 height 9
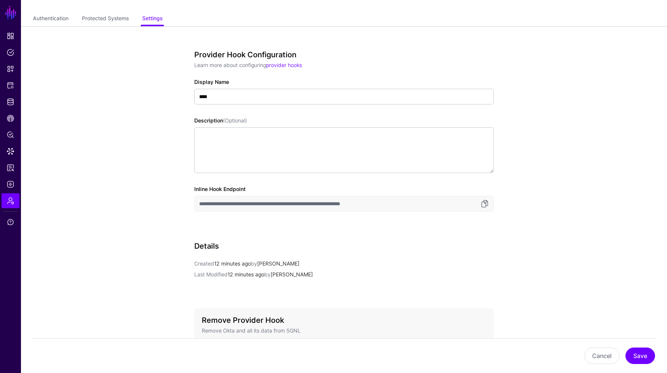
scroll to position [0, 0]
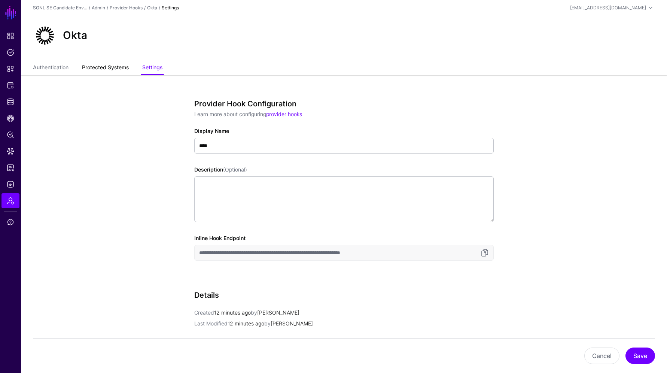
click at [99, 71] on link "Protected Systems" at bounding box center [105, 68] width 47 height 14
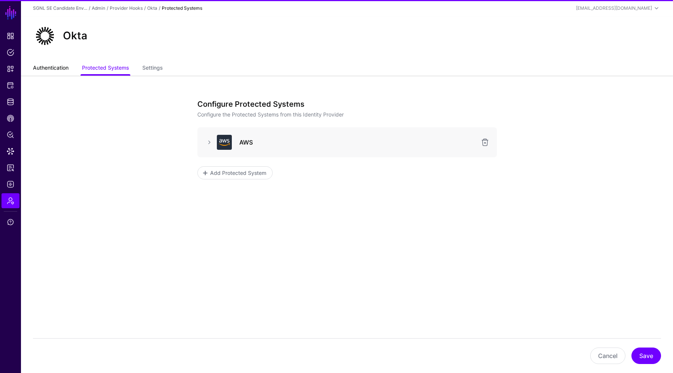
click at [50, 69] on link "Authentication" at bounding box center [51, 68] width 36 height 14
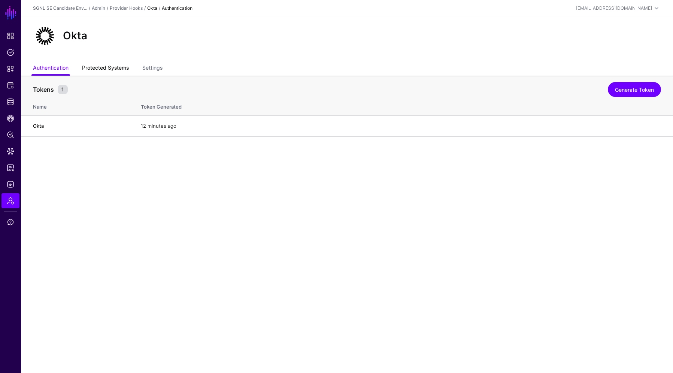
click at [112, 69] on link "Protected Systems" at bounding box center [105, 68] width 47 height 14
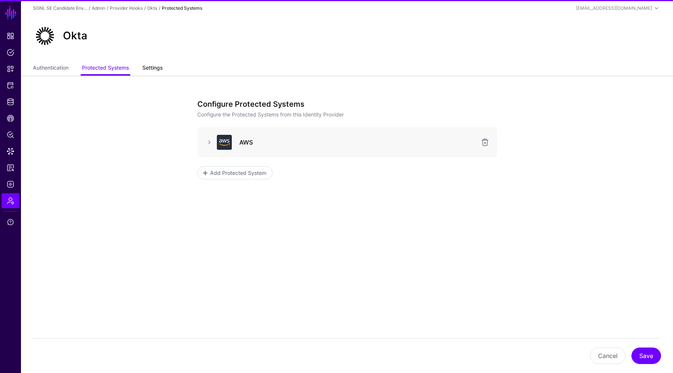
click at [146, 67] on link "Settings" at bounding box center [152, 68] width 20 height 14
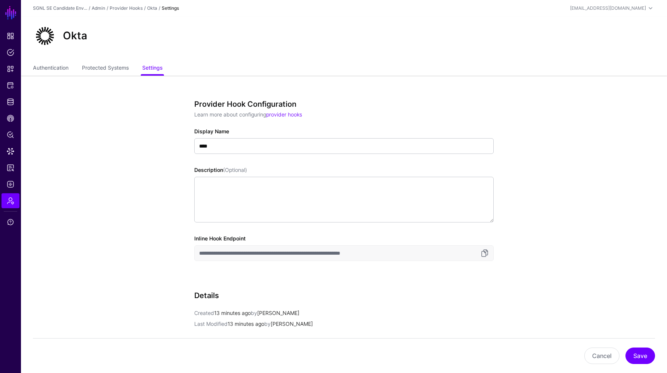
click at [75, 67] on ul "Authentication Protected Systems Settings" at bounding box center [344, 68] width 622 height 14
click at [46, 68] on link "Authentication" at bounding box center [51, 68] width 36 height 14
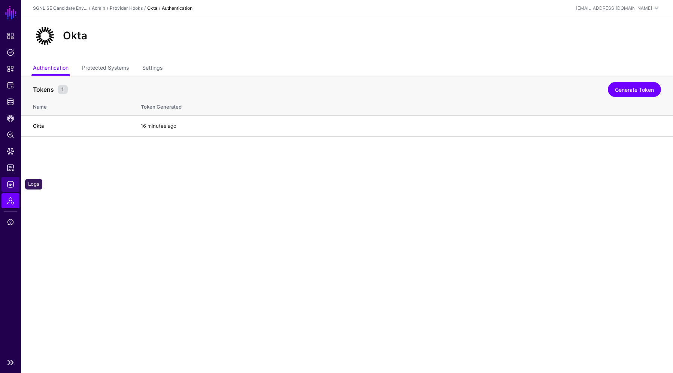
click at [14, 182] on span "Logs" at bounding box center [10, 183] width 7 height 7
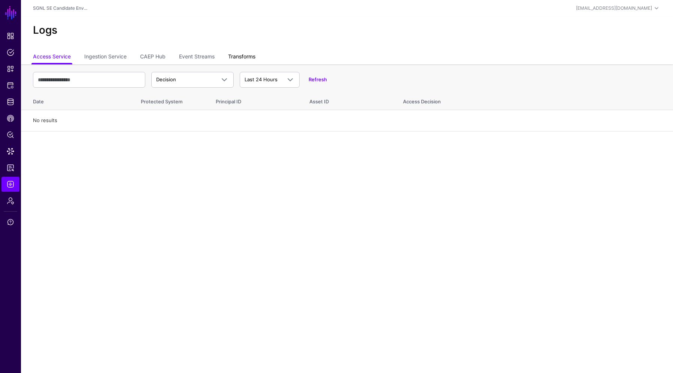
click at [232, 57] on link "Transforms" at bounding box center [241, 57] width 27 height 14
click at [199, 55] on link "Event Streams" at bounding box center [197, 57] width 36 height 14
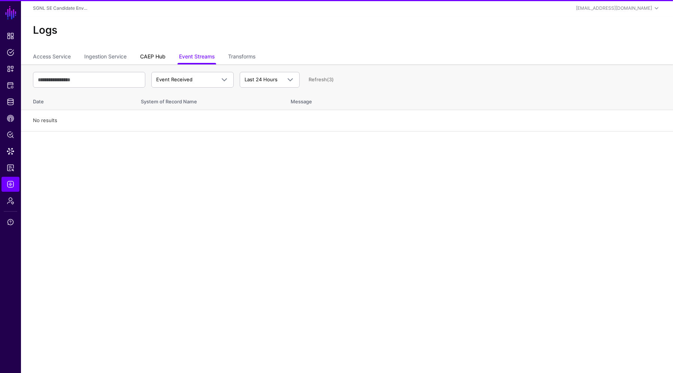
click at [155, 54] on link "CAEP Hub" at bounding box center [152, 57] width 25 height 14
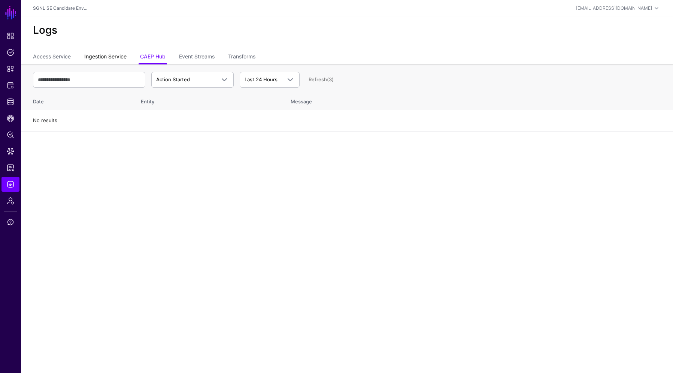
click at [109, 54] on link "Ingestion Service" at bounding box center [105, 57] width 42 height 14
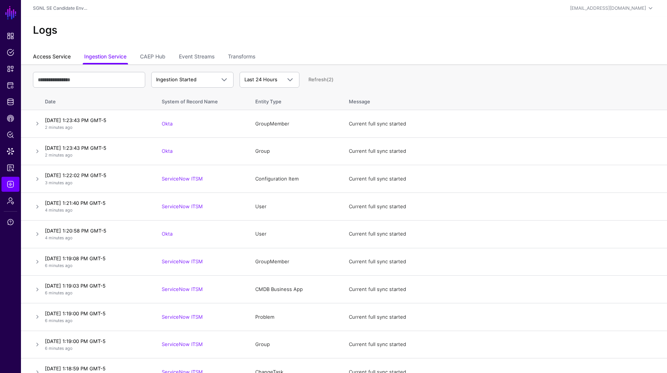
click at [57, 53] on link "Access Service" at bounding box center [52, 57] width 38 height 14
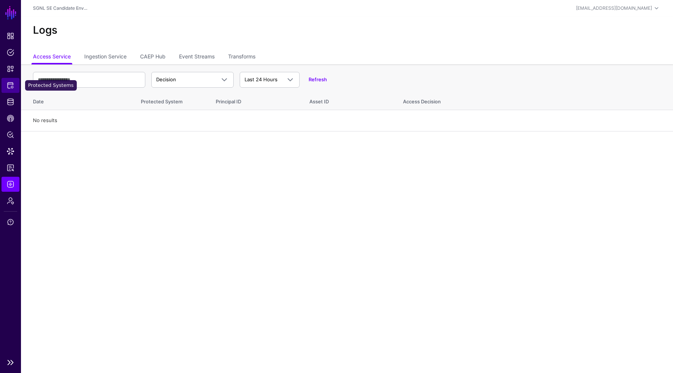
click at [7, 88] on span "Protected Systems" at bounding box center [10, 85] width 7 height 7
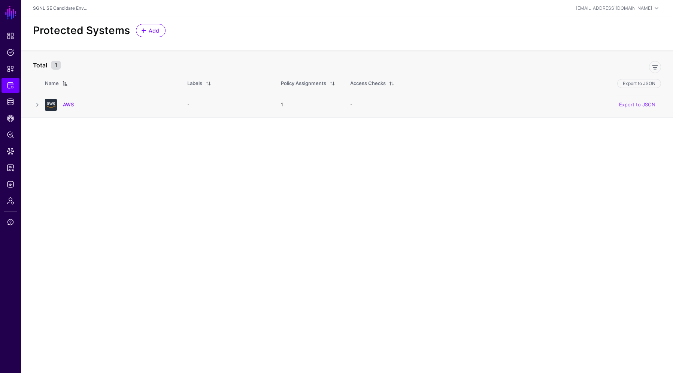
click at [61, 103] on div "AWS" at bounding box center [117, 104] width 115 height 7
click at [66, 103] on link "AWS" at bounding box center [68, 104] width 11 height 6
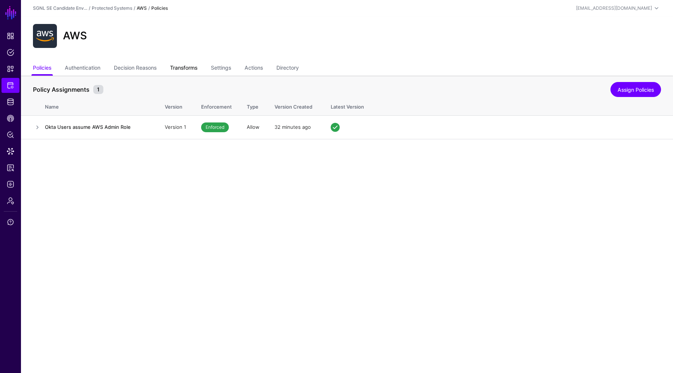
click at [186, 67] on link "Transforms" at bounding box center [183, 68] width 27 height 14
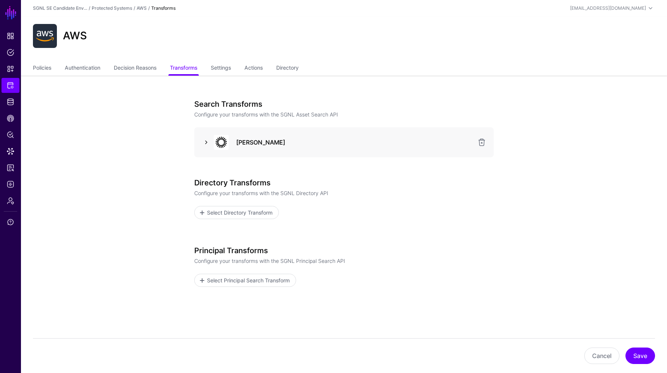
click at [205, 141] on link at bounding box center [206, 142] width 9 height 9
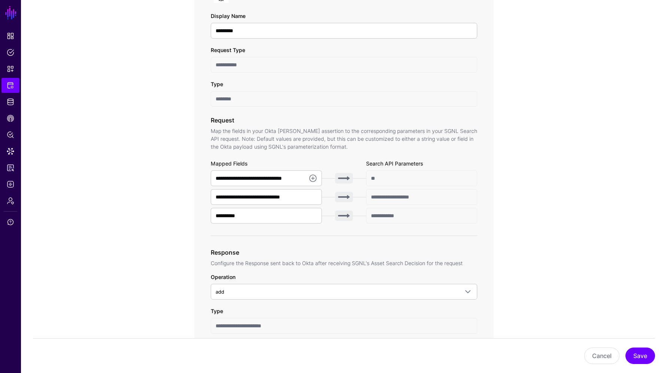
scroll to position [150, 0]
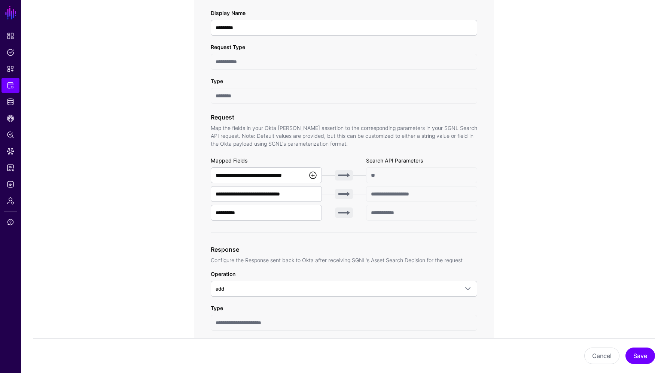
click at [314, 173] on link at bounding box center [312, 175] width 9 height 9
click at [327, 149] on div "**********" at bounding box center [344, 256] width 267 height 495
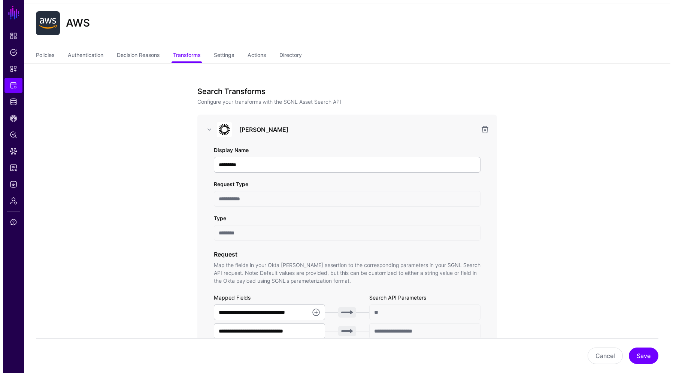
scroll to position [0, 0]
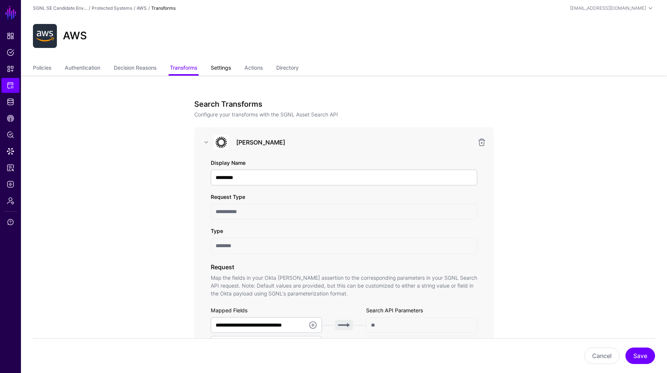
click at [229, 68] on link "Settings" at bounding box center [221, 68] width 20 height 14
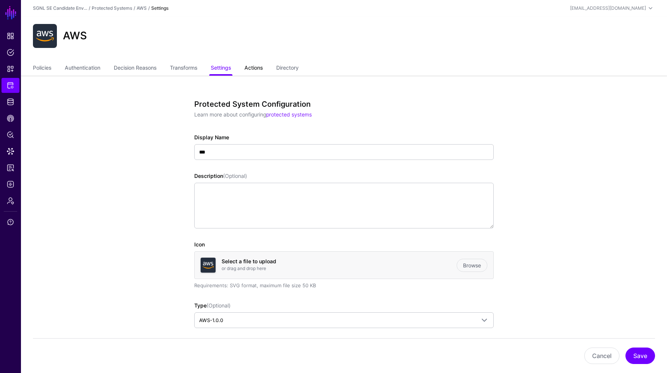
click at [263, 69] on link "Actions" at bounding box center [253, 68] width 18 height 14
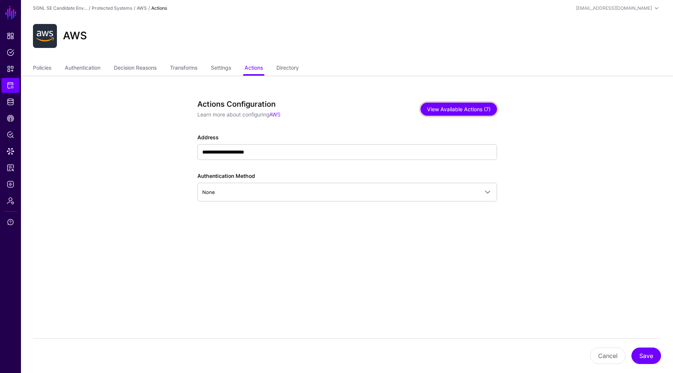
click at [445, 112] on button "View Available Actions (7)" at bounding box center [458, 109] width 76 height 13
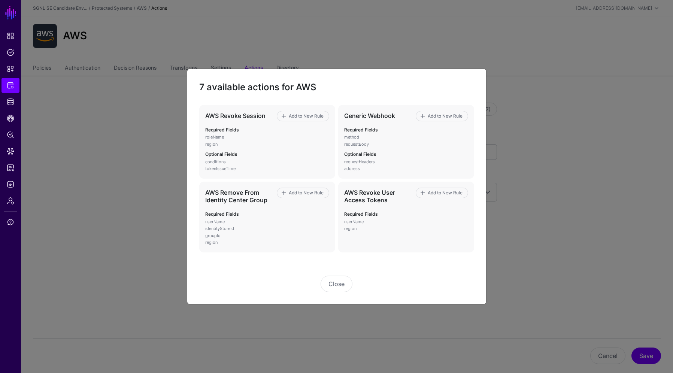
click at [590, 140] on ngb-modal-window "7 available actions for AWS AWS Revoke Session Add to New Rule Required Fields …" at bounding box center [336, 186] width 673 height 373
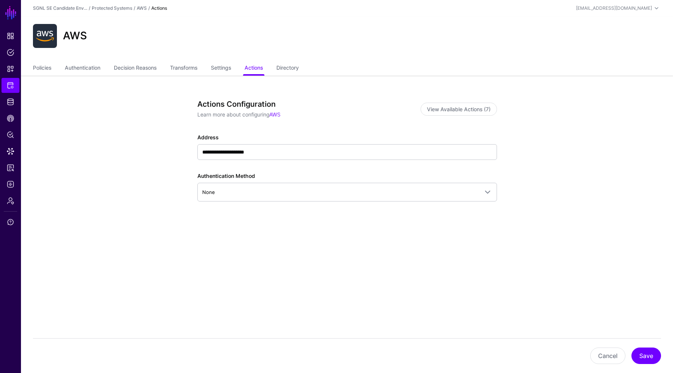
click at [202, 67] on ul "Policies Authentication Decision Reasons Transforms Settings Actions Directory" at bounding box center [347, 68] width 628 height 14
click at [197, 67] on link "Transforms" at bounding box center [183, 68] width 27 height 14
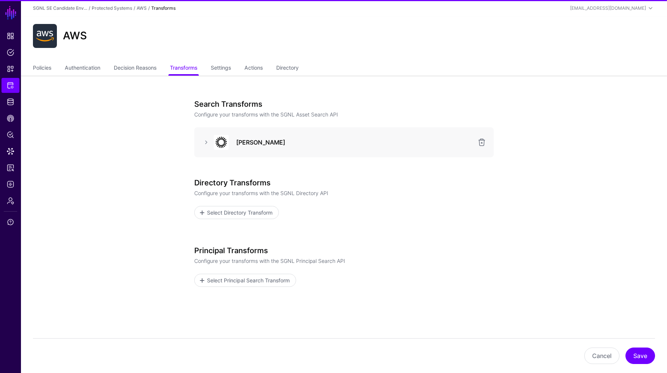
click at [272, 142] on h3 "Okta SAML" at bounding box center [354, 142] width 237 height 9
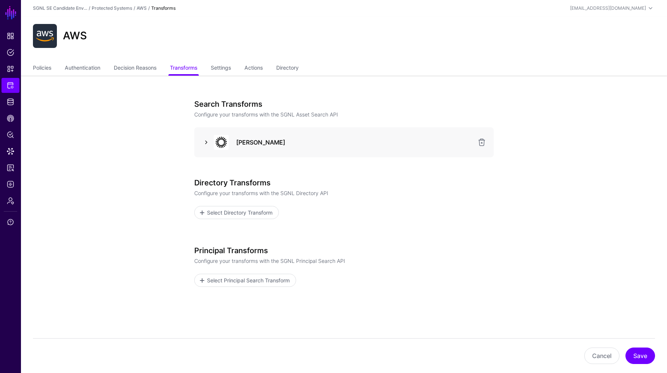
click at [202, 141] on div at bounding box center [206, 142] width 12 height 9
click at [206, 141] on link at bounding box center [206, 142] width 9 height 9
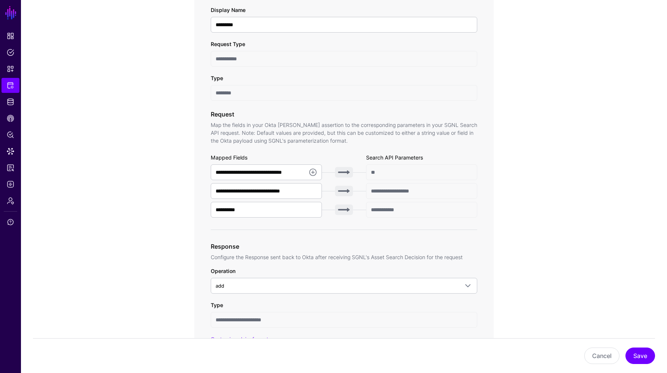
scroll to position [187, 0]
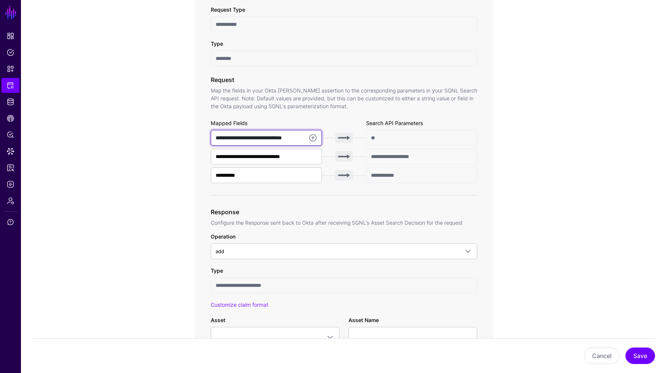
click at [281, 135] on input "**********" at bounding box center [266, 138] width 111 height 16
click at [300, 136] on input "**********" at bounding box center [266, 138] width 111 height 16
click at [314, 137] on link at bounding box center [312, 137] width 9 height 9
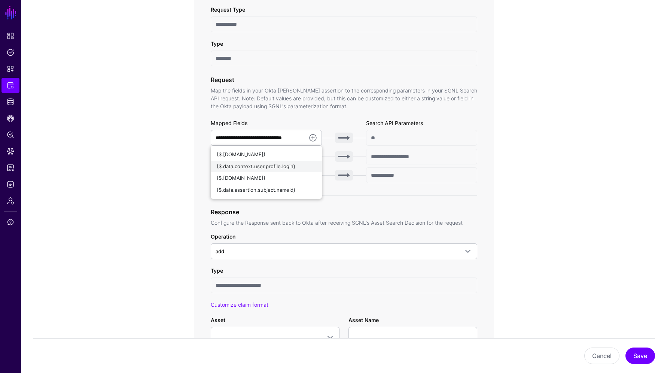
click at [289, 170] on div "{$.data.context.user.profile.login}" at bounding box center [266, 166] width 99 height 7
type input "**********"
click at [647, 356] on button "Save" at bounding box center [640, 355] width 30 height 16
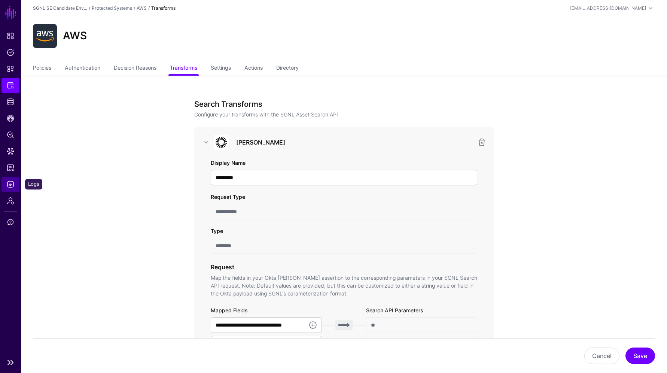
click at [13, 180] on span "Logs" at bounding box center [10, 183] width 7 height 7
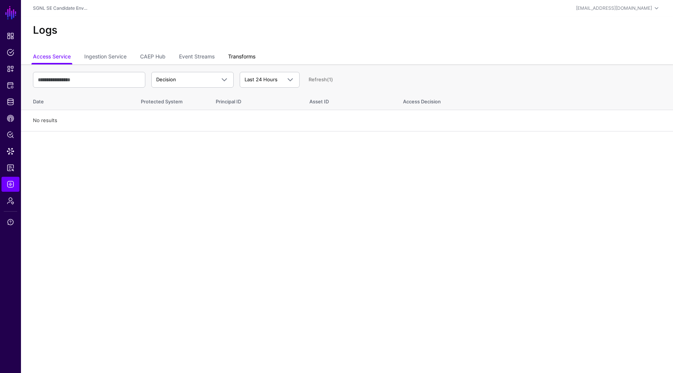
click at [244, 54] on link "Transforms" at bounding box center [241, 57] width 27 height 14
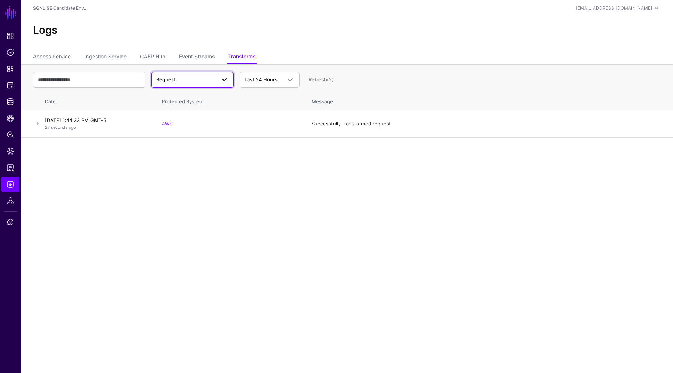
click at [222, 77] on span at bounding box center [224, 79] width 9 height 9
click at [196, 118] on div "Error" at bounding box center [192, 120] width 70 height 7
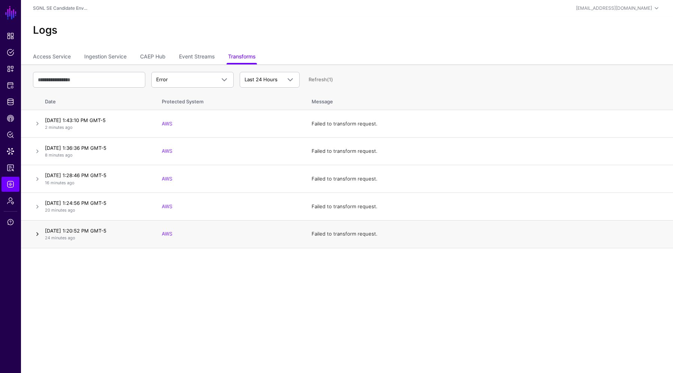
click at [40, 233] on link at bounding box center [37, 233] width 9 height 9
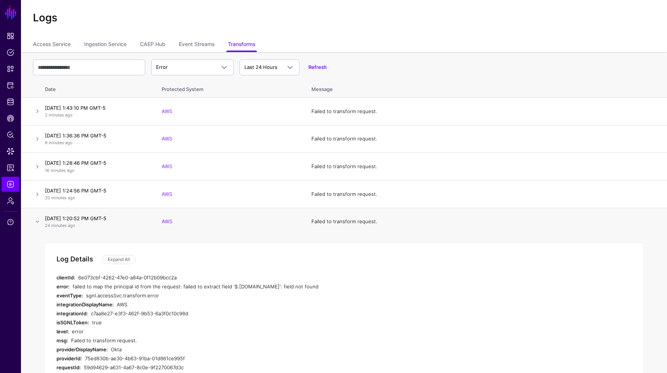
scroll to position [37, 0]
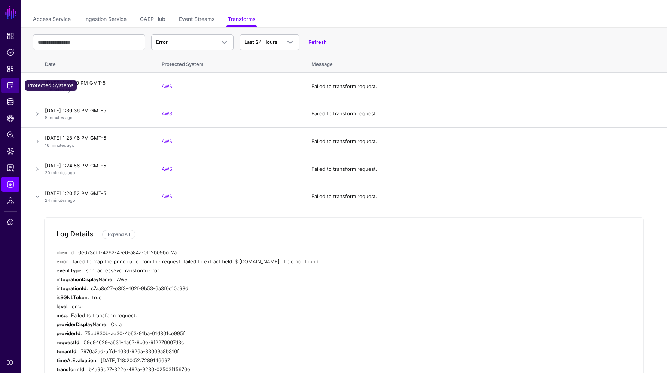
click at [11, 85] on span "Protected Systems" at bounding box center [10, 85] width 7 height 7
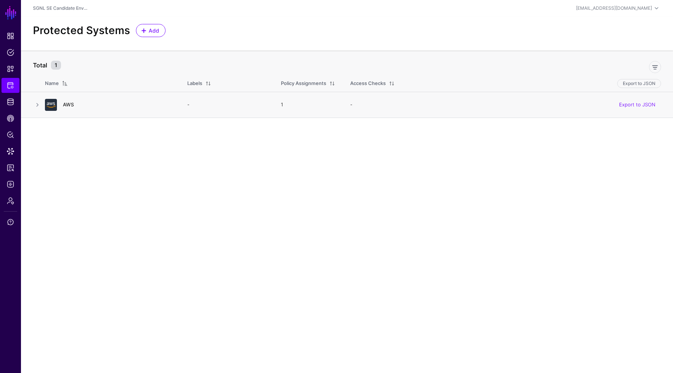
click at [68, 104] on link "AWS" at bounding box center [68, 104] width 11 height 6
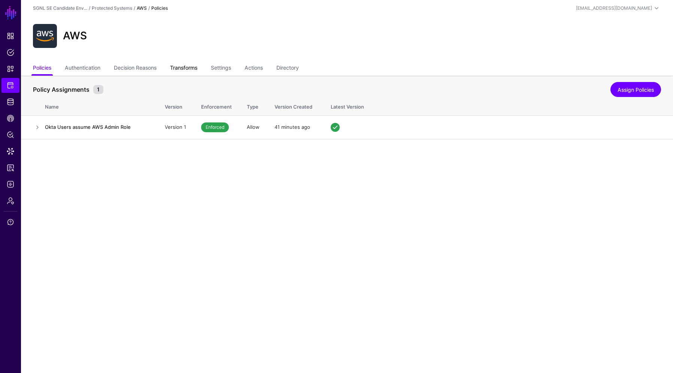
click at [195, 65] on link "Transforms" at bounding box center [183, 68] width 27 height 14
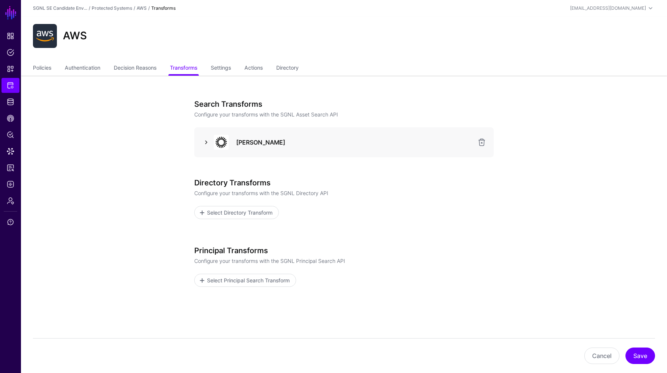
click at [207, 139] on link at bounding box center [206, 142] width 9 height 9
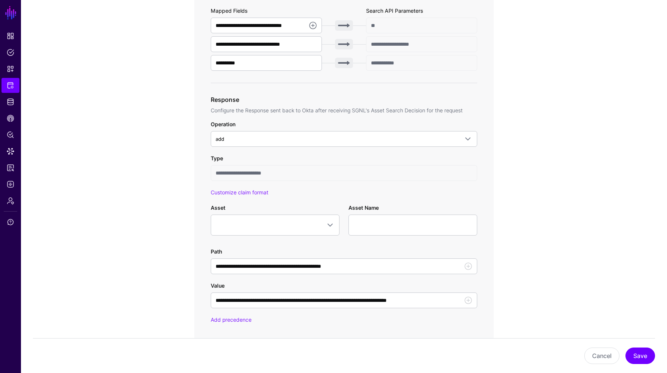
scroll to position [187, 0]
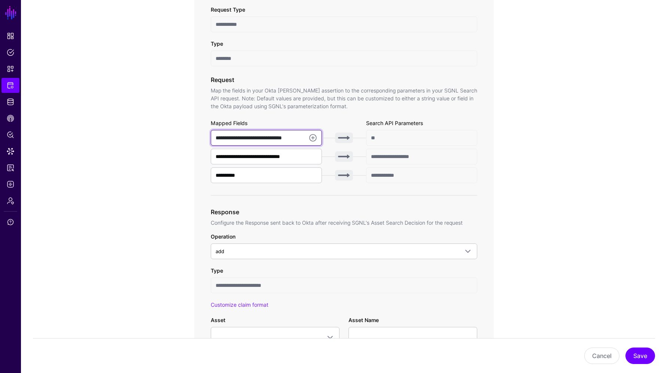
click at [275, 140] on input "**********" at bounding box center [266, 138] width 111 height 16
click at [540, 166] on app-integrations-item-transforms "**********" at bounding box center [344, 305] width 646 height 835
click at [641, 354] on button "Save" at bounding box center [640, 355] width 30 height 16
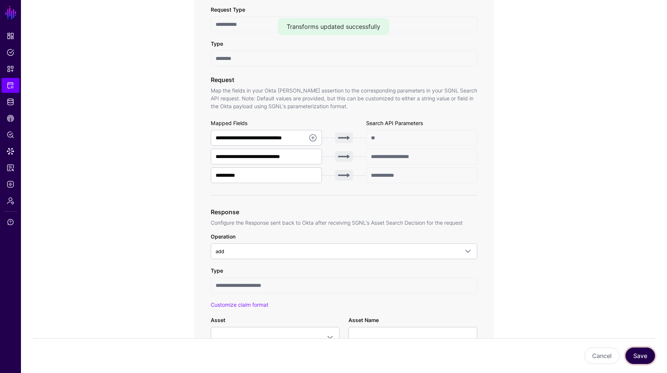
scroll to position [0, 0]
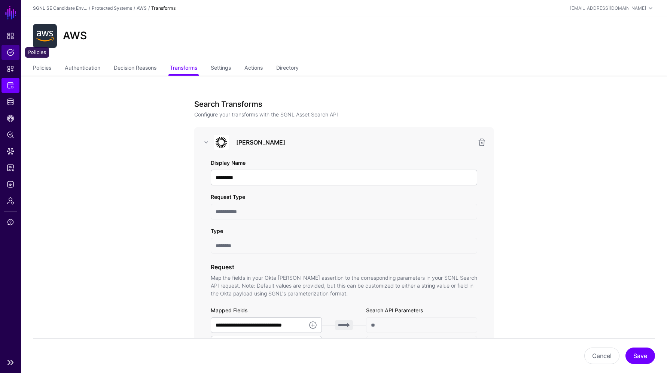
click at [13, 51] on span "Policies" at bounding box center [10, 52] width 7 height 7
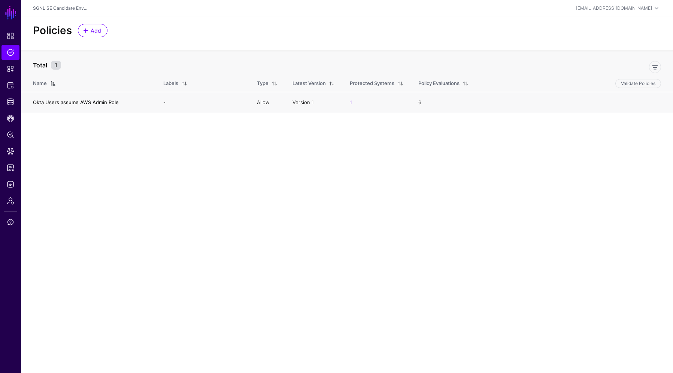
click at [87, 100] on link "Okta Users assume AWS Admin Role" at bounding box center [76, 102] width 86 height 6
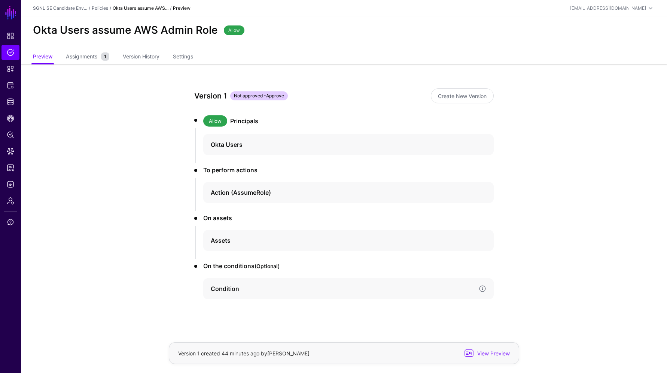
click at [237, 283] on div "Condition" at bounding box center [348, 288] width 290 height 21
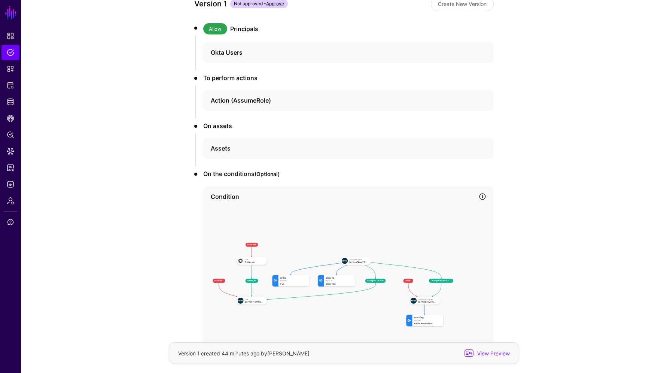
scroll to position [150, 0]
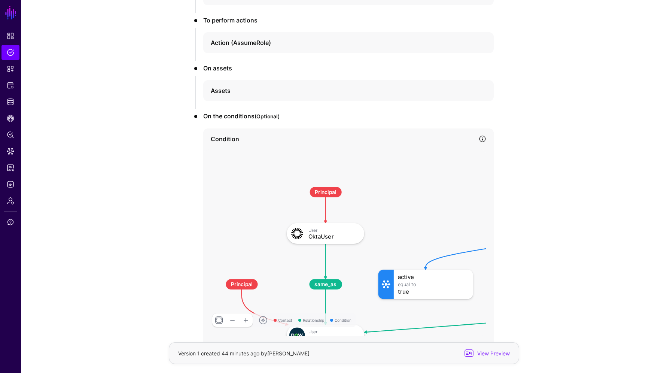
drag, startPoint x: 325, startPoint y: 230, endPoint x: 415, endPoint y: 288, distance: 107.5
click at [540, 321] on app-policies-v2-item-preview "Version 1 Not approved - Approve Create New Version Allow Principals Okta Users…" at bounding box center [344, 174] width 646 height 518
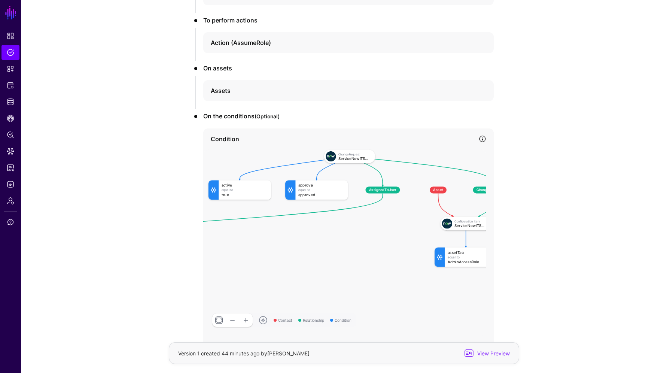
drag, startPoint x: 413, startPoint y: 277, endPoint x: 280, endPoint y: 222, distance: 144.0
click at [278, 219] on rect at bounding box center [92, 120] width 21506 height 14166
click at [400, 79] on li "On assets Assets" at bounding box center [343, 86] width 299 height 45
click at [466, 95] on h4 "Assets" at bounding box center [342, 90] width 262 height 9
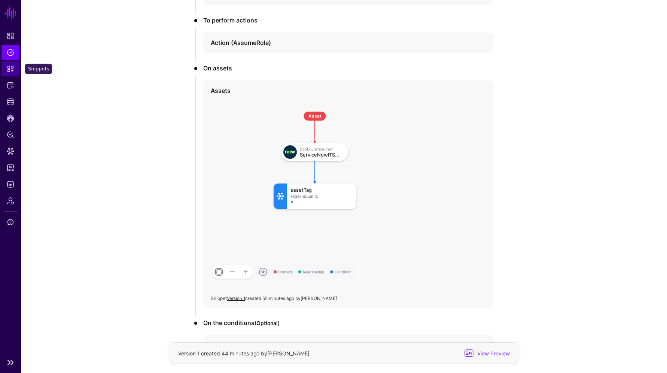
click at [12, 68] on span "Snippets" at bounding box center [10, 68] width 7 height 7
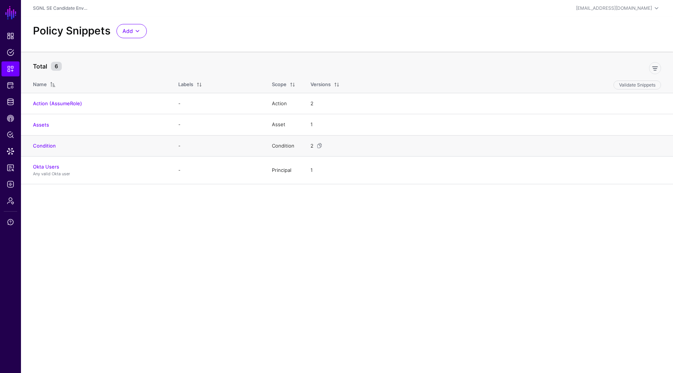
click at [42, 142] on td "Condition" at bounding box center [96, 145] width 150 height 21
click at [43, 143] on link "Condition" at bounding box center [44, 146] width 23 height 6
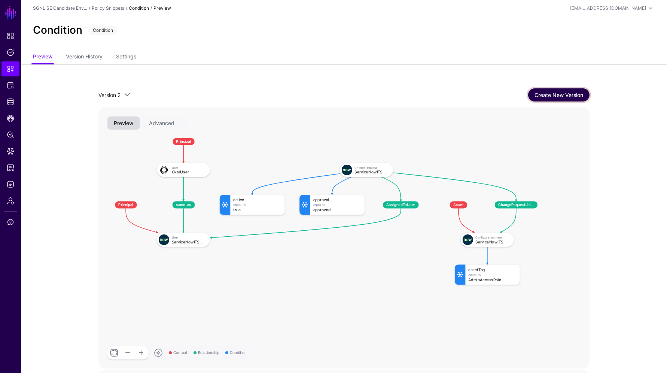
click at [576, 96] on link "Create New Version" at bounding box center [558, 94] width 61 height 13
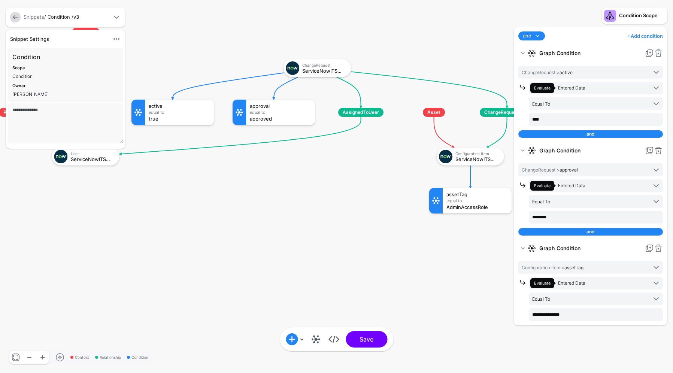
drag, startPoint x: 421, startPoint y: 228, endPoint x: 374, endPoint y: 196, distance: 56.6
click at [315, 68] on div "ServiceNowITSMChangeRequest" at bounding box center [323, 70] width 43 height 5
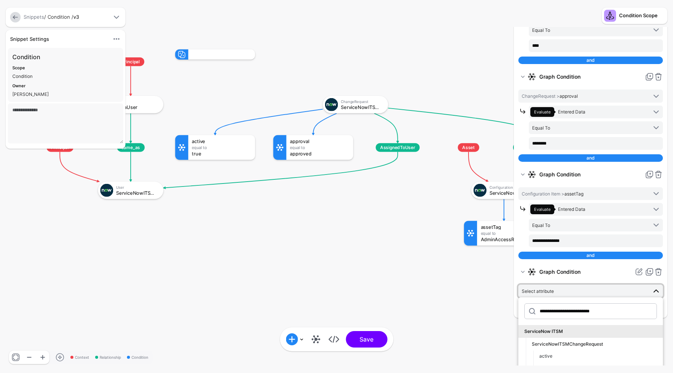
scroll to position [111, 0]
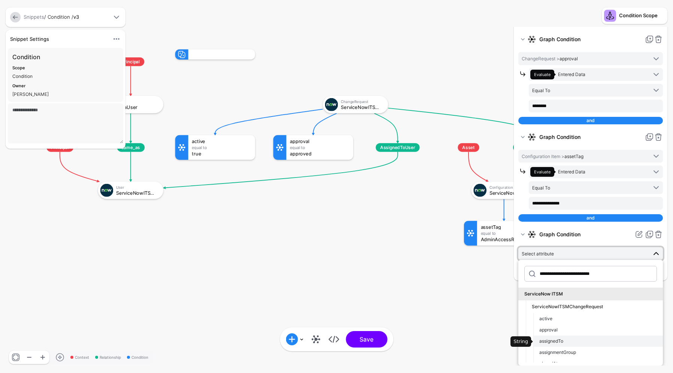
click at [561, 341] on span "assignedTo" at bounding box center [551, 341] width 24 height 6
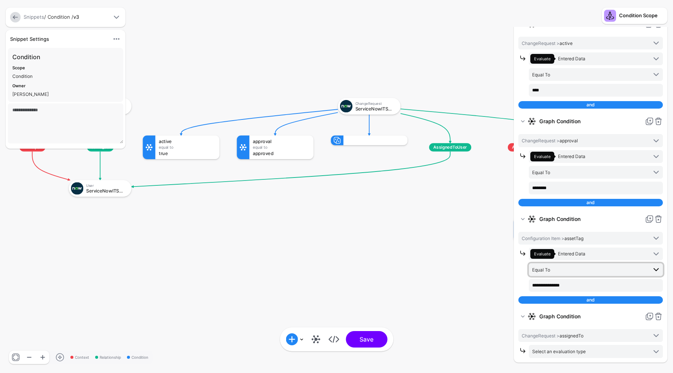
click at [554, 270] on span "Equal To" at bounding box center [589, 269] width 115 height 8
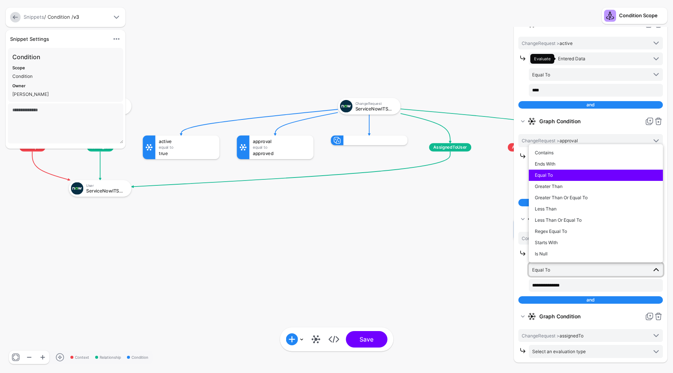
click at [554, 270] on span "Equal To" at bounding box center [589, 269] width 115 height 8
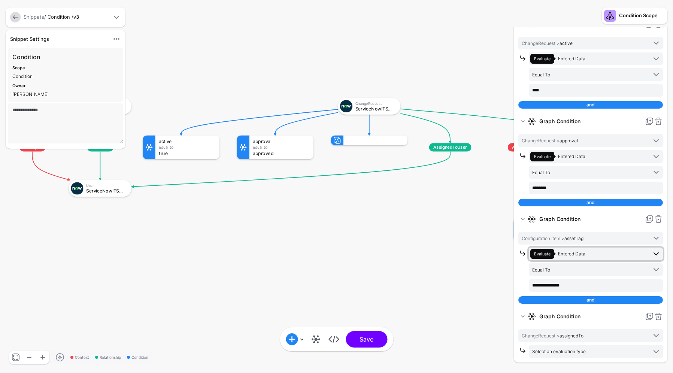
click at [575, 253] on span "Entered Data" at bounding box center [571, 254] width 27 height 6
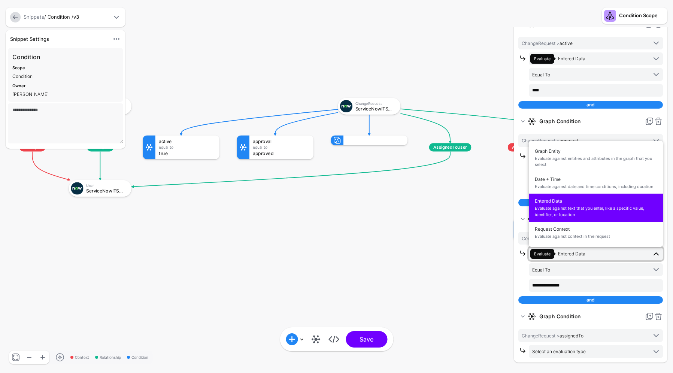
click at [454, 255] on rect at bounding box center [-1, 61] width 62553 height 34671
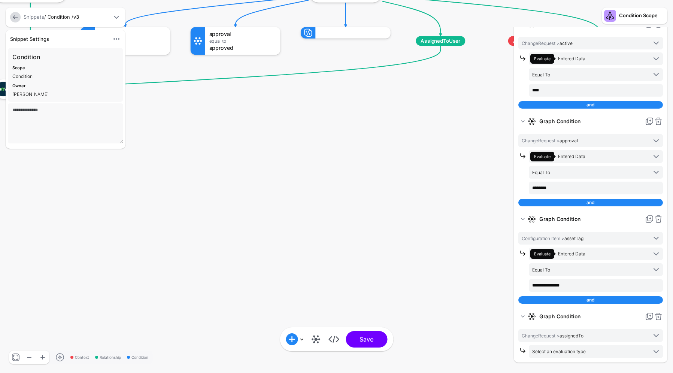
drag, startPoint x: 465, startPoint y: 260, endPoint x: 461, endPoint y: 183, distance: 76.8
click at [578, 350] on span "Select an evaluation type" at bounding box center [559, 351] width 54 height 6
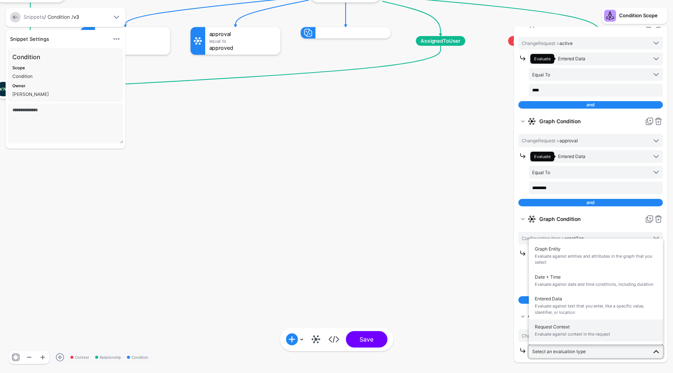
click at [560, 327] on span "Request Context Evaluate against context in the request" at bounding box center [595, 331] width 122 height 18
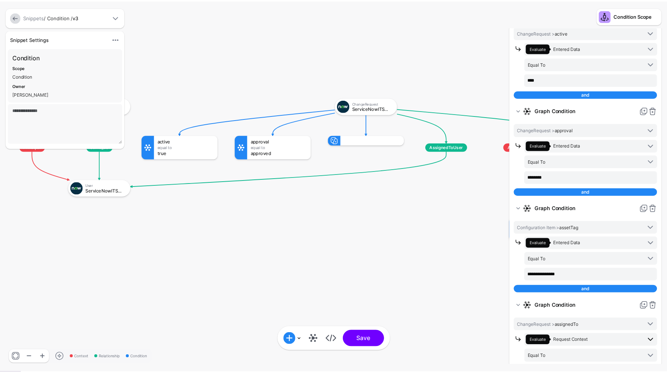
scroll to position [61, 0]
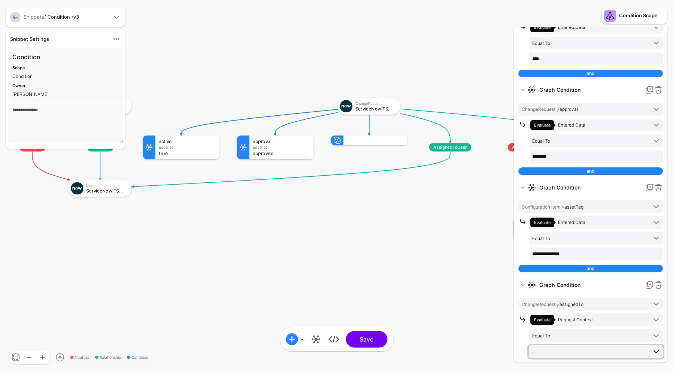
click at [561, 353] on span "-" at bounding box center [589, 351] width 115 height 8
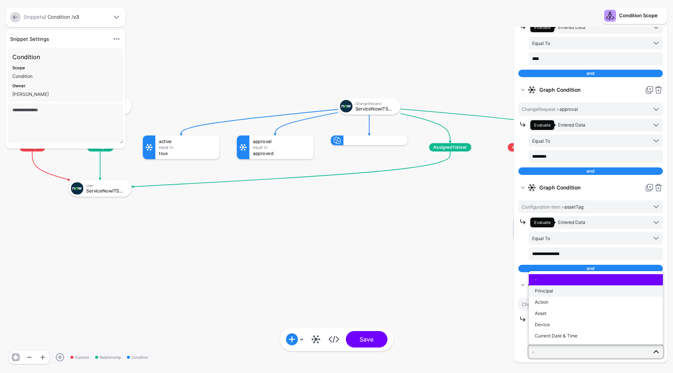
click at [545, 285] on button "Principal" at bounding box center [596, 290] width 134 height 11
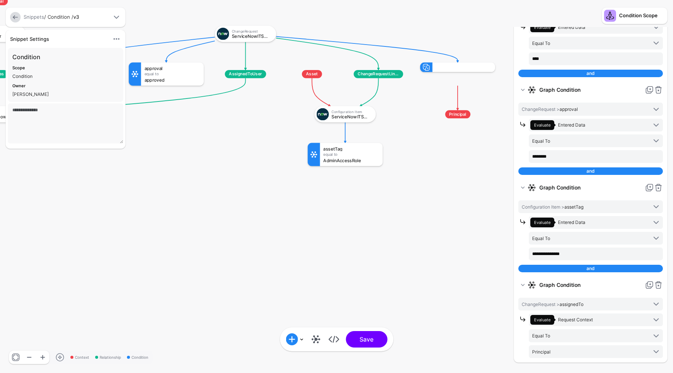
drag, startPoint x: 438, startPoint y: 306, endPoint x: 328, endPoint y: 272, distance: 114.9
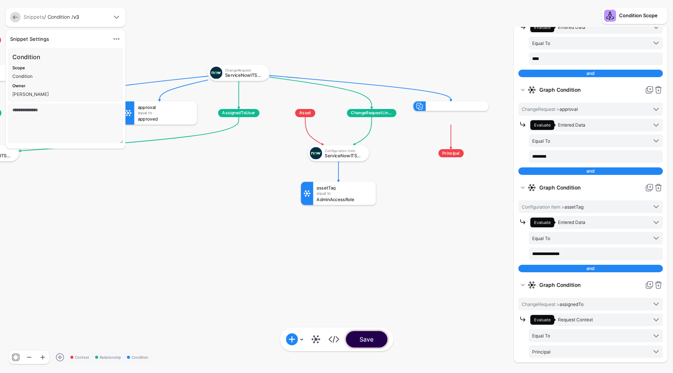
click at [373, 342] on button "Save" at bounding box center [366, 339] width 42 height 16
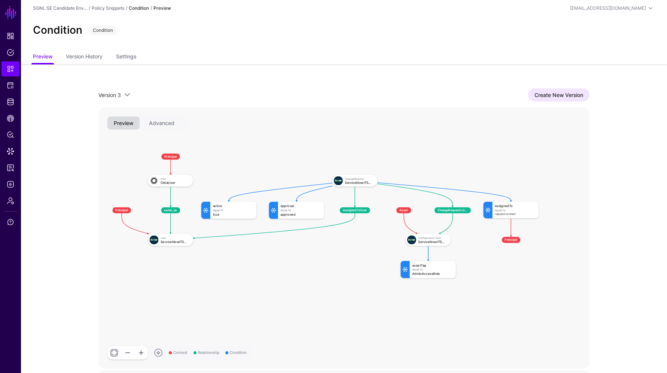
click at [476, 5] on div "mdwallick@gmail.com Michael Wallick mdwallick@gmail.com SGNL SE Candidate Envir…" at bounding box center [551, 8] width 207 height 9
